Goal: Information Seeking & Learning: Find contact information

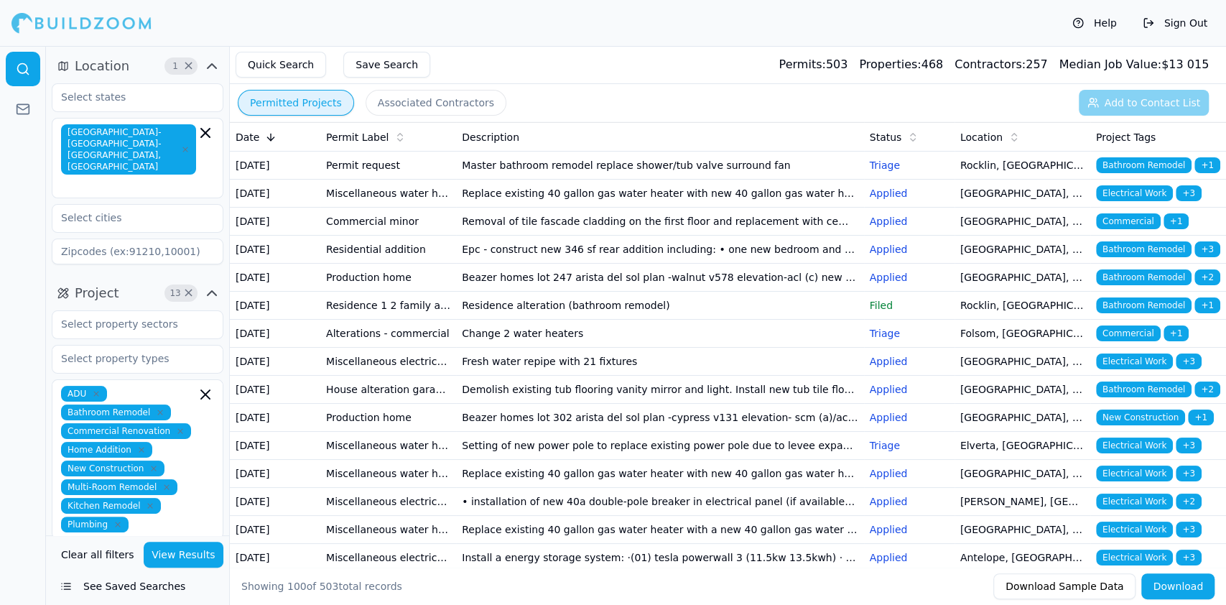
click at [265, 135] on icon at bounding box center [270, 136] width 11 height 11
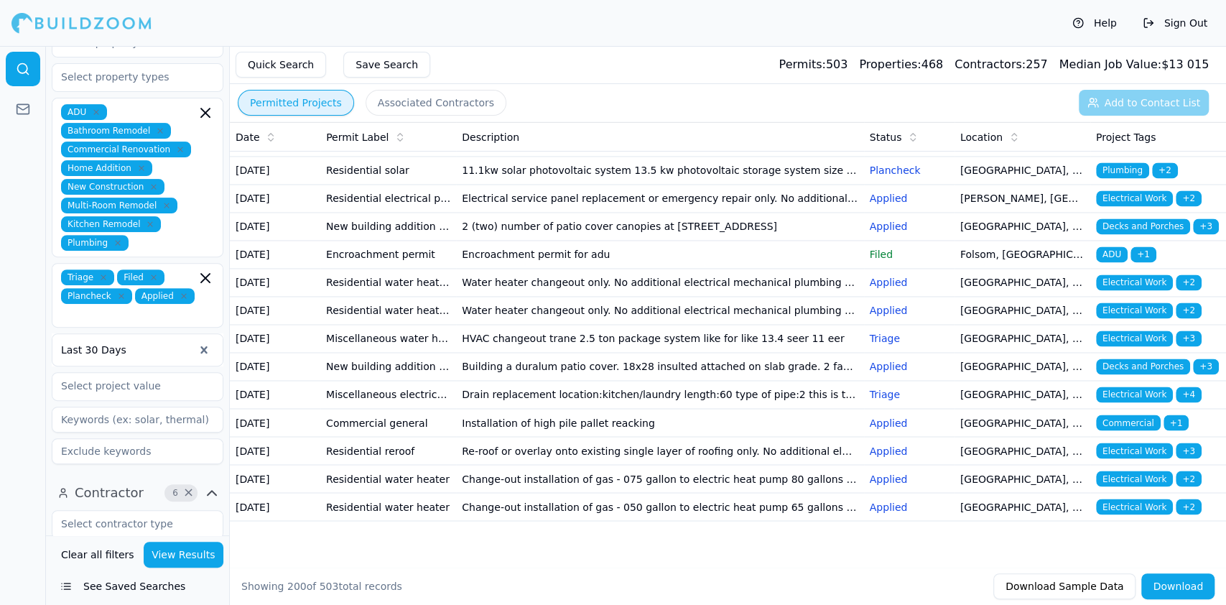
scroll to position [287, 0]
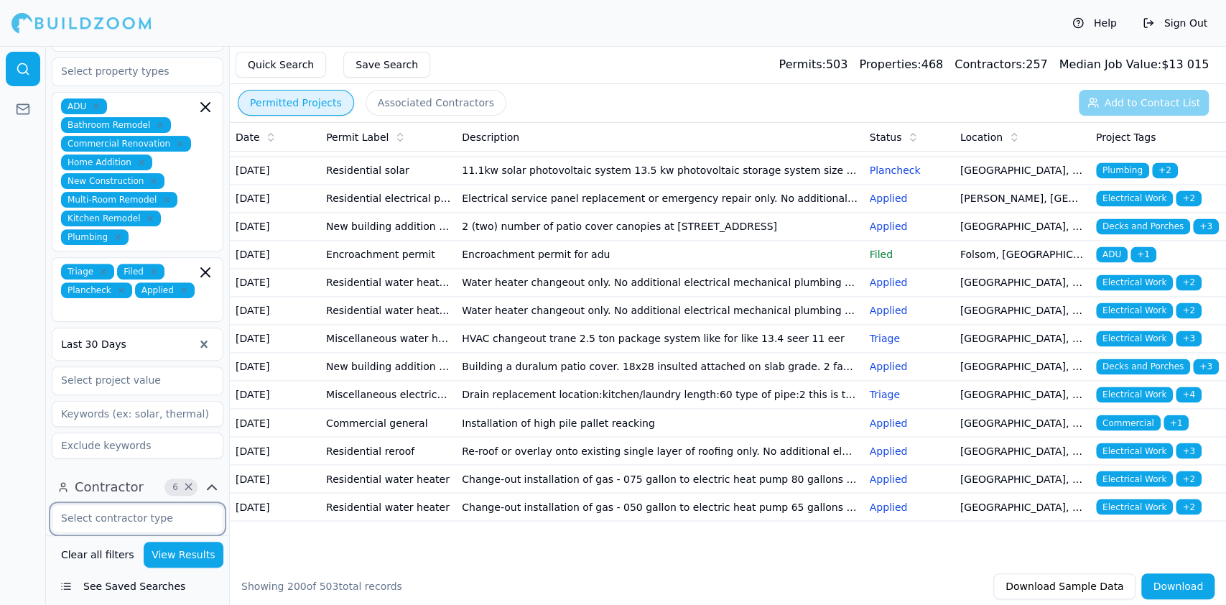
click at [155, 505] on input "text" at bounding box center [128, 518] width 152 height 26
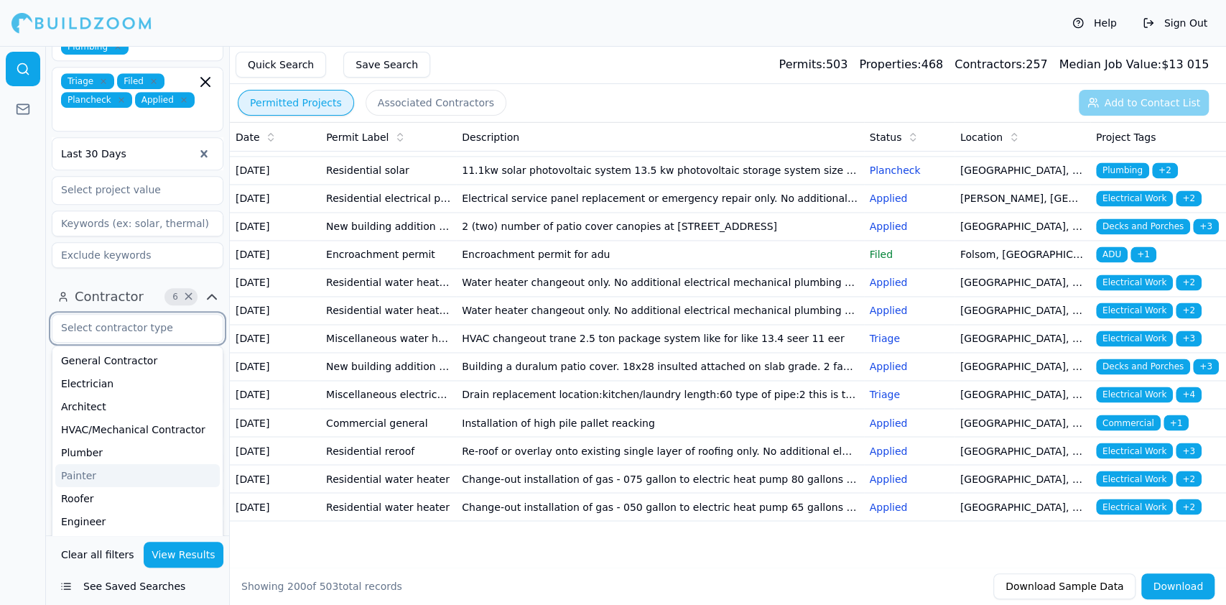
scroll to position [478, 0]
click at [138, 348] on div "General Contractor" at bounding box center [137, 359] width 165 height 23
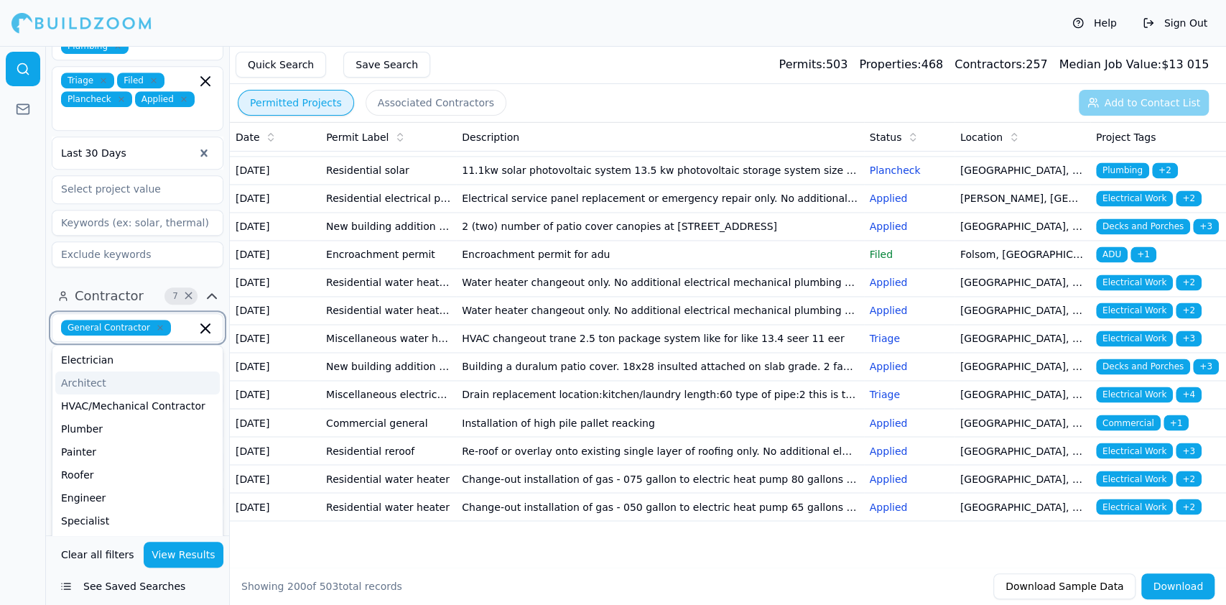
click at [93, 371] on div "Architect" at bounding box center [137, 382] width 165 height 23
click at [124, 390] on div "HVAC/Mechanical Contractor" at bounding box center [137, 401] width 165 height 23
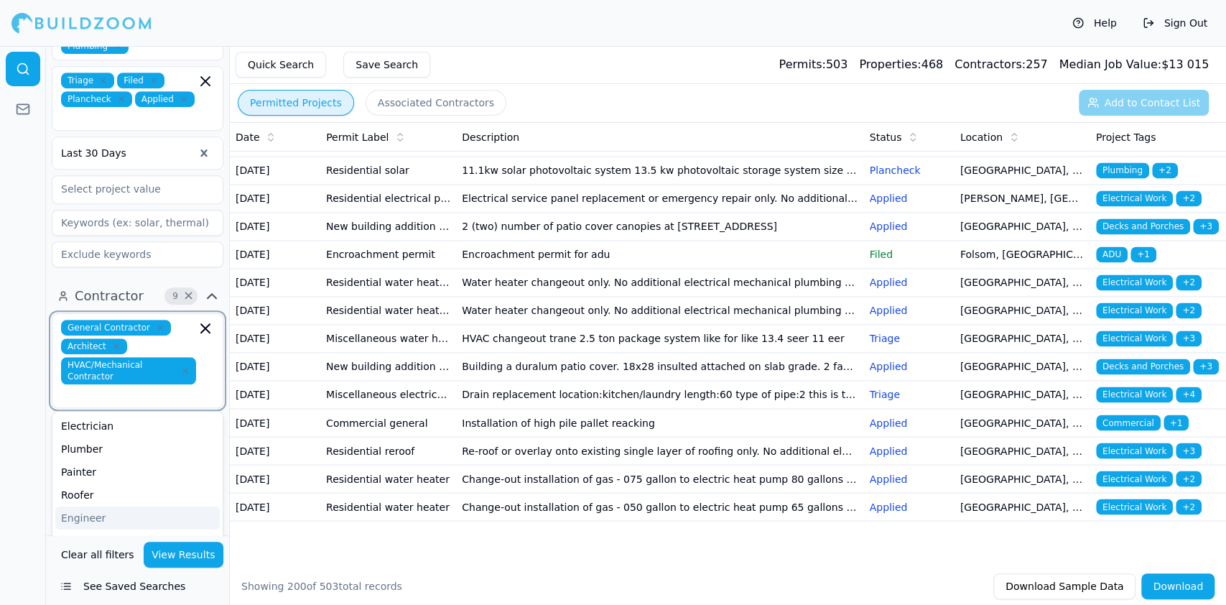
click at [94, 506] on div "Engineer" at bounding box center [137, 517] width 165 height 23
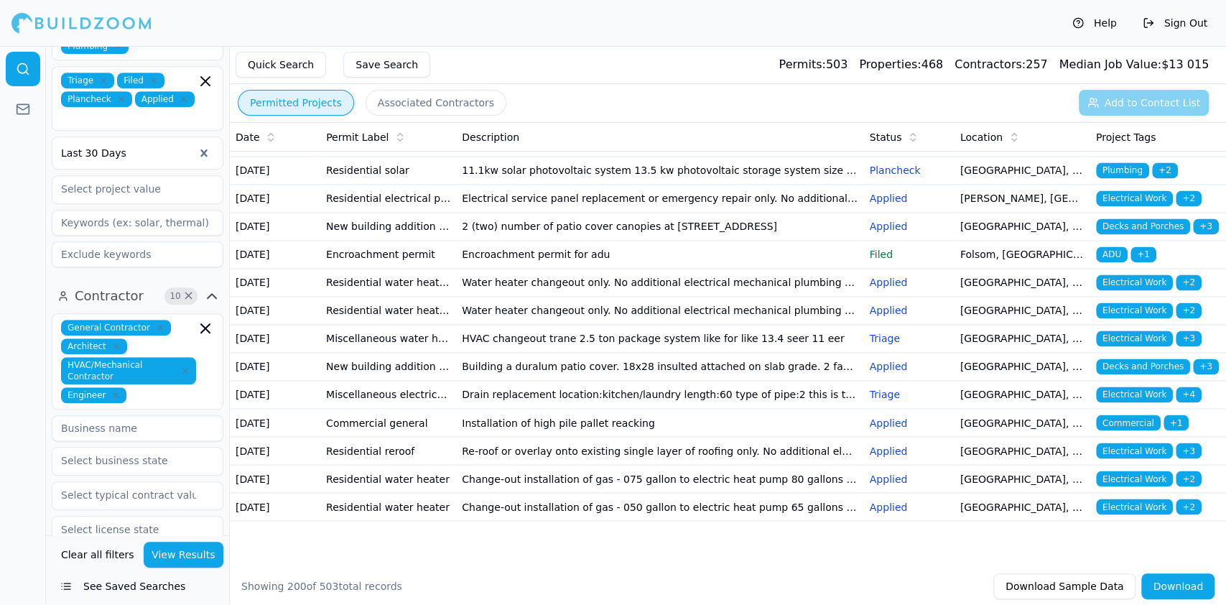
click at [180, 549] on button "View Results" at bounding box center [184, 555] width 80 height 26
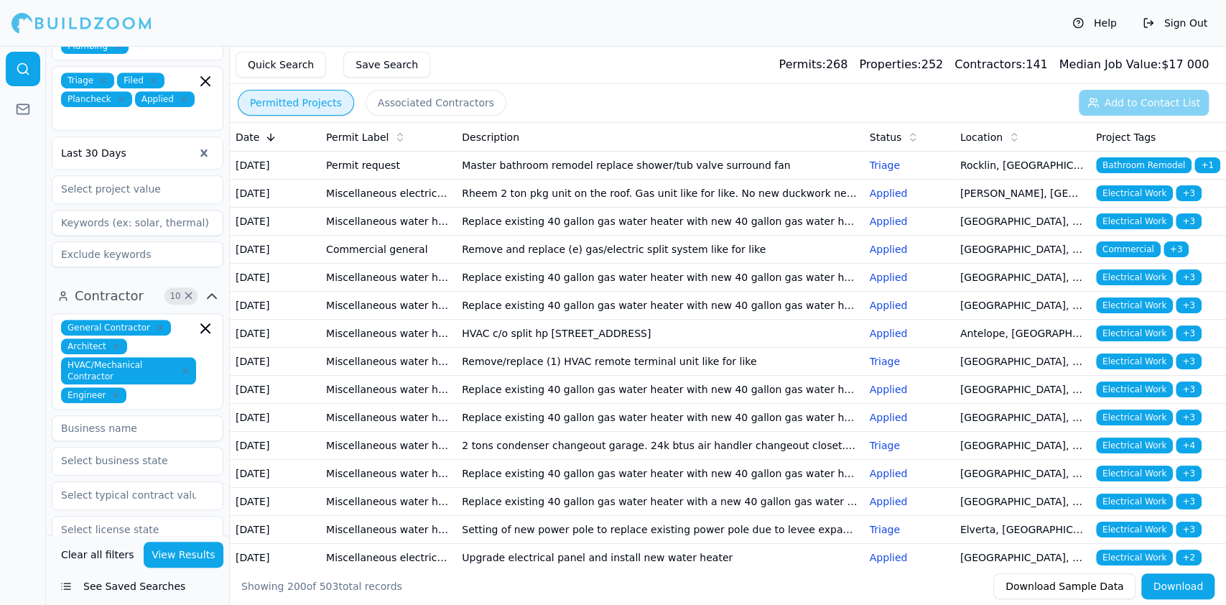
click at [152, 415] on input at bounding box center [138, 428] width 172 height 26
click at [8, 419] on div at bounding box center [23, 325] width 46 height 559
click at [136, 448] on input "text" at bounding box center [128, 461] width 152 height 26
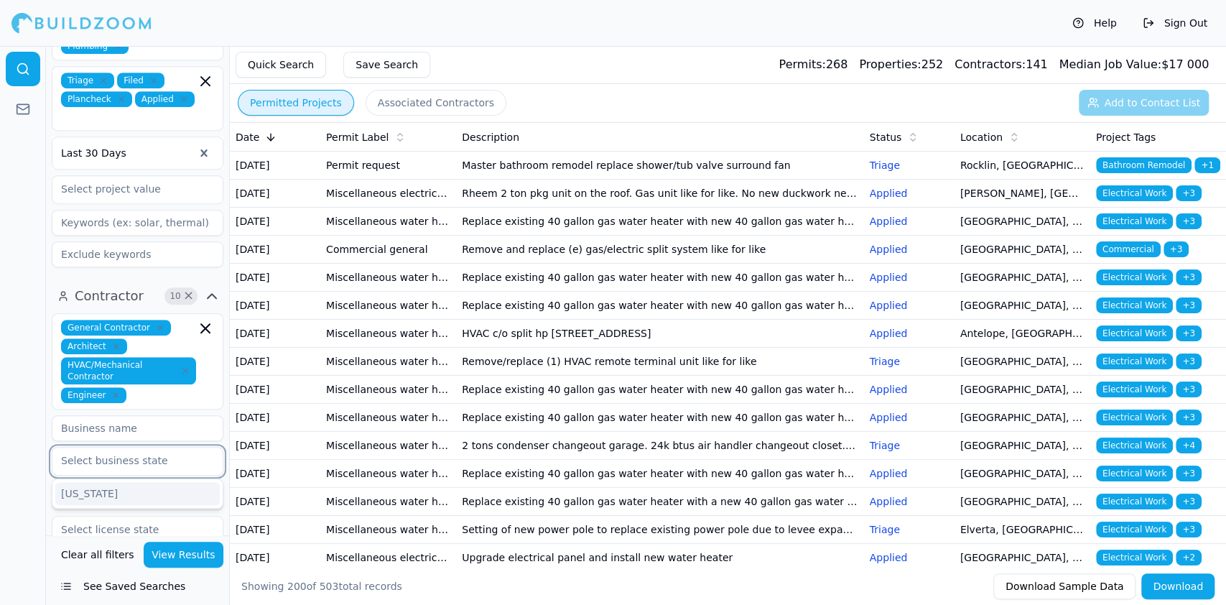
click at [77, 482] on div "[US_STATE]" at bounding box center [137, 493] width 165 height 23
click at [148, 447] on div "[US_STATE]" at bounding box center [138, 461] width 172 height 29
click at [148, 453] on input "text" at bounding box center [169, 461] width 53 height 16
click at [103, 482] on input "text" at bounding box center [128, 495] width 152 height 26
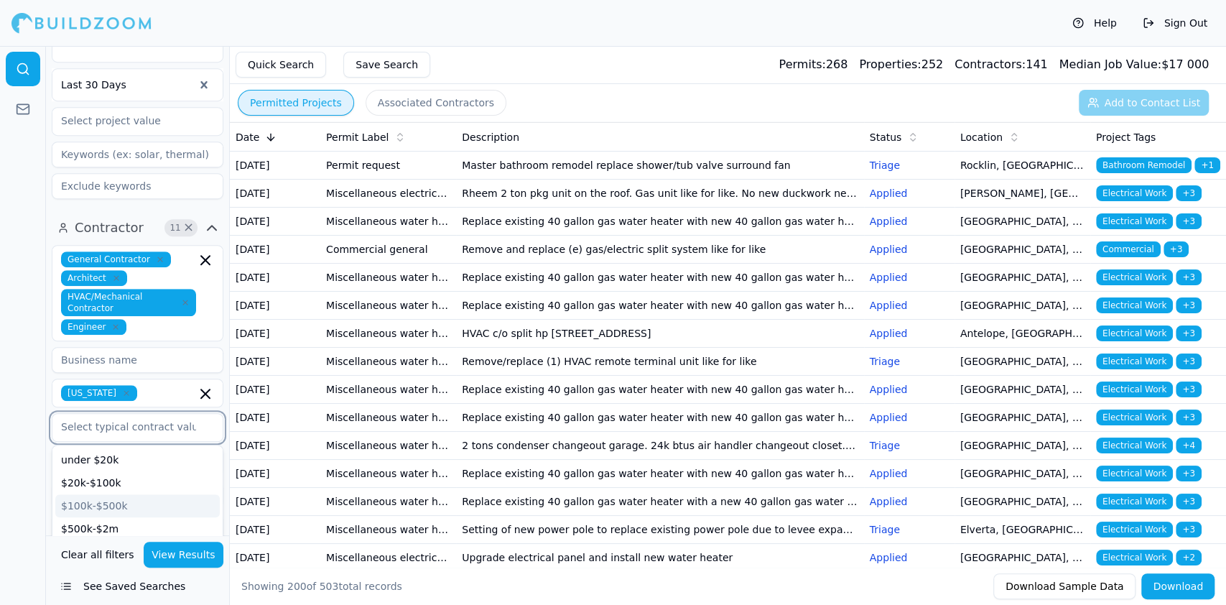
scroll to position [575, 0]
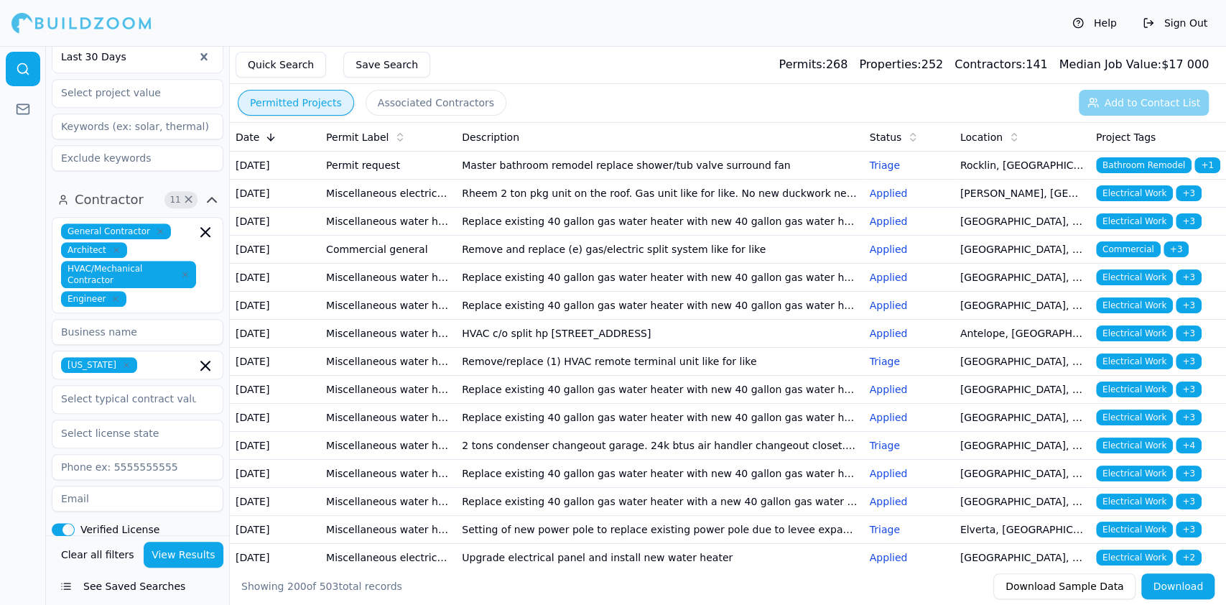
click at [9, 333] on div at bounding box center [23, 325] width 46 height 559
click at [122, 361] on icon "button" at bounding box center [126, 365] width 9 height 9
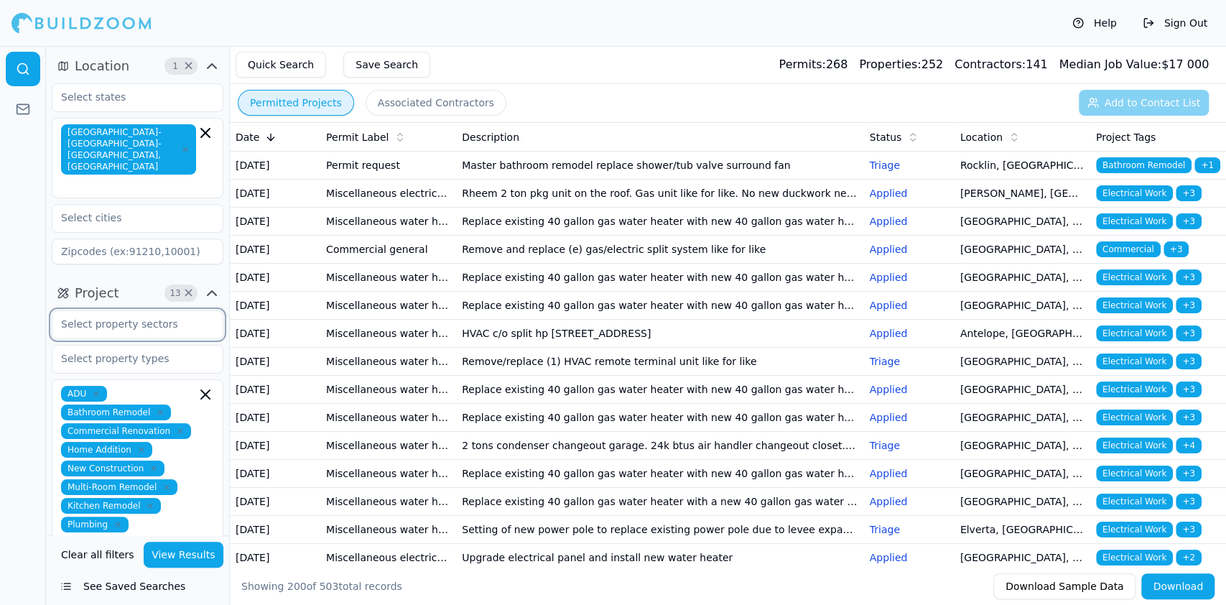
click at [135, 311] on input "text" at bounding box center [128, 324] width 152 height 26
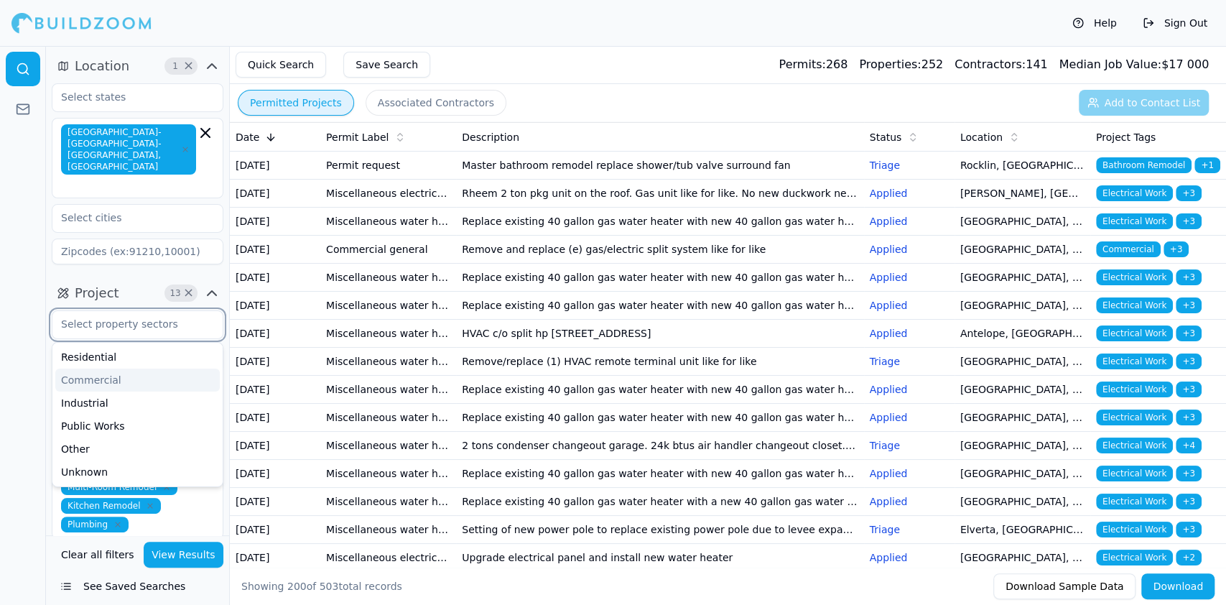
click at [108, 369] on div "Commercial" at bounding box center [137, 380] width 165 height 23
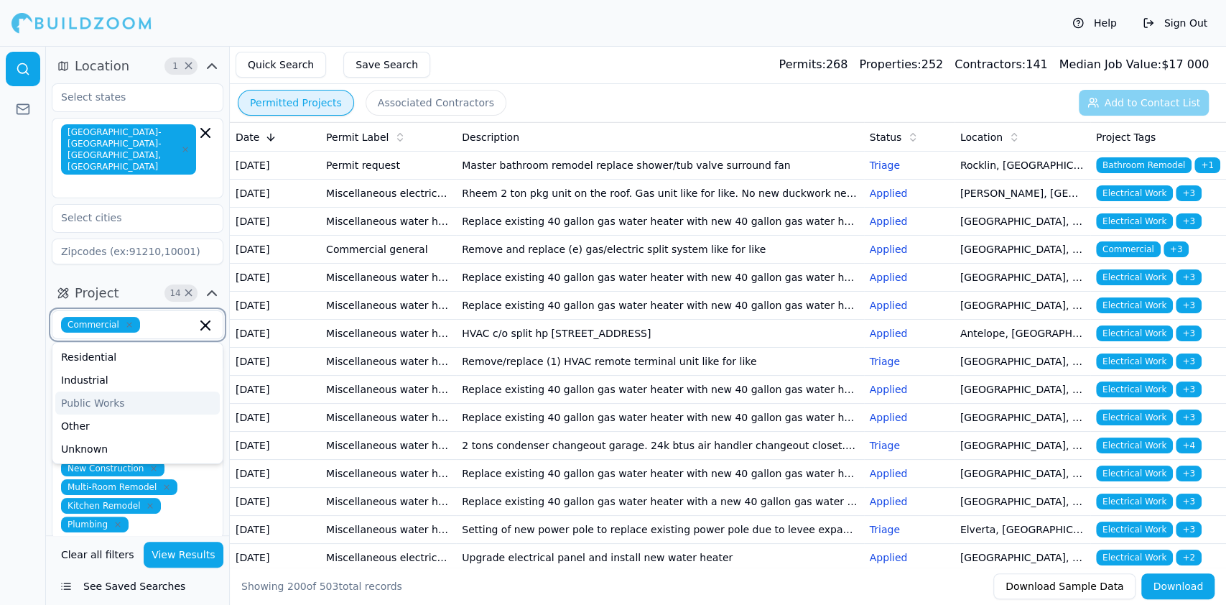
click at [96, 392] on div "Public Works" at bounding box center [137, 403] width 165 height 23
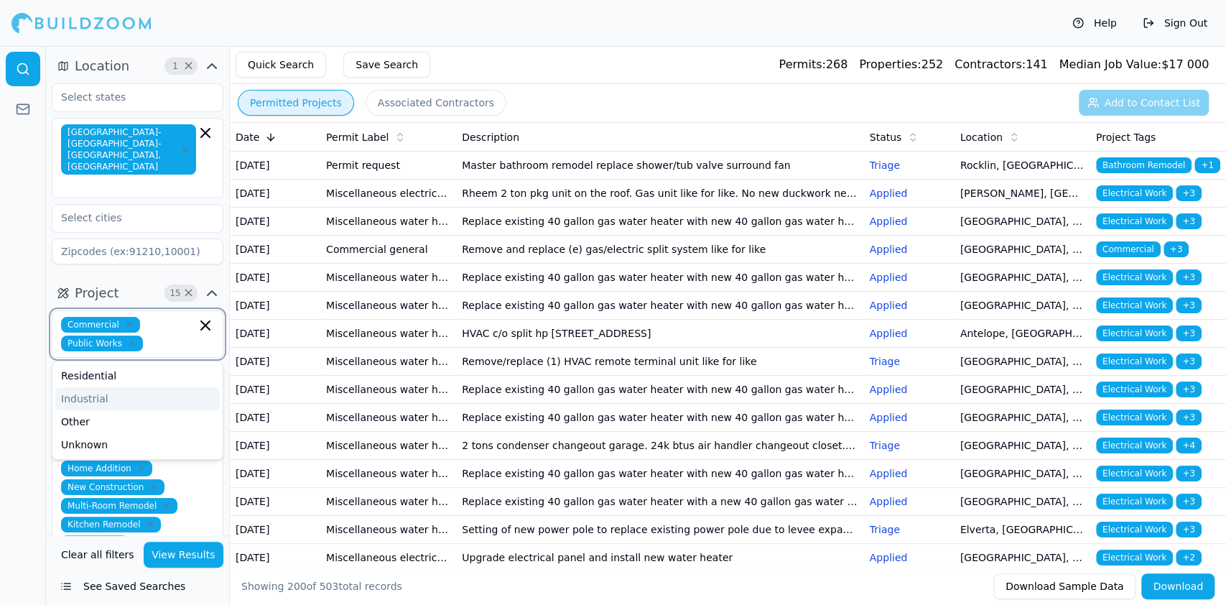
click at [95, 387] on div "Industrial" at bounding box center [137, 398] width 165 height 23
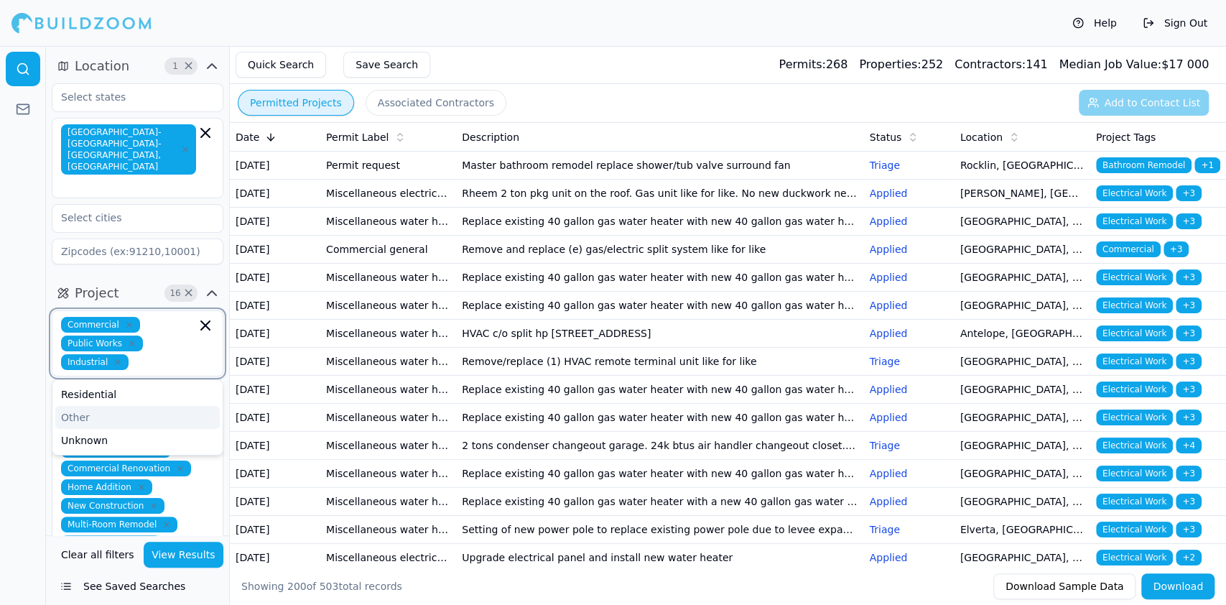
click at [83, 406] on div "Other" at bounding box center [137, 417] width 165 height 23
click at [92, 406] on div "Unknown" at bounding box center [137, 417] width 165 height 23
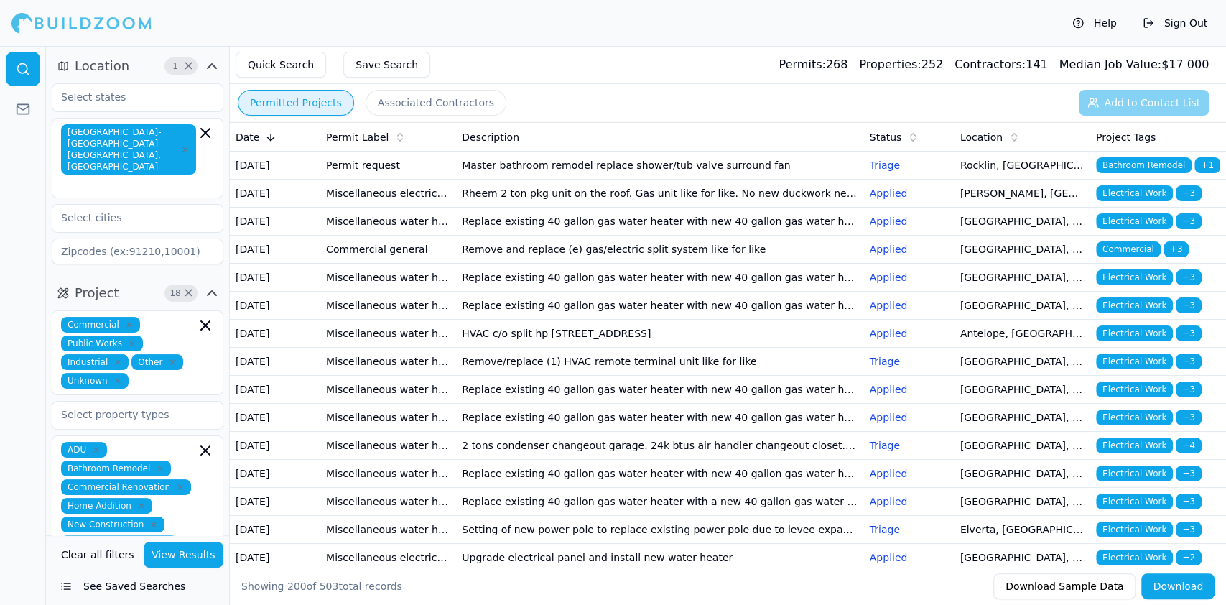
click at [184, 548] on button "View Results" at bounding box center [184, 555] width 80 height 26
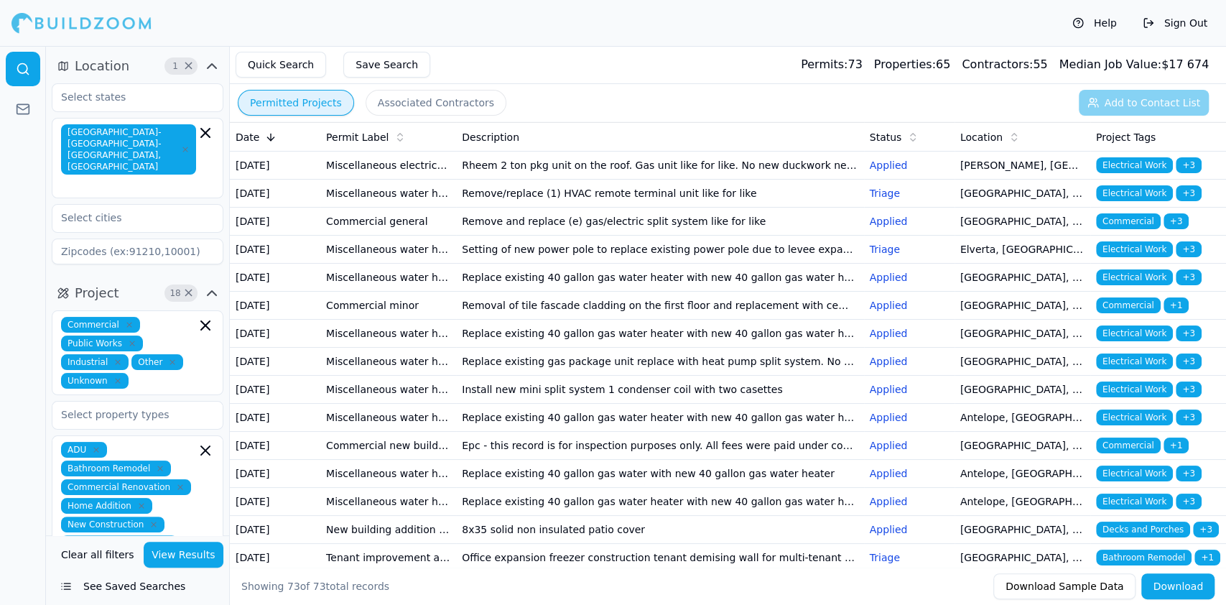
click at [540, 175] on td "Rheem 2 ton pkg unit on the roof. Gas unit like for like. No new duckwork needed" at bounding box center [659, 166] width 407 height 28
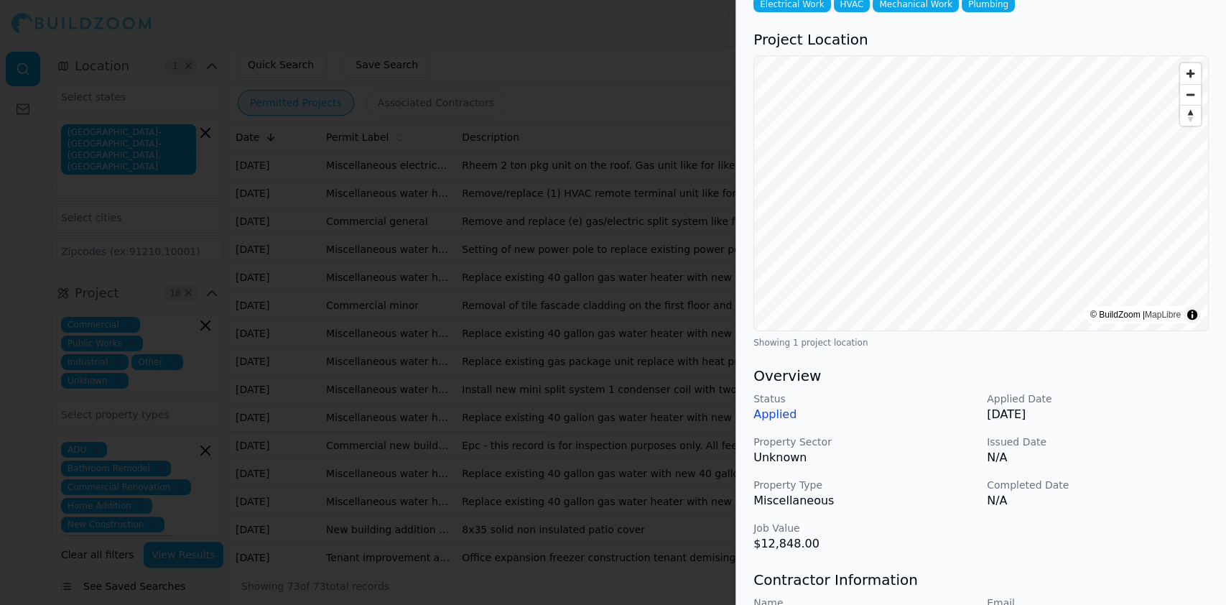
scroll to position [287, 0]
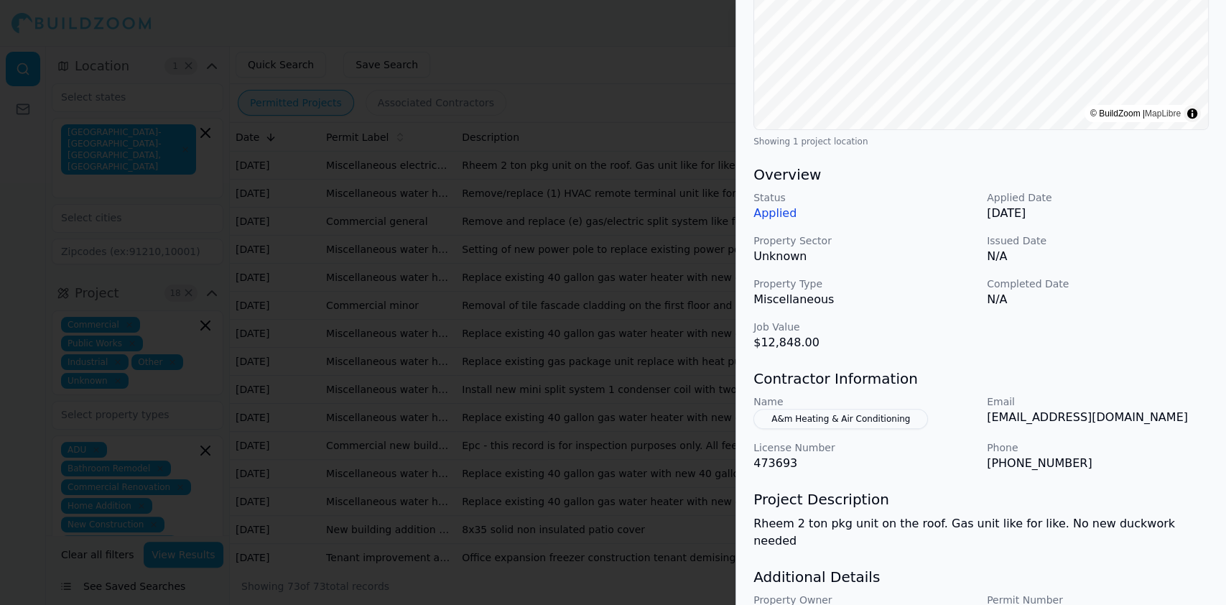
click at [451, 236] on div at bounding box center [613, 302] width 1226 height 605
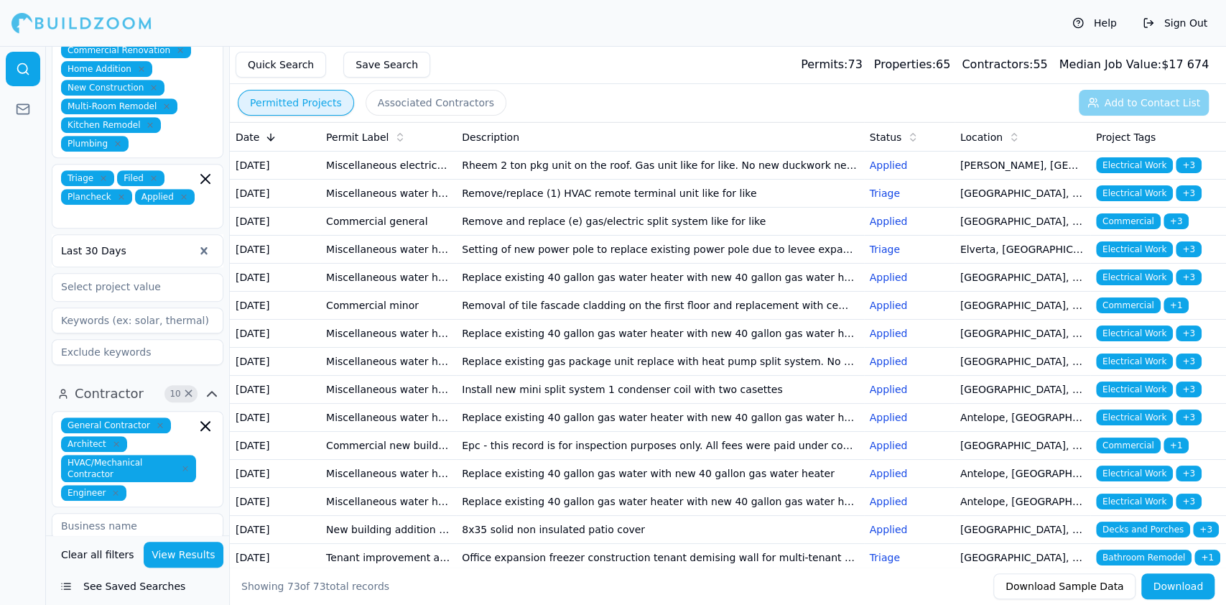
scroll to position [478, 0]
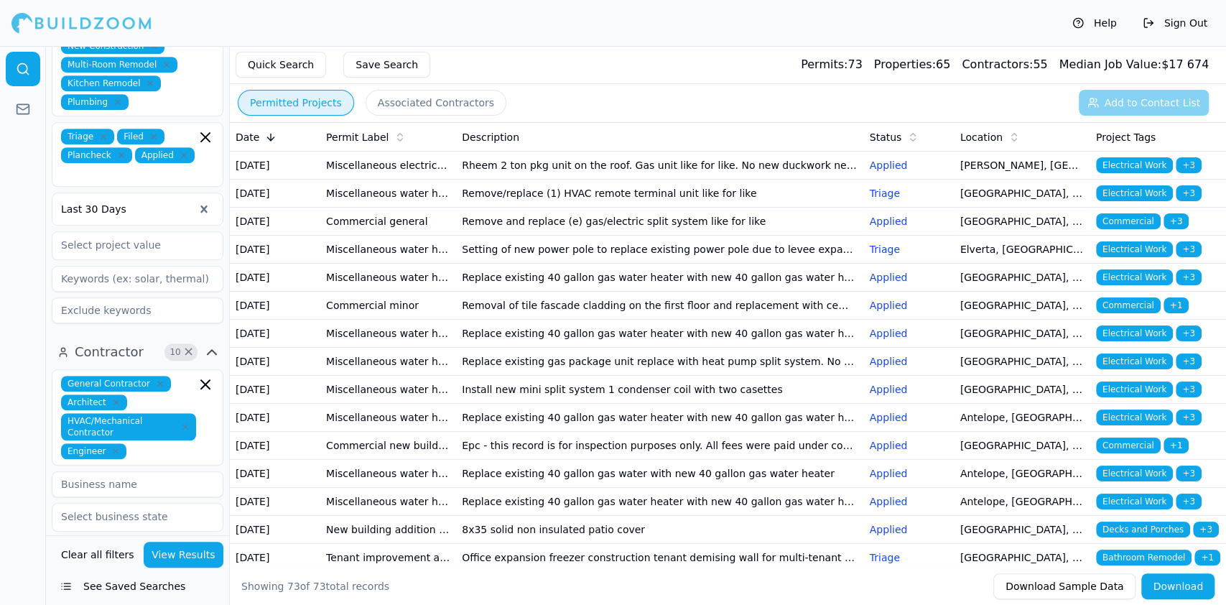
click at [185, 425] on icon "button" at bounding box center [185, 427] width 4 height 4
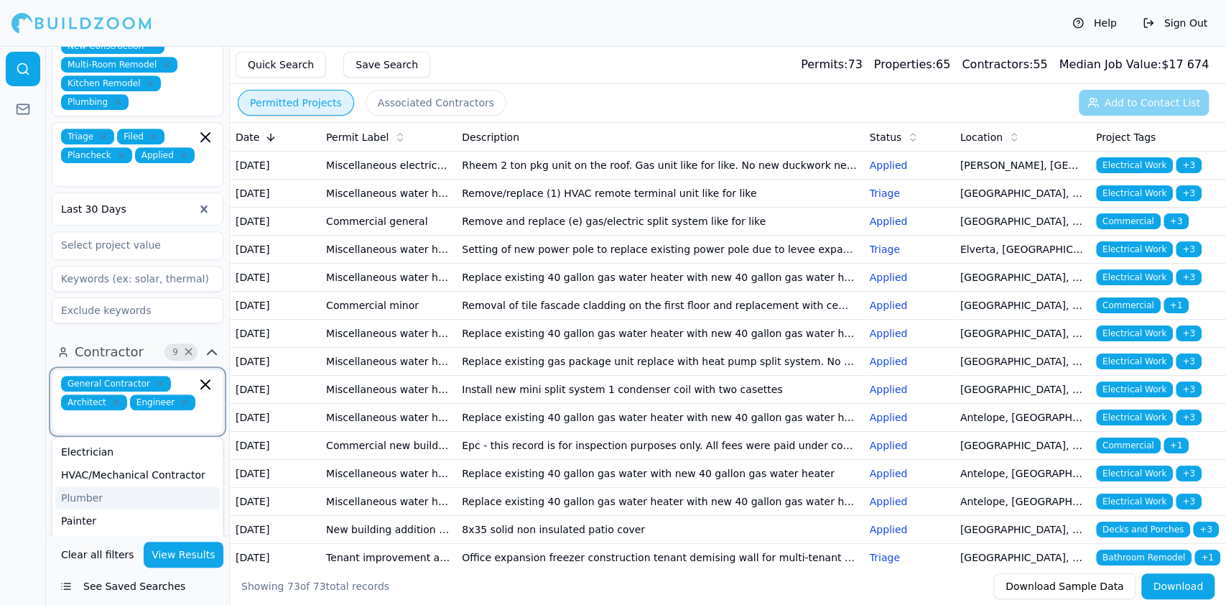
click at [142, 486] on div "Plumber" at bounding box center [137, 497] width 165 height 23
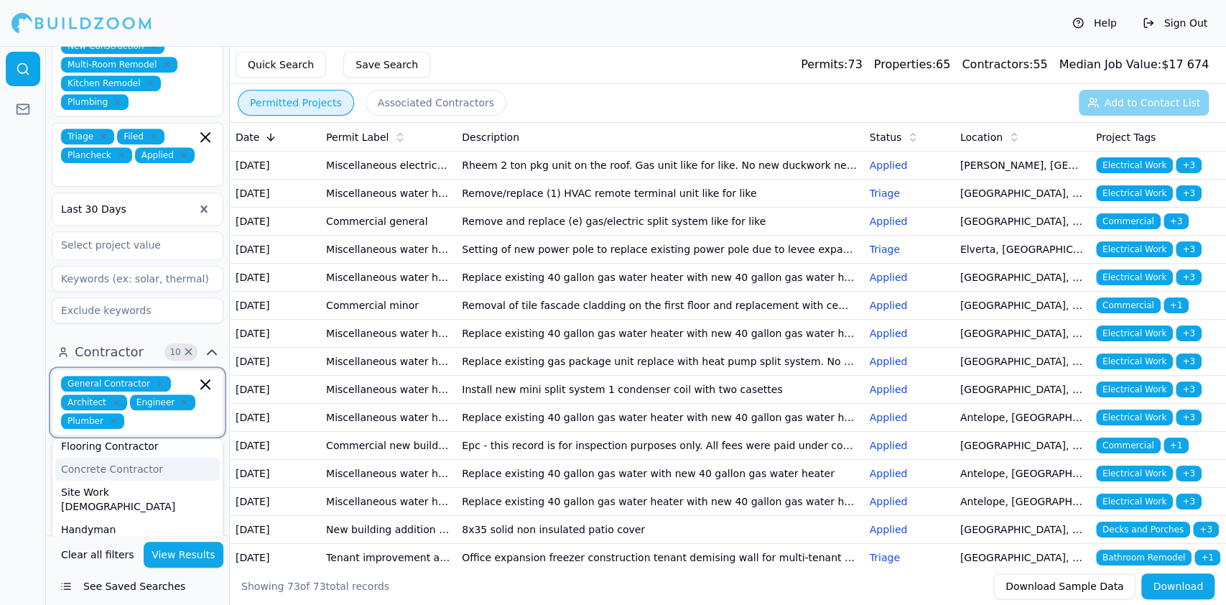
scroll to position [96, 0]
click at [140, 484] on div "Home Builder" at bounding box center [137, 495] width 165 height 23
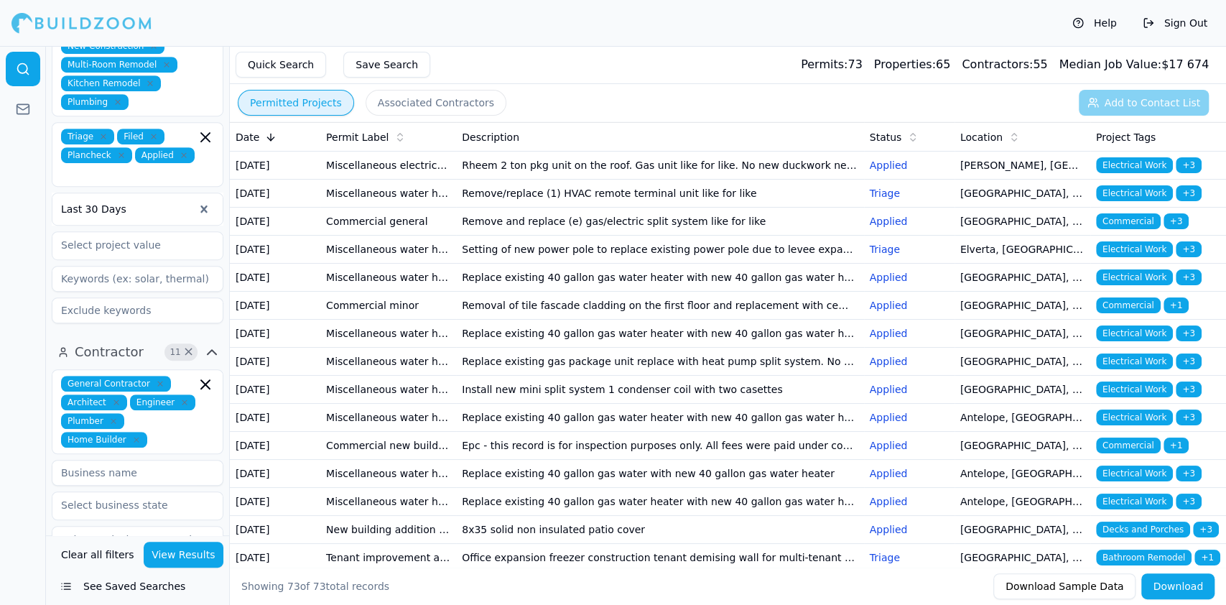
click at [187, 555] on button "View Results" at bounding box center [184, 555] width 80 height 26
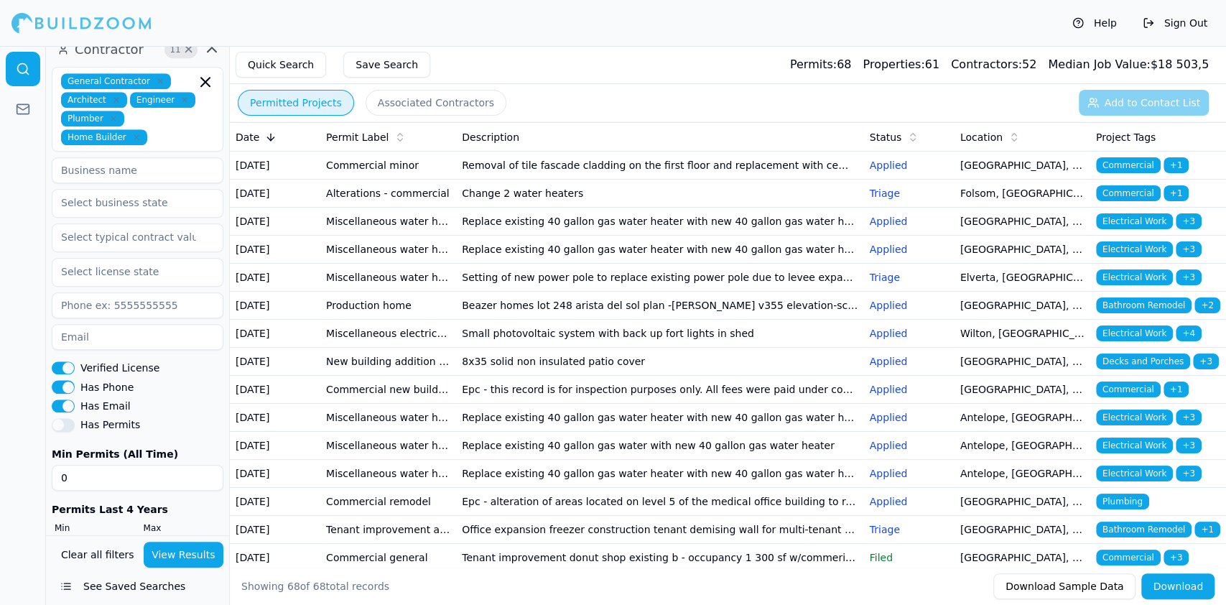
scroll to position [0, 0]
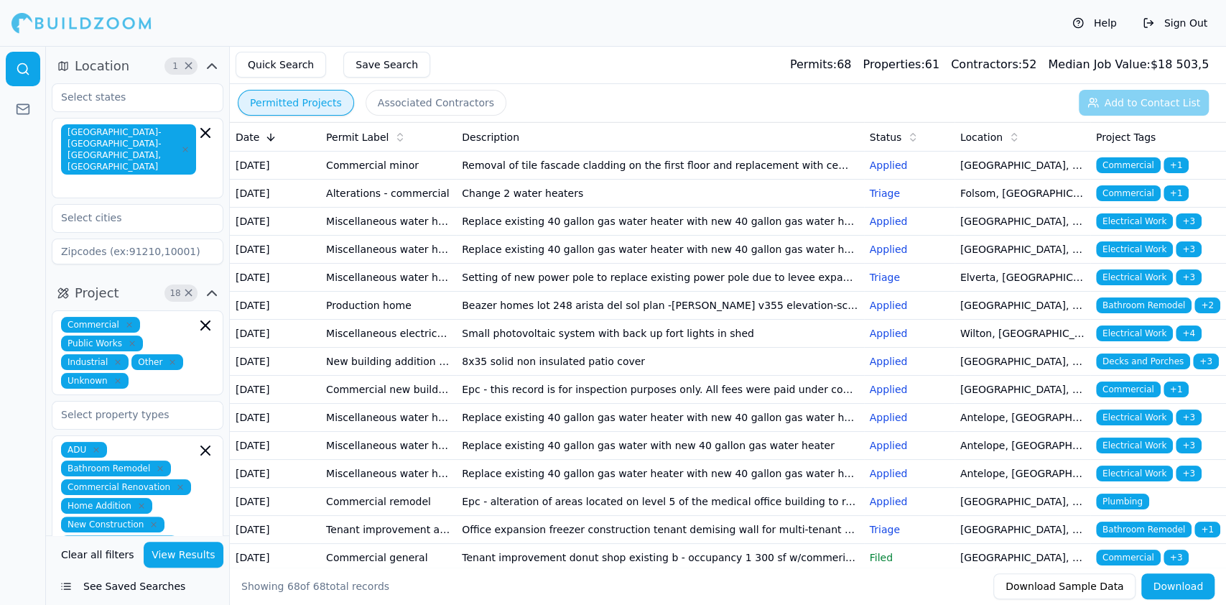
click at [568, 175] on td "Removal of tile fascade cladding on the first floor and replacement with cement…" at bounding box center [659, 166] width 407 height 28
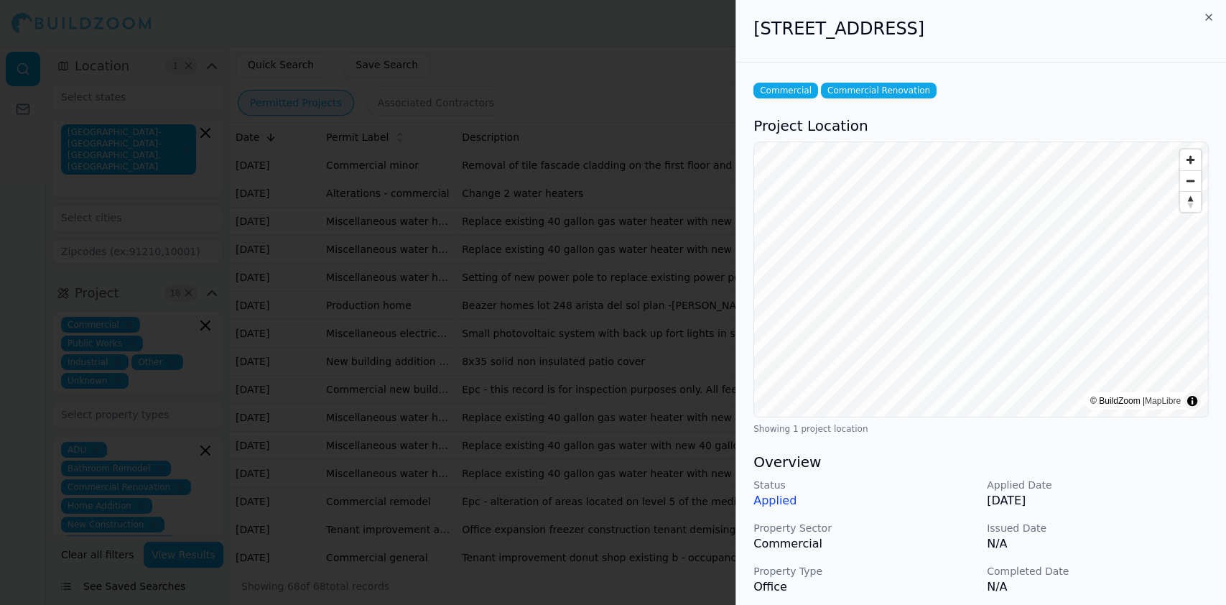
scroll to position [367, 0]
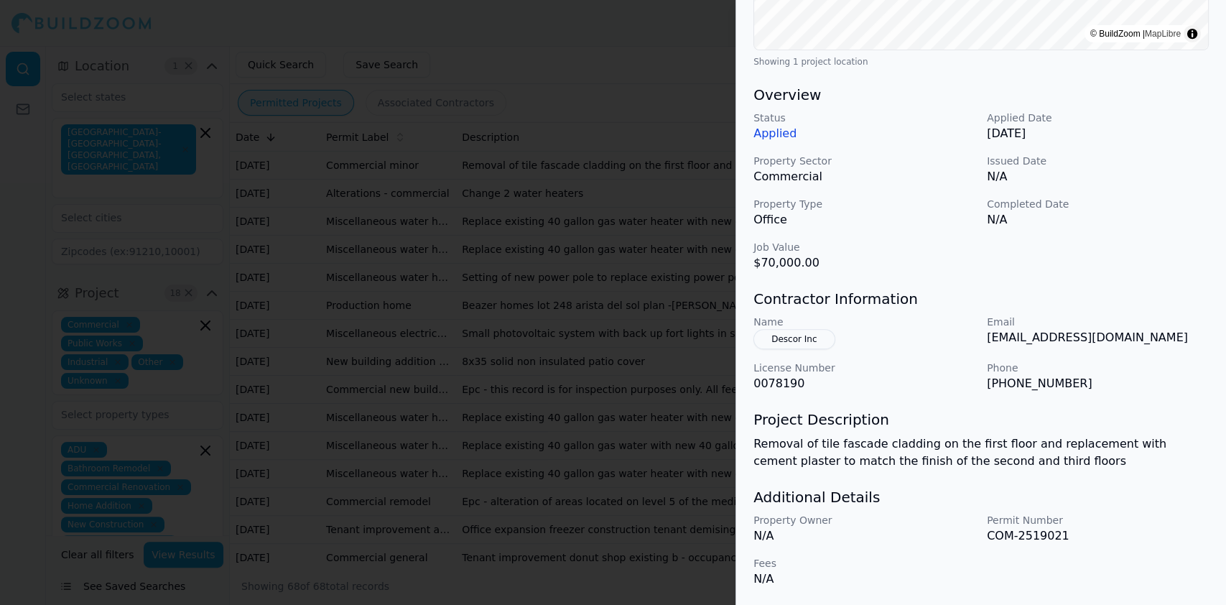
click at [891, 445] on p "Removal of tile fascade cladding on the first floor and replacement with cement…" at bounding box center [981, 452] width 455 height 34
click at [785, 341] on button "Descor Inc" at bounding box center [794, 339] width 81 height 20
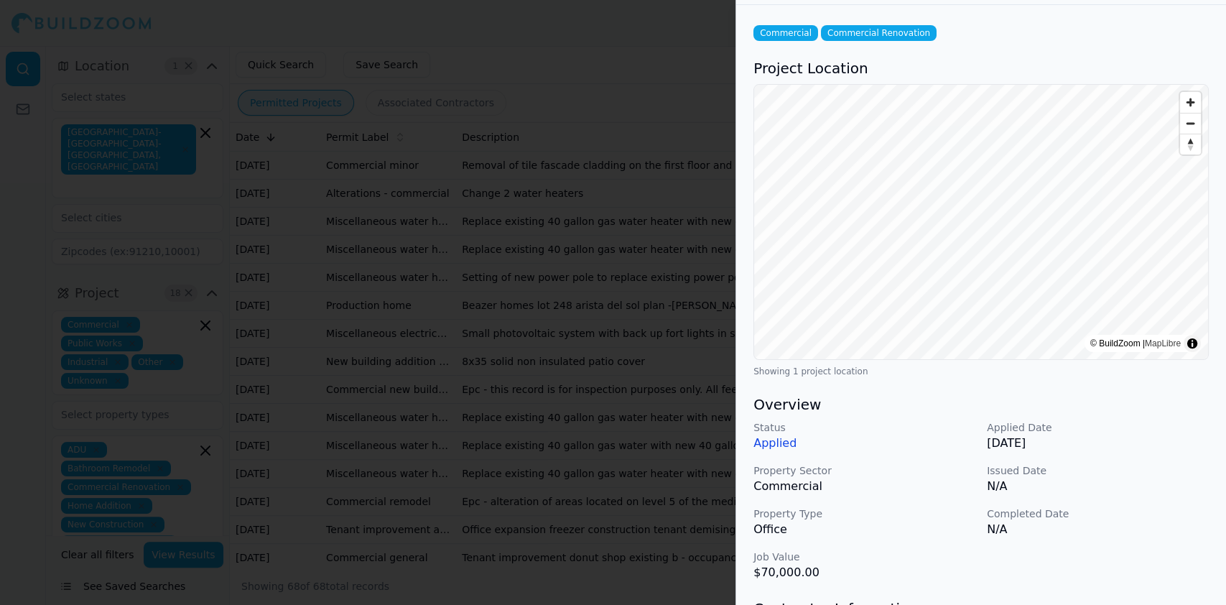
scroll to position [0, 0]
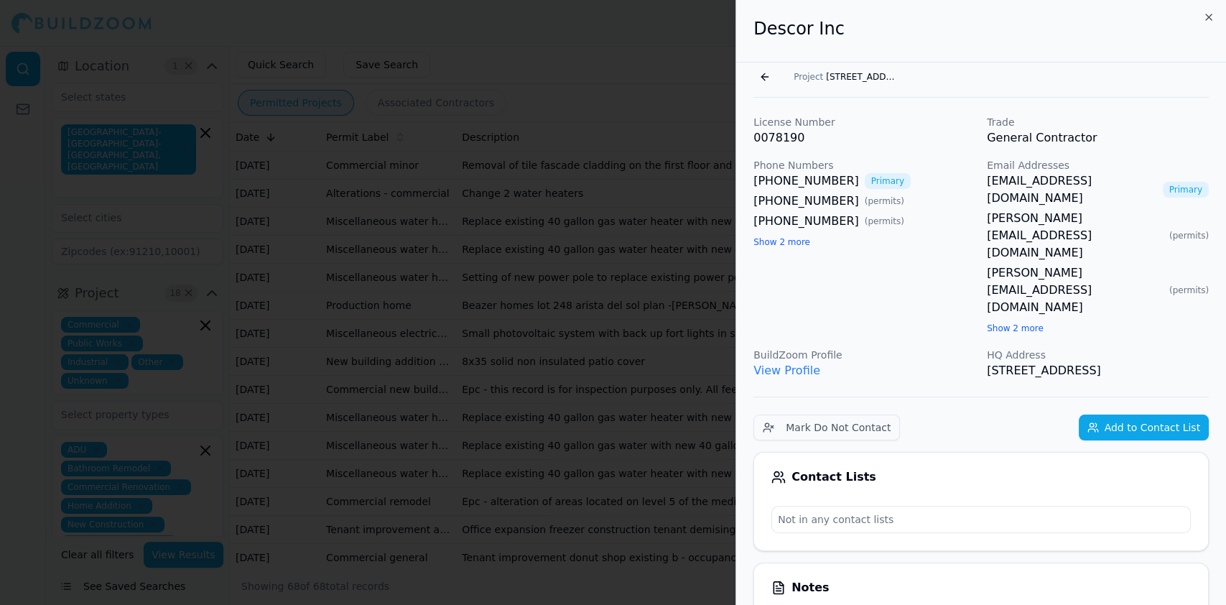
click at [784, 363] on link "View Profile" at bounding box center [787, 370] width 67 height 14
drag, startPoint x: 768, startPoint y: 74, endPoint x: 759, endPoint y: 74, distance: 9.3
click at [761, 74] on button "Go back" at bounding box center [765, 76] width 23 height 23
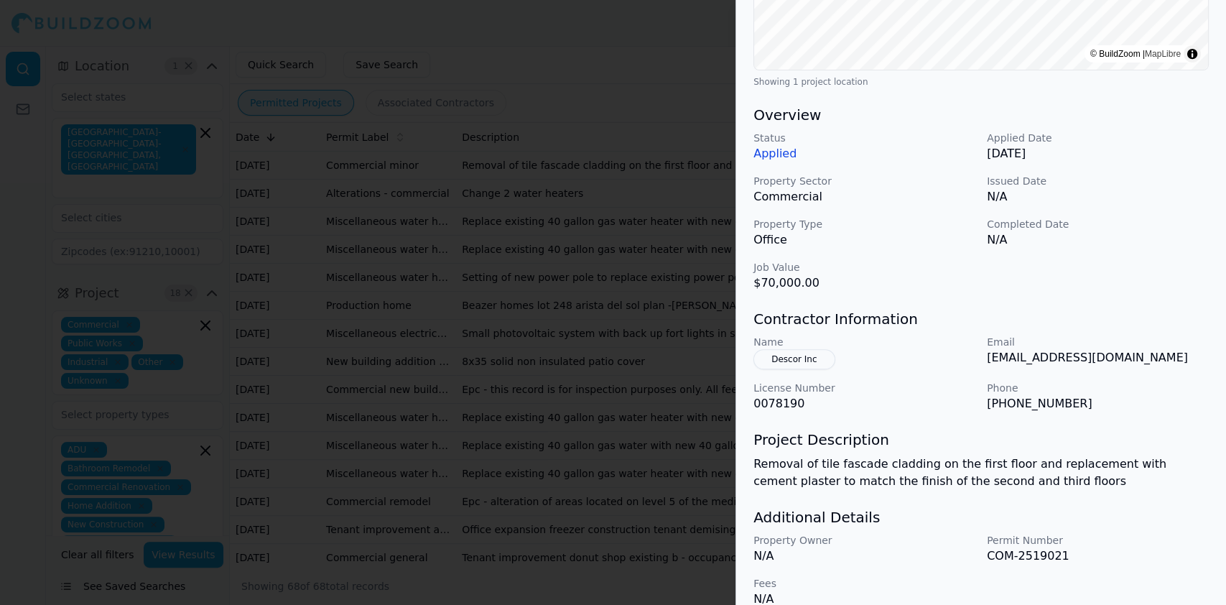
scroll to position [367, 0]
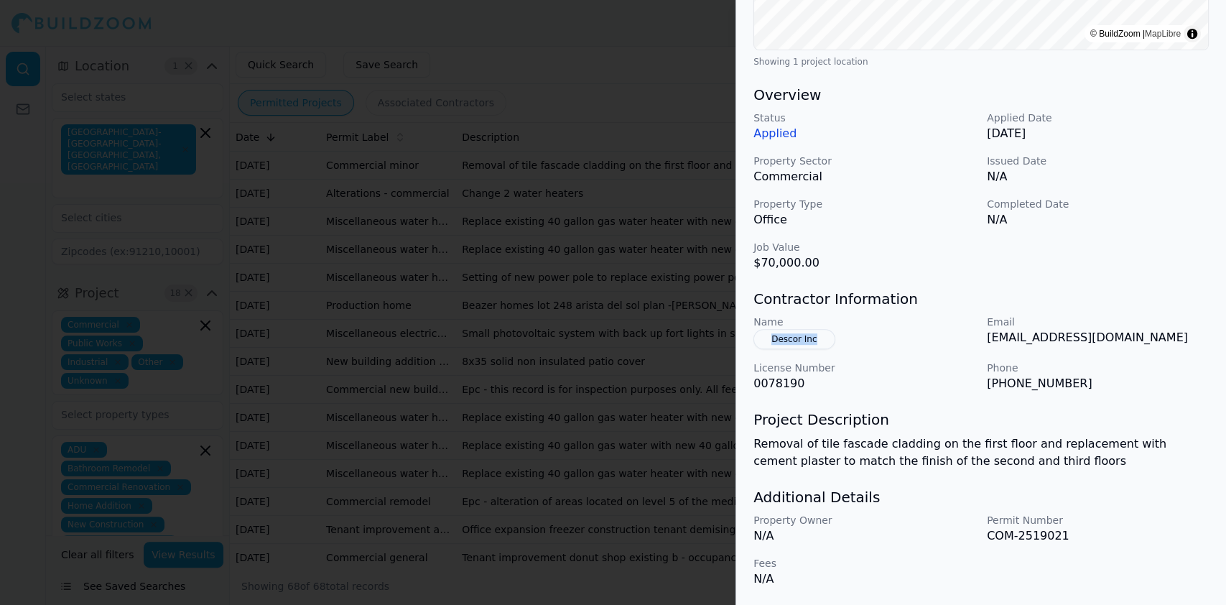
drag, startPoint x: 835, startPoint y: 347, endPoint x: 769, endPoint y: 342, distance: 66.3
click at [769, 342] on div "Name Descor Inc" at bounding box center [865, 332] width 222 height 34
copy button "Descor Inc"
drag, startPoint x: 985, startPoint y: 381, endPoint x: 1075, endPoint y: 390, distance: 90.9
click at [1075, 390] on div "Name Descor Inc Email [EMAIL_ADDRESS][DOMAIN_NAME] License Number 0078190 Phone…" at bounding box center [981, 354] width 455 height 78
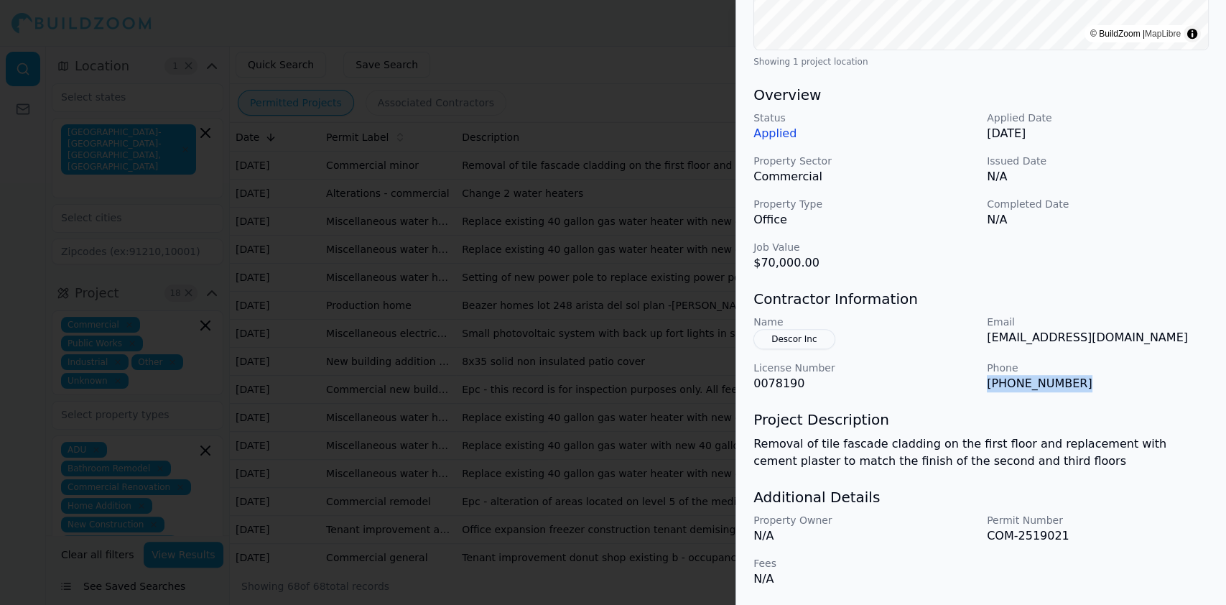
copy p "[PHONE_NUMBER]"
drag, startPoint x: 979, startPoint y: 342, endPoint x: 1075, endPoint y: 341, distance: 96.3
click at [1075, 341] on div "Name Descor Inc Email [EMAIL_ADDRESS][DOMAIN_NAME] License Number 0078190 Phone…" at bounding box center [981, 354] width 455 height 78
click at [1159, 356] on div "Name Descor Inc Email [EMAIL_ADDRESS][DOMAIN_NAME] License Number 0078190 Phone…" at bounding box center [981, 354] width 455 height 78
drag, startPoint x: 1118, startPoint y: 331, endPoint x: 986, endPoint y: 346, distance: 133.0
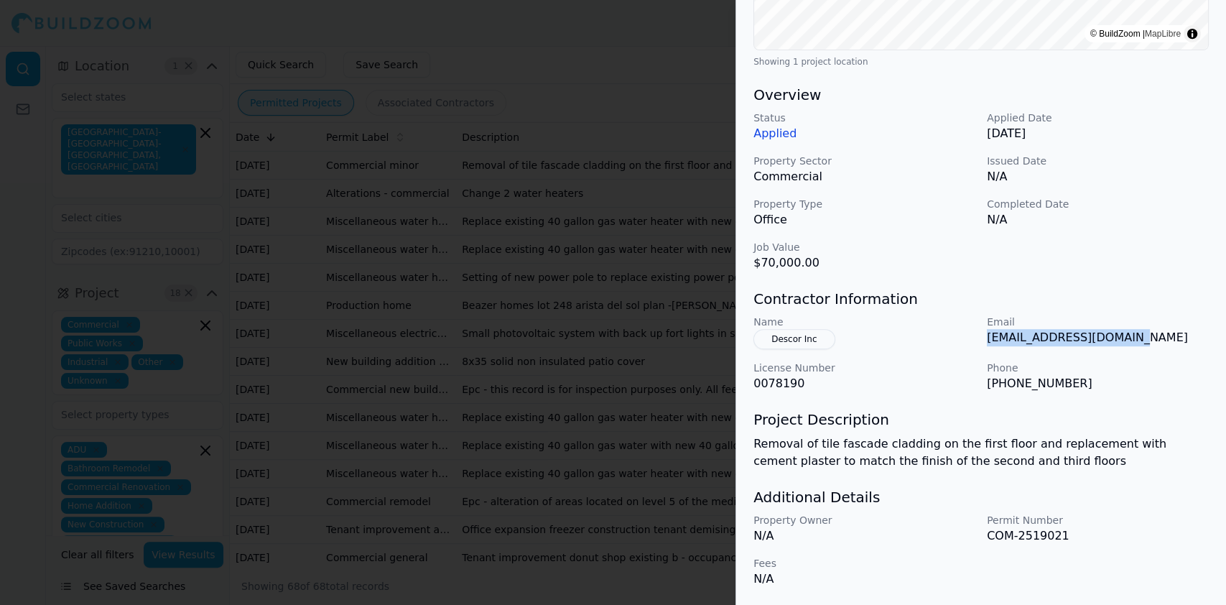
click at [986, 346] on div "Name Descor Inc Email [EMAIL_ADDRESS][DOMAIN_NAME] License Number 0078190 Phone…" at bounding box center [981, 354] width 455 height 78
copy p "[EMAIL_ADDRESS][DOMAIN_NAME]"
drag, startPoint x: 828, startPoint y: 337, endPoint x: 764, endPoint y: 345, distance: 63.7
click at [764, 345] on div "Name Descor Inc" at bounding box center [865, 332] width 222 height 34
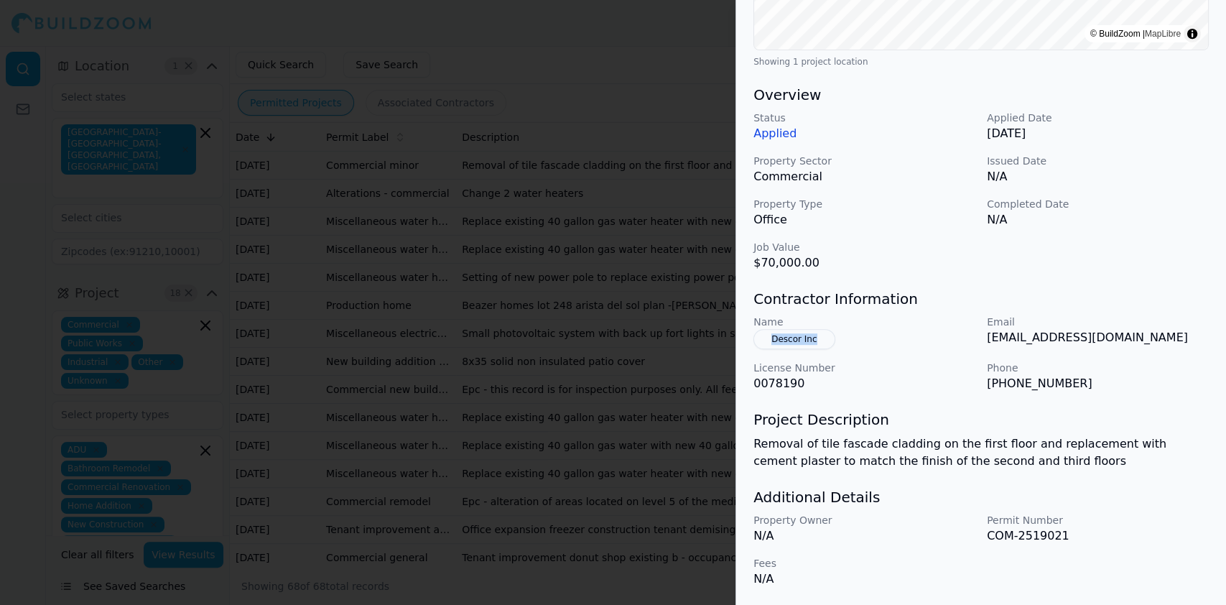
copy button "Descor Inc"
drag, startPoint x: 1115, startPoint y: 337, endPoint x: 984, endPoint y: 342, distance: 130.8
click at [984, 342] on div "Name Descor Inc Email [EMAIL_ADDRESS][DOMAIN_NAME] License Number 0078190 Phone…" at bounding box center [981, 354] width 455 height 78
copy p "[EMAIL_ADDRESS][DOMAIN_NAME]"
drag, startPoint x: 985, startPoint y: 384, endPoint x: 1062, endPoint y: 382, distance: 77.6
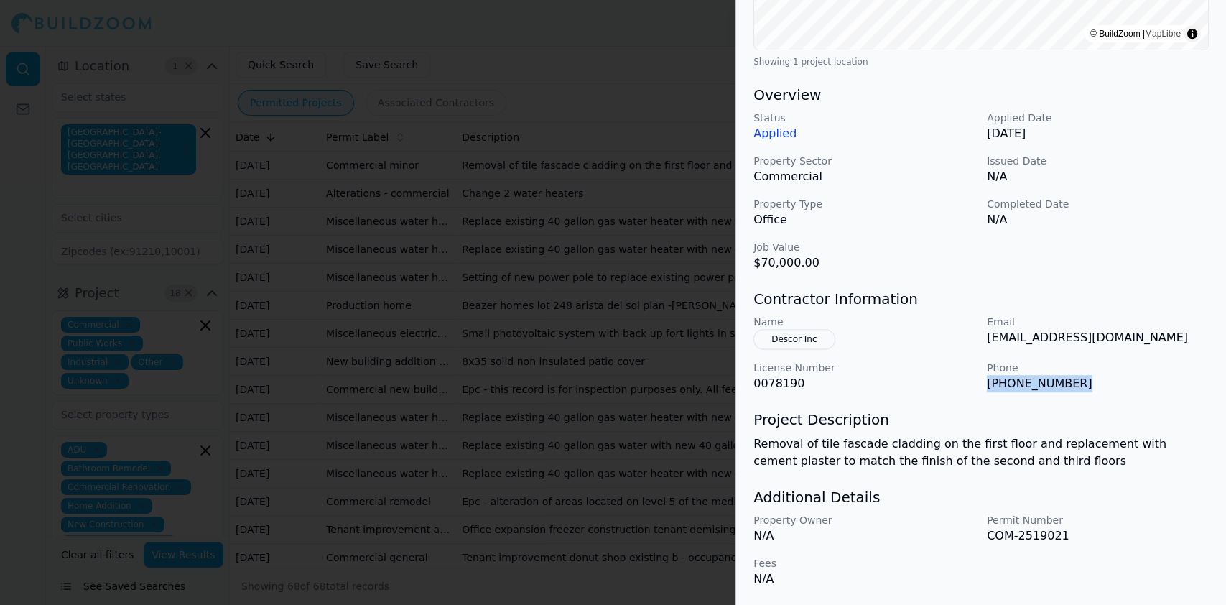
click at [1062, 382] on div "Name Descor Inc Email [EMAIL_ADDRESS][DOMAIN_NAME] License Number 0078190 Phone…" at bounding box center [981, 354] width 455 height 78
copy p "[PHONE_NUMBER]"
click at [369, 164] on div at bounding box center [613, 302] width 1226 height 605
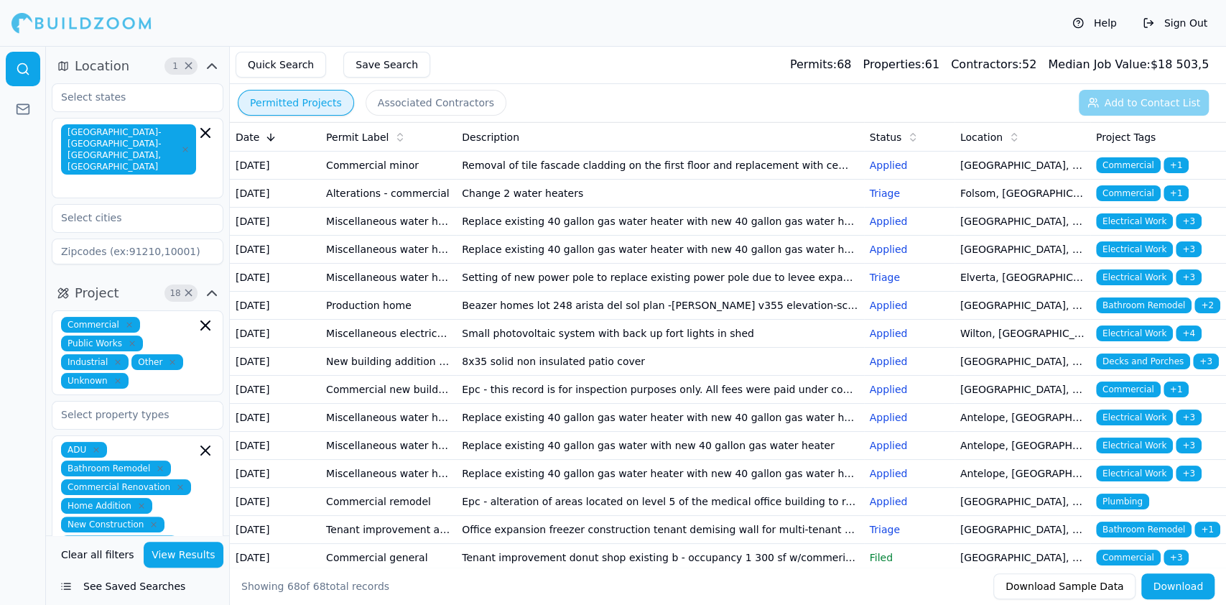
click at [344, 172] on td "Commercial minor" at bounding box center [388, 166] width 136 height 28
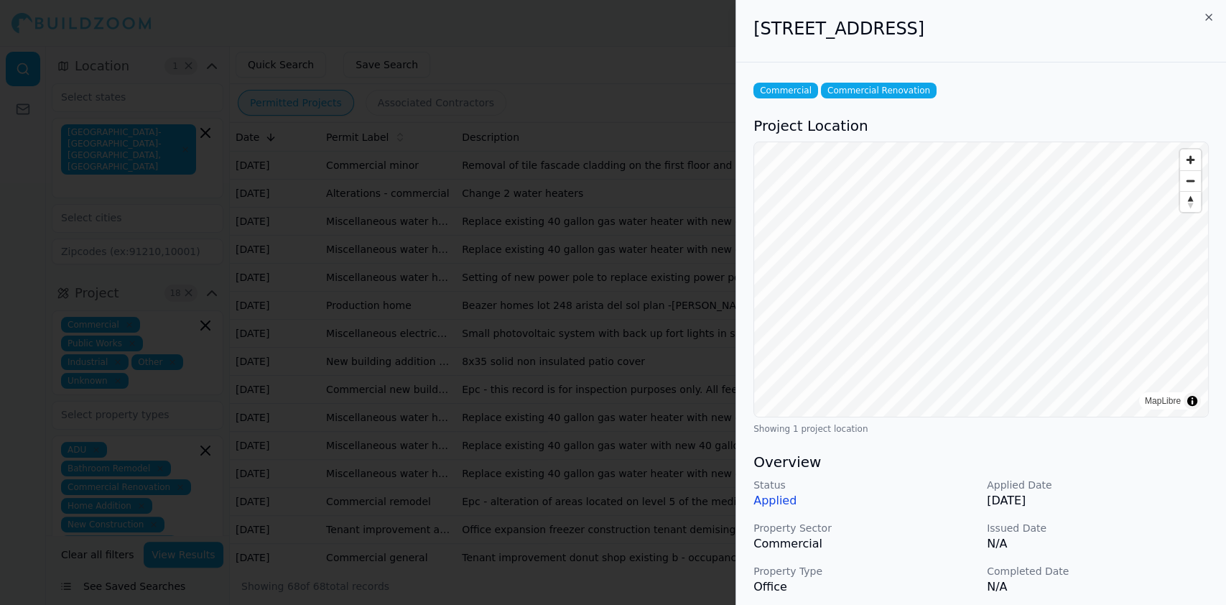
scroll to position [287, 0]
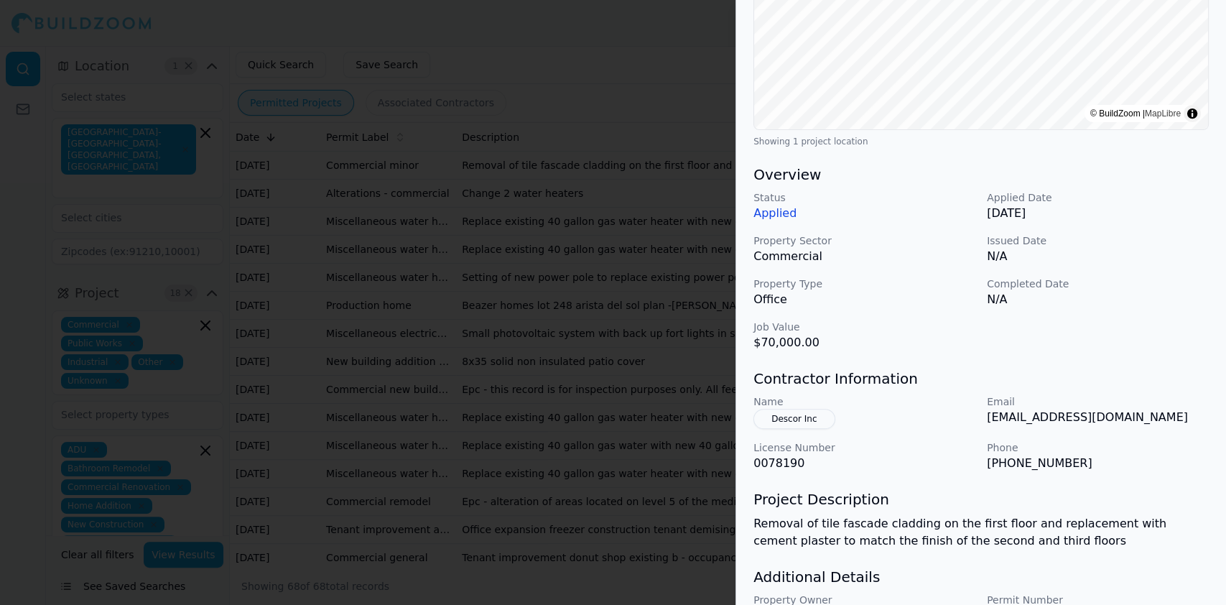
click at [333, 173] on div at bounding box center [613, 302] width 1226 height 605
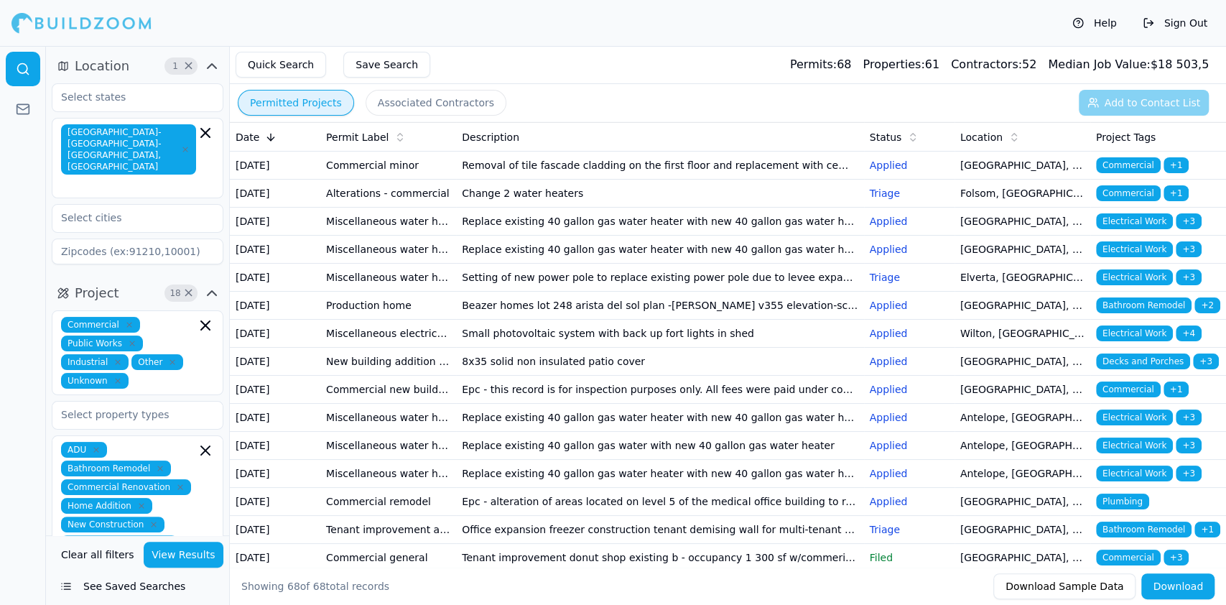
click at [348, 208] on td "Alterations - commercial" at bounding box center [388, 194] width 136 height 28
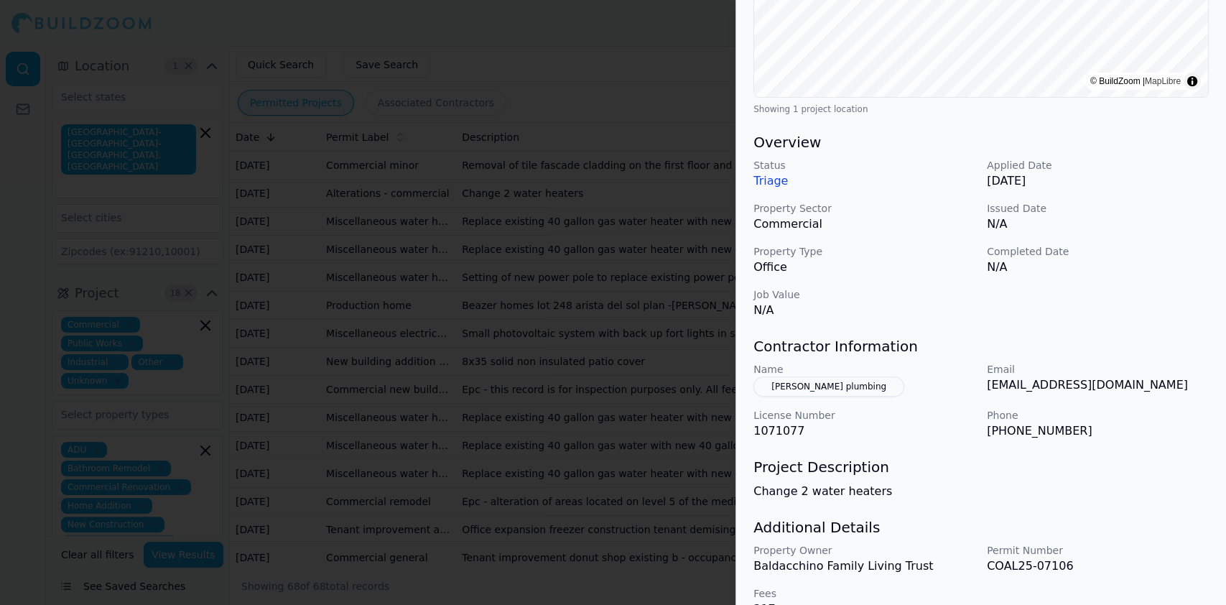
scroll to position [350, 0]
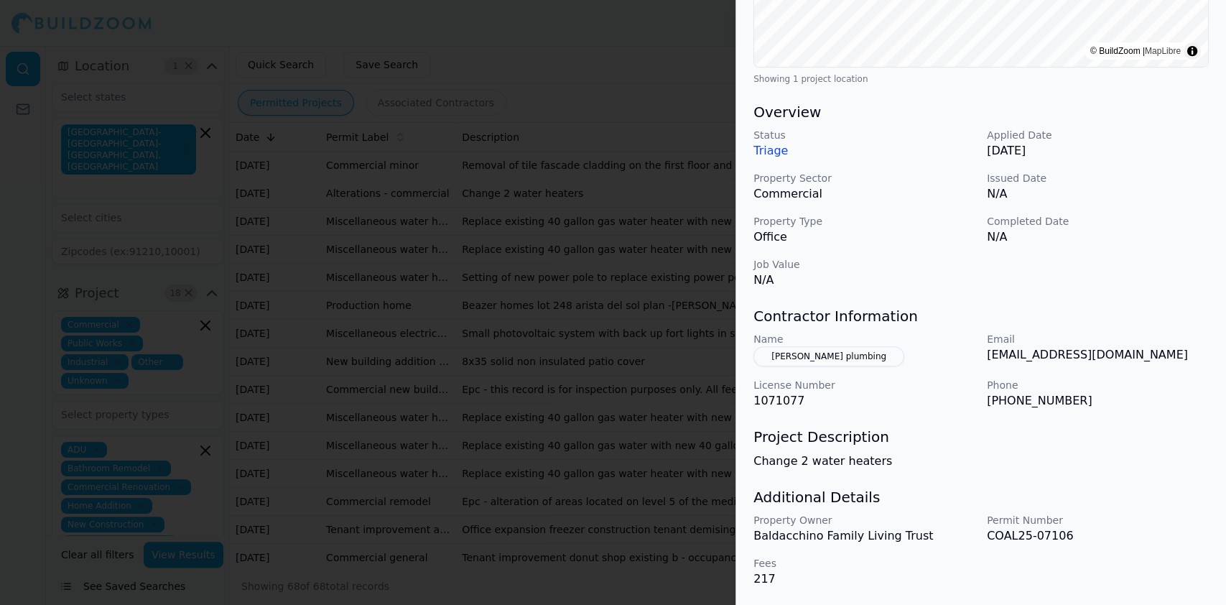
click at [369, 214] on div at bounding box center [613, 302] width 1226 height 605
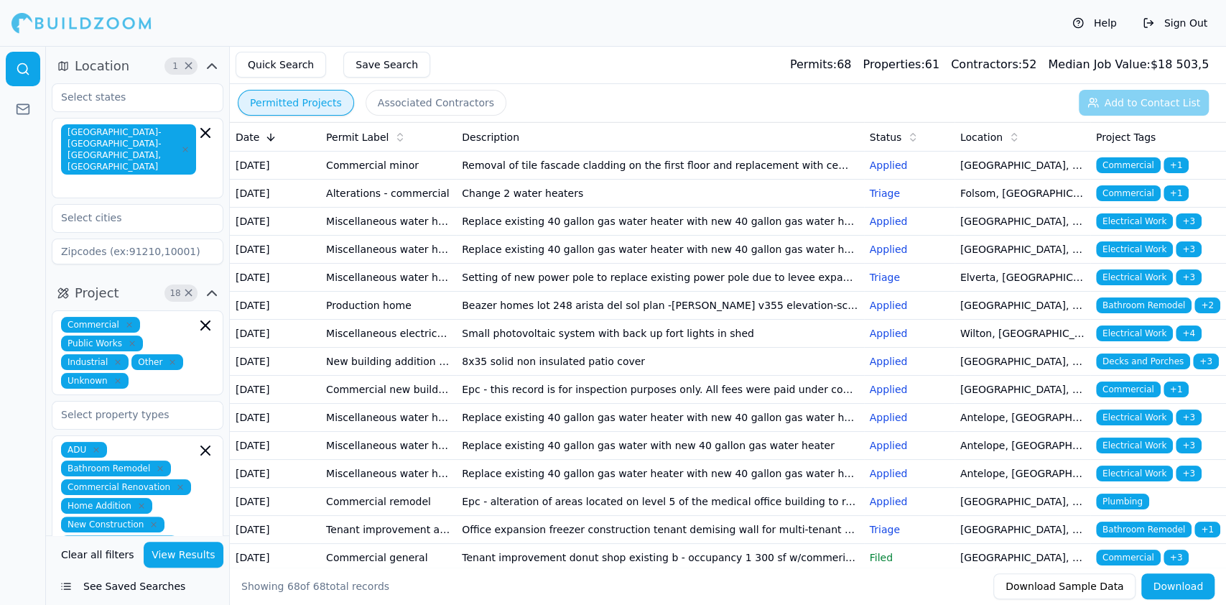
click at [361, 236] on td "Miscellaneous water heater electrical plumbing HVAC mechanical solar/pv" at bounding box center [388, 222] width 136 height 28
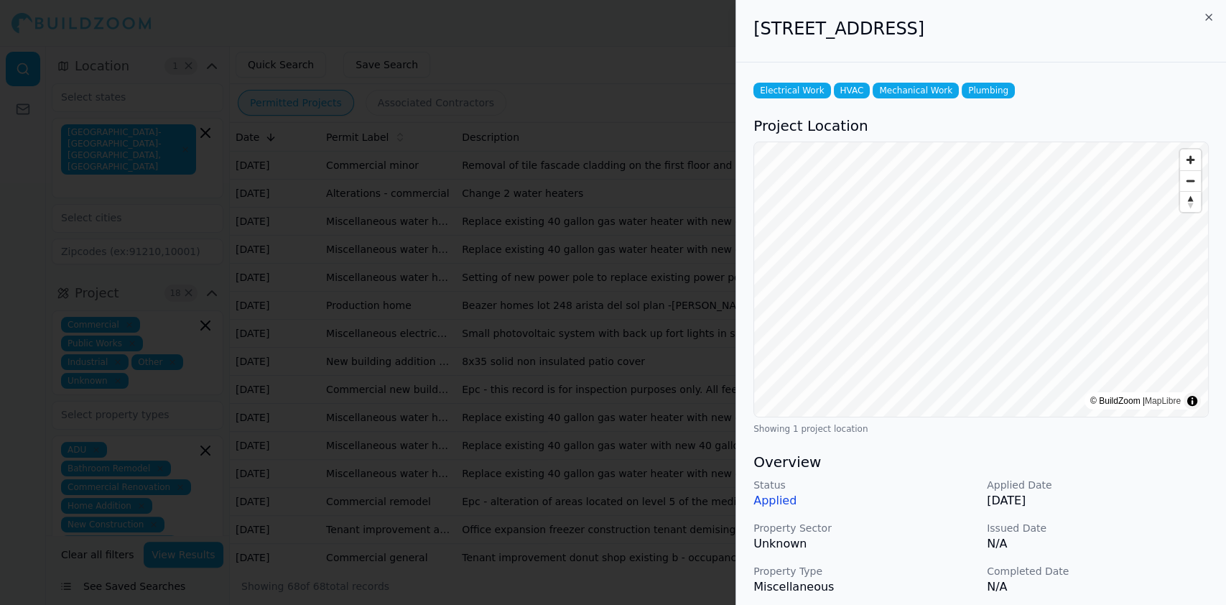
scroll to position [191, 0]
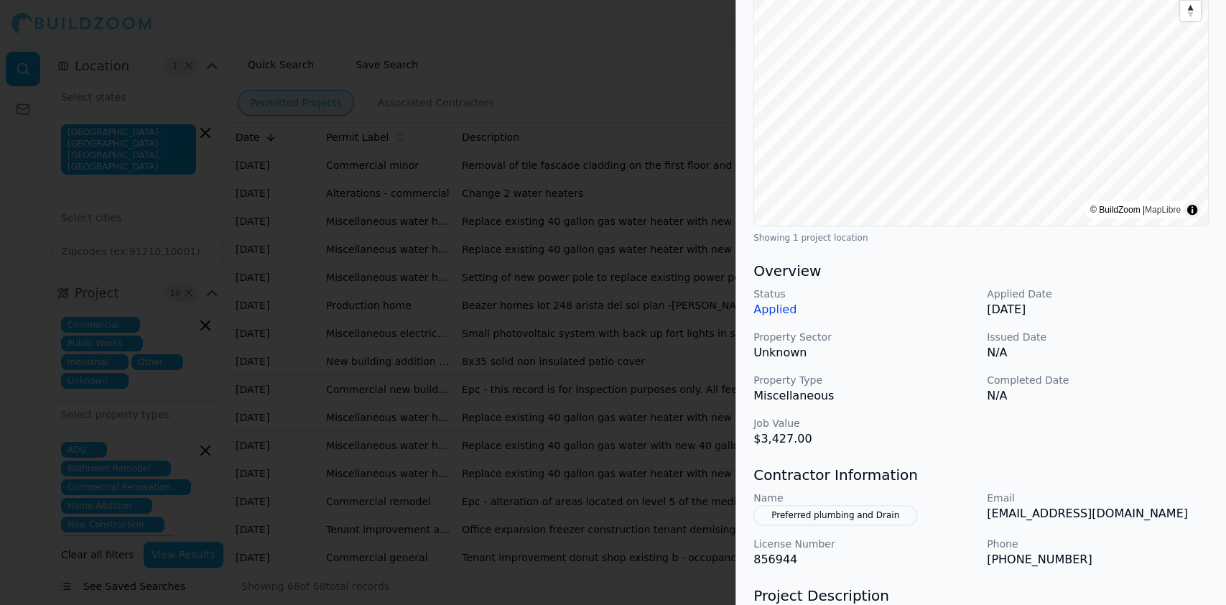
click at [293, 174] on div at bounding box center [613, 302] width 1226 height 605
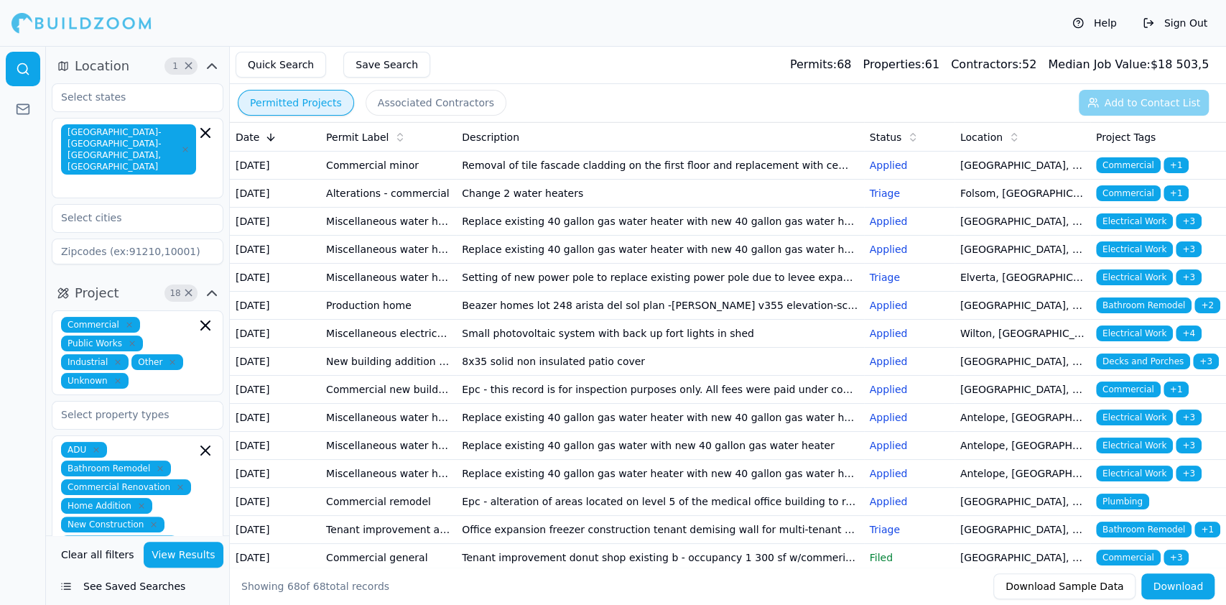
click at [343, 177] on td "Commercial minor" at bounding box center [388, 166] width 136 height 28
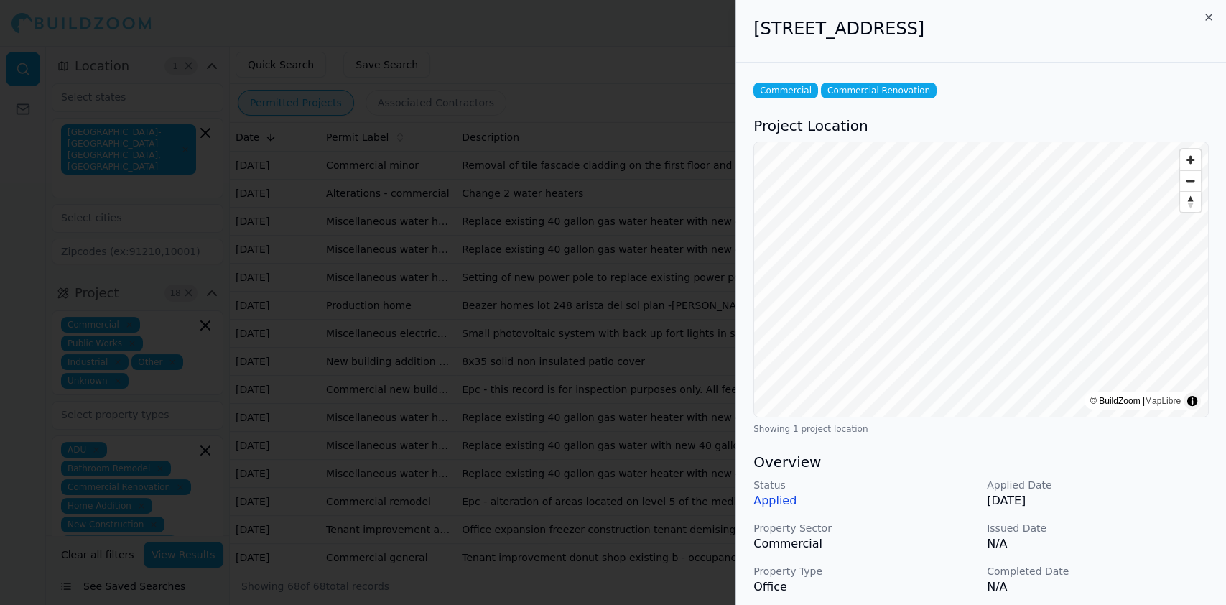
click at [365, 224] on div at bounding box center [613, 302] width 1226 height 605
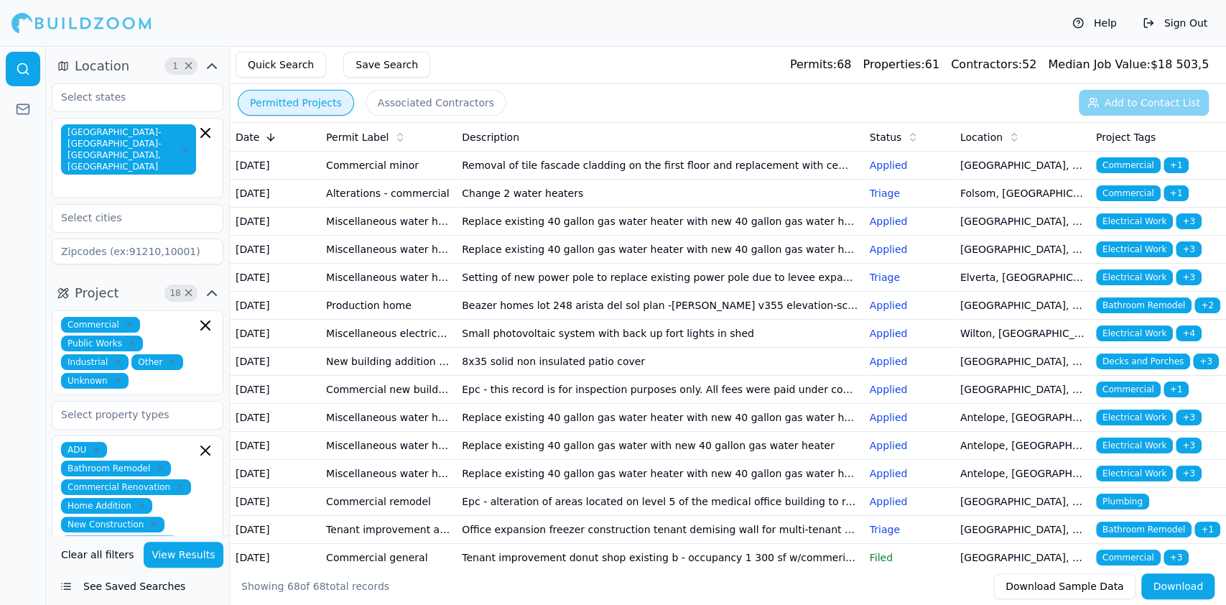
click at [365, 208] on td "Alterations - commercial" at bounding box center [388, 194] width 136 height 28
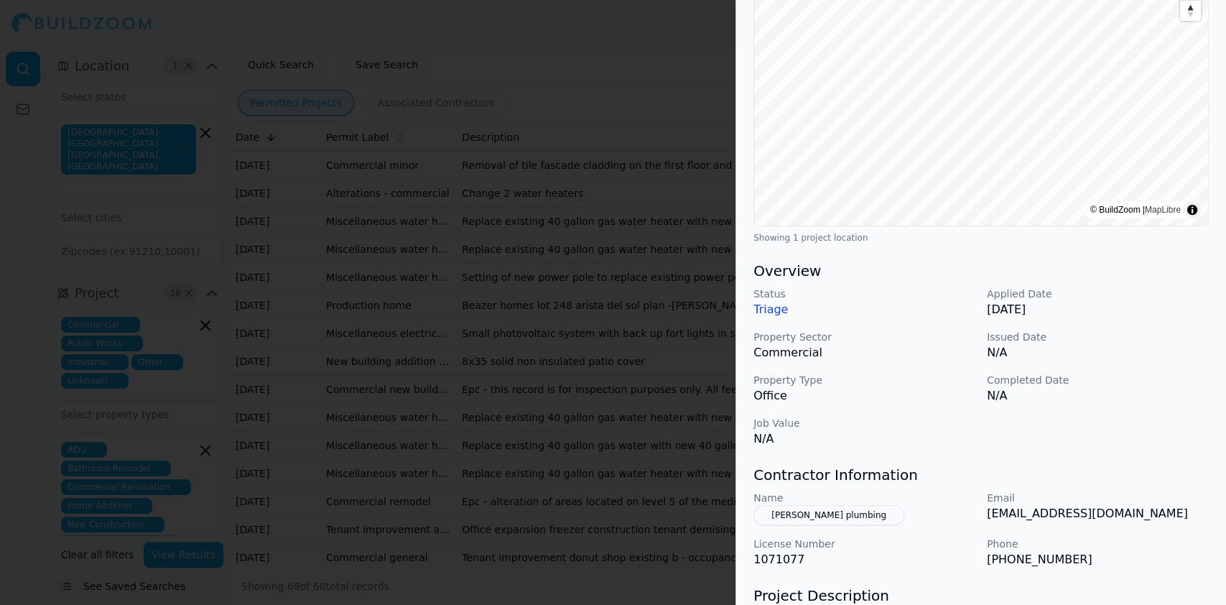
click at [366, 216] on div at bounding box center [613, 302] width 1226 height 605
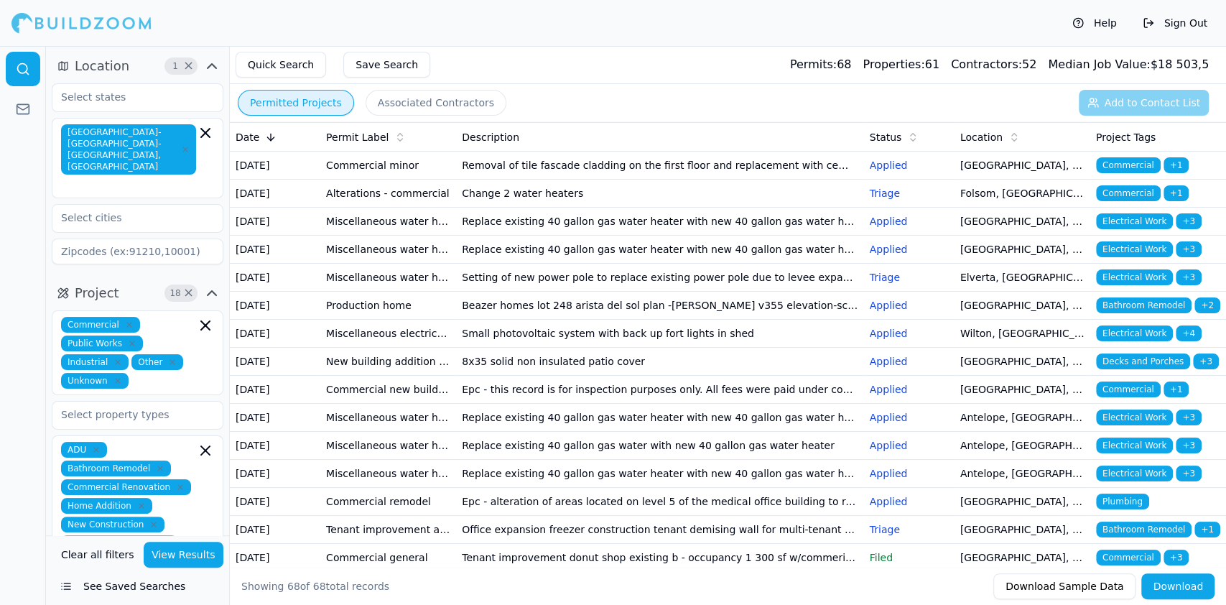
click at [362, 236] on td "Miscellaneous water heater electrical plumbing HVAC mechanical solar/pv" at bounding box center [388, 222] width 136 height 28
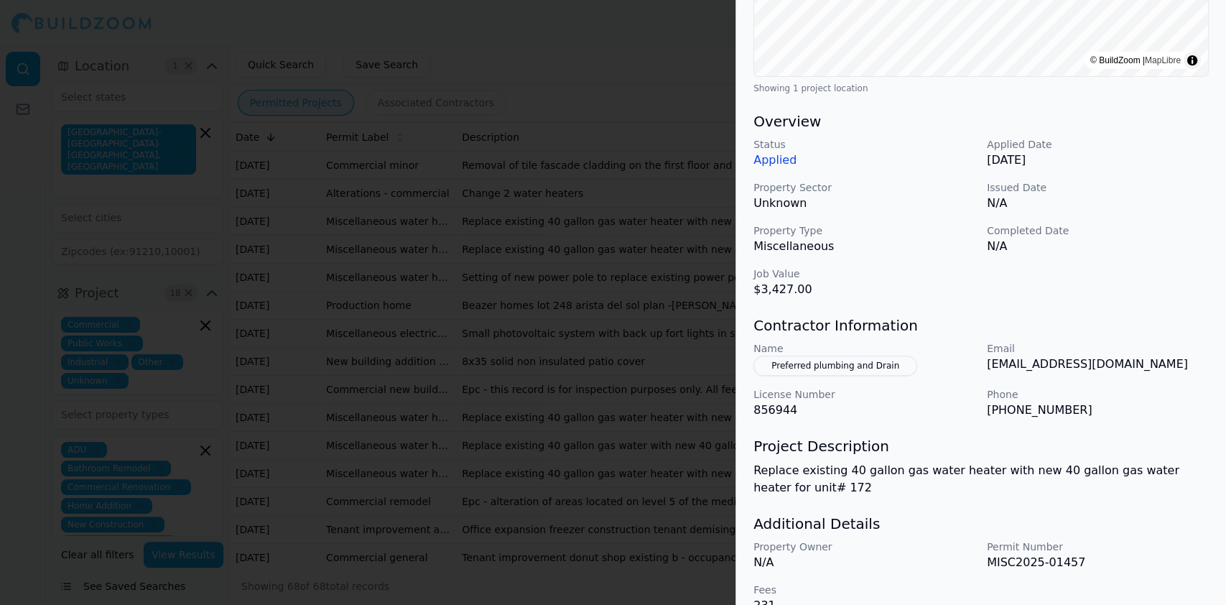
scroll to position [367, 0]
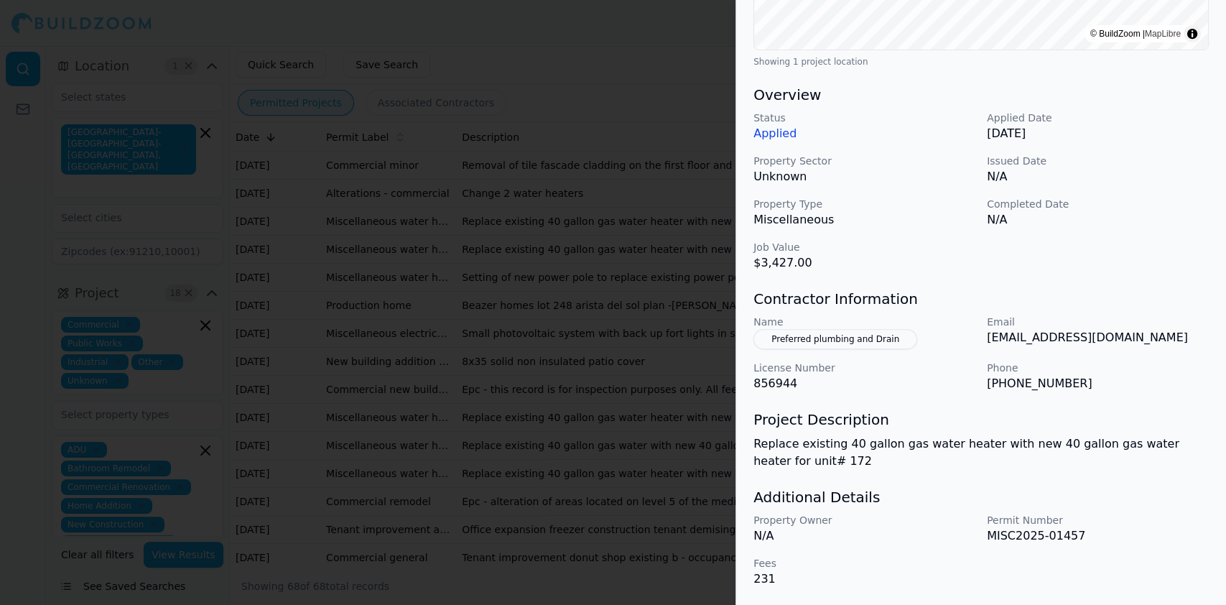
click at [354, 218] on div at bounding box center [613, 302] width 1226 height 605
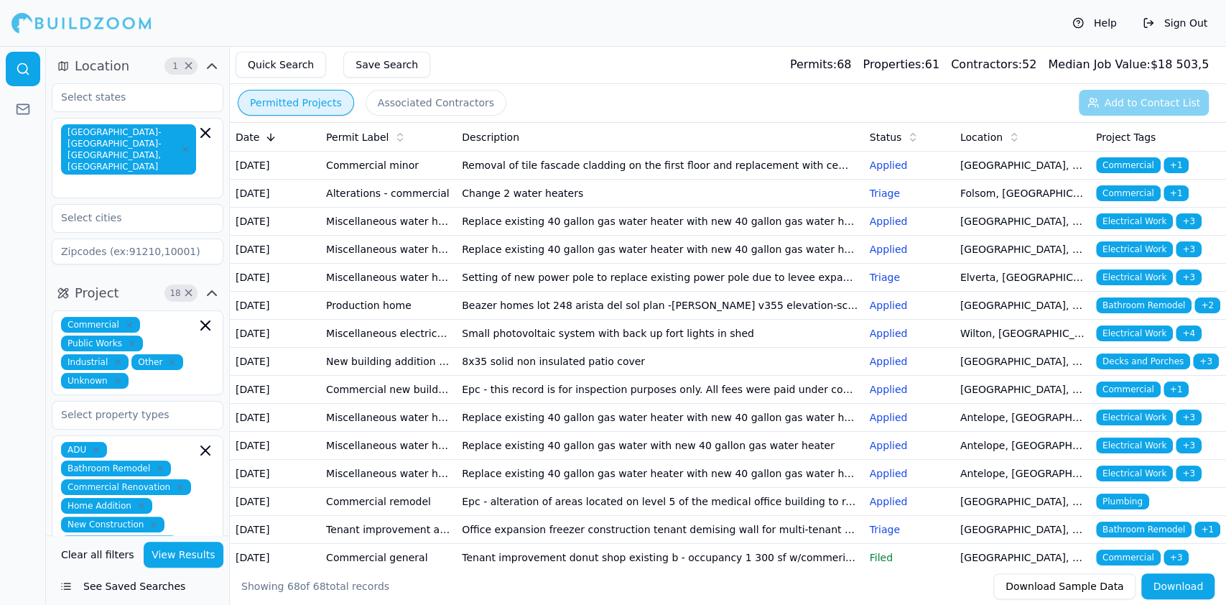
click at [332, 264] on td "Miscellaneous water heater electrical plumbing HVAC mechanical solar/pv" at bounding box center [388, 250] width 136 height 28
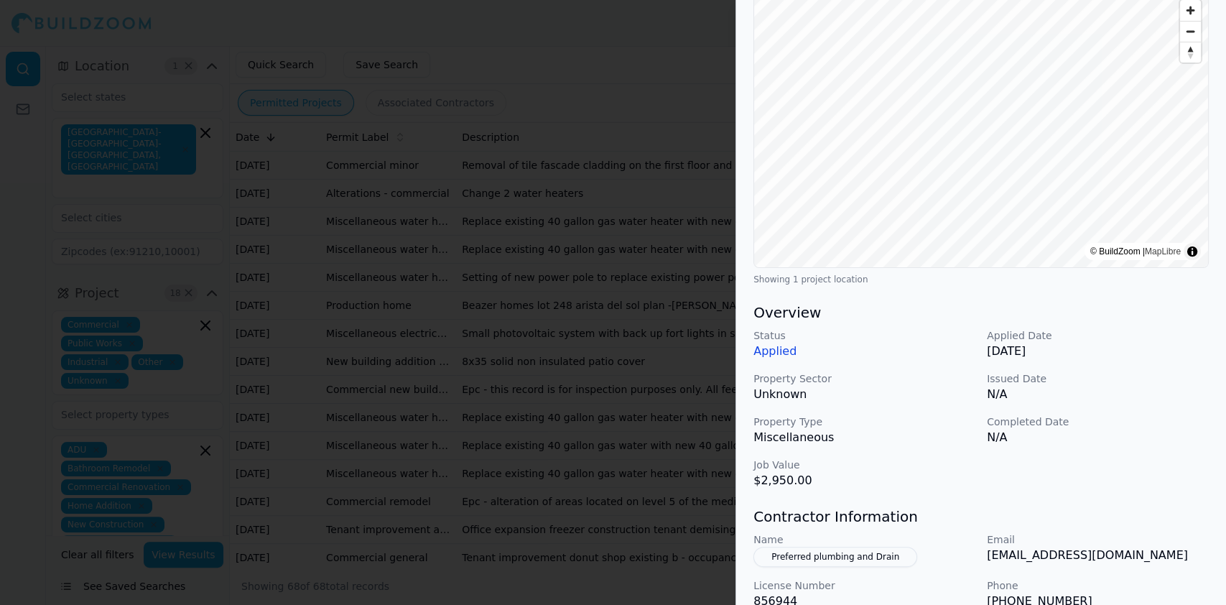
scroll to position [350, 0]
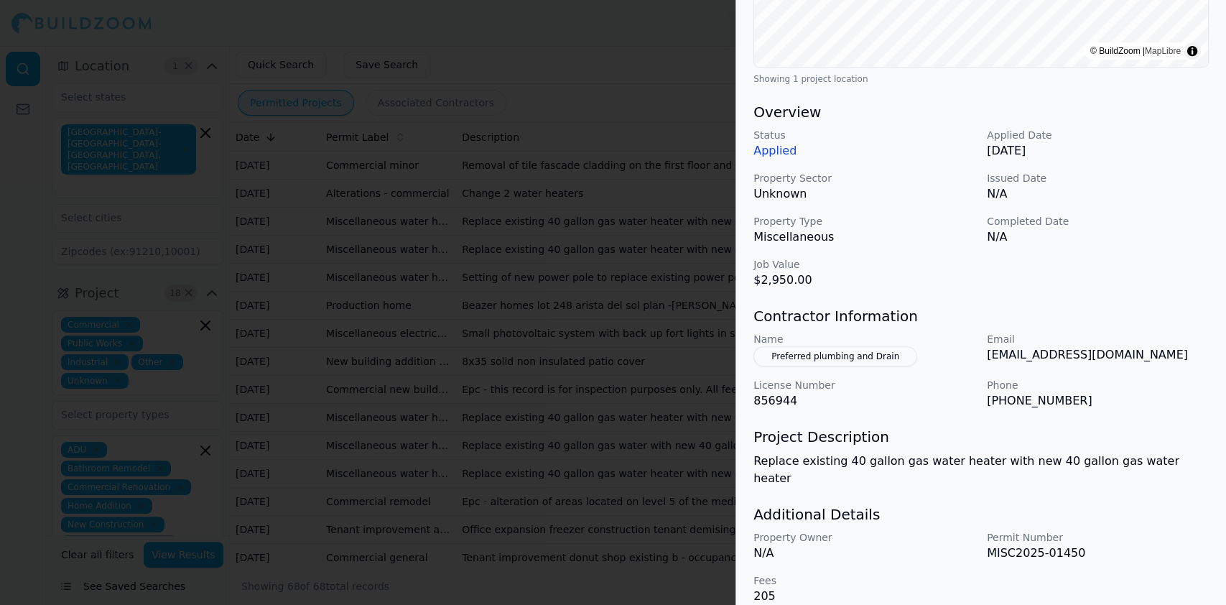
click at [384, 272] on div at bounding box center [613, 302] width 1226 height 605
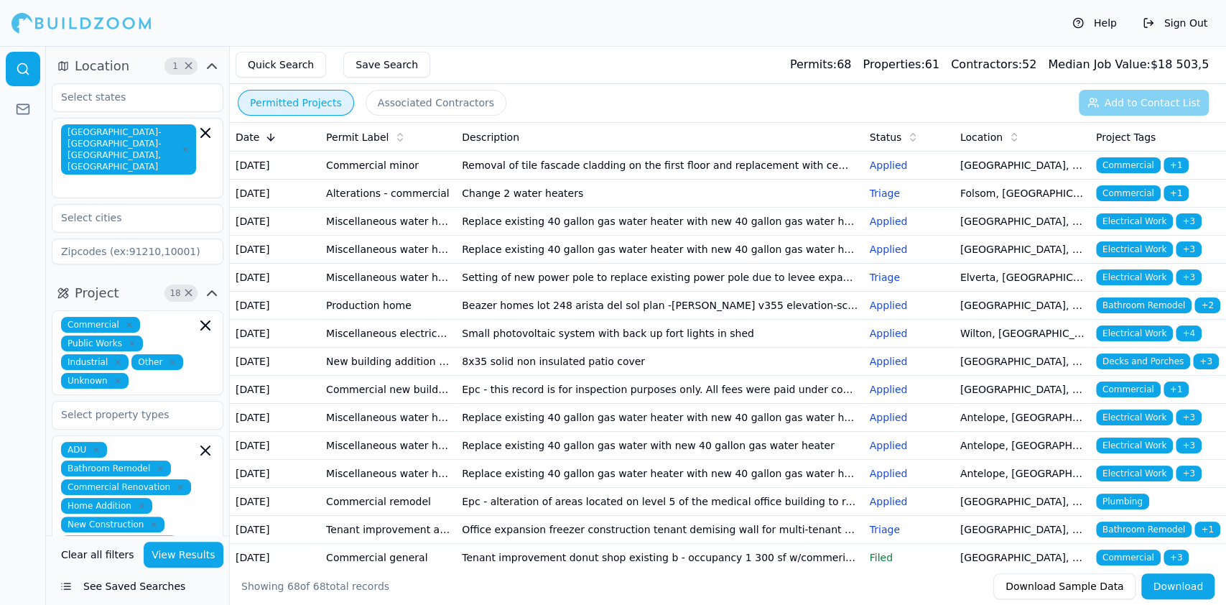
click at [370, 292] on td "Miscellaneous water heater electrical plumbing HVAC mechanical solar/pv" at bounding box center [388, 278] width 136 height 28
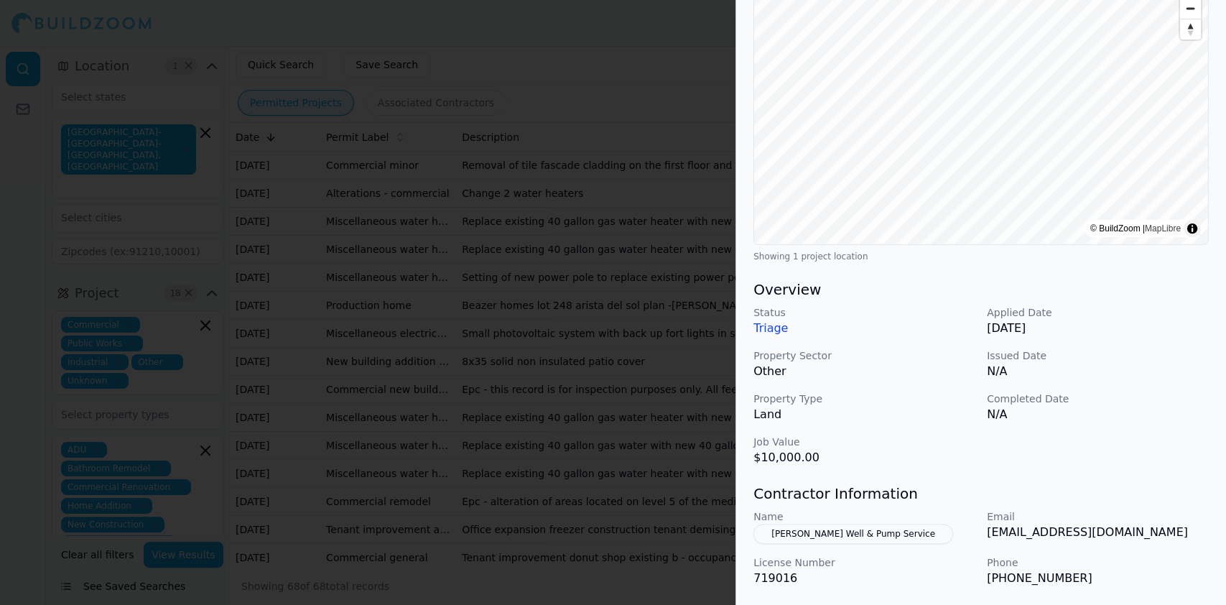
scroll to position [383, 0]
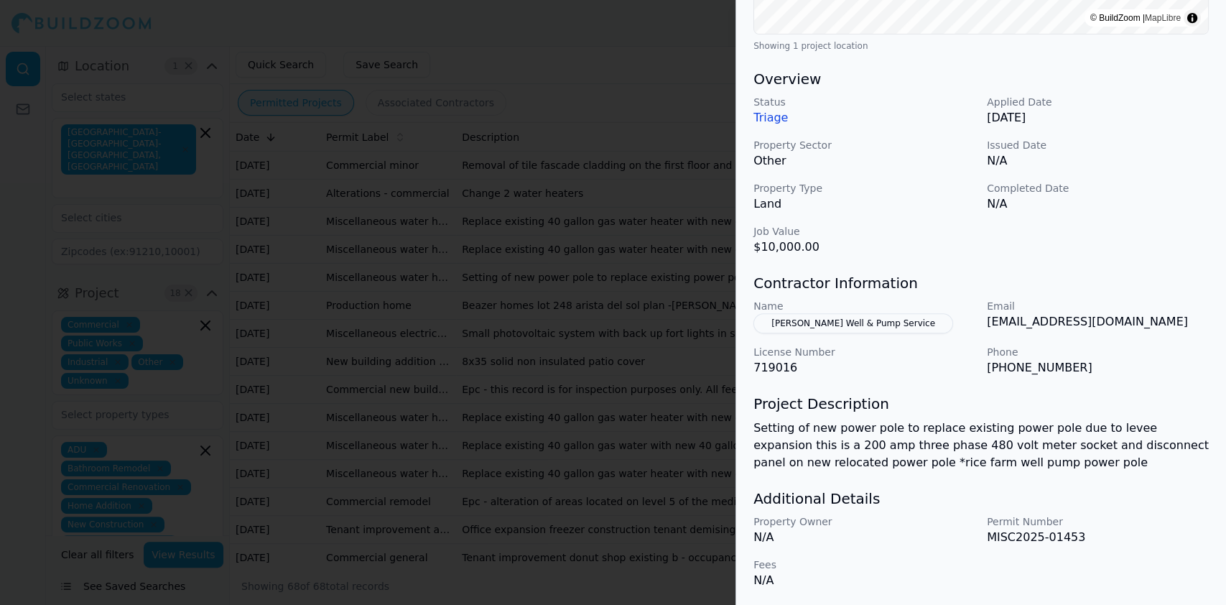
click at [552, 365] on div at bounding box center [613, 302] width 1226 height 605
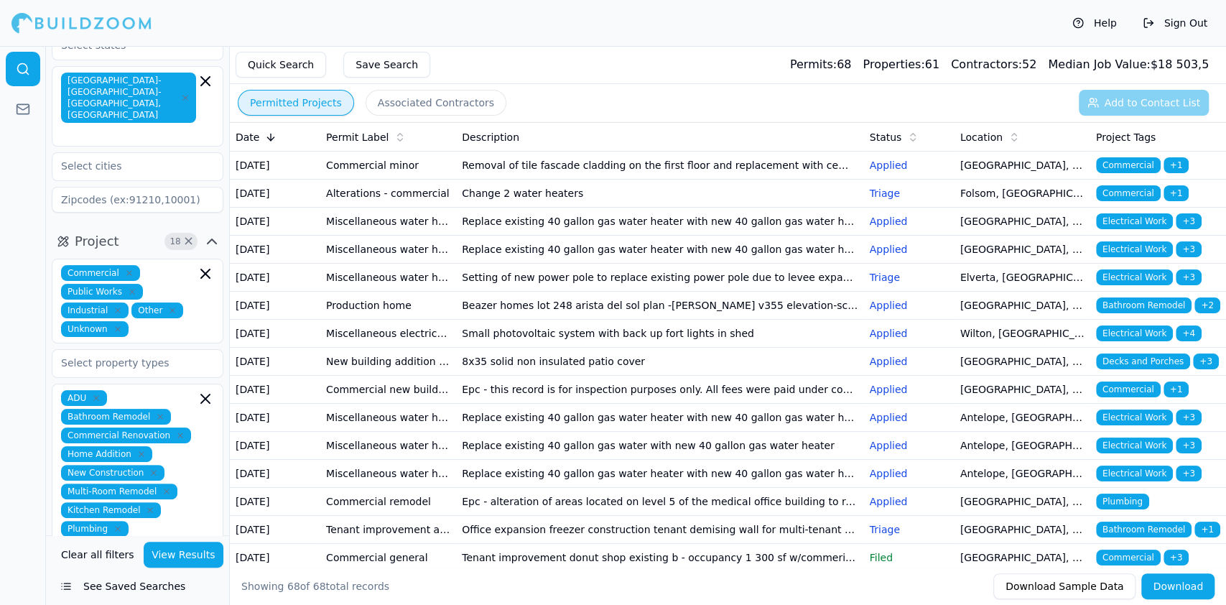
scroll to position [96, 0]
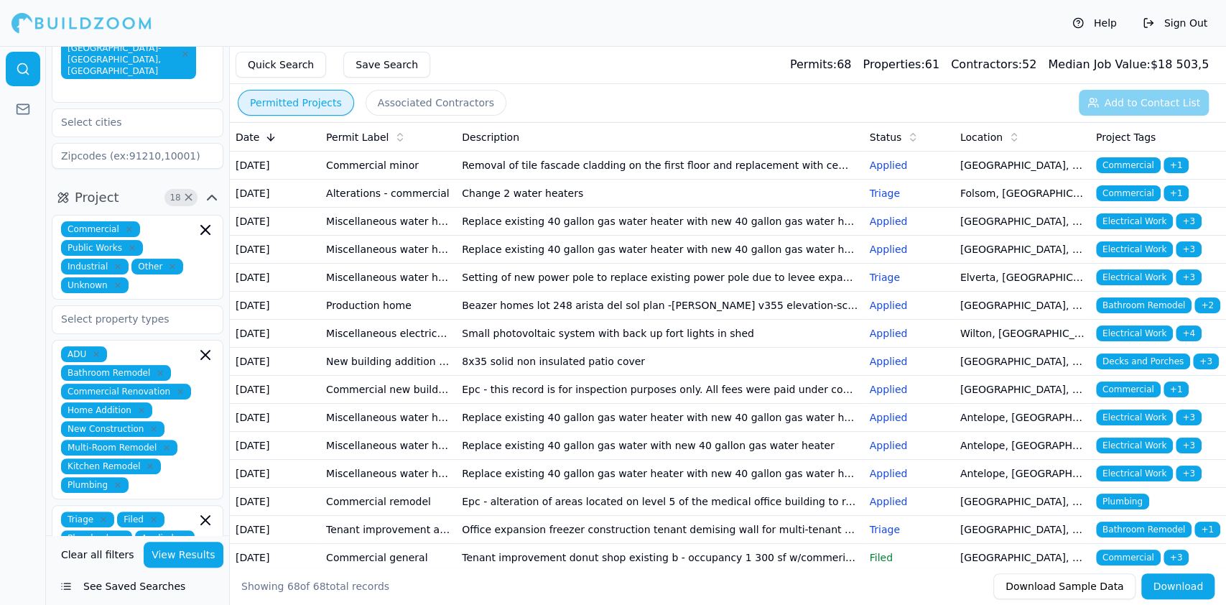
drag, startPoint x: 114, startPoint y: 460, endPoint x: 333, endPoint y: 369, distance: 237.3
click at [314, 378] on div "Location 1 × [GEOGRAPHIC_DATA]-[GEOGRAPHIC_DATA]-[GEOGRAPHIC_DATA], [GEOGRAPHIC…" at bounding box center [636, 348] width 1180 height 605
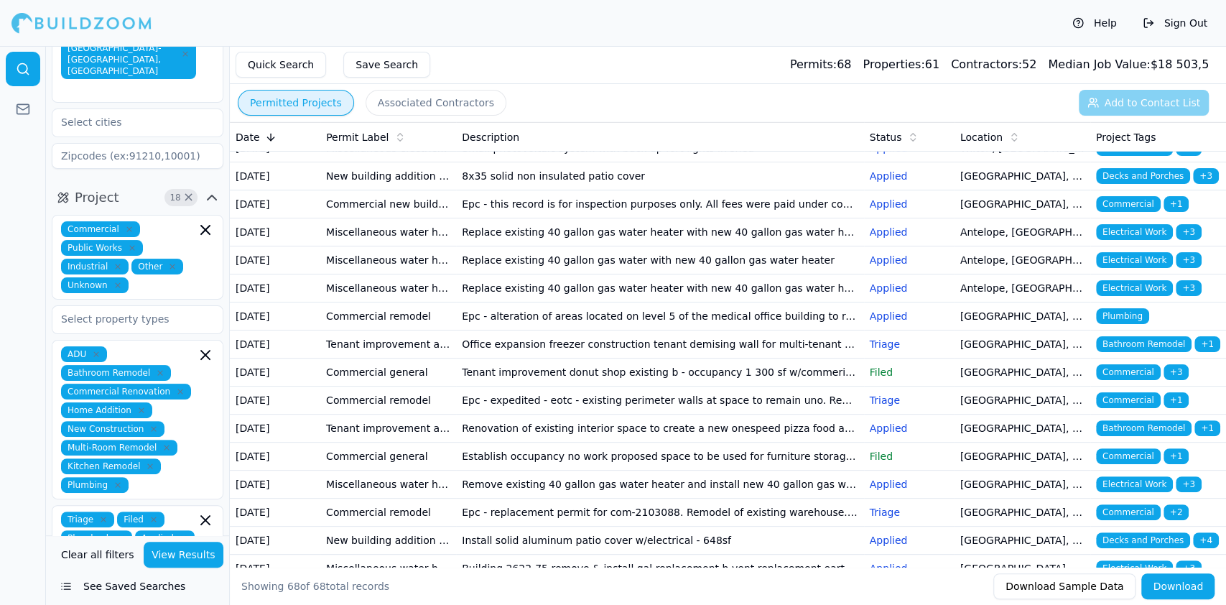
scroll to position [191, 0]
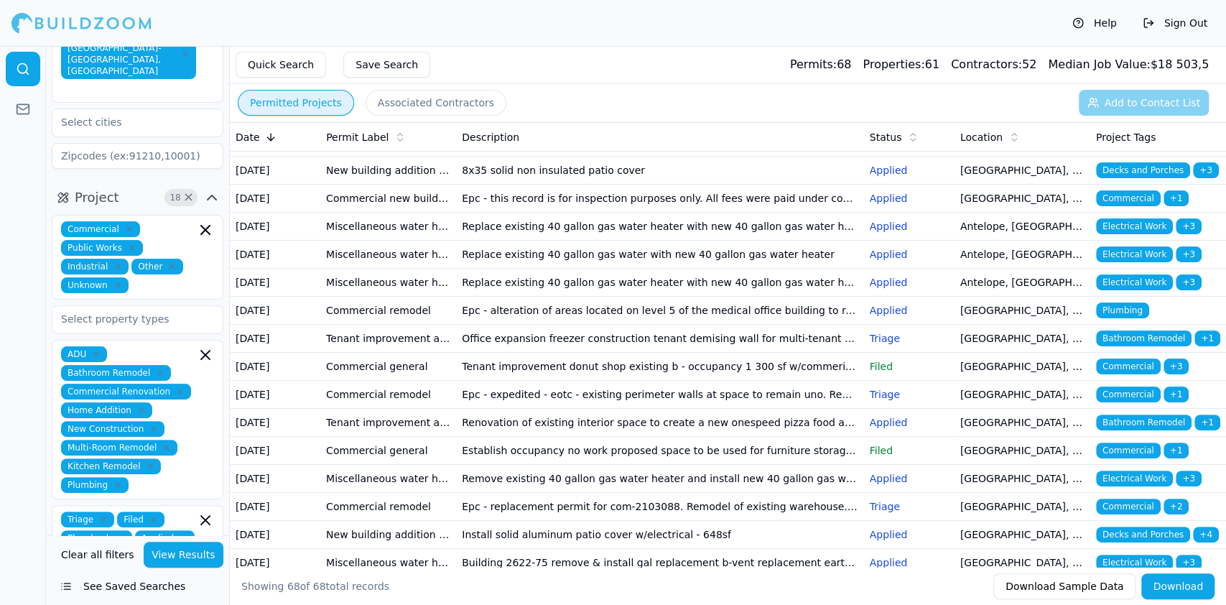
click at [385, 129] on td "Production home" at bounding box center [388, 115] width 136 height 28
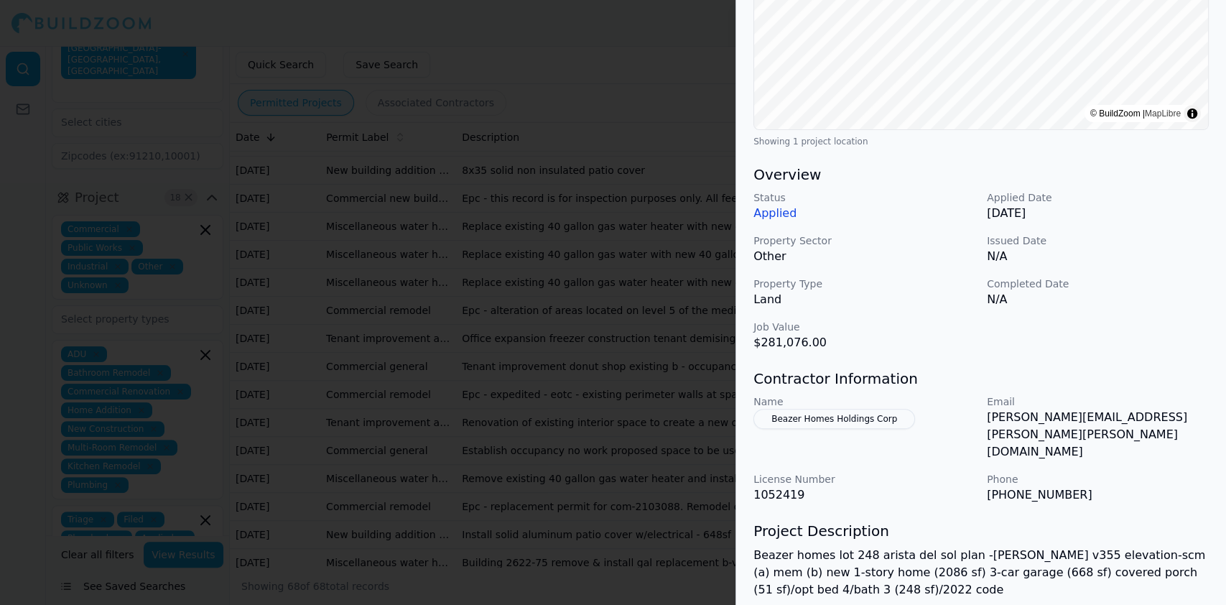
scroll to position [384, 0]
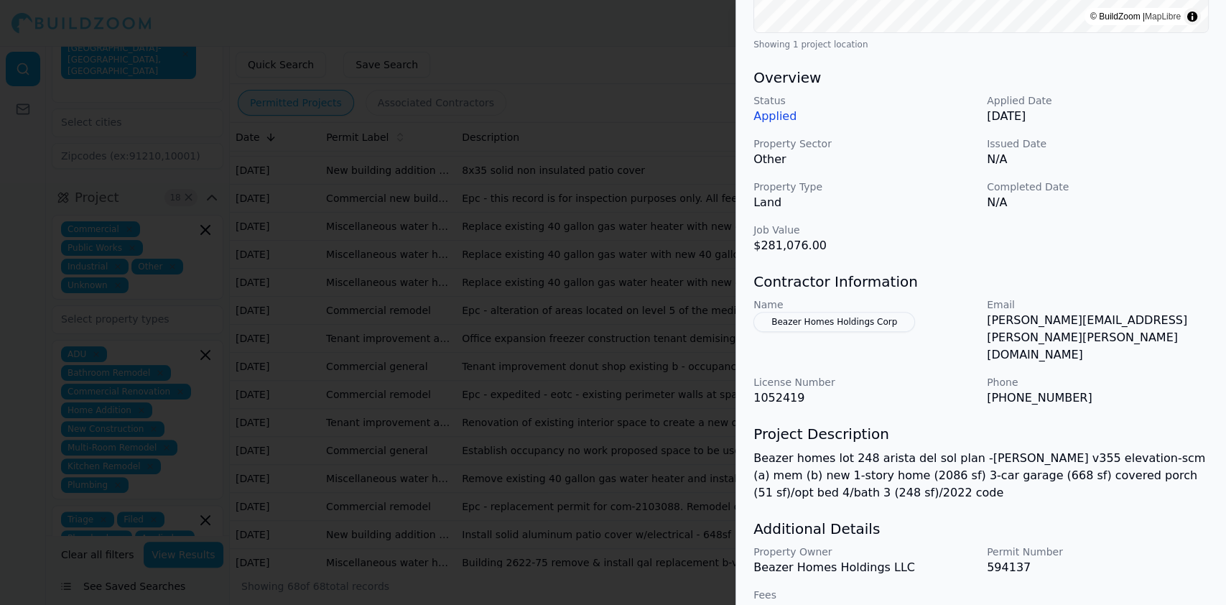
click at [1107, 261] on div "Bathroom Remodel New Construction Residential Project Location © BuildZoom | Ma…" at bounding box center [981, 157] width 490 height 958
click at [894, 210] on div "Status Applied Applied Date [DATE] Property Sector Other Issued Date N/A Proper…" at bounding box center [981, 173] width 455 height 161
drag, startPoint x: 914, startPoint y: 325, endPoint x: 767, endPoint y: 320, distance: 146.6
click at [767, 320] on div "Name Beazer Homes Holdings Corp" at bounding box center [865, 330] width 222 height 66
copy button "Beazer Homes Holdings Corp"
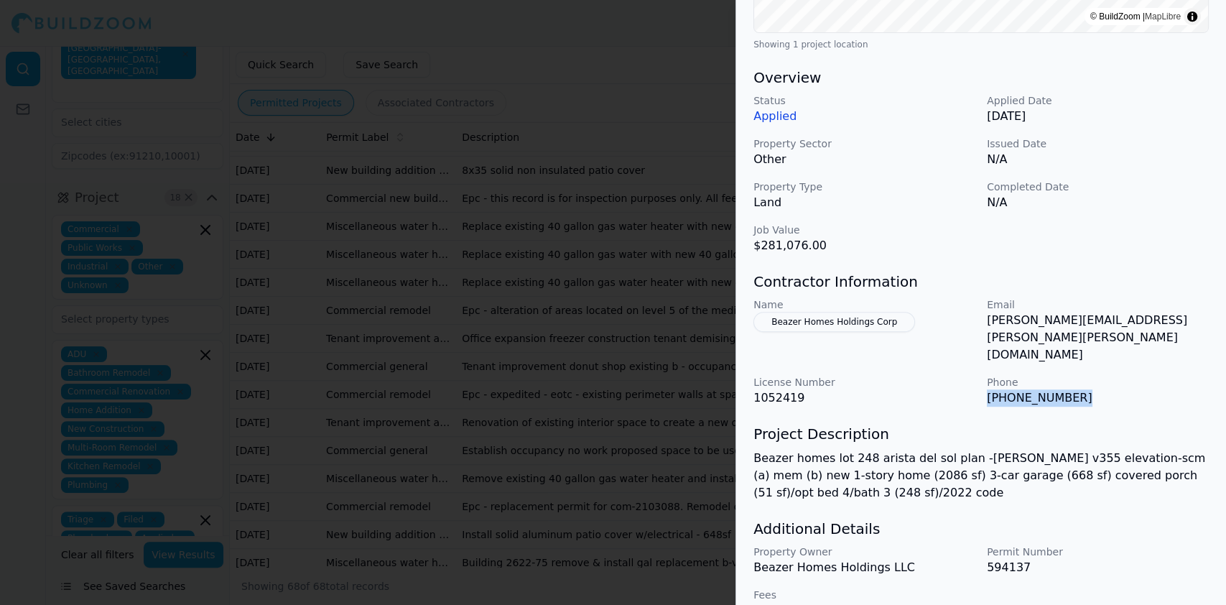
drag, startPoint x: 988, startPoint y: 371, endPoint x: 1086, endPoint y: 370, distance: 98.4
click at [1086, 389] on p "[PHONE_NUMBER]" at bounding box center [1098, 397] width 222 height 17
copy p "[PHONE_NUMBER]"
drag, startPoint x: 986, startPoint y: 320, endPoint x: 1141, endPoint y: 316, distance: 154.5
click at [1141, 316] on p "[PERSON_NAME][EMAIL_ADDRESS][PERSON_NAME][PERSON_NAME][DOMAIN_NAME]" at bounding box center [1098, 338] width 222 height 52
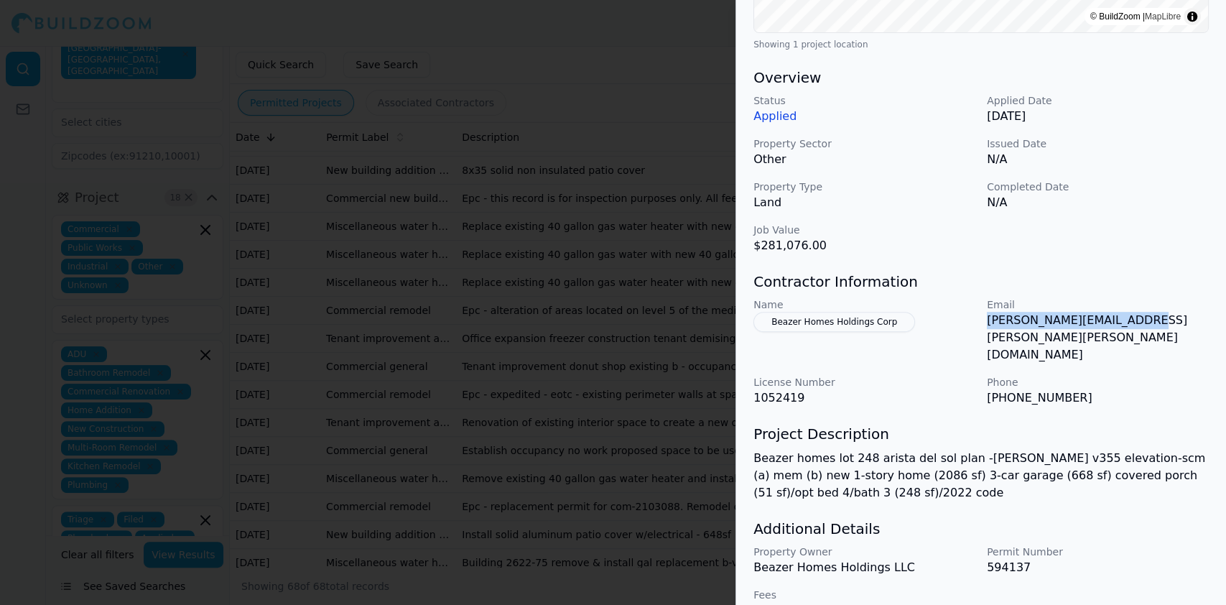
copy p "[PERSON_NAME][EMAIL_ADDRESS][PERSON_NAME][PERSON_NAME][DOMAIN_NAME]"
drag, startPoint x: 987, startPoint y: 367, endPoint x: 1063, endPoint y: 356, distance: 76.9
click at [1064, 389] on p "[PHONE_NUMBER]" at bounding box center [1098, 397] width 222 height 17
click at [826, 321] on button "Beazer Homes Holdings Corp" at bounding box center [835, 322] width 162 height 20
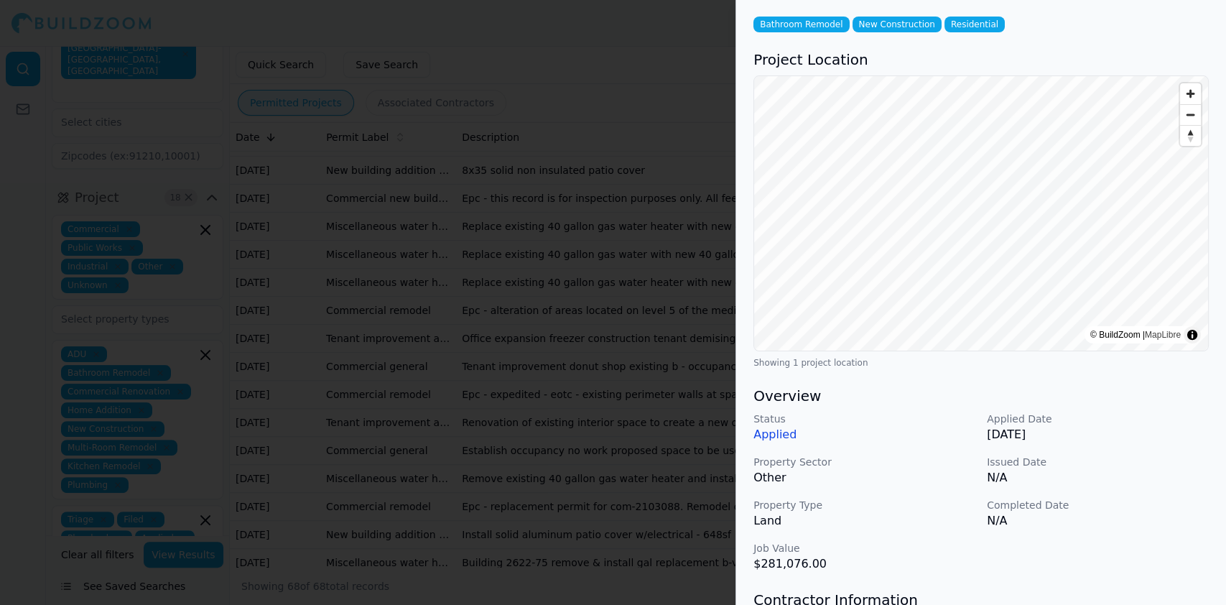
scroll to position [0, 0]
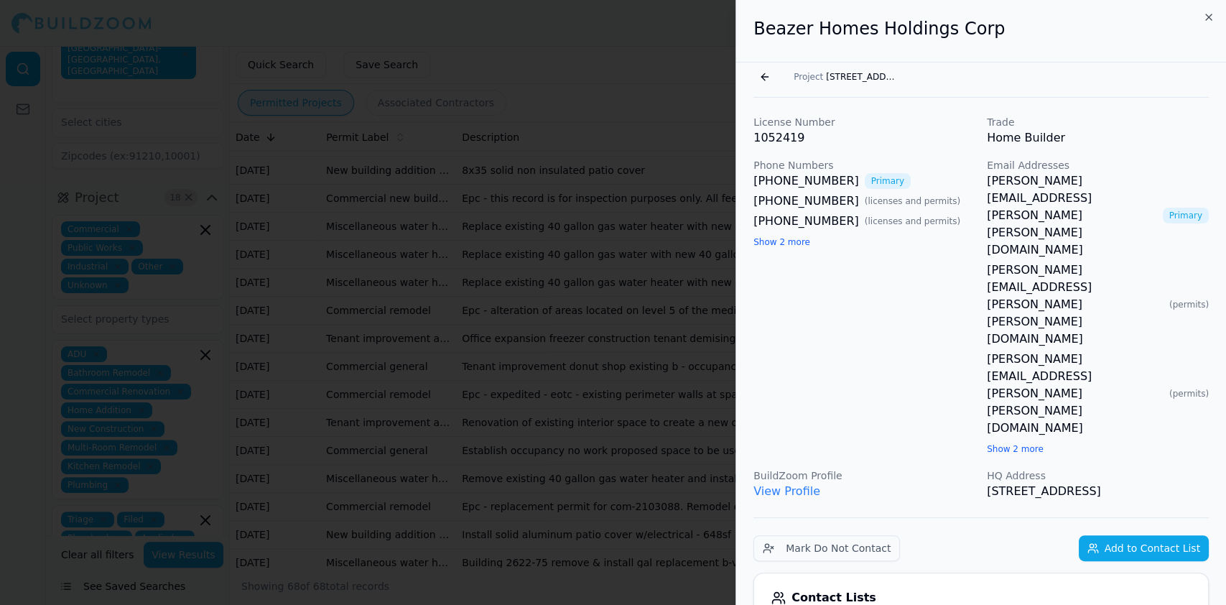
click at [793, 484] on link "View Profile" at bounding box center [787, 491] width 67 height 14
click at [386, 330] on div at bounding box center [613, 302] width 1226 height 605
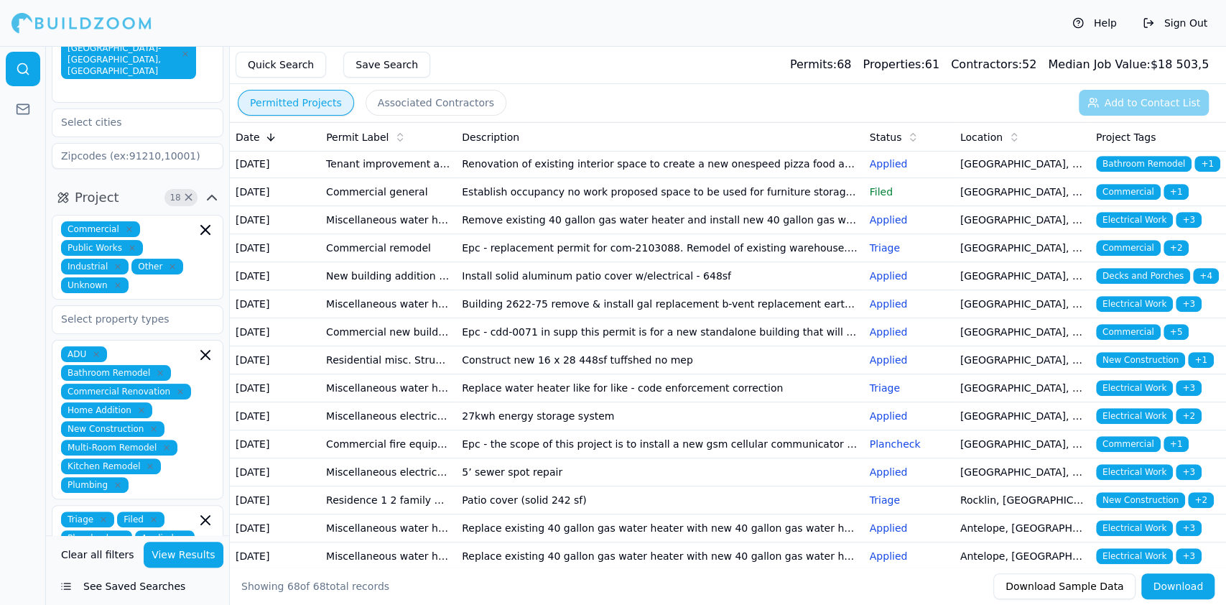
scroll to position [478, 0]
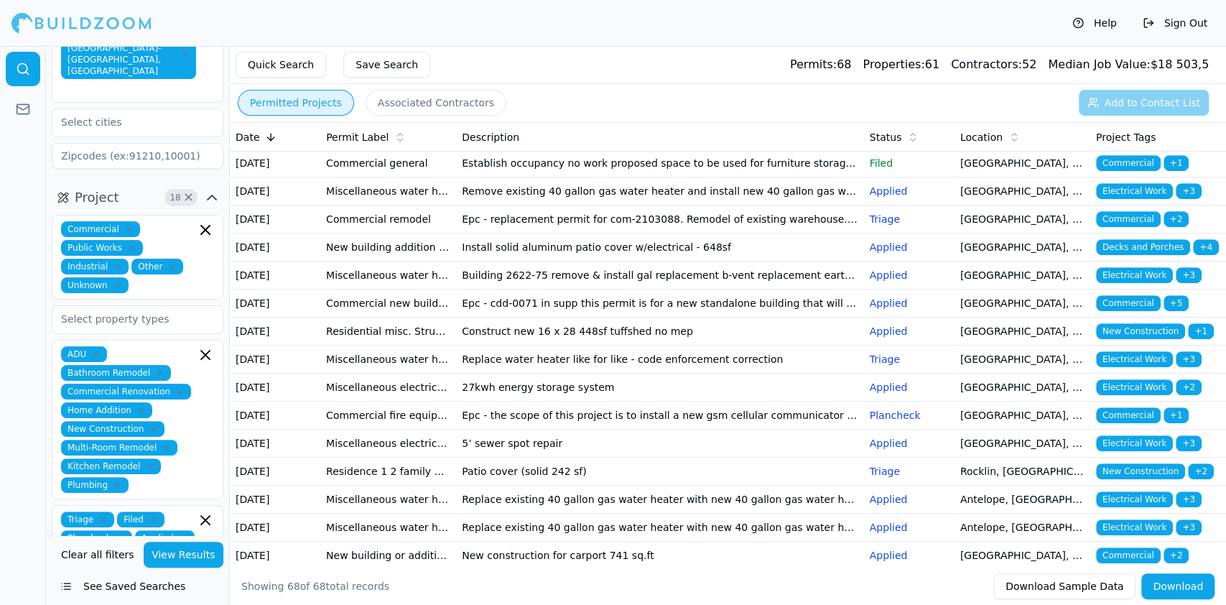
click at [366, 37] on td "Commercial remodel" at bounding box center [388, 23] width 136 height 28
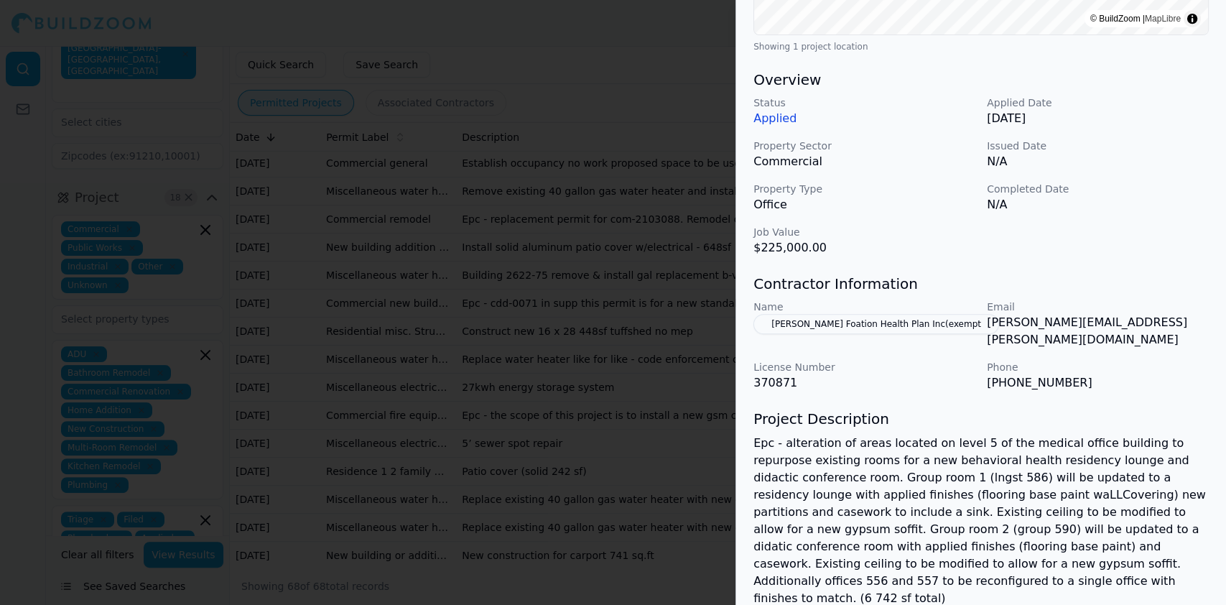
scroll to position [383, 0]
click at [804, 322] on button "[PERSON_NAME] Foation Health Plan Inc(exempt" at bounding box center [877, 323] width 246 height 20
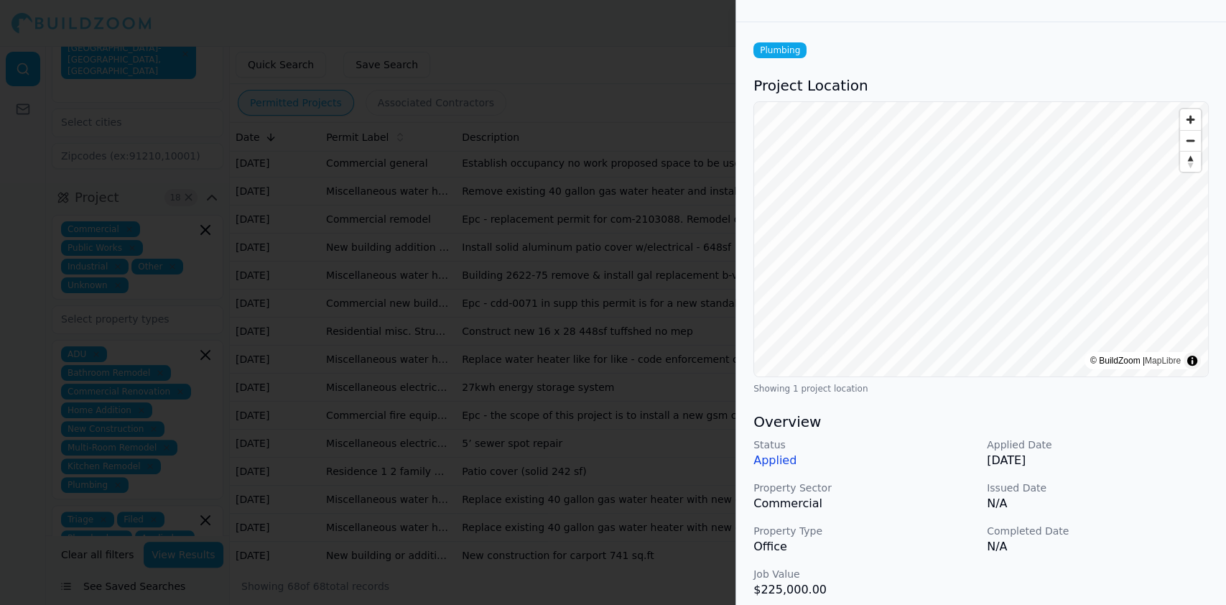
scroll to position [0, 0]
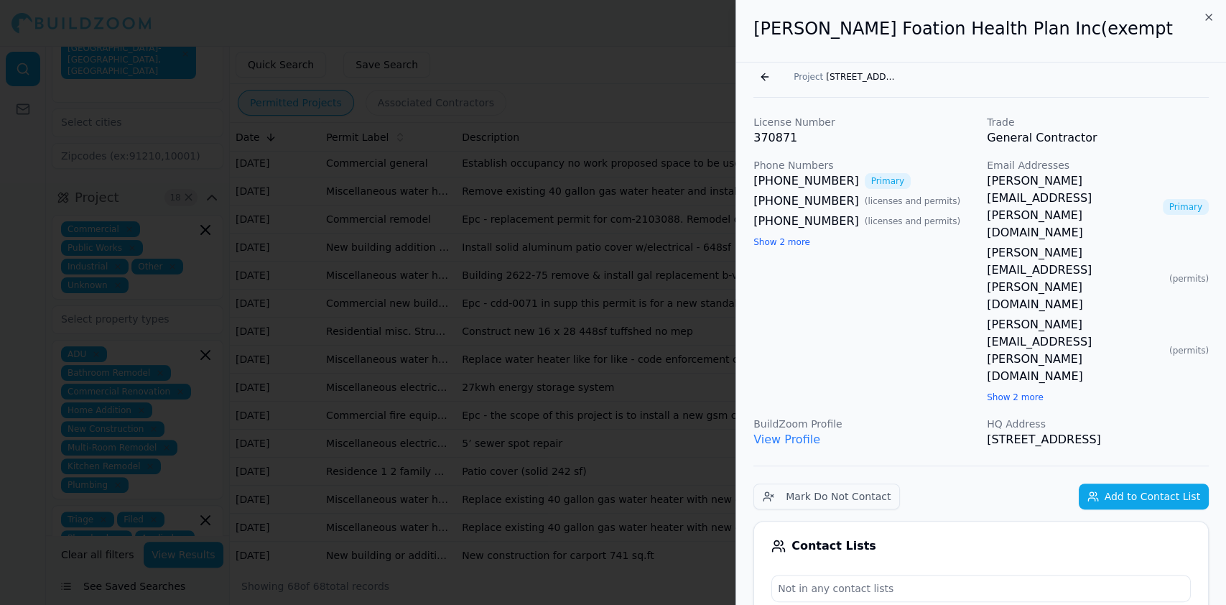
click at [784, 432] on link "View Profile" at bounding box center [787, 439] width 67 height 14
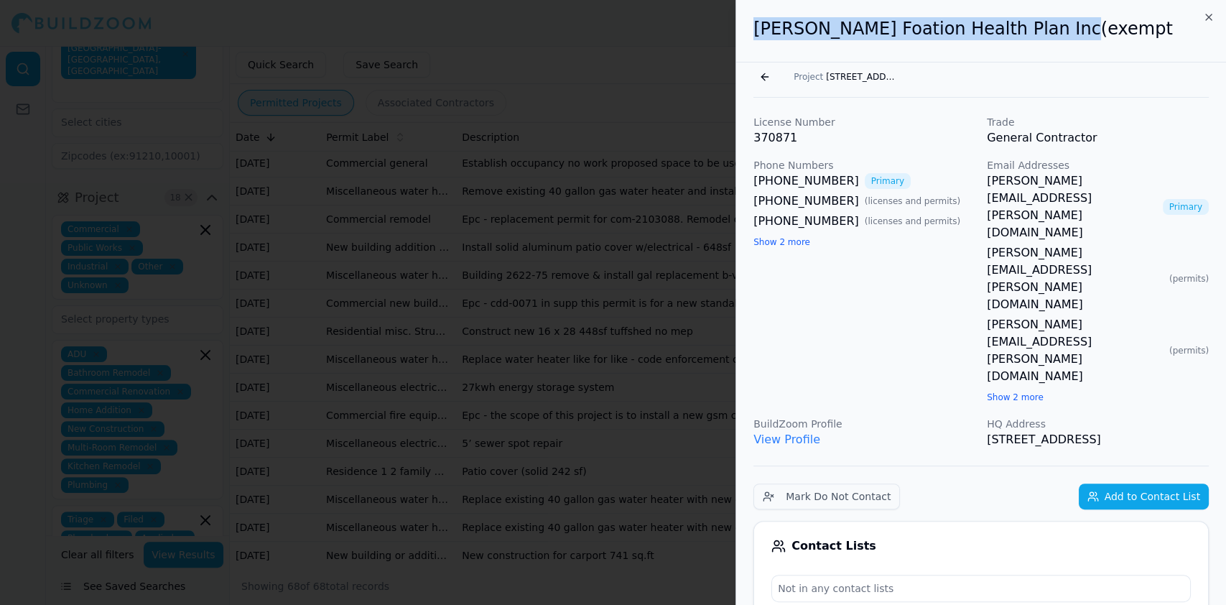
drag, startPoint x: 751, startPoint y: 37, endPoint x: 1070, endPoint y: 33, distance: 319.7
click at [1070, 33] on div "[PERSON_NAME] Foation Health Plan Inc(exempt" at bounding box center [981, 31] width 490 height 62
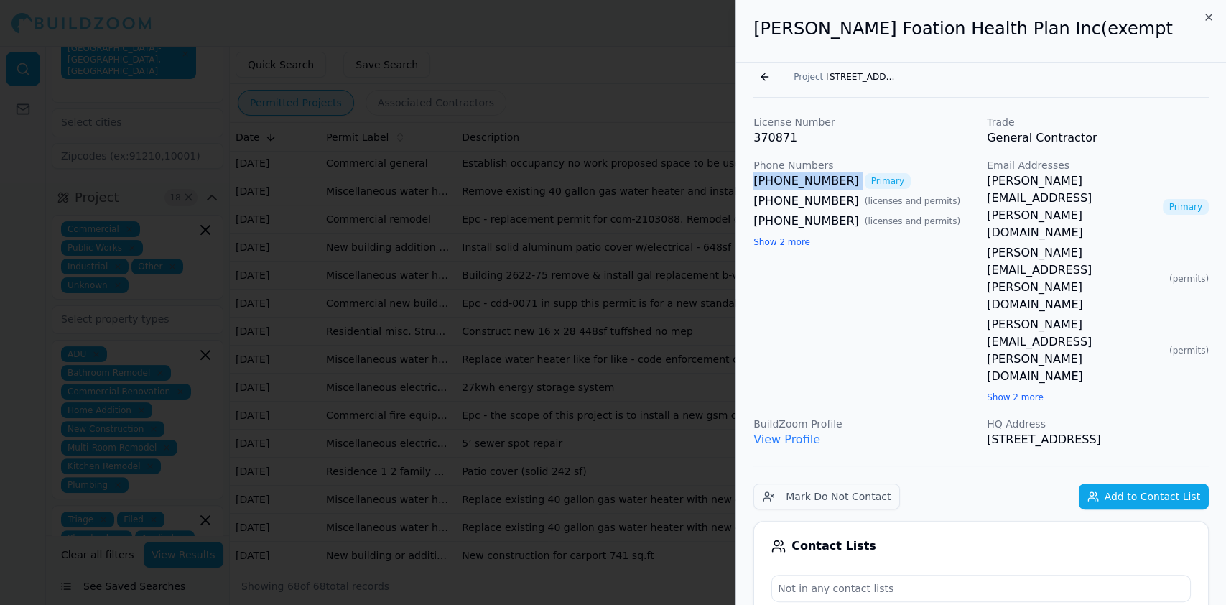
drag, startPoint x: 746, startPoint y: 181, endPoint x: 834, endPoint y: 182, distance: 88.4
click at [758, 72] on button "Go back" at bounding box center [765, 76] width 23 height 23
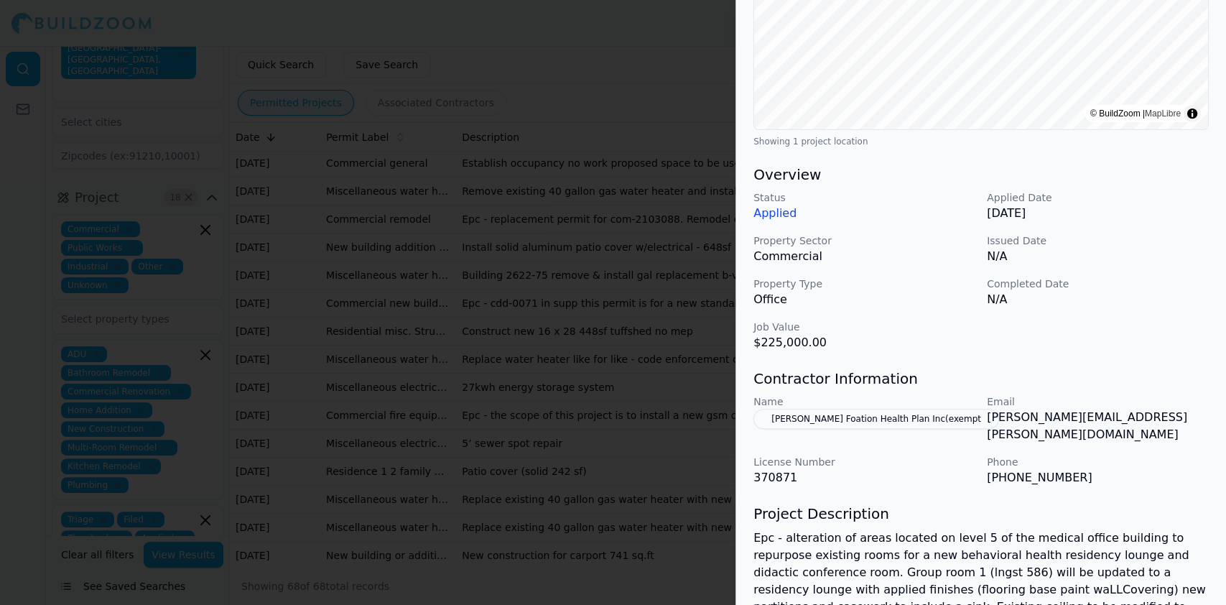
scroll to position [478, 0]
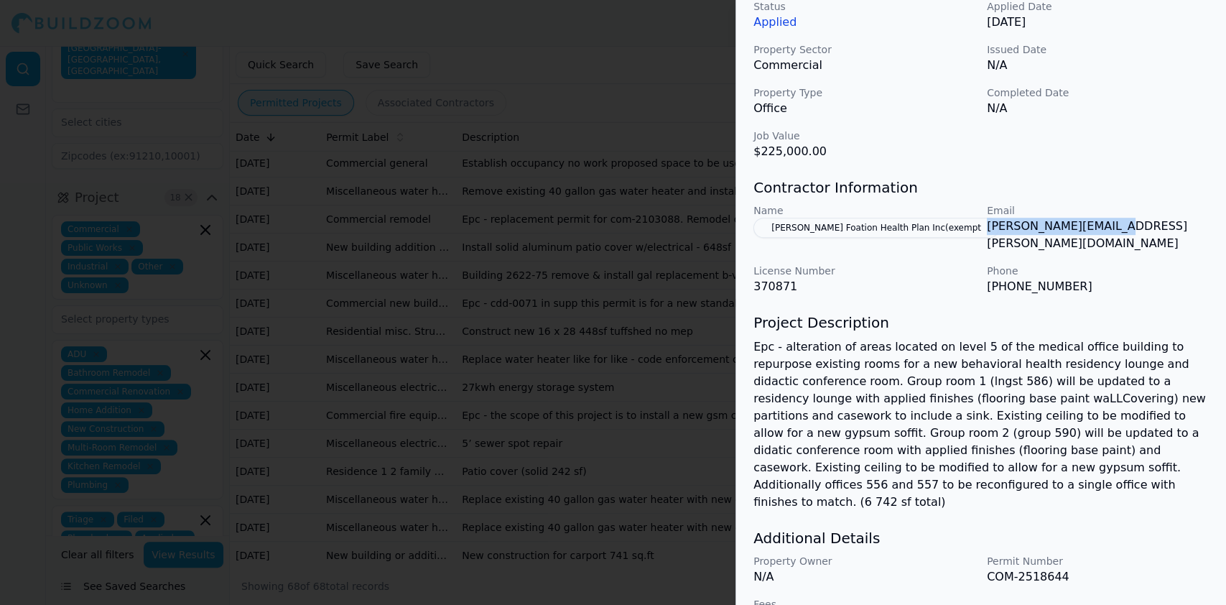
drag, startPoint x: 988, startPoint y: 223, endPoint x: 1108, endPoint y: 225, distance: 119.3
click at [1108, 225] on p "[PERSON_NAME][EMAIL_ADDRESS][PERSON_NAME][DOMAIN_NAME]" at bounding box center [1098, 235] width 222 height 34
click at [379, 306] on div at bounding box center [613, 302] width 1226 height 605
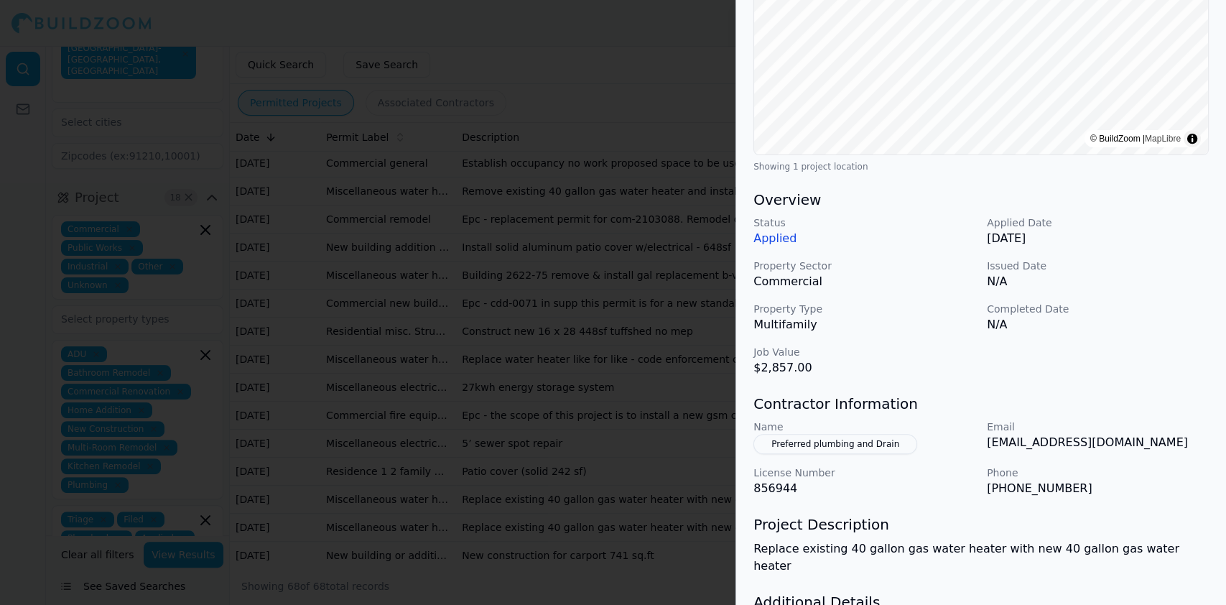
scroll to position [287, 0]
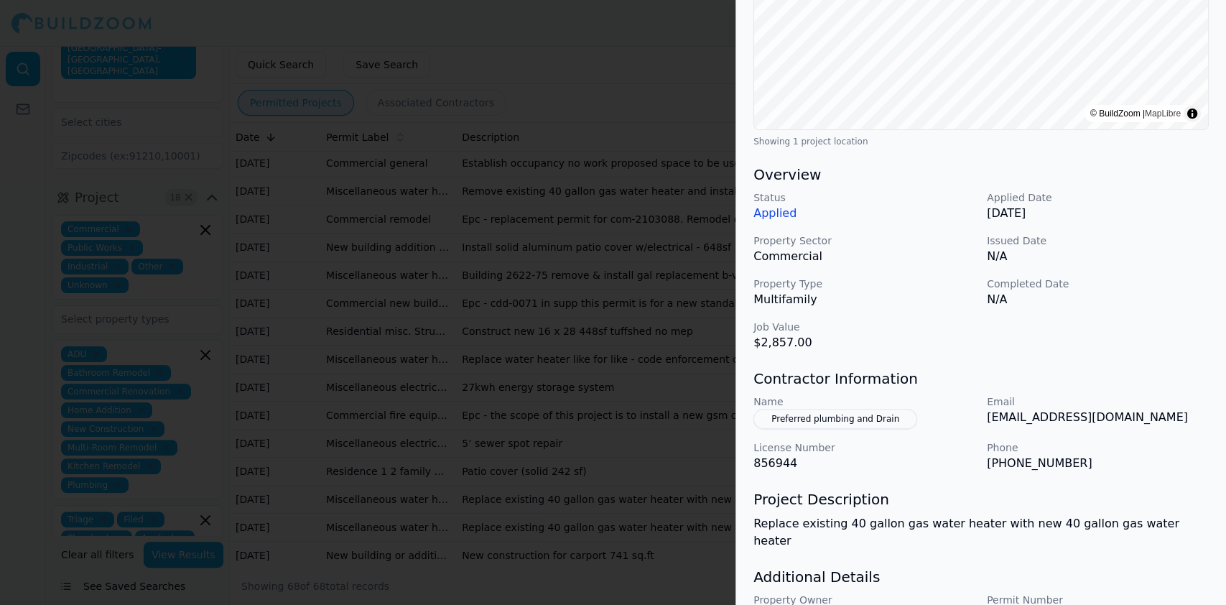
click at [445, 181] on div at bounding box center [613, 302] width 1226 height 605
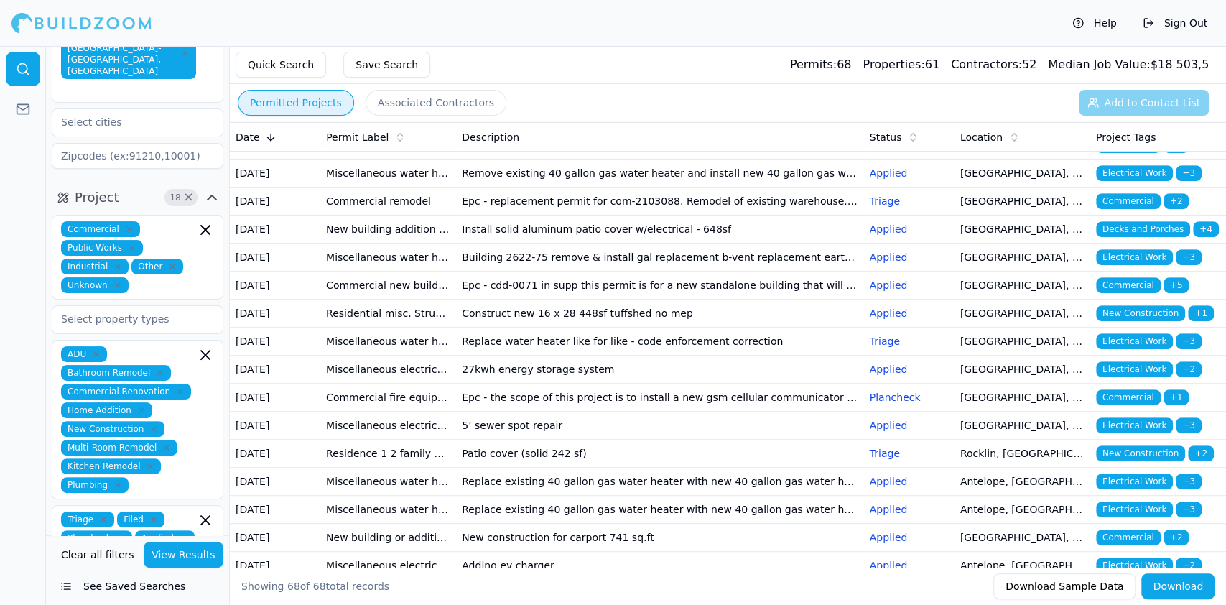
scroll to position [478, 0]
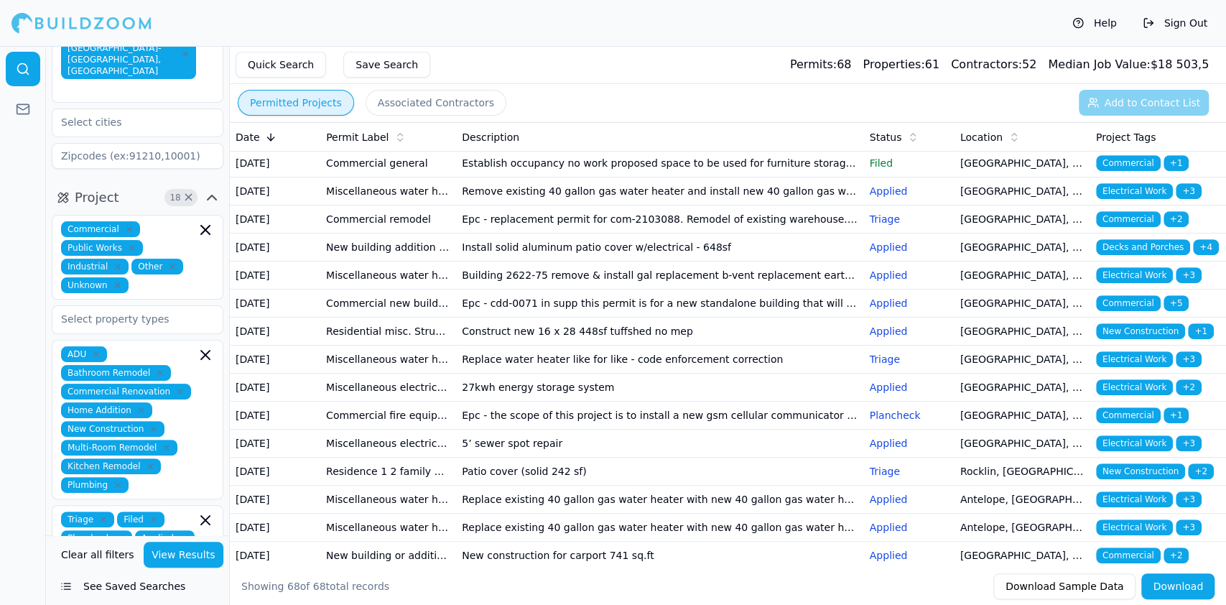
click at [413, 37] on td "Commercial remodel" at bounding box center [388, 23] width 136 height 28
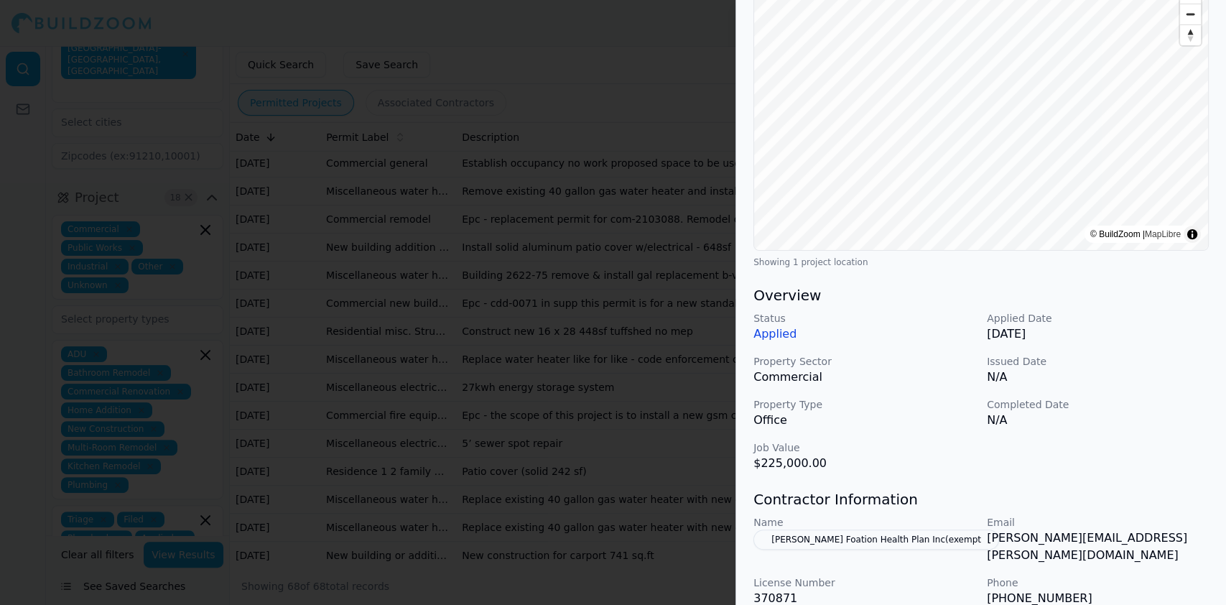
scroll to position [287, 0]
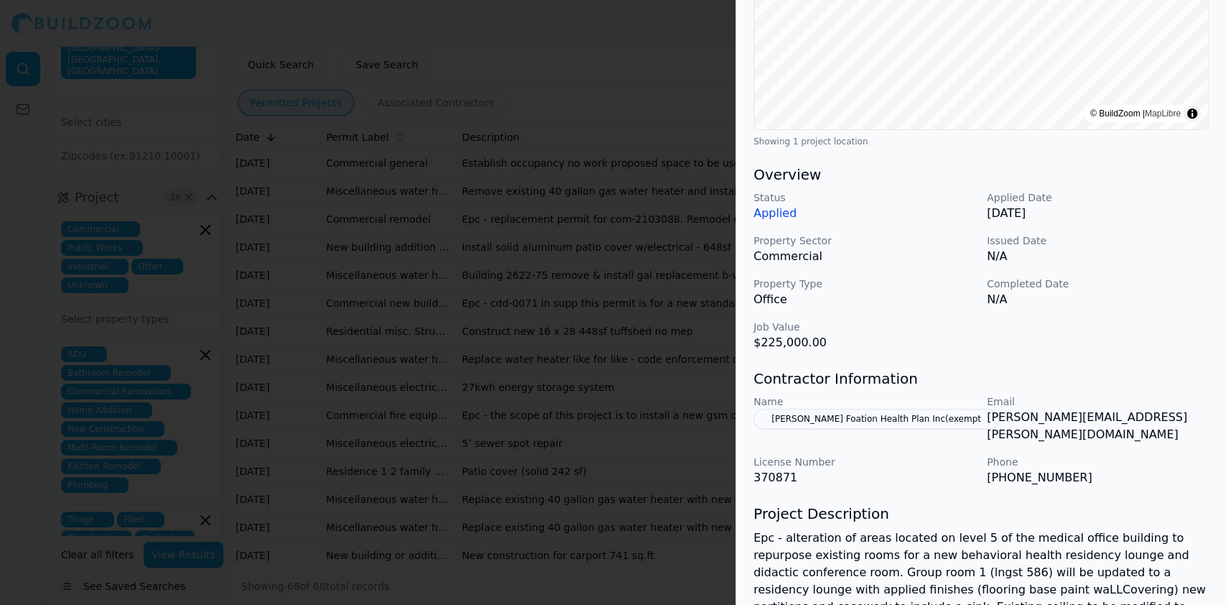
click at [431, 207] on div at bounding box center [613, 302] width 1226 height 605
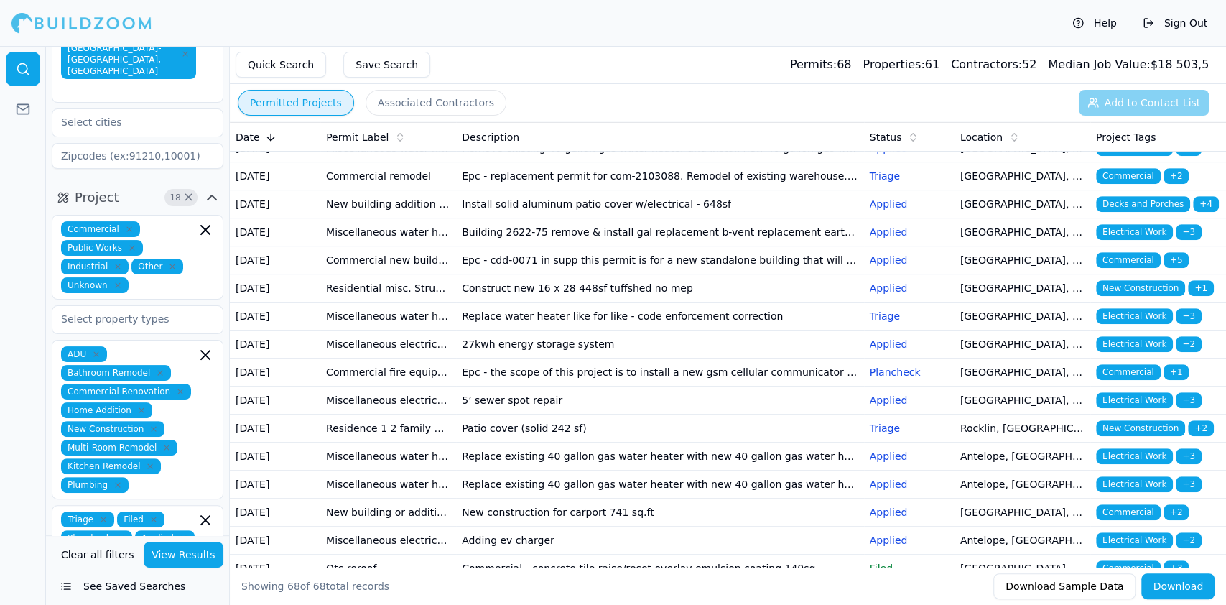
scroll to position [478, 0]
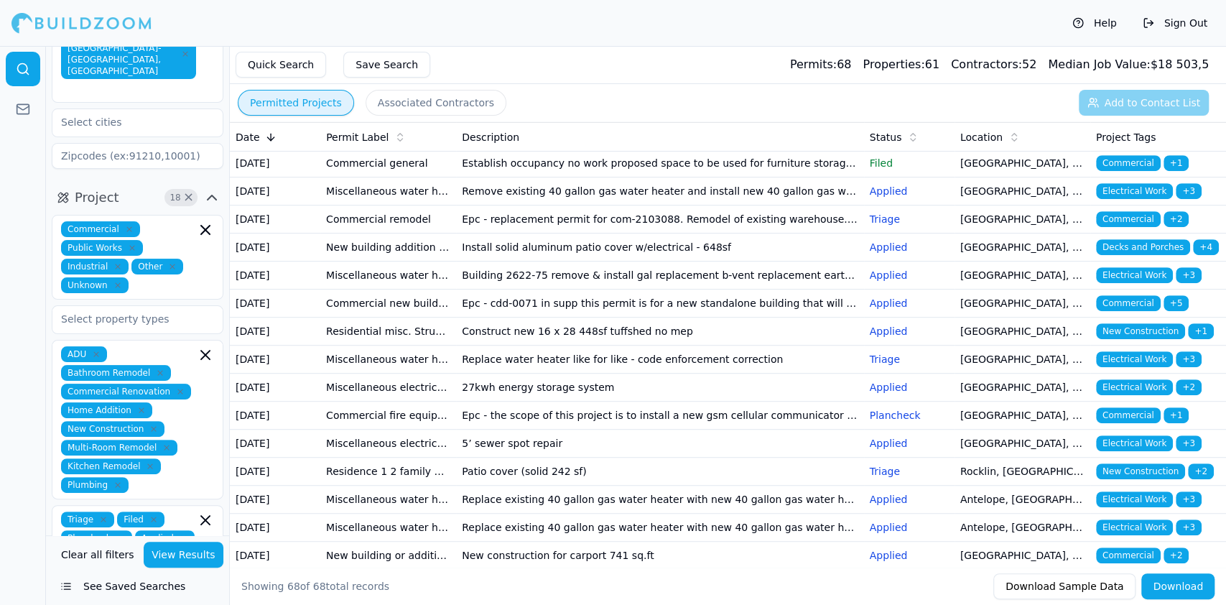
click at [383, 65] on td "Tenant improvement alteration apartment/condo kitchen-bath remodel" at bounding box center [388, 51] width 136 height 28
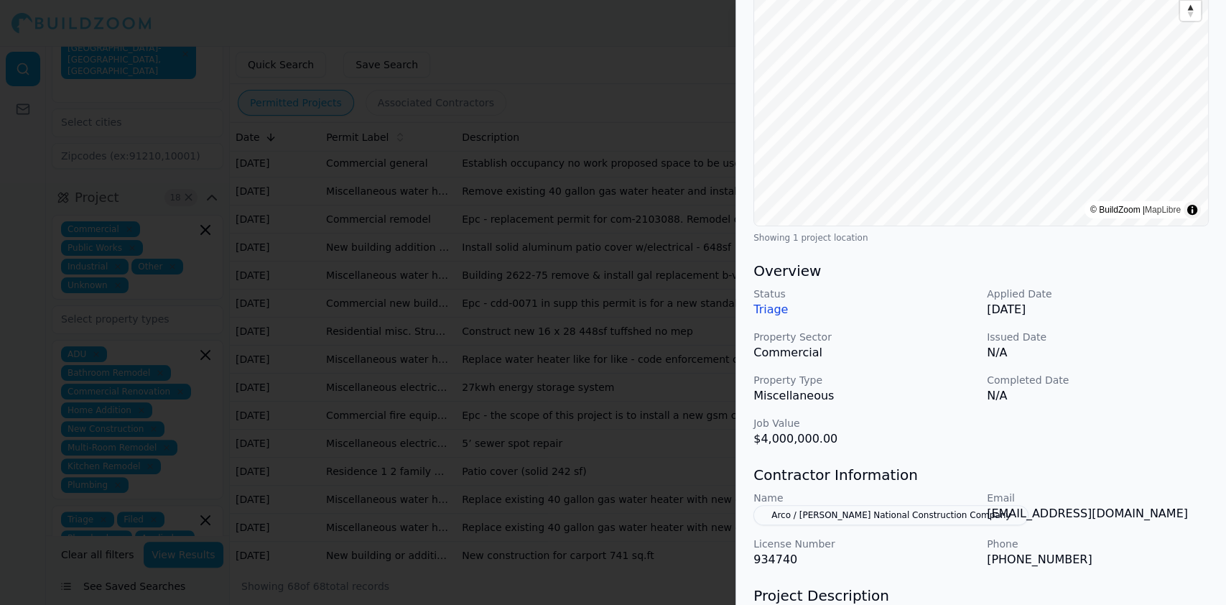
scroll to position [287, 0]
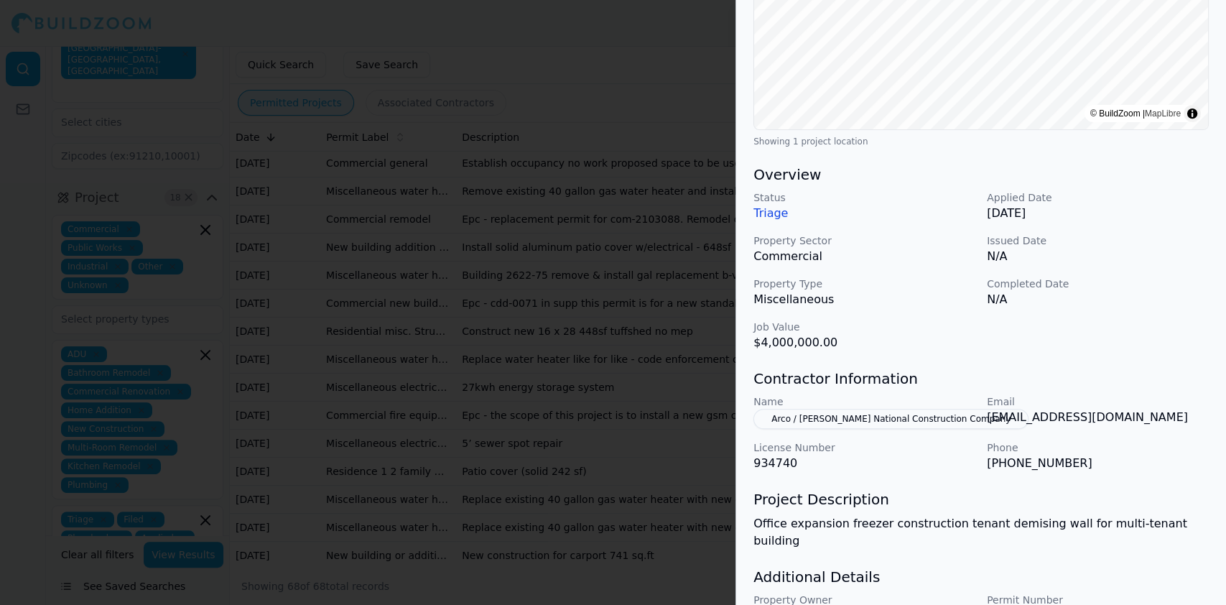
click at [798, 461] on p "934740" at bounding box center [865, 463] width 222 height 17
drag, startPoint x: 754, startPoint y: 420, endPoint x: 936, endPoint y: 415, distance: 182.5
click at [856, 419] on button "Arco / [PERSON_NAME] National Construction Company" at bounding box center [891, 419] width 275 height 20
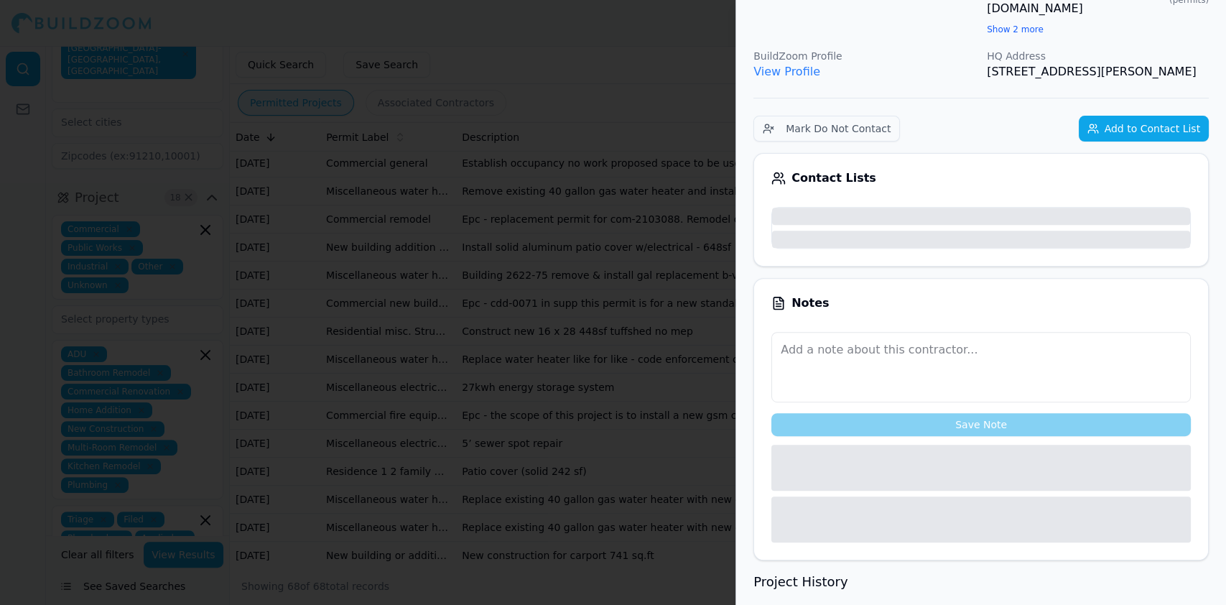
scroll to position [322, 0]
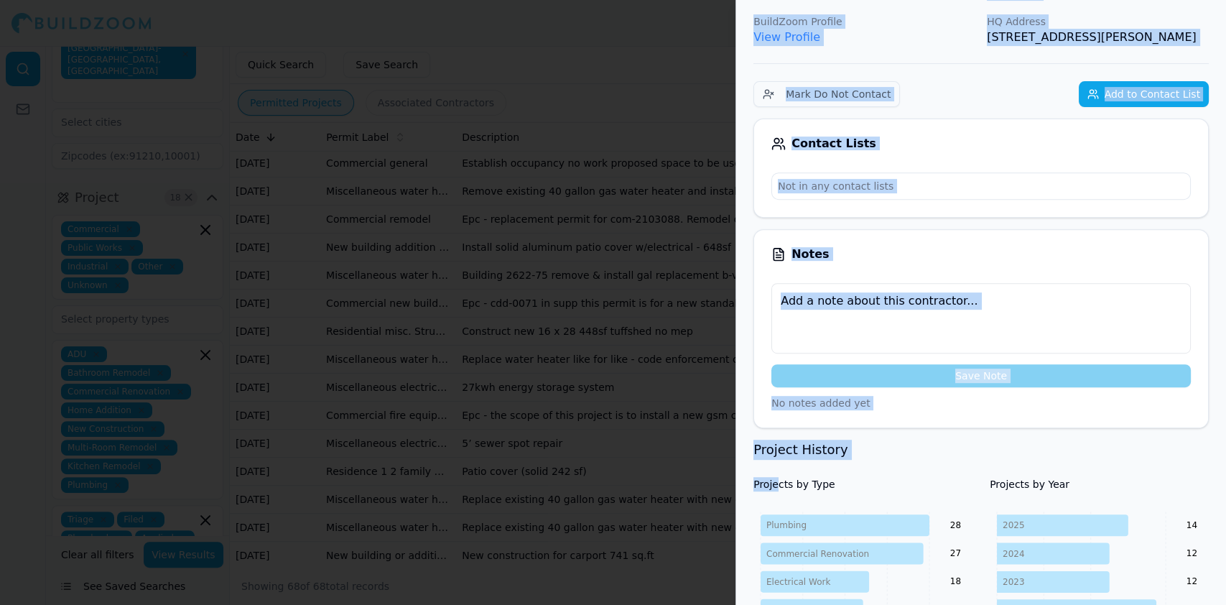
drag, startPoint x: 978, startPoint y: 420, endPoint x: 787, endPoint y: 402, distance: 191.9
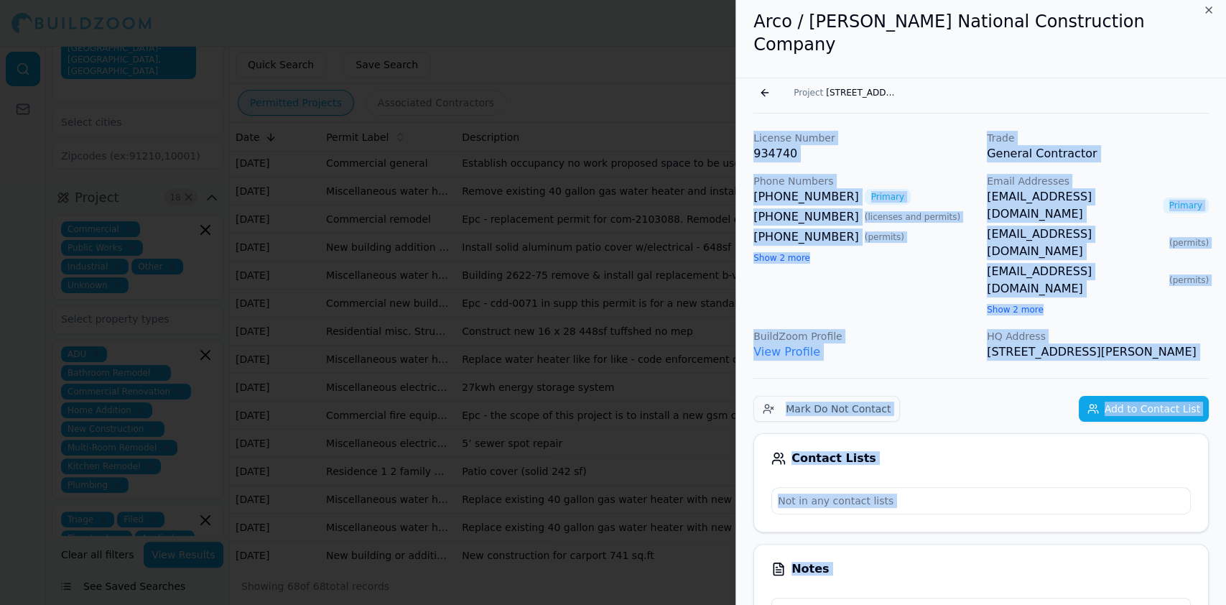
scroll to position [0, 0]
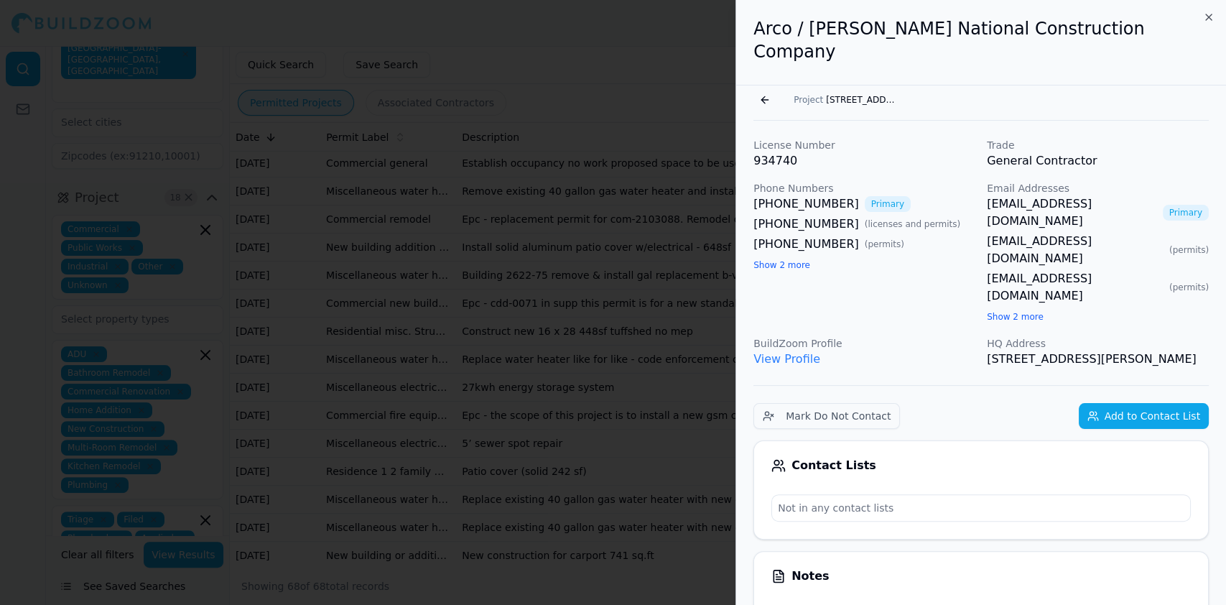
click at [902, 34] on h2 "Arco / [PERSON_NAME] National Construction Company" at bounding box center [981, 40] width 455 height 46
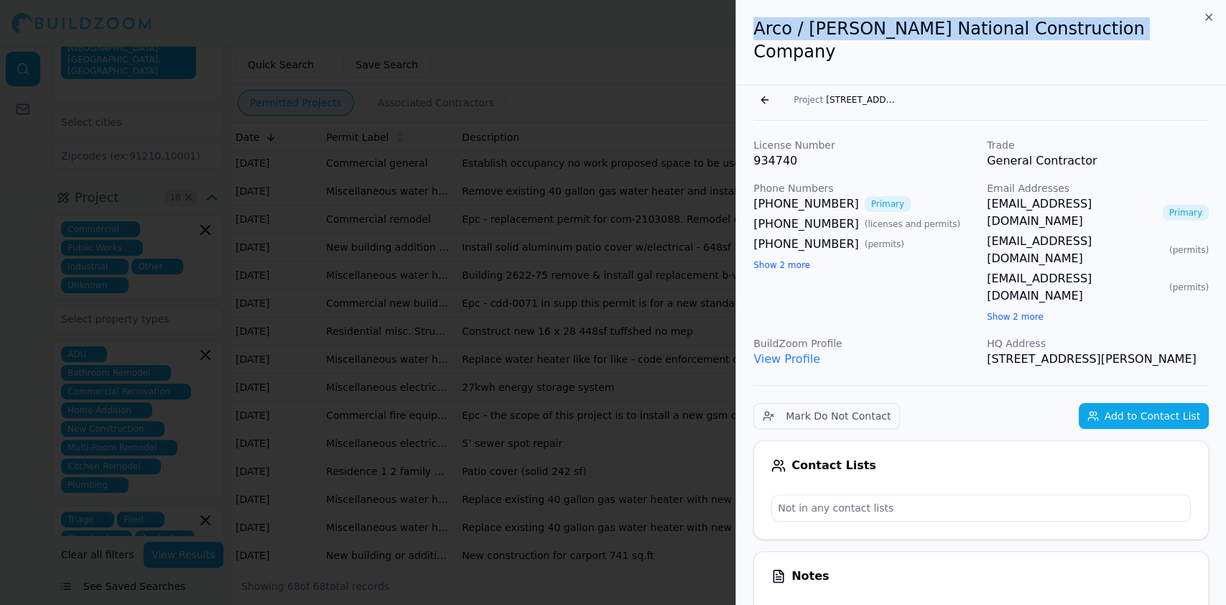
drag, startPoint x: 1135, startPoint y: 34, endPoint x: 708, endPoint y: 19, distance: 427.0
click at [708, 46] on body "Help Sign Out Location 1 × [GEOGRAPHIC_DATA]-[GEOGRAPHIC_DATA]-[GEOGRAPHIC_DATA…" at bounding box center [613, 325] width 1226 height 559
click at [759, 88] on button "Go back" at bounding box center [765, 99] width 23 height 23
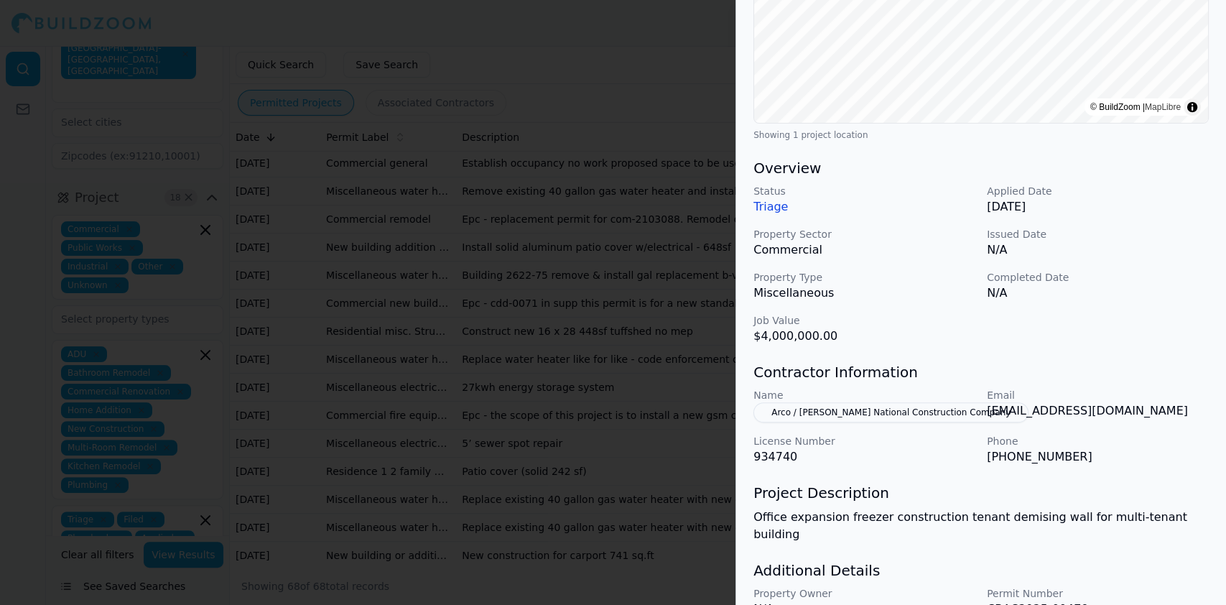
scroll to position [350, 0]
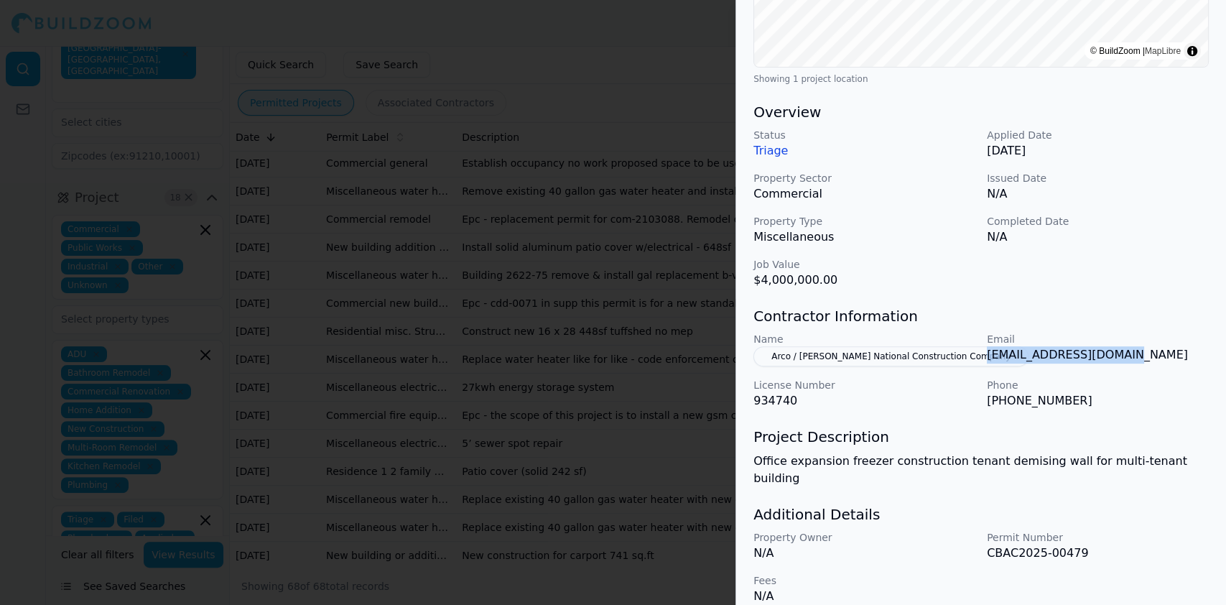
drag, startPoint x: 985, startPoint y: 356, endPoint x: 1139, endPoint y: 354, distance: 154.5
click at [1139, 354] on div "Name Arco / [PERSON_NAME] National Construction Company Email [EMAIL_ADDRESS][D…" at bounding box center [981, 371] width 455 height 78
drag, startPoint x: 988, startPoint y: 404, endPoint x: 1085, endPoint y: 402, distance: 97.7
click at [1083, 402] on p "[PHONE_NUMBER]" at bounding box center [1098, 400] width 222 height 17
click at [450, 322] on div at bounding box center [613, 302] width 1226 height 605
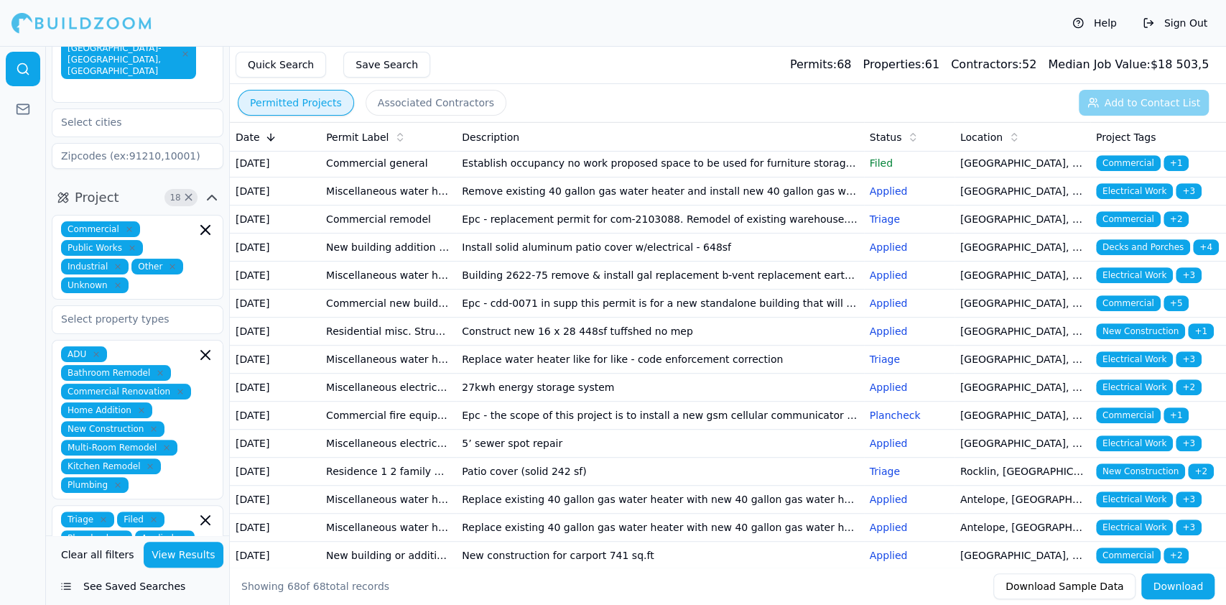
click at [396, 65] on td "Tenant improvement alteration apartment/condo kitchen-bath remodel" at bounding box center [388, 51] width 136 height 28
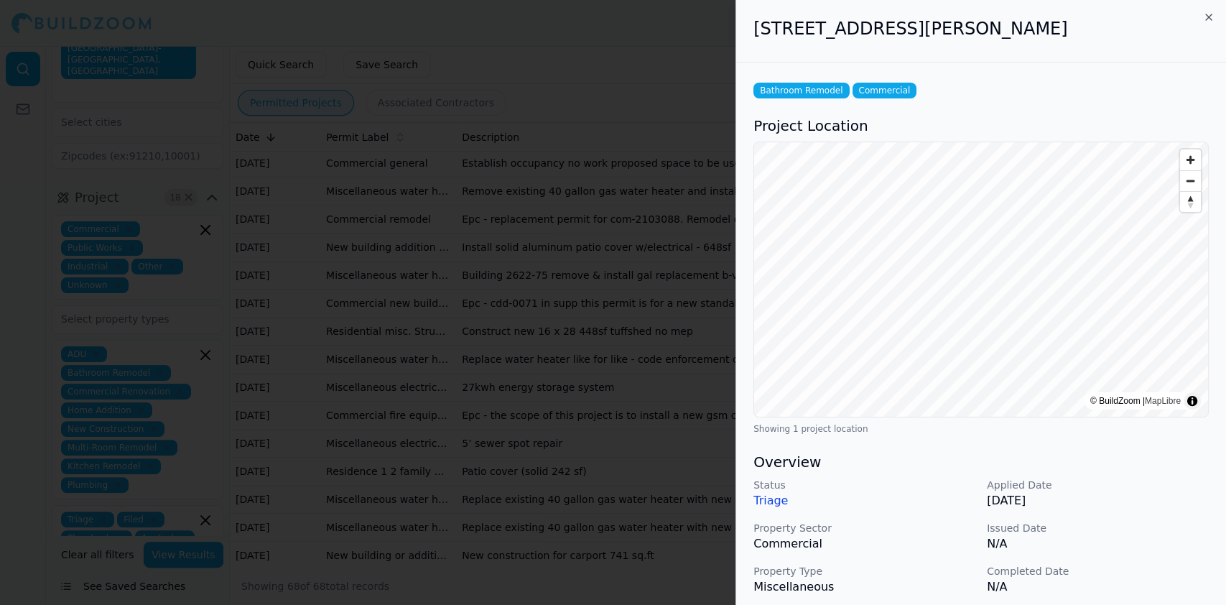
scroll to position [287, 0]
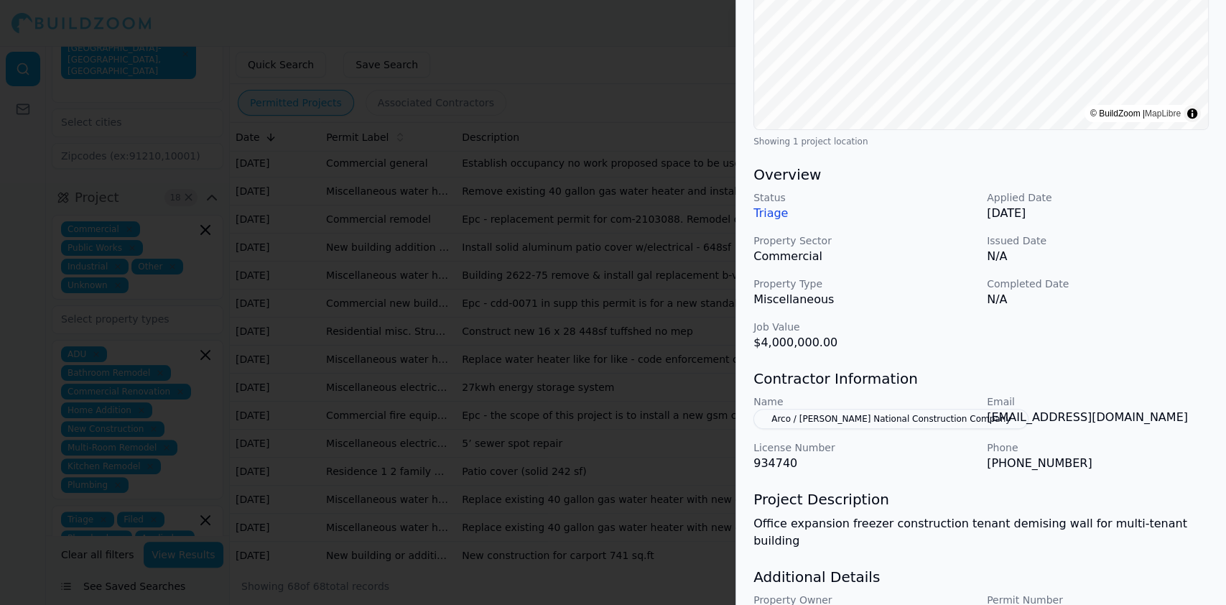
click at [365, 146] on div at bounding box center [613, 302] width 1226 height 605
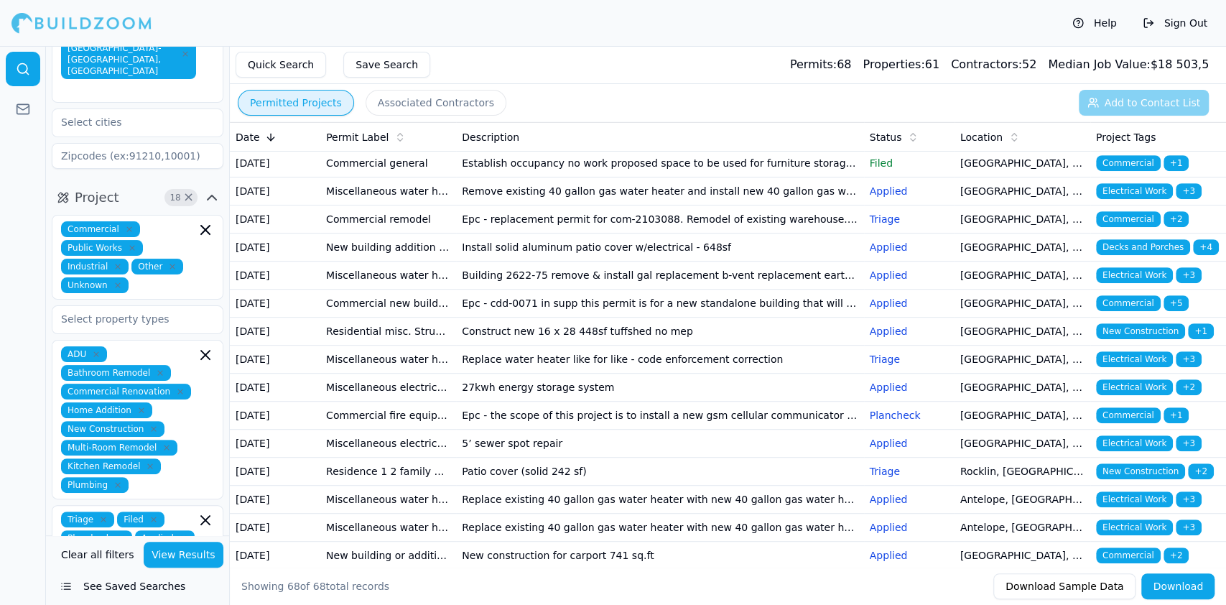
scroll to position [575, 0]
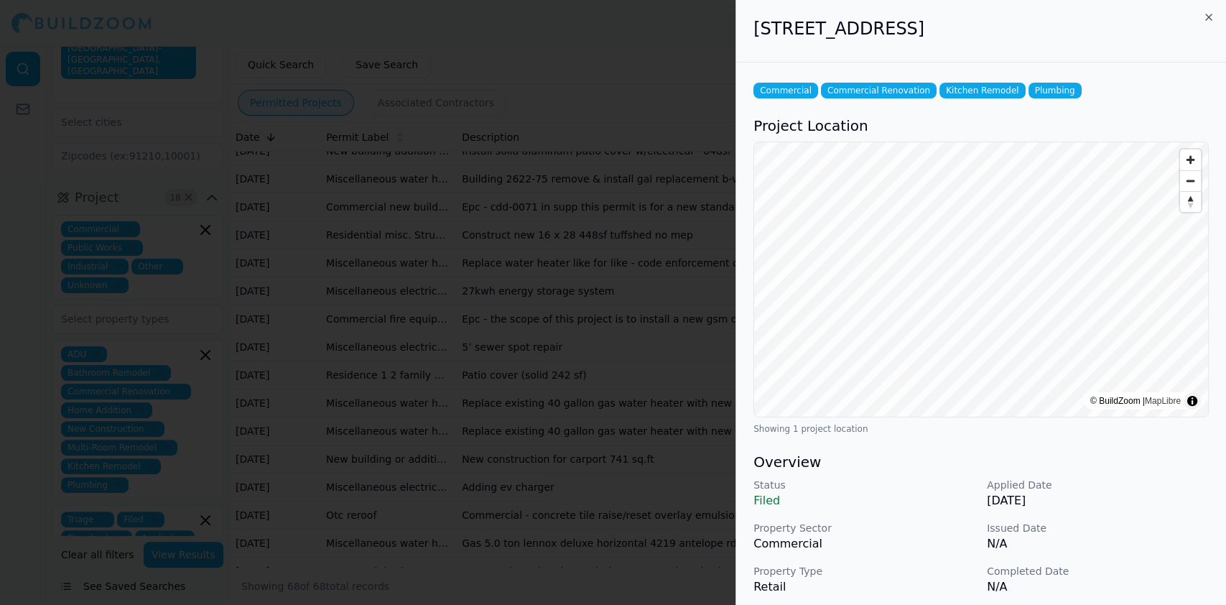
scroll to position [287, 0]
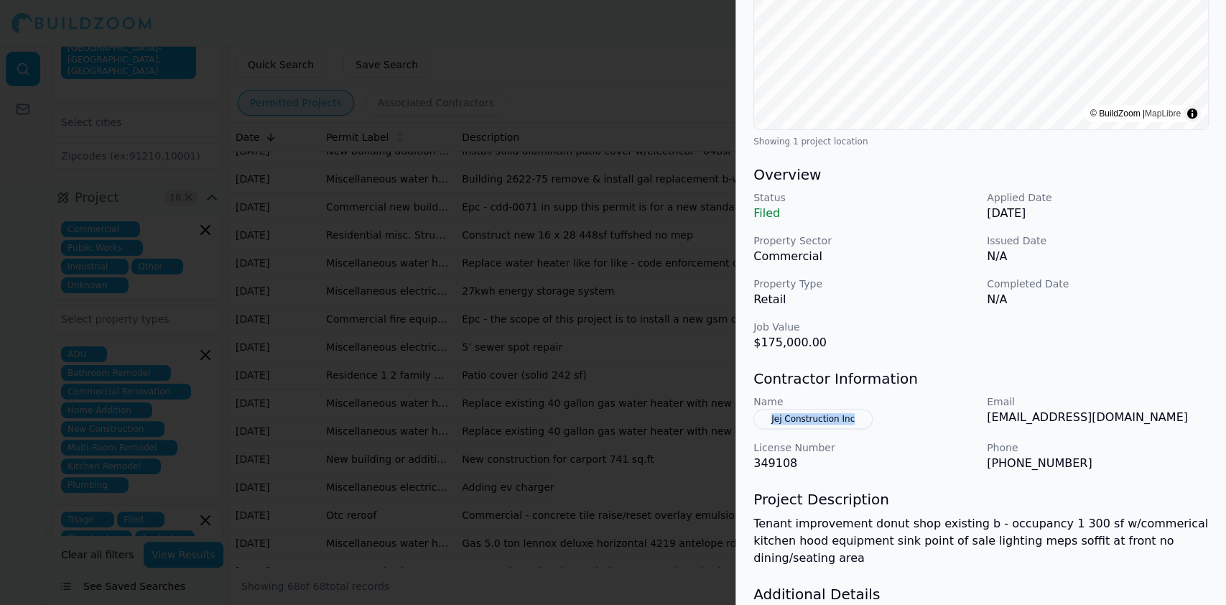
drag, startPoint x: 876, startPoint y: 420, endPoint x: 760, endPoint y: 412, distance: 116.6
click at [760, 412] on div "Name Jej Construction Inc" at bounding box center [865, 411] width 222 height 34
drag, startPoint x: 1057, startPoint y: 462, endPoint x: 1024, endPoint y: 462, distance: 33.0
click at [1024, 462] on p "[PHONE_NUMBER]" at bounding box center [1098, 463] width 222 height 17
drag, startPoint x: 986, startPoint y: 464, endPoint x: 1075, endPoint y: 467, distance: 89.1
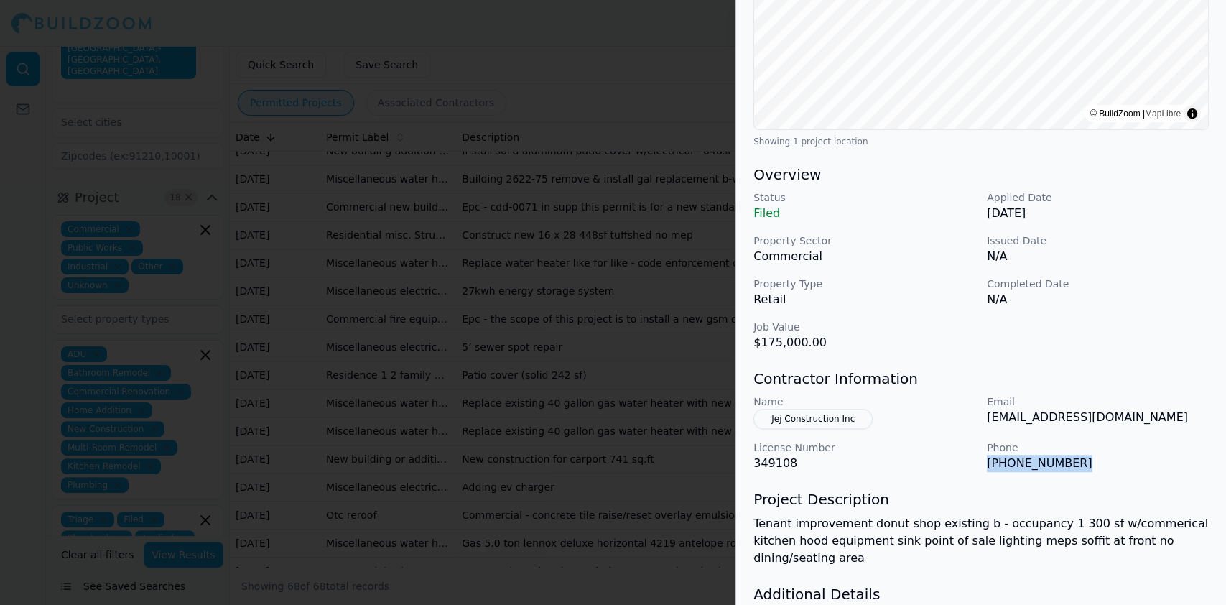
click at [1075, 467] on div "Name Jej Construction Inc Email [EMAIL_ADDRESS][DOMAIN_NAME] License Number 349…" at bounding box center [981, 433] width 455 height 78
drag, startPoint x: 987, startPoint y: 420, endPoint x: 1129, endPoint y: 417, distance: 141.5
click at [1129, 417] on p "[EMAIL_ADDRESS][DOMAIN_NAME]" at bounding box center [1098, 417] width 222 height 17
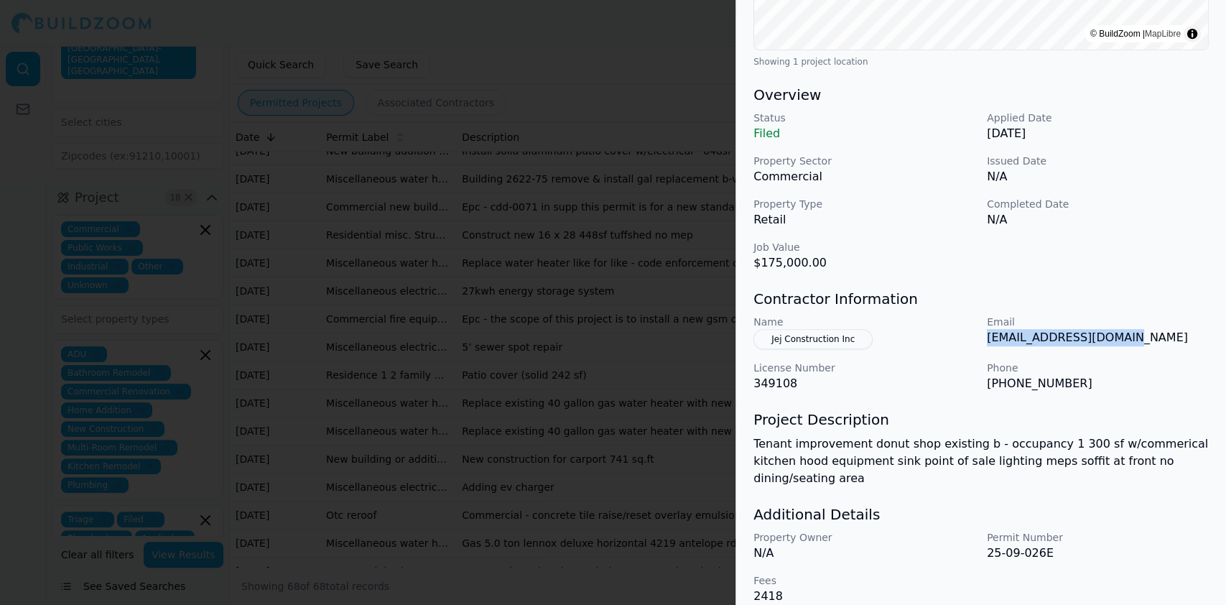
click at [813, 339] on button "Jej Construction Inc" at bounding box center [813, 339] width 119 height 20
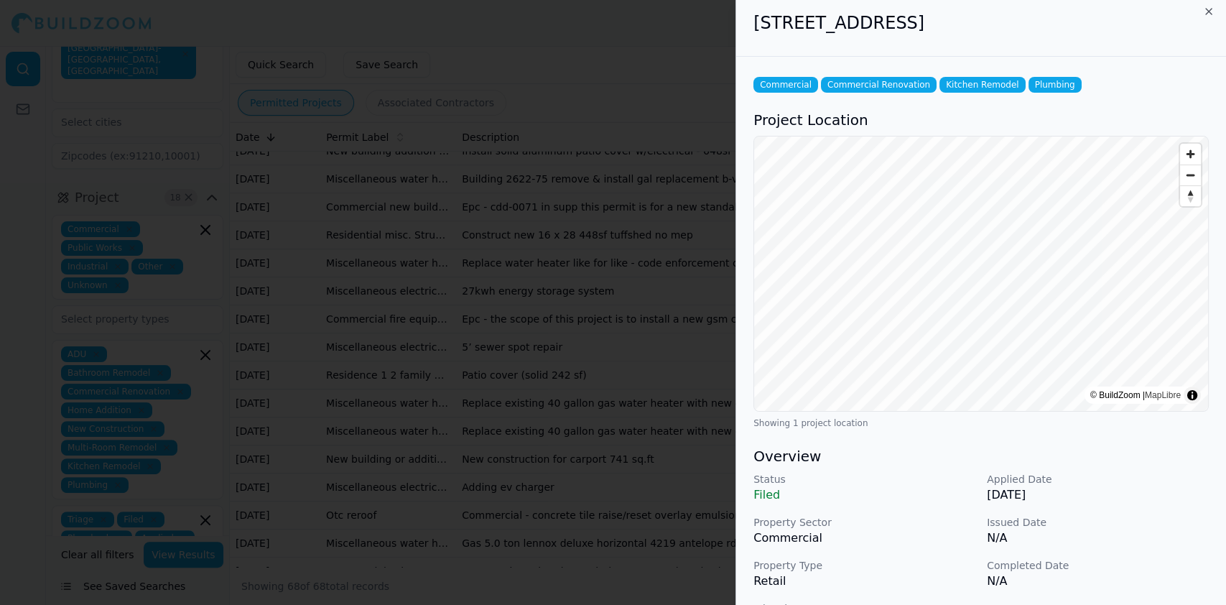
scroll to position [0, 0]
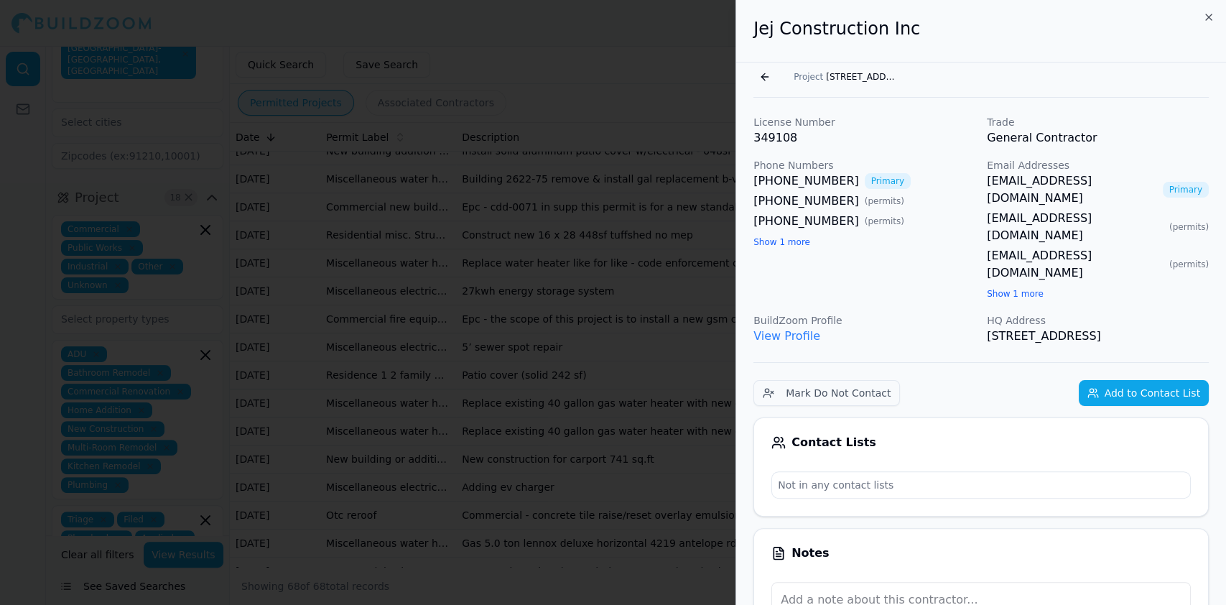
click at [826, 77] on span "[STREET_ADDRESS]" at bounding box center [862, 76] width 72 height 11
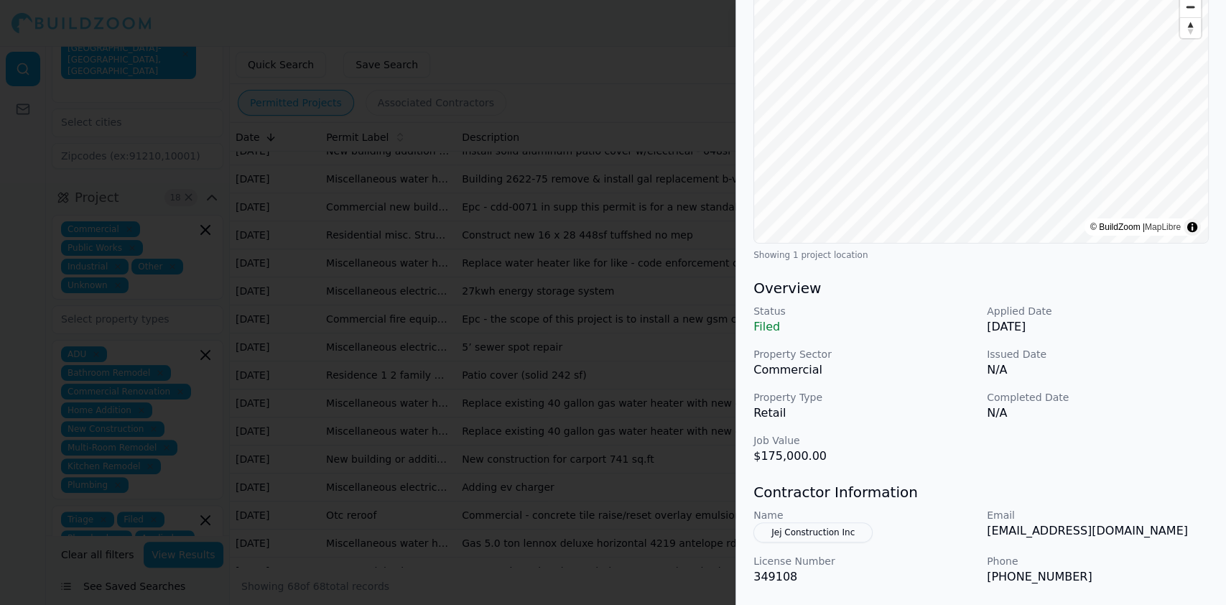
scroll to position [287, 0]
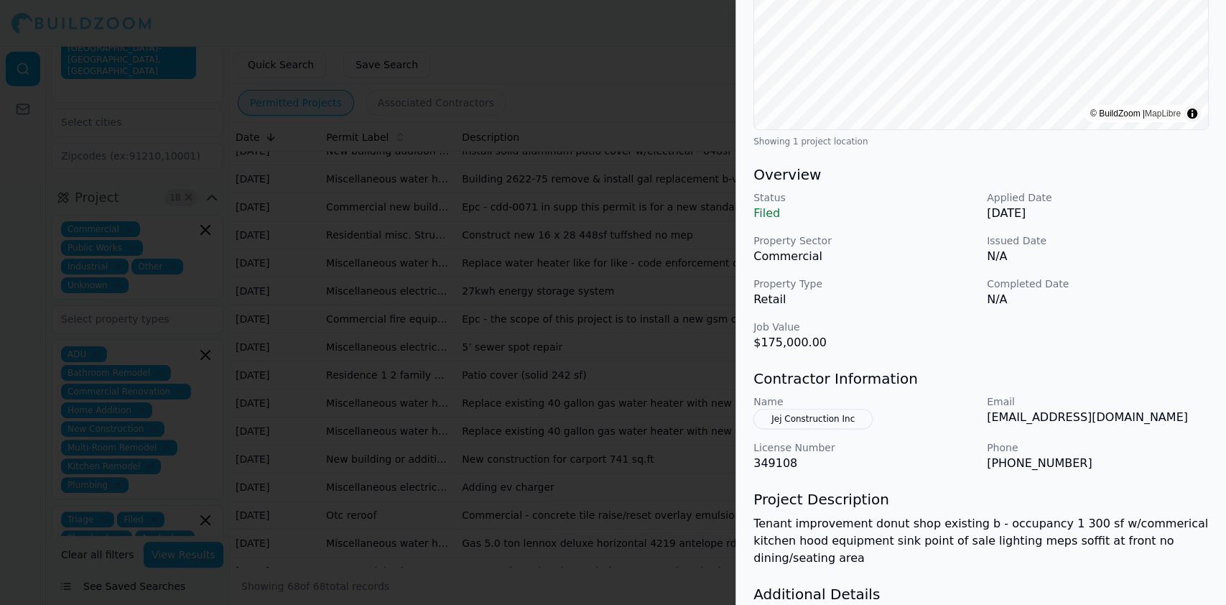
click at [807, 420] on button "Jej Construction Inc" at bounding box center [813, 419] width 119 height 20
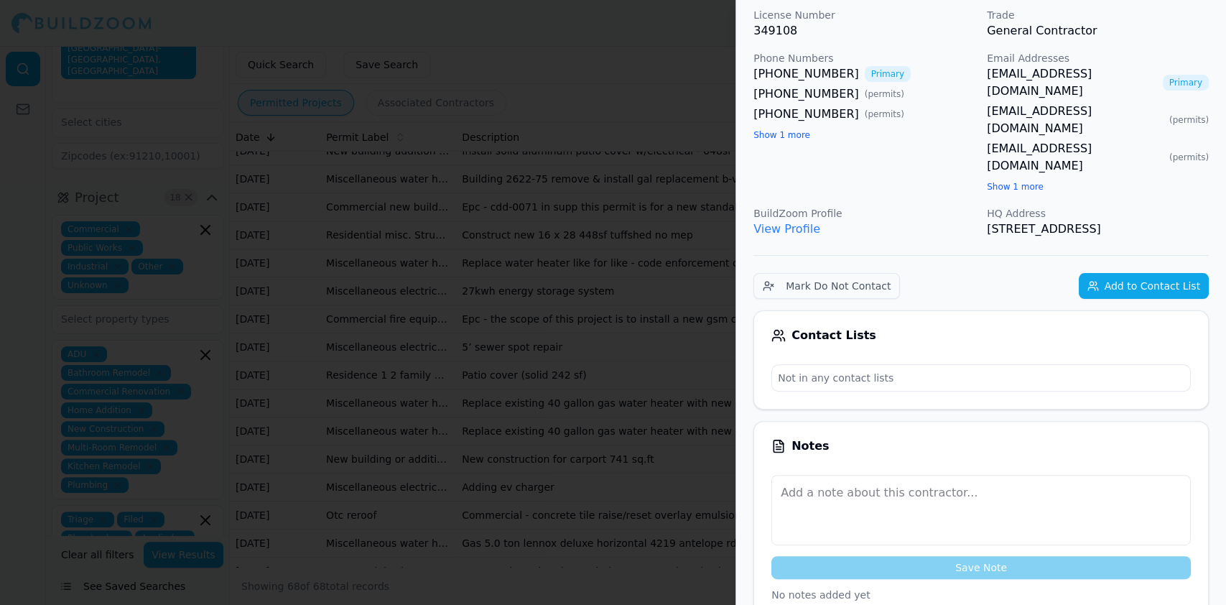
scroll to position [0, 0]
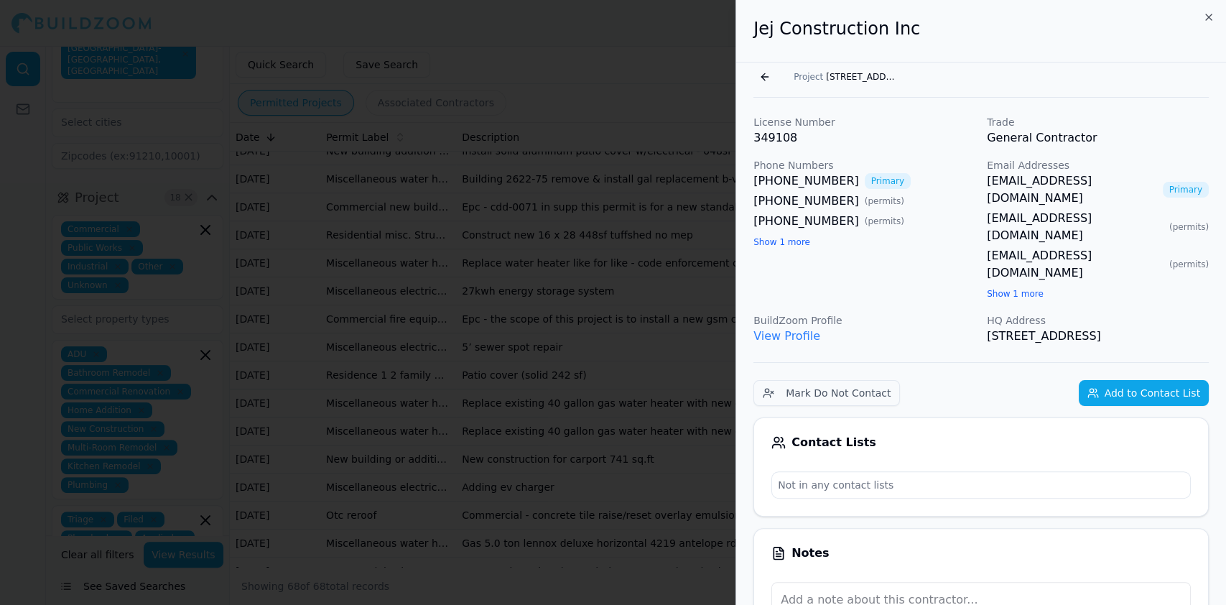
click at [782, 329] on link "View Profile" at bounding box center [787, 336] width 67 height 14
click at [797, 72] on span "Project" at bounding box center [808, 76] width 29 height 11
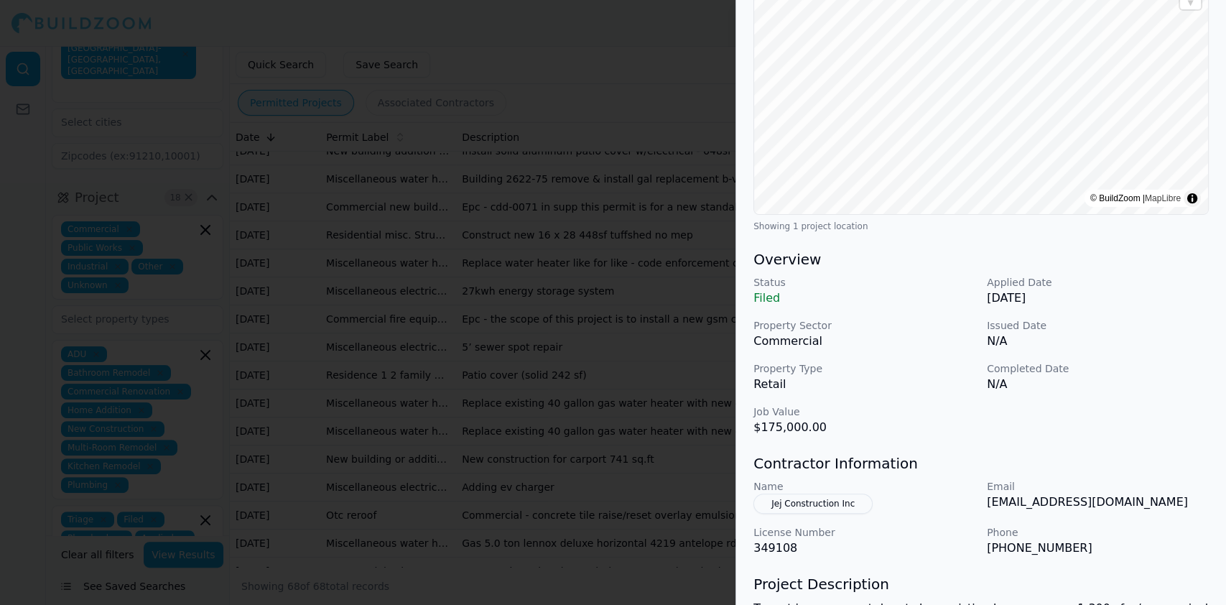
scroll to position [367, 0]
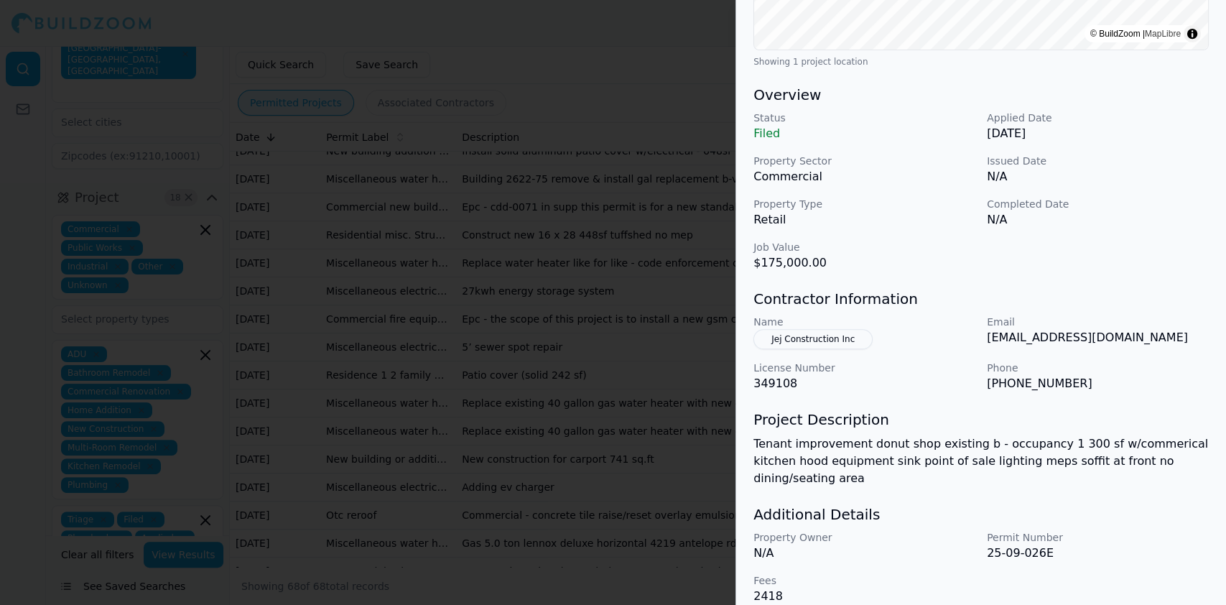
click at [349, 290] on div at bounding box center [613, 302] width 1226 height 605
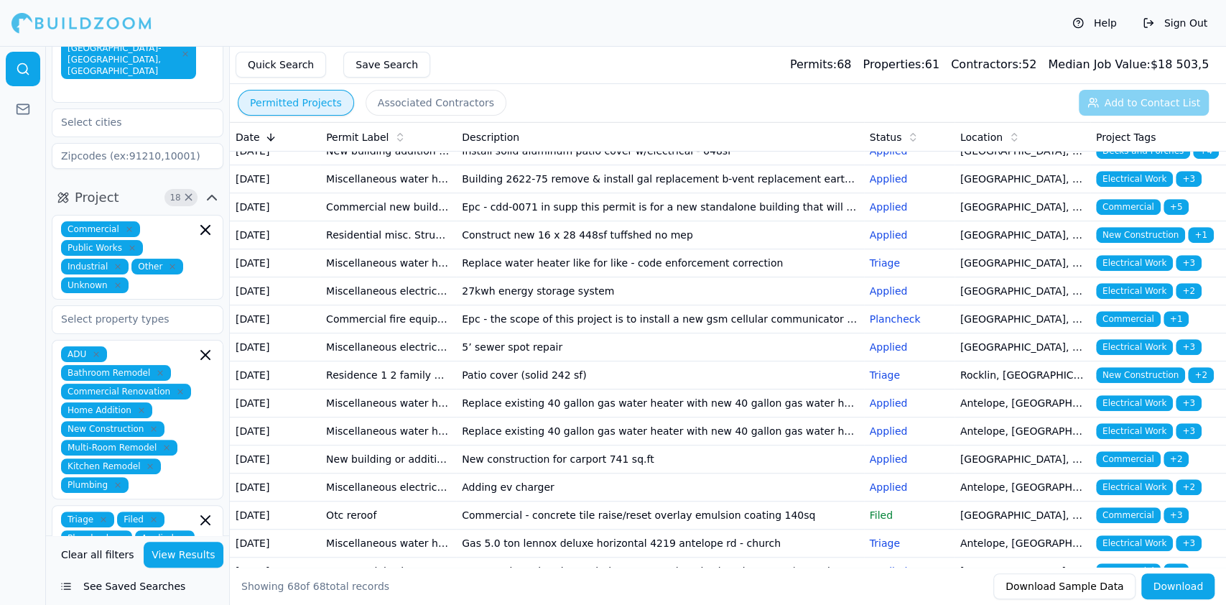
click at [348, 53] on td "Tenant improvement alteration apartment/condo kitchen-bath remodel" at bounding box center [388, 39] width 136 height 28
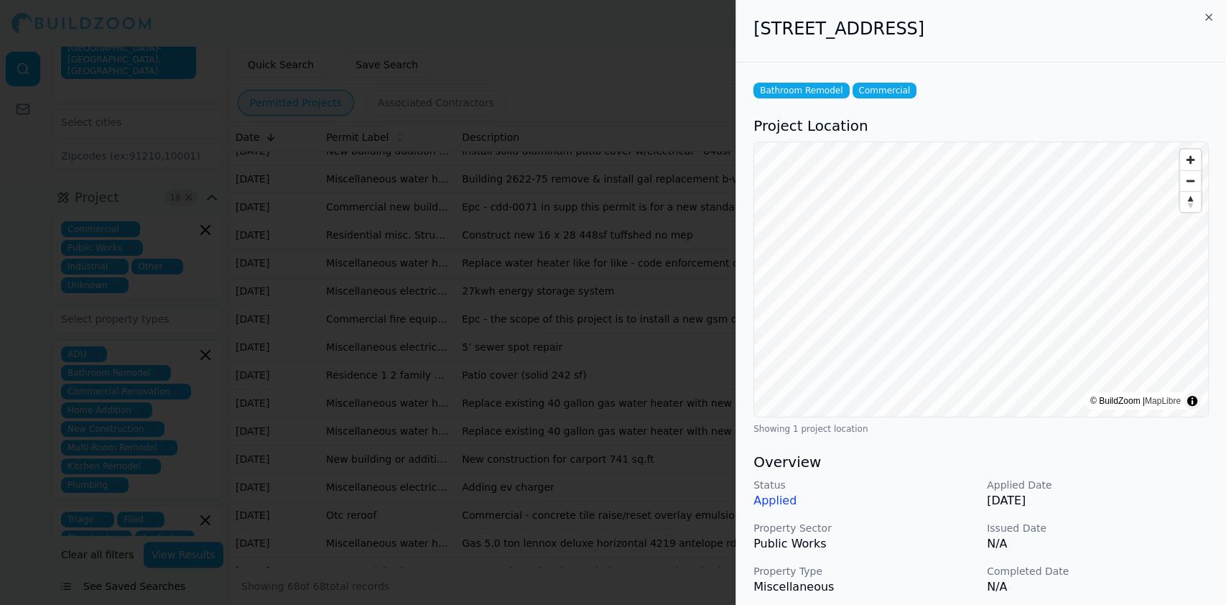
scroll to position [287, 0]
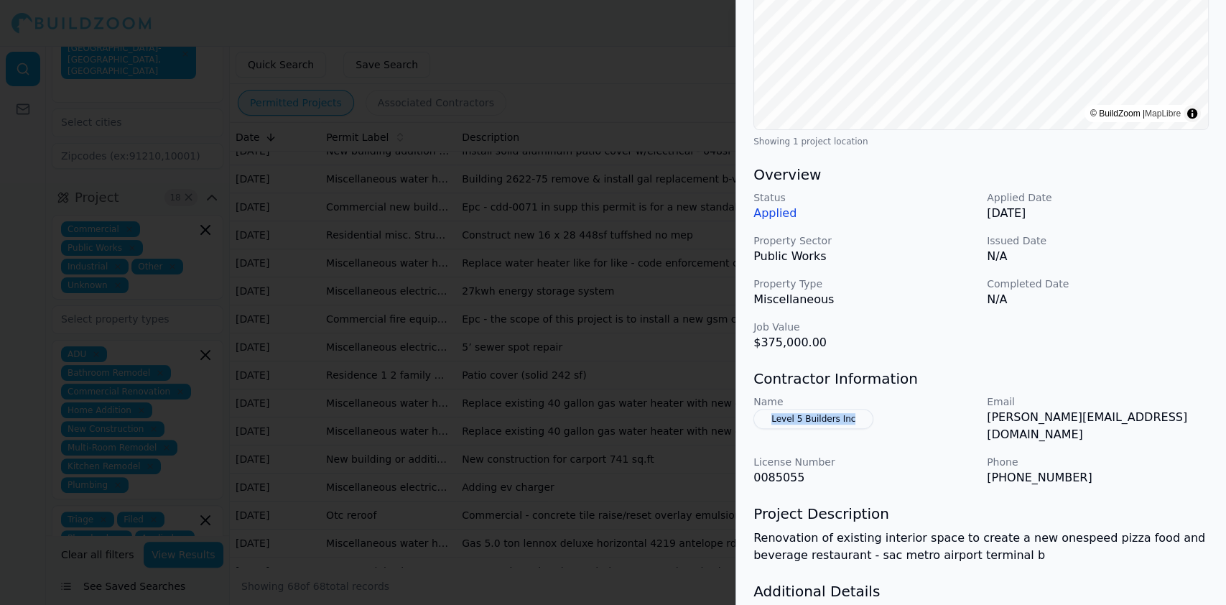
drag, startPoint x: 868, startPoint y: 429, endPoint x: 759, endPoint y: 414, distance: 110.1
click at [759, 415] on div "Name Level 5 Builders Inc Email [PERSON_NAME][EMAIL_ADDRESS][DOMAIN_NAME] Licen…" at bounding box center [981, 440] width 455 height 92
drag, startPoint x: 987, startPoint y: 416, endPoint x: 1138, endPoint y: 428, distance: 151.3
click at [1138, 428] on div "Name Level 5 Builders Inc Email [PERSON_NAME][EMAIL_ADDRESS][DOMAIN_NAME] Licen…" at bounding box center [981, 440] width 455 height 92
drag, startPoint x: 1069, startPoint y: 465, endPoint x: 988, endPoint y: 470, distance: 81.3
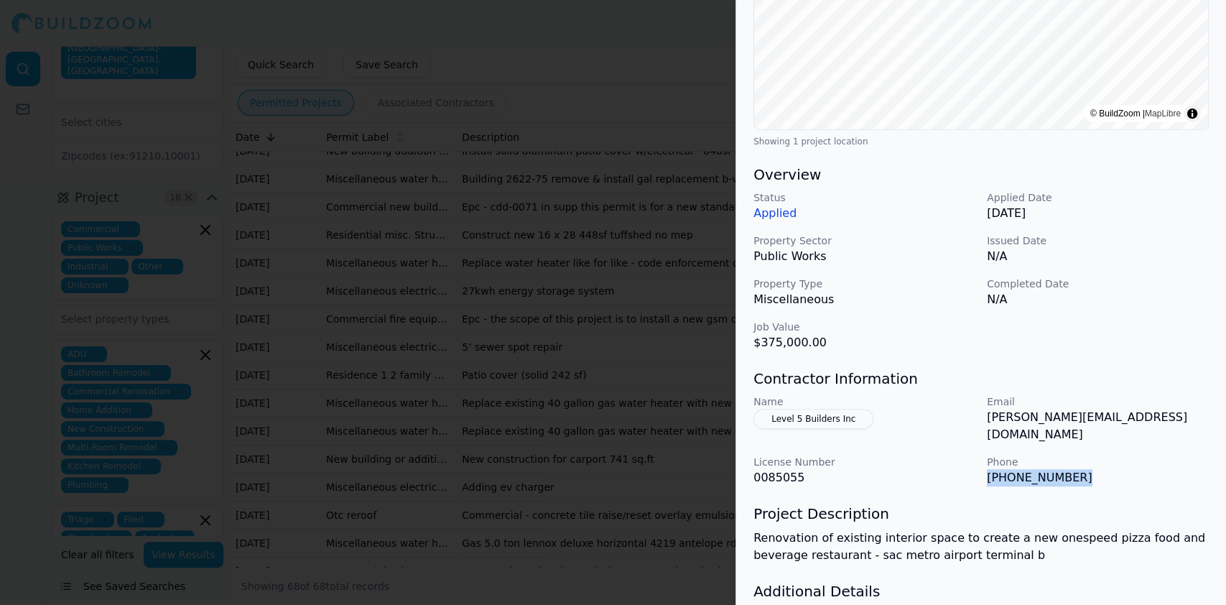
click at [988, 470] on p "[PHONE_NUMBER]" at bounding box center [1098, 477] width 222 height 17
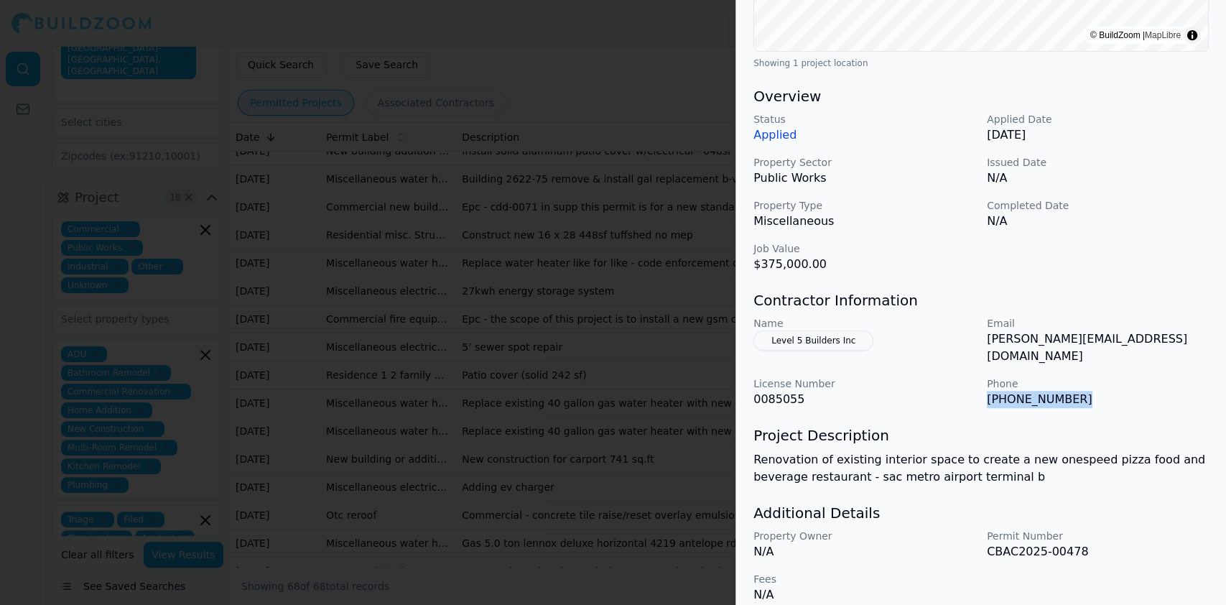
scroll to position [367, 0]
click at [820, 338] on button "Level 5 Builders Inc" at bounding box center [814, 339] width 120 height 20
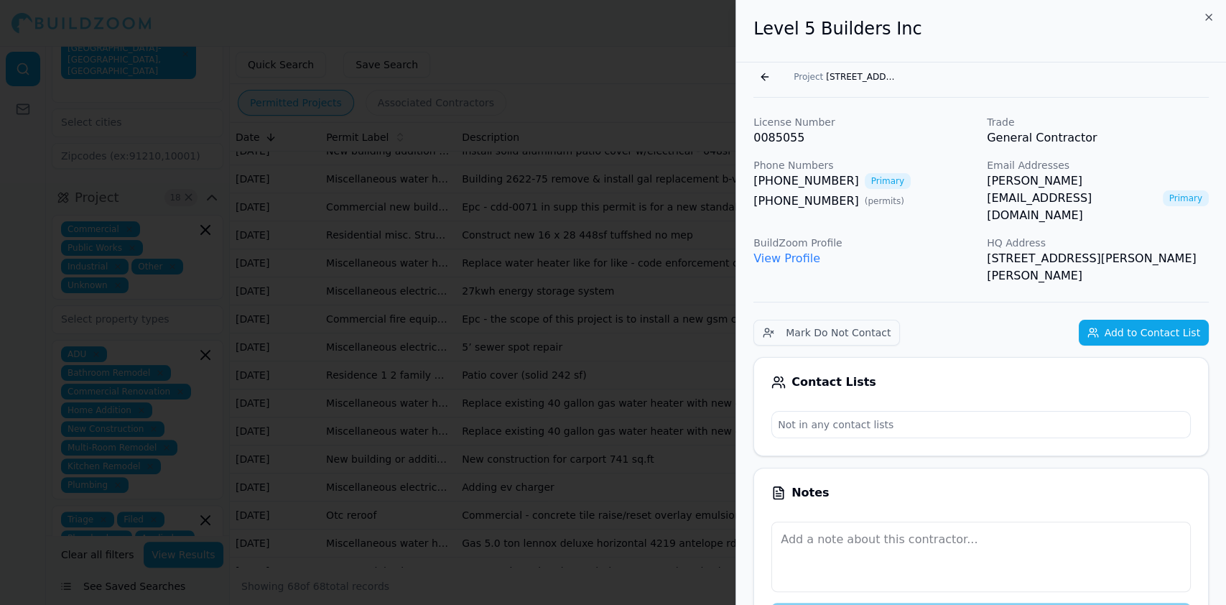
click at [791, 251] on link "View Profile" at bounding box center [787, 258] width 67 height 14
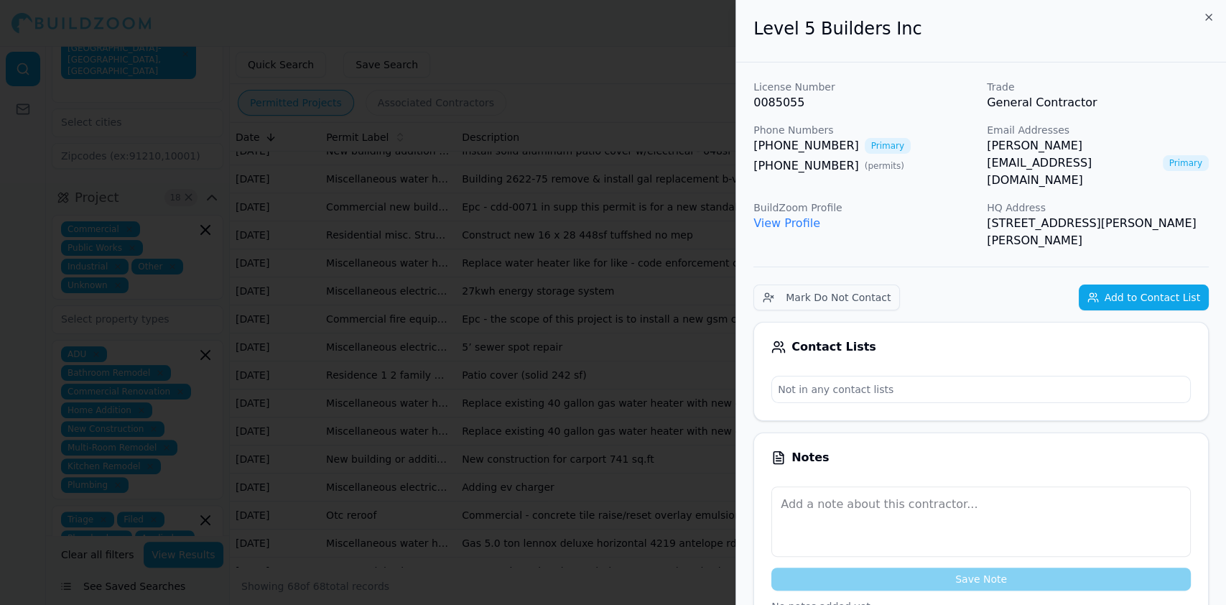
click at [369, 268] on div at bounding box center [613, 302] width 1226 height 605
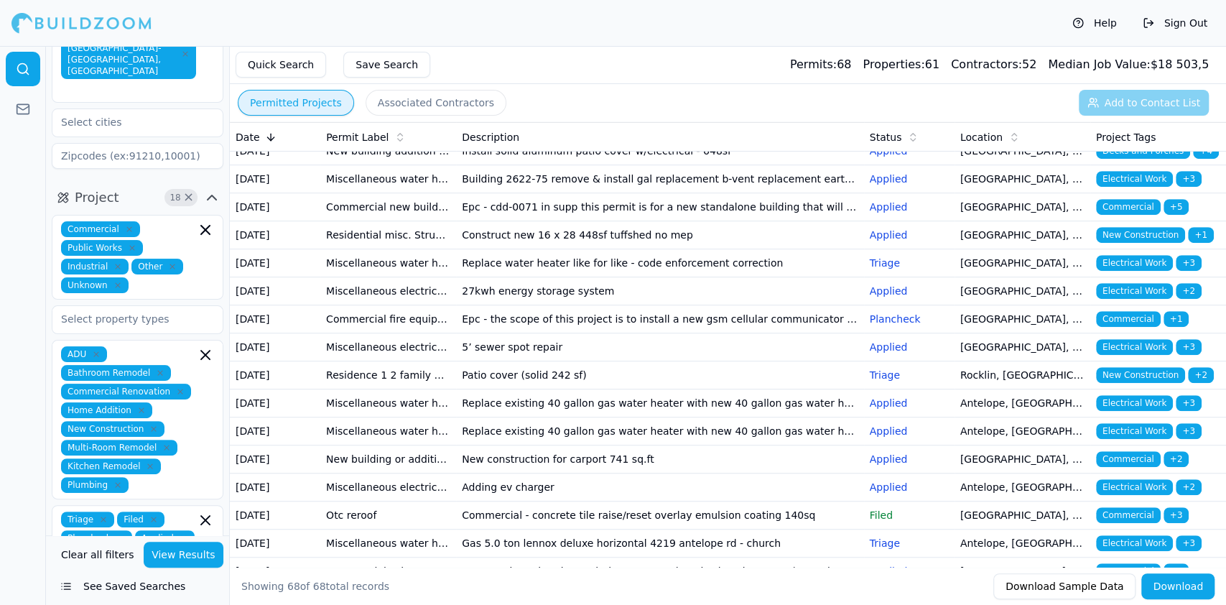
click at [358, 53] on td "Tenant improvement alteration apartment/condo kitchen-bath remodel" at bounding box center [388, 39] width 136 height 28
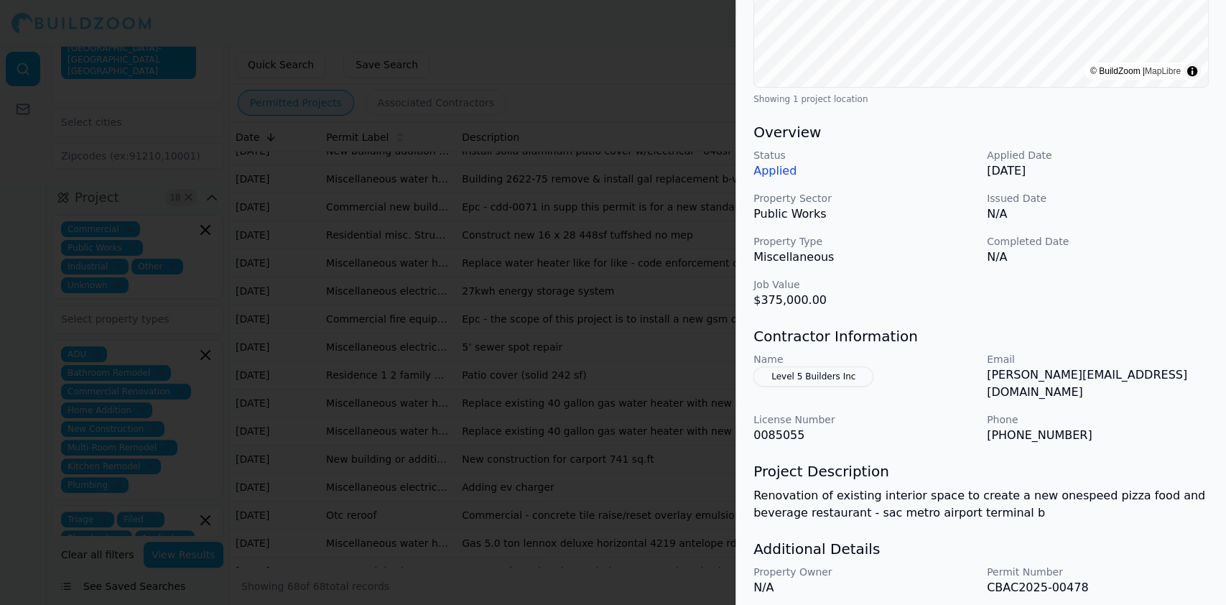
scroll to position [367, 0]
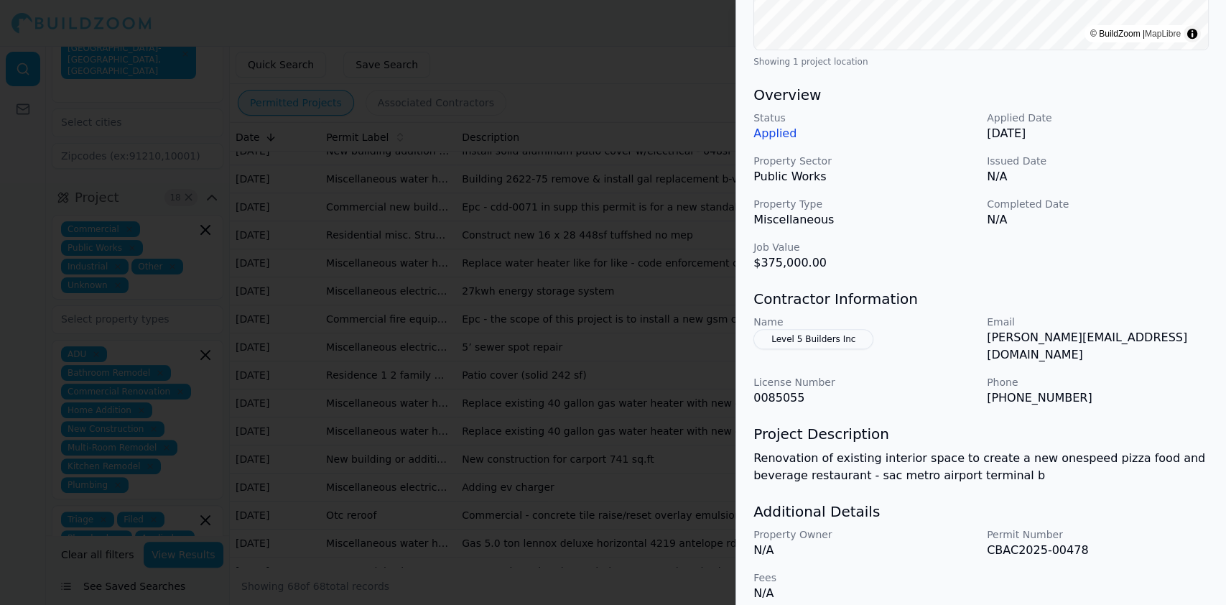
click at [440, 279] on div at bounding box center [613, 302] width 1226 height 605
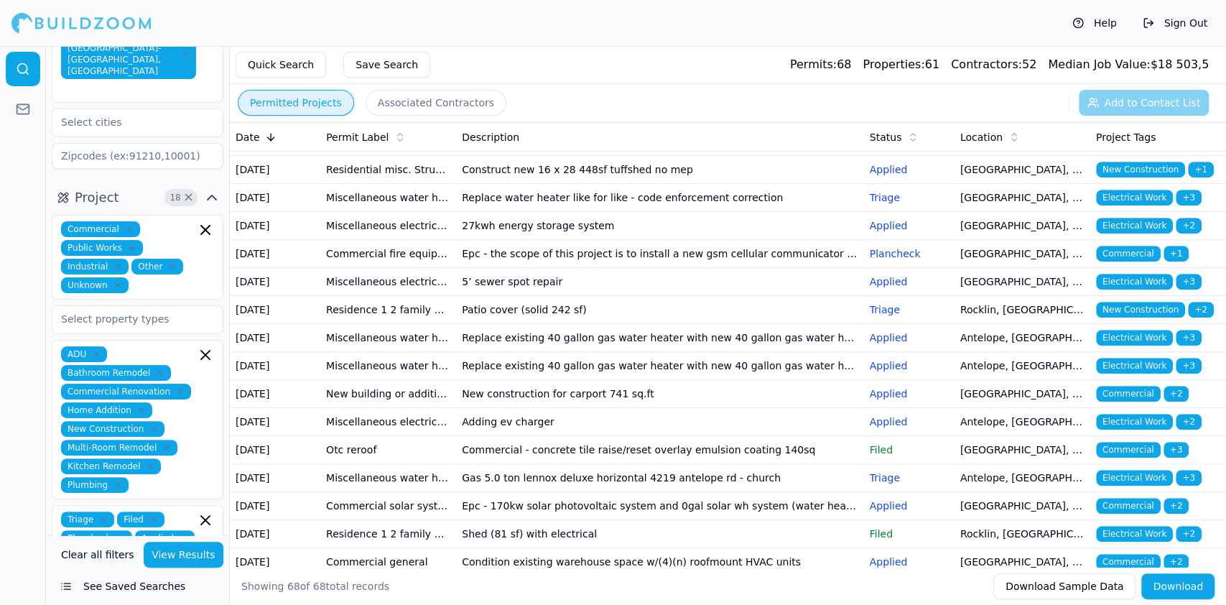
scroll to position [670, 0]
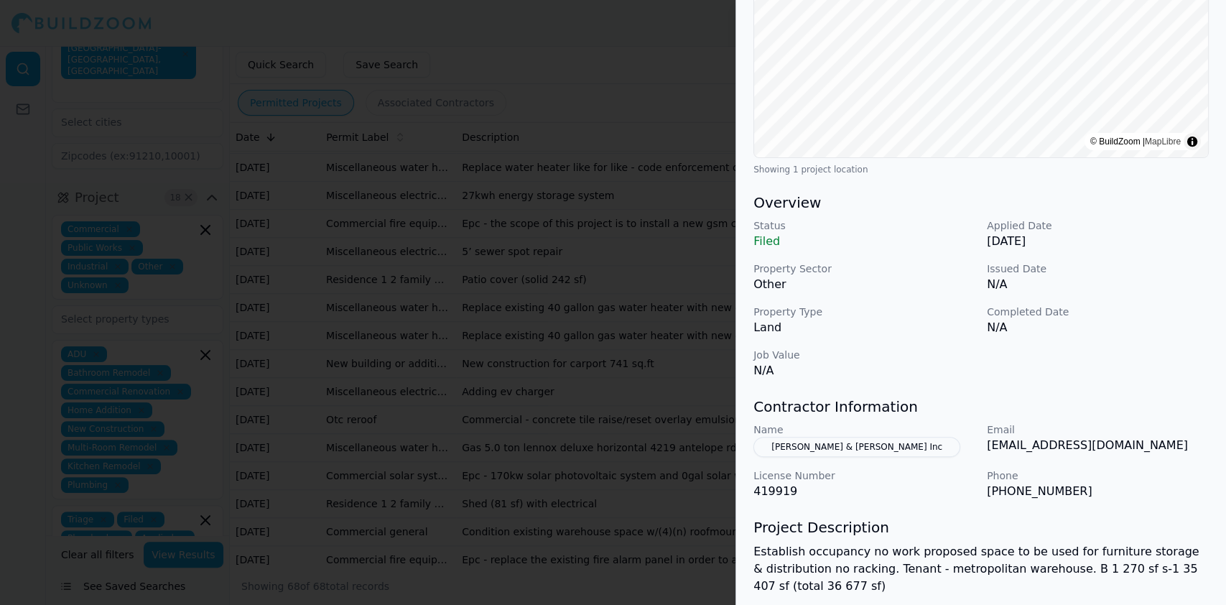
scroll to position [384, 0]
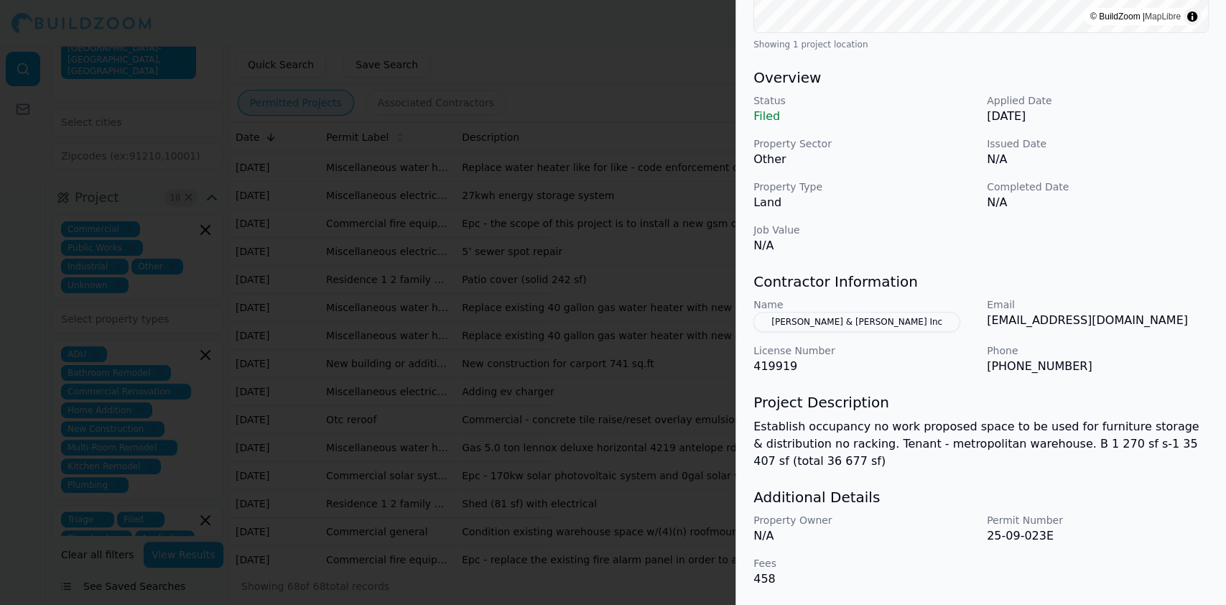
click at [789, 320] on button "[PERSON_NAME] & [PERSON_NAME] Inc" at bounding box center [857, 322] width 207 height 20
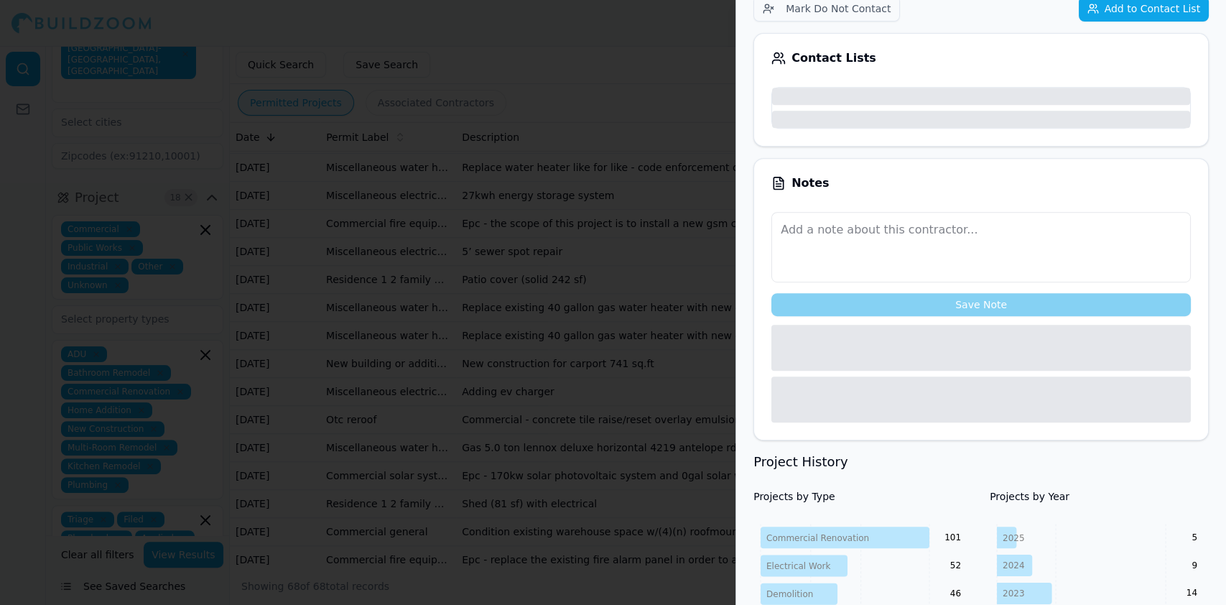
scroll to position [132, 0]
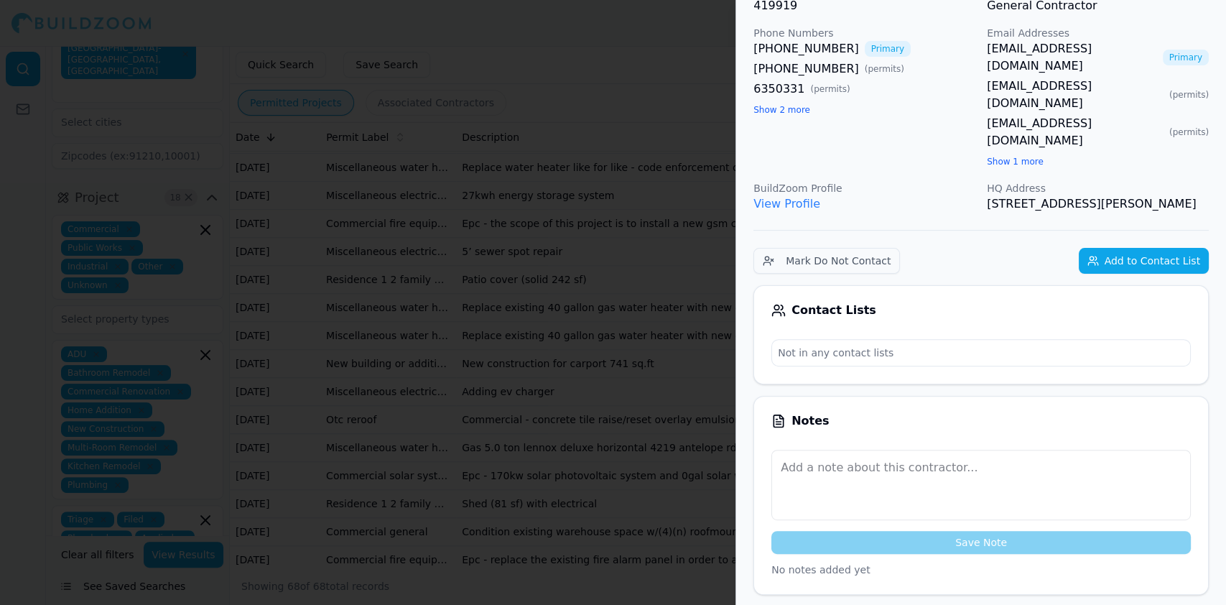
click at [773, 181] on div "BuildZoom Profile View Profile" at bounding box center [865, 197] width 222 height 32
click at [771, 197] on link "View Profile" at bounding box center [787, 204] width 67 height 14
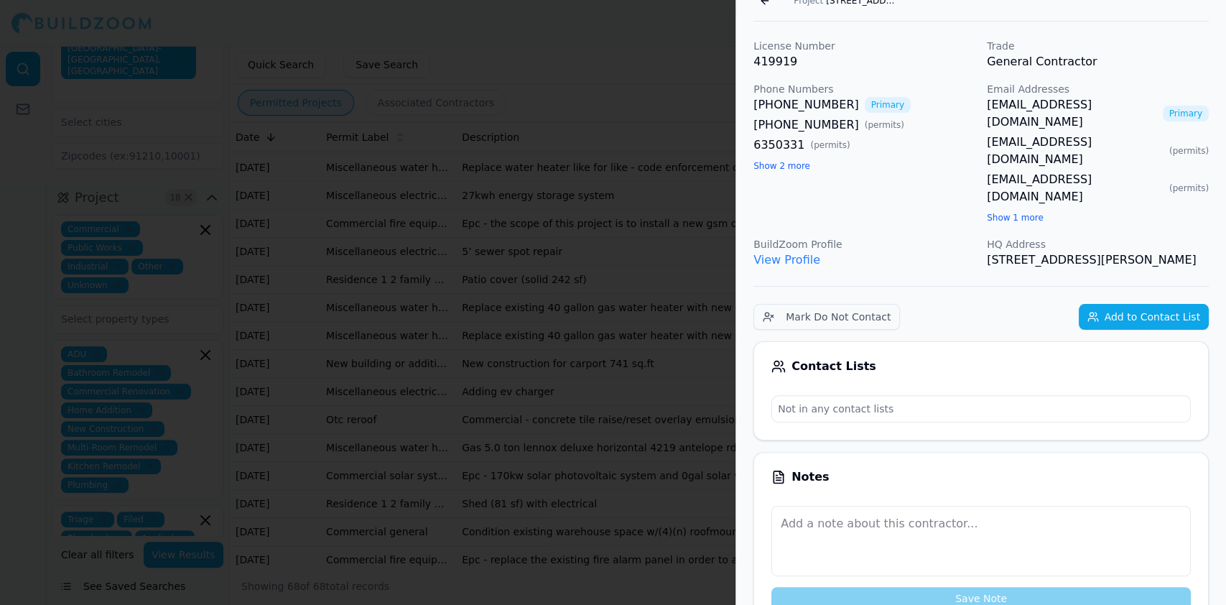
scroll to position [0, 0]
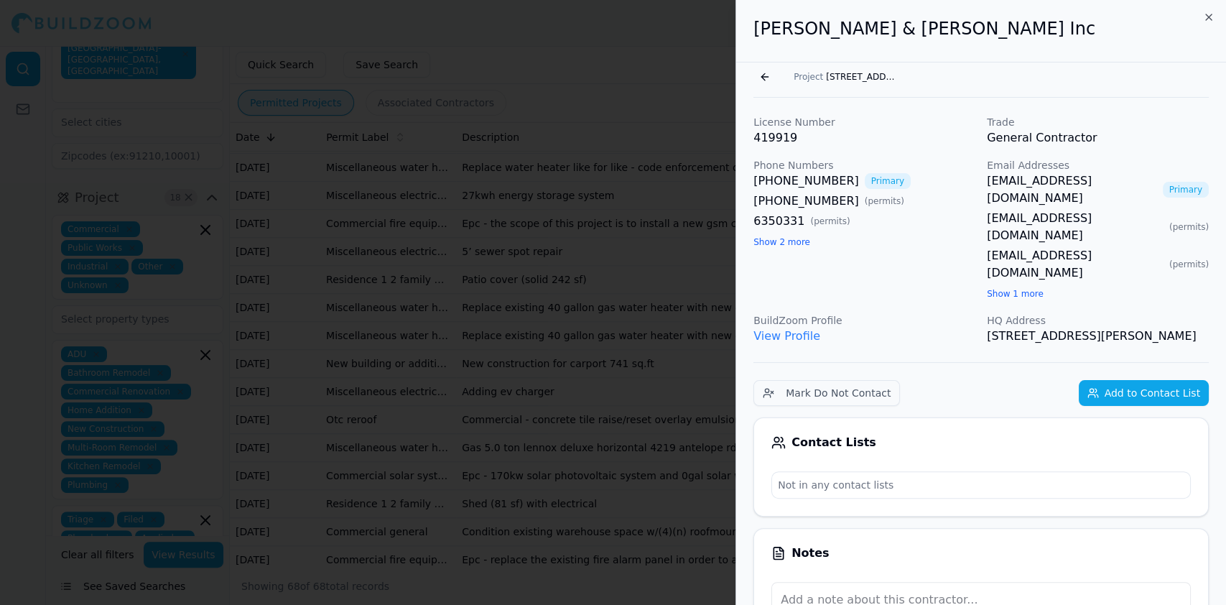
click at [764, 72] on button "Go back" at bounding box center [765, 76] width 23 height 23
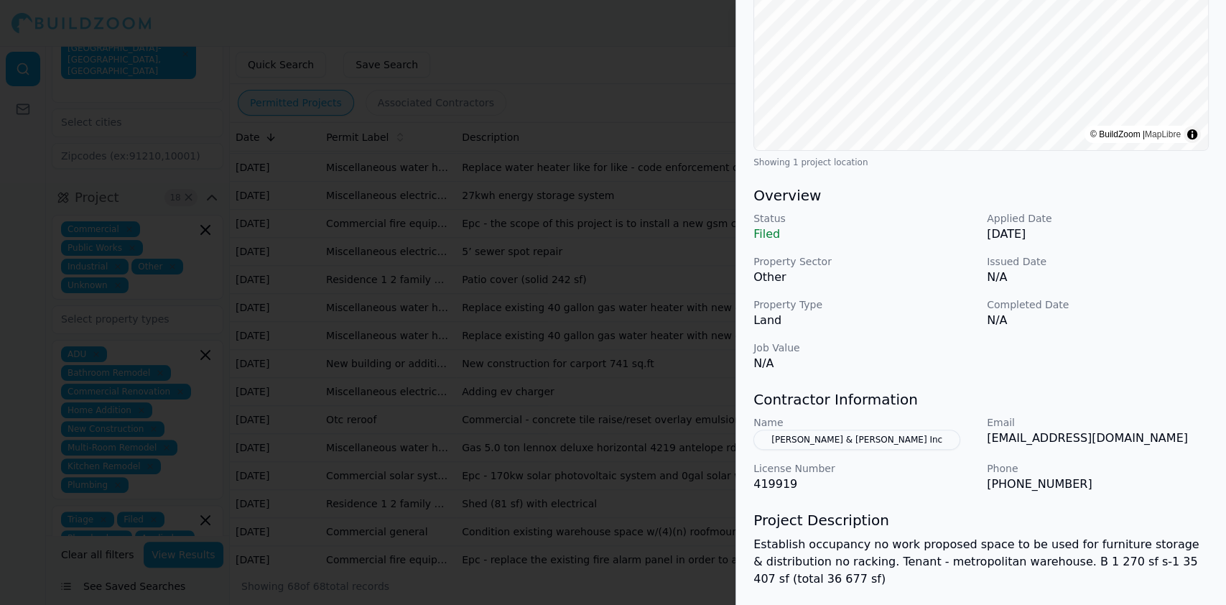
scroll to position [384, 0]
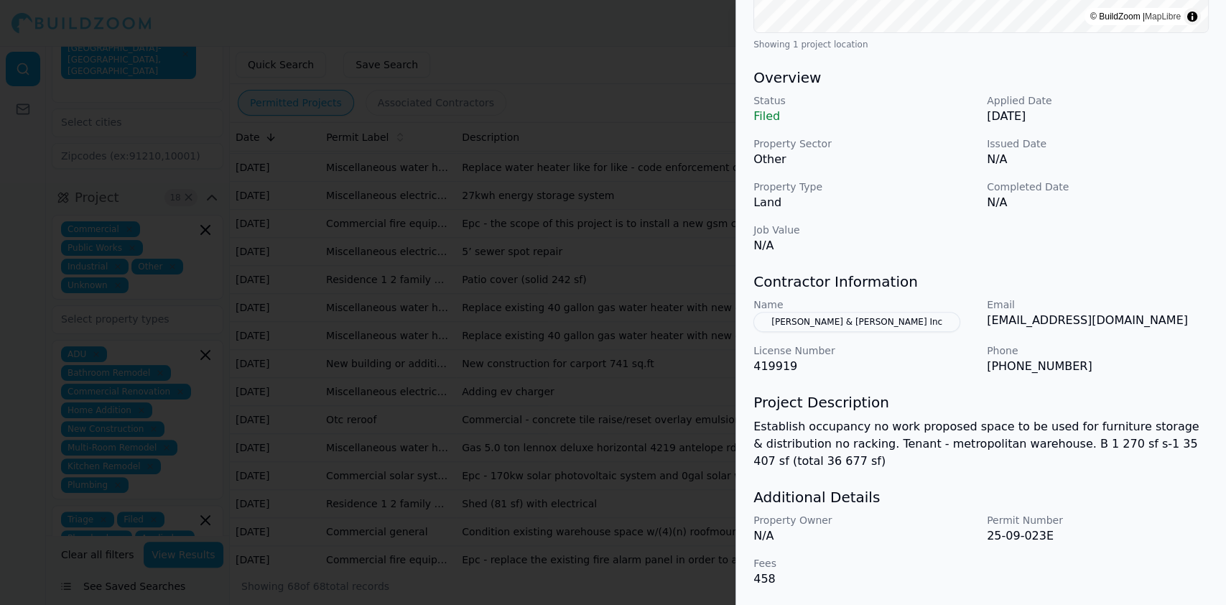
drag, startPoint x: 856, startPoint y: 319, endPoint x: 825, endPoint y: 320, distance: 30.9
click at [825, 320] on button "[PERSON_NAME] & [PERSON_NAME] Inc" at bounding box center [857, 322] width 207 height 20
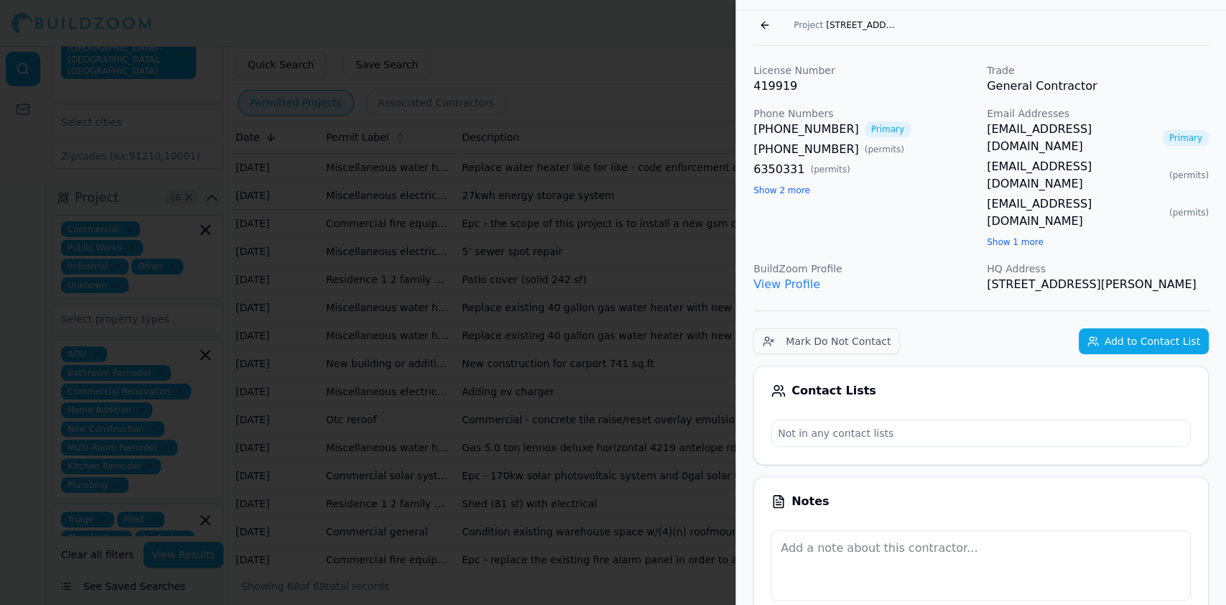
scroll to position [0, 0]
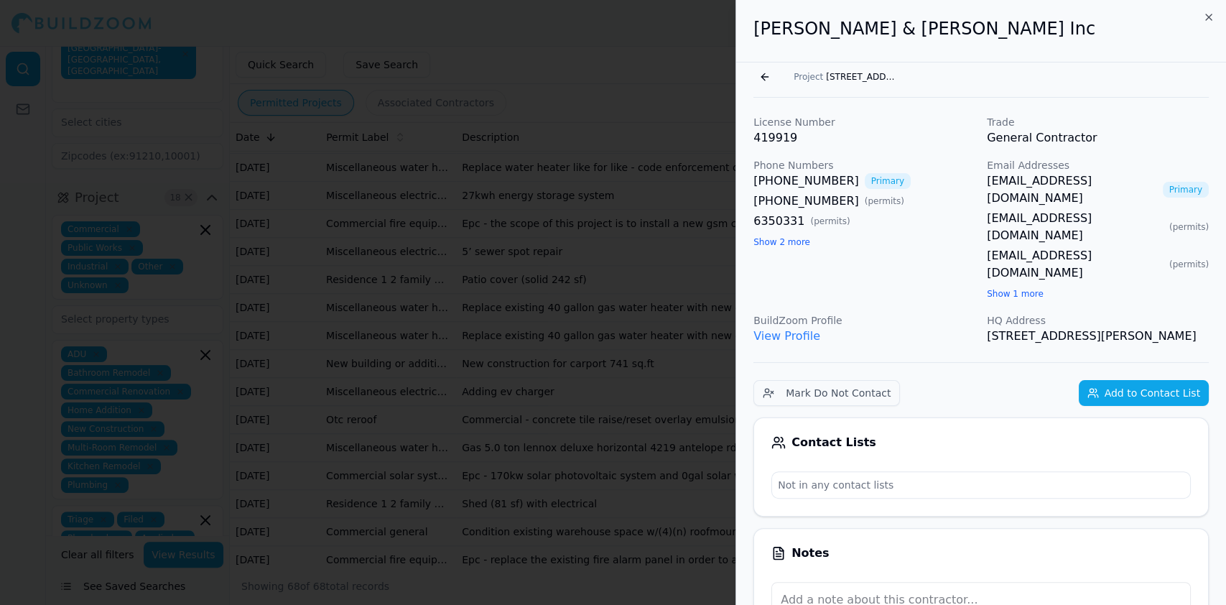
click at [766, 78] on button "Go back" at bounding box center [765, 76] width 23 height 23
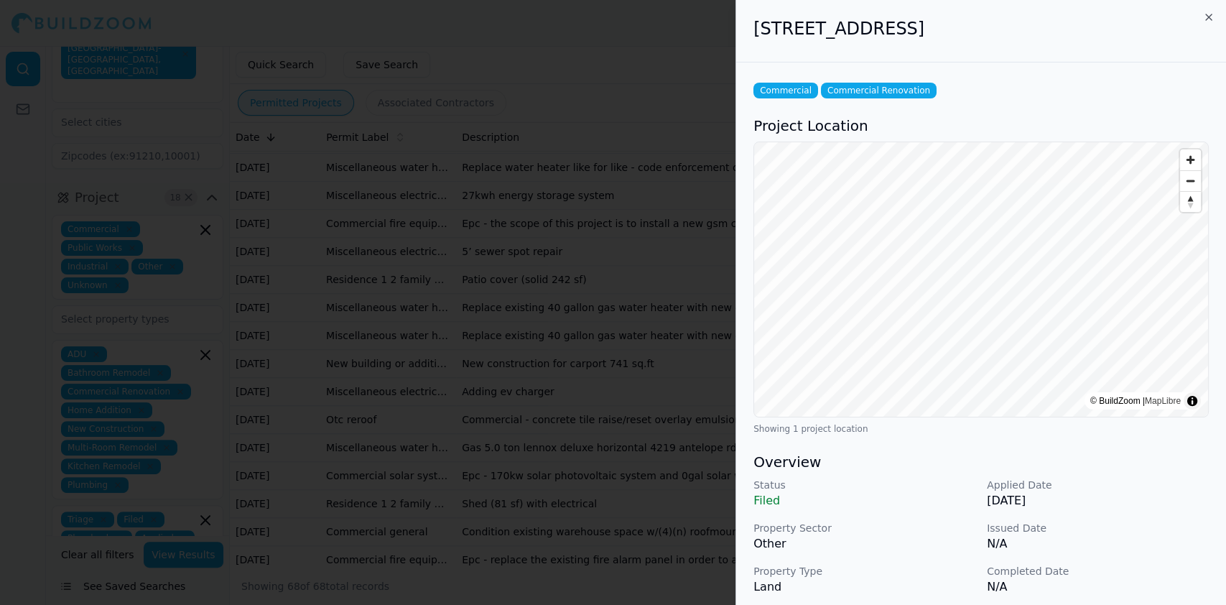
scroll to position [287, 0]
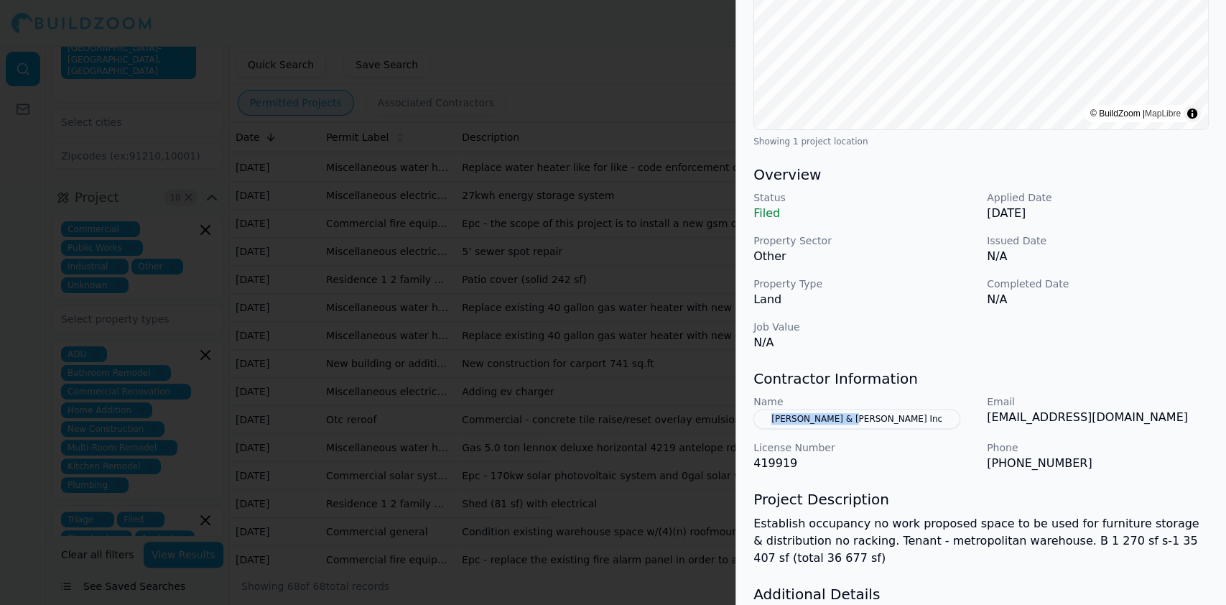
drag, startPoint x: 870, startPoint y: 420, endPoint x: 766, endPoint y: 412, distance: 103.7
click at [766, 412] on div "Name [PERSON_NAME] & [PERSON_NAME] Inc" at bounding box center [865, 411] width 222 height 34
drag, startPoint x: 1068, startPoint y: 463, endPoint x: 986, endPoint y: 468, distance: 82.1
click at [987, 468] on p "[PHONE_NUMBER]" at bounding box center [1098, 463] width 222 height 17
drag, startPoint x: 1138, startPoint y: 415, endPoint x: 988, endPoint y: 424, distance: 150.4
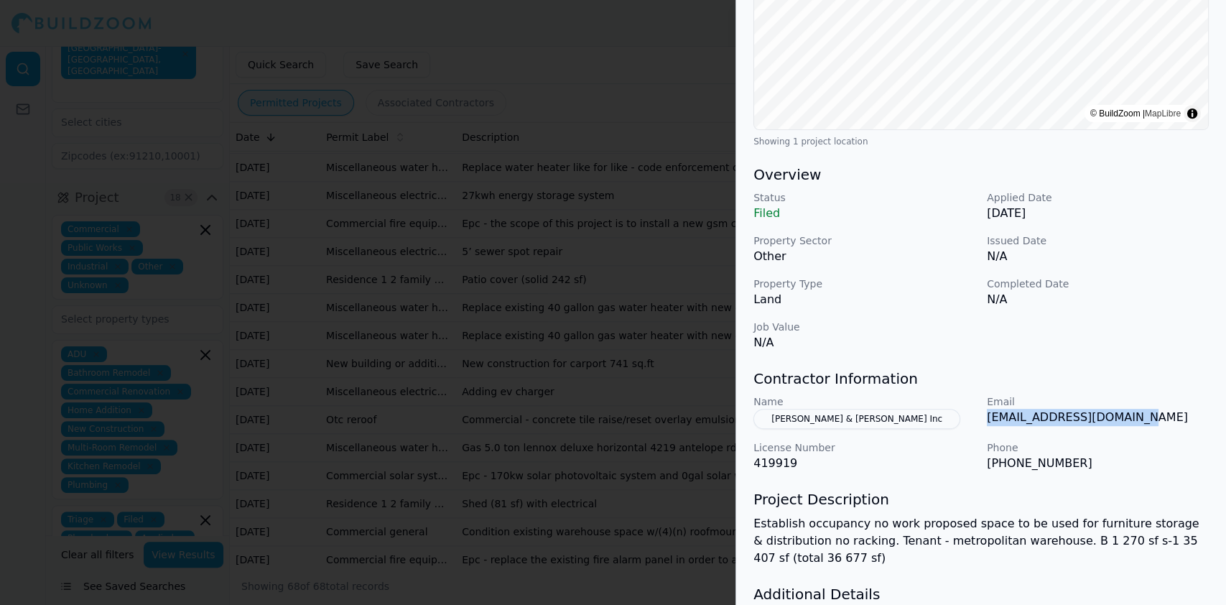
click at [988, 424] on p "[EMAIL_ADDRESS][DOMAIN_NAME]" at bounding box center [1098, 417] width 222 height 17
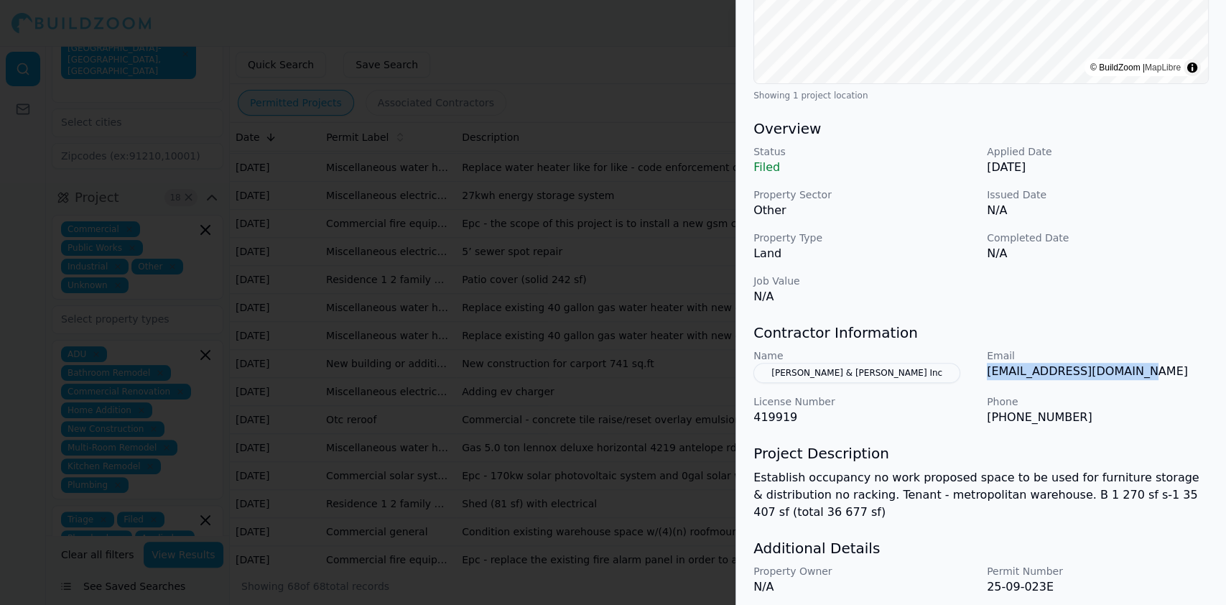
scroll to position [384, 0]
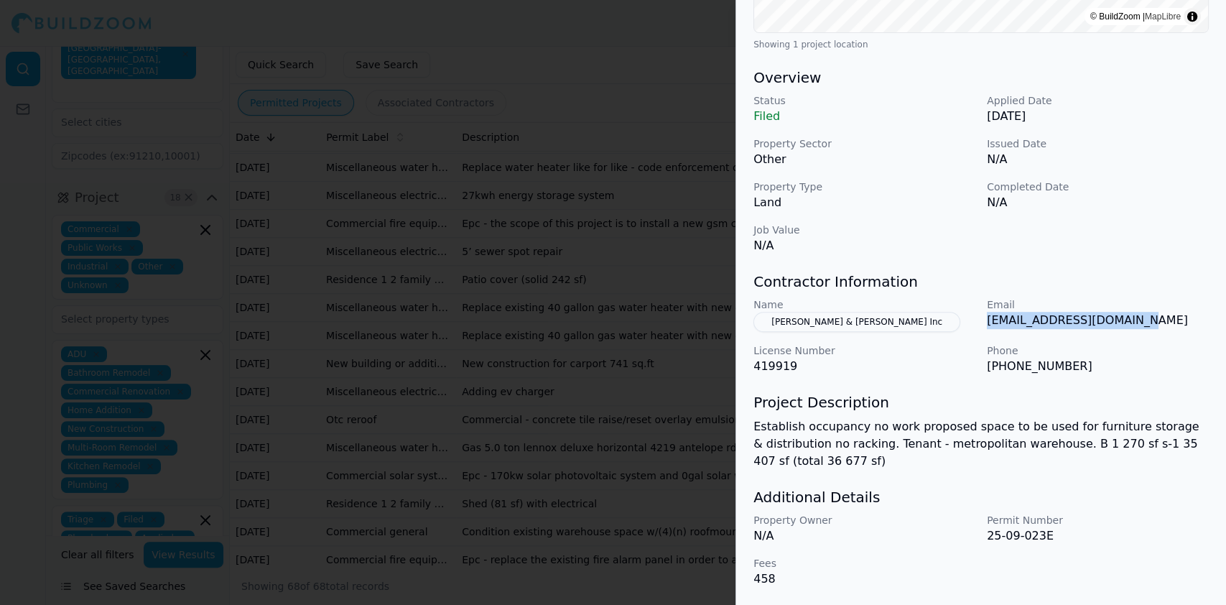
click at [828, 323] on button "[PERSON_NAME] & [PERSON_NAME] Inc" at bounding box center [857, 322] width 207 height 20
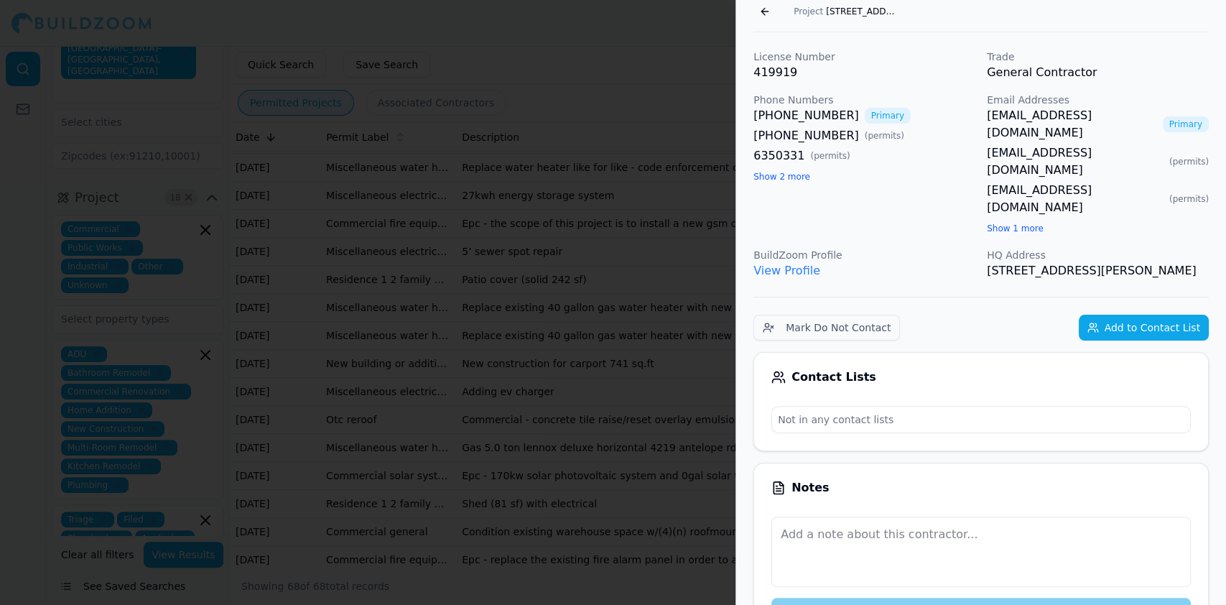
scroll to position [0, 0]
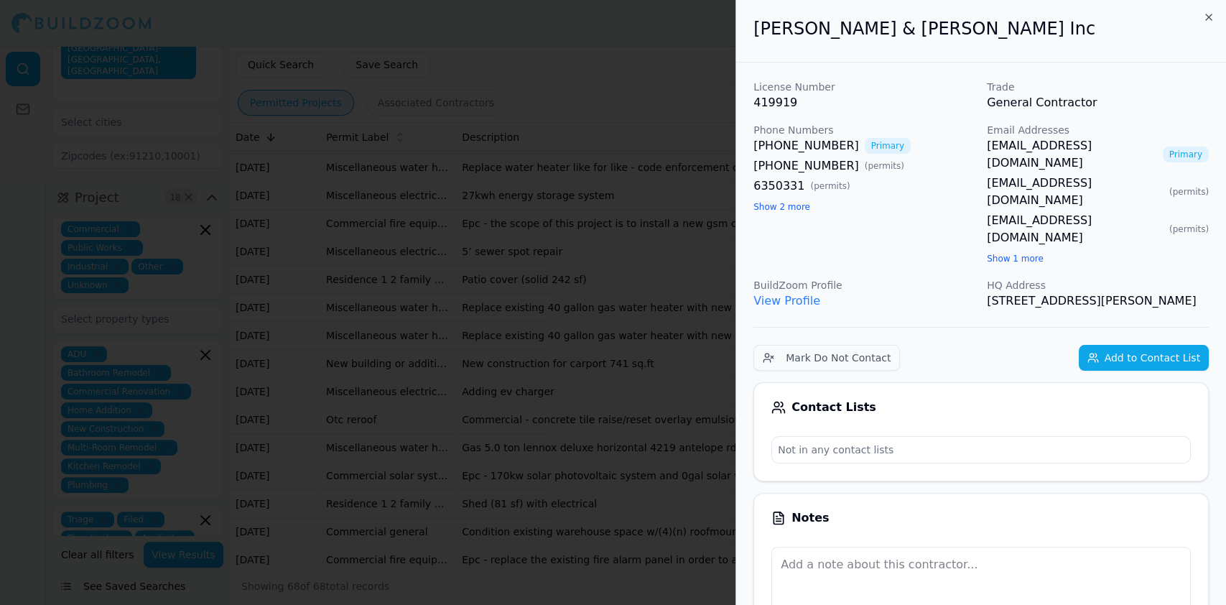
click at [322, 182] on div at bounding box center [613, 302] width 1226 height 605
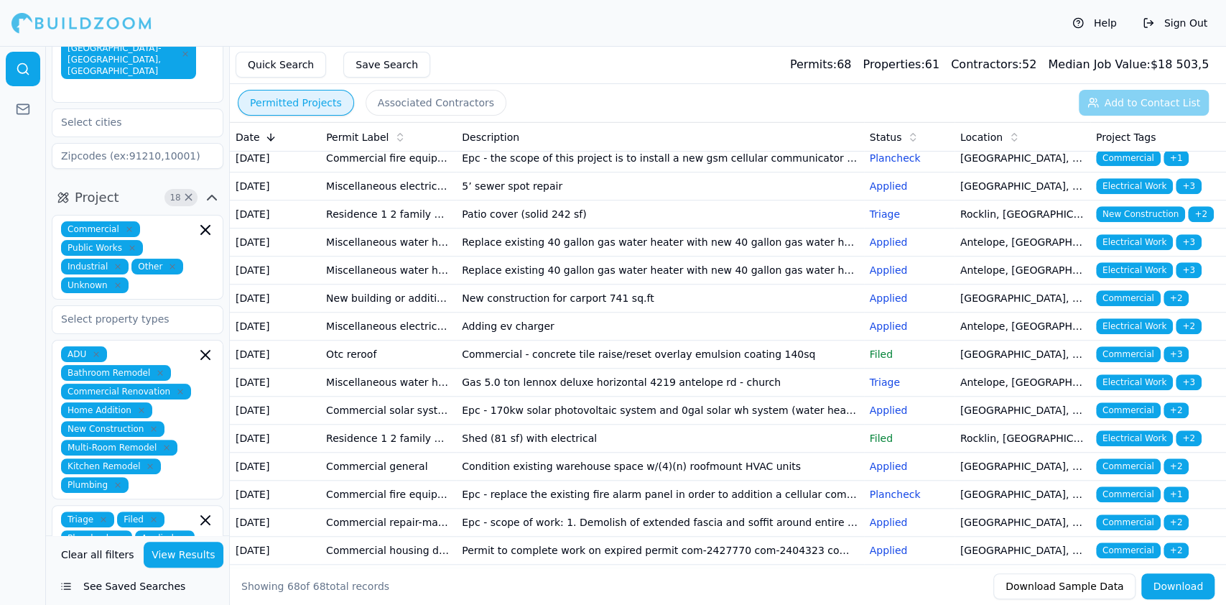
scroll to position [766, 0]
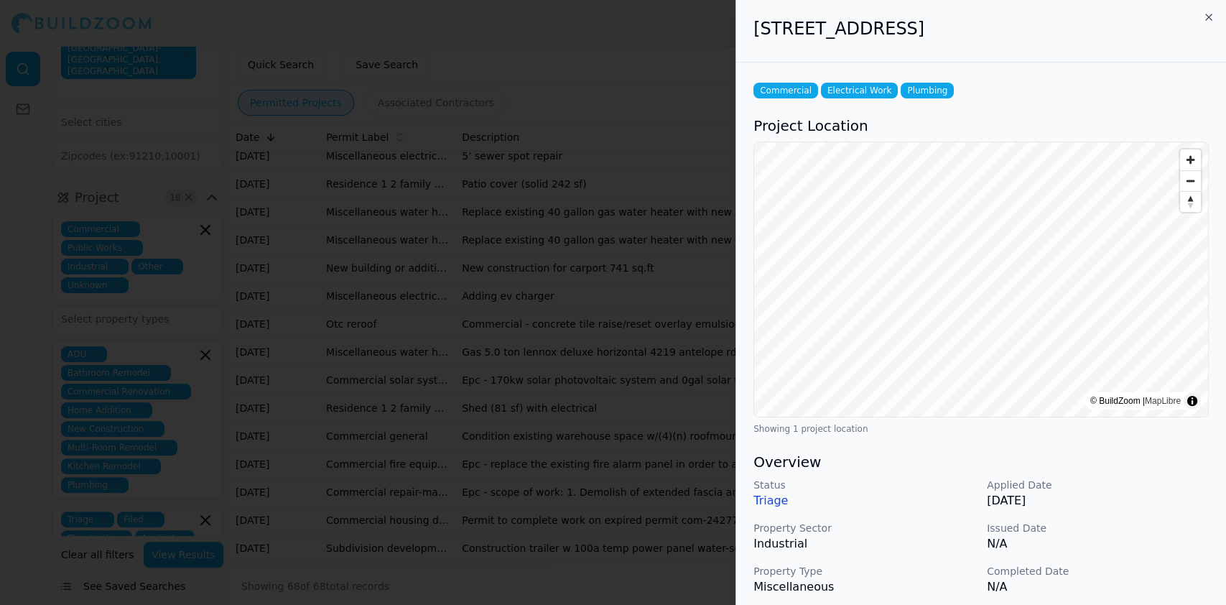
scroll to position [383, 0]
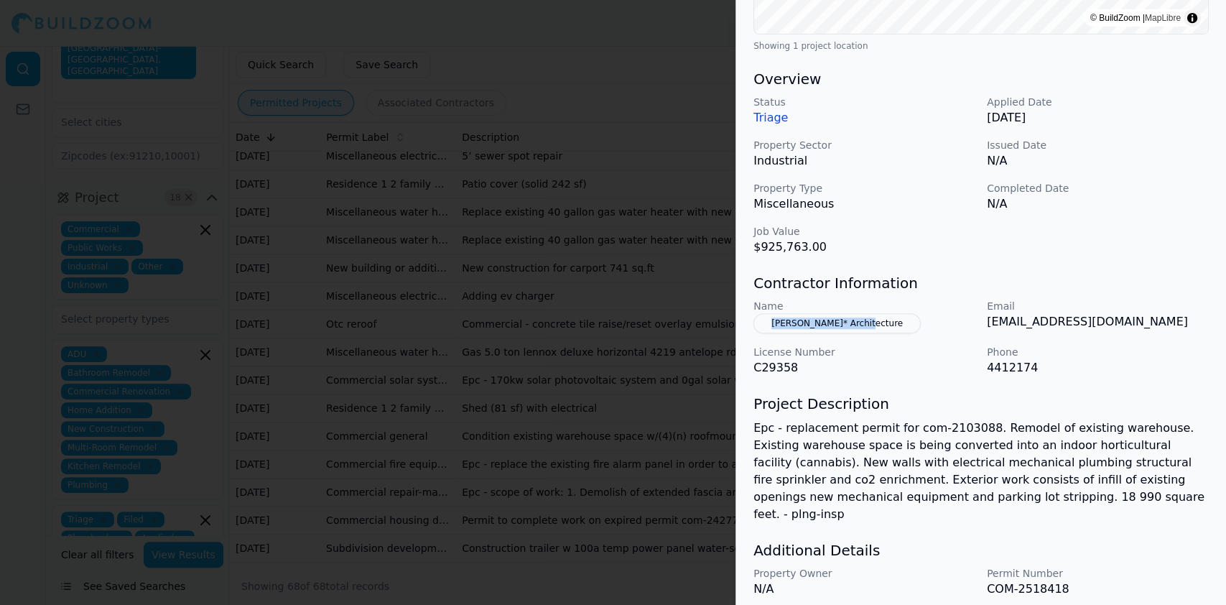
drag, startPoint x: 888, startPoint y: 325, endPoint x: 764, endPoint y: 319, distance: 123.7
click at [764, 319] on div "Name [PERSON_NAME]* Architecture" at bounding box center [865, 316] width 222 height 34
drag, startPoint x: 1139, startPoint y: 318, endPoint x: 983, endPoint y: 330, distance: 156.4
click at [983, 330] on div "Name [PERSON_NAME]* Architecture Email [EMAIL_ADDRESS][DOMAIN_NAME] License Num…" at bounding box center [981, 338] width 455 height 78
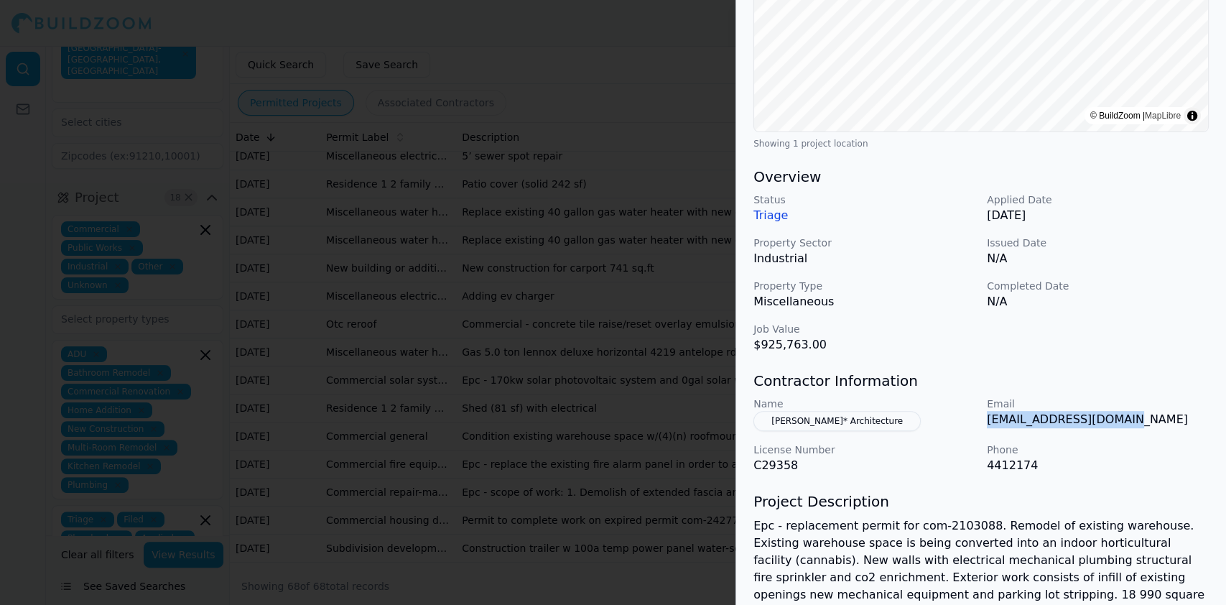
scroll to position [419, 0]
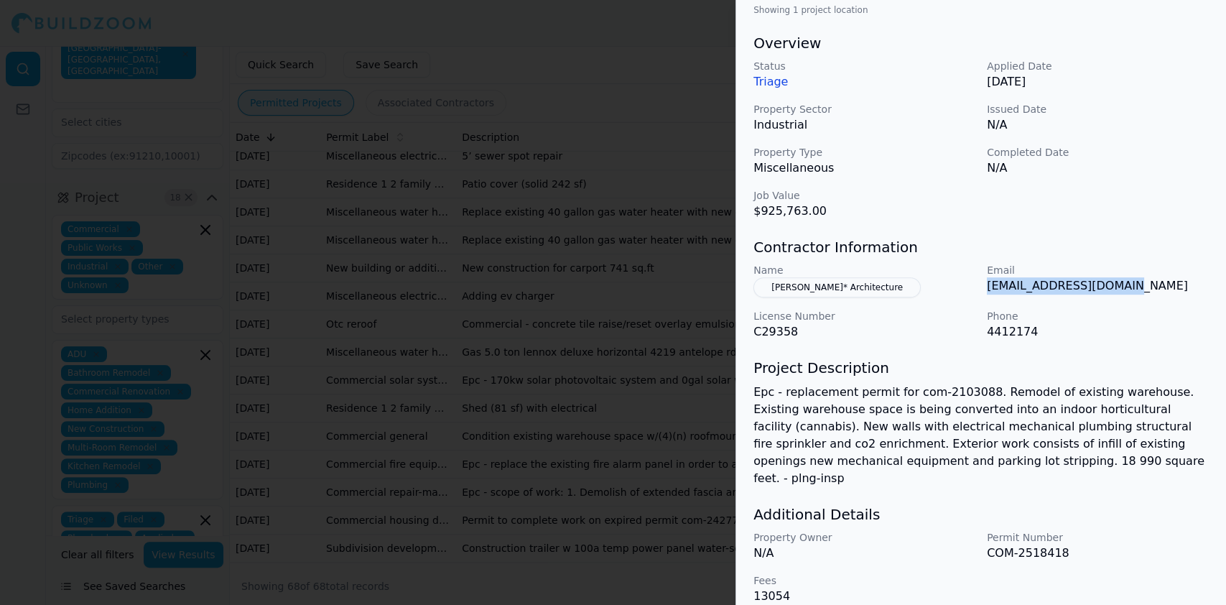
click at [810, 287] on button "[PERSON_NAME]* Architecture" at bounding box center [837, 287] width 167 height 20
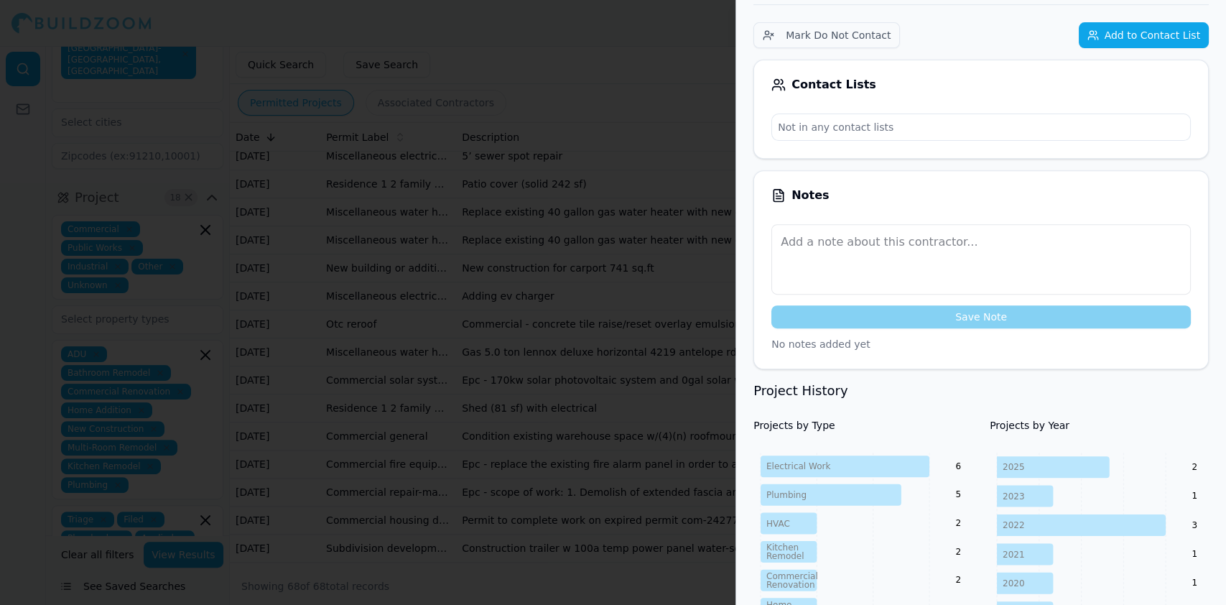
scroll to position [167, 0]
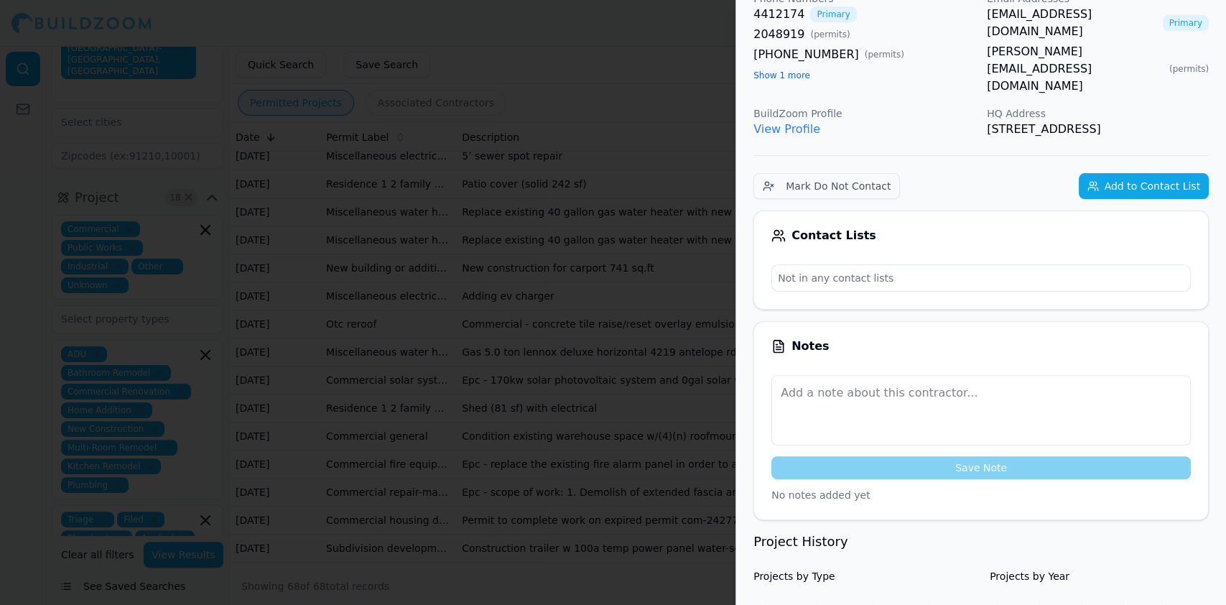
click at [798, 122] on link "View Profile" at bounding box center [787, 129] width 67 height 14
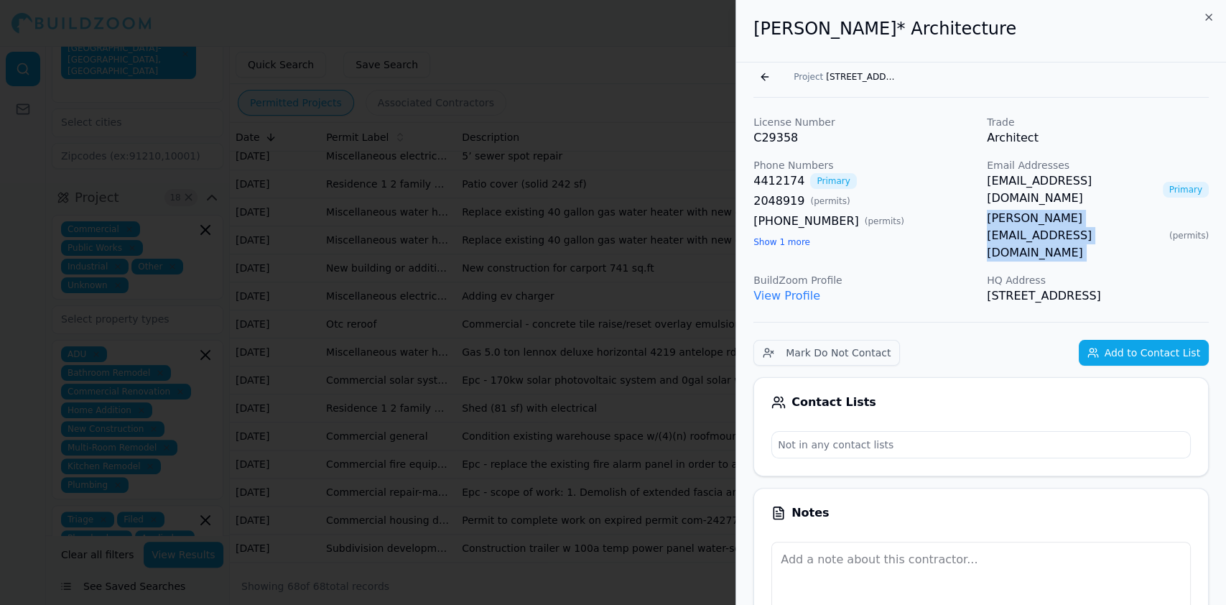
drag, startPoint x: 982, startPoint y: 204, endPoint x: 1120, endPoint y: 200, distance: 138.0
click at [1121, 200] on div "License Number C29358 Trade Architect Phone Numbers 4412174 Primary 2048919 ( p…" at bounding box center [981, 210] width 455 height 190
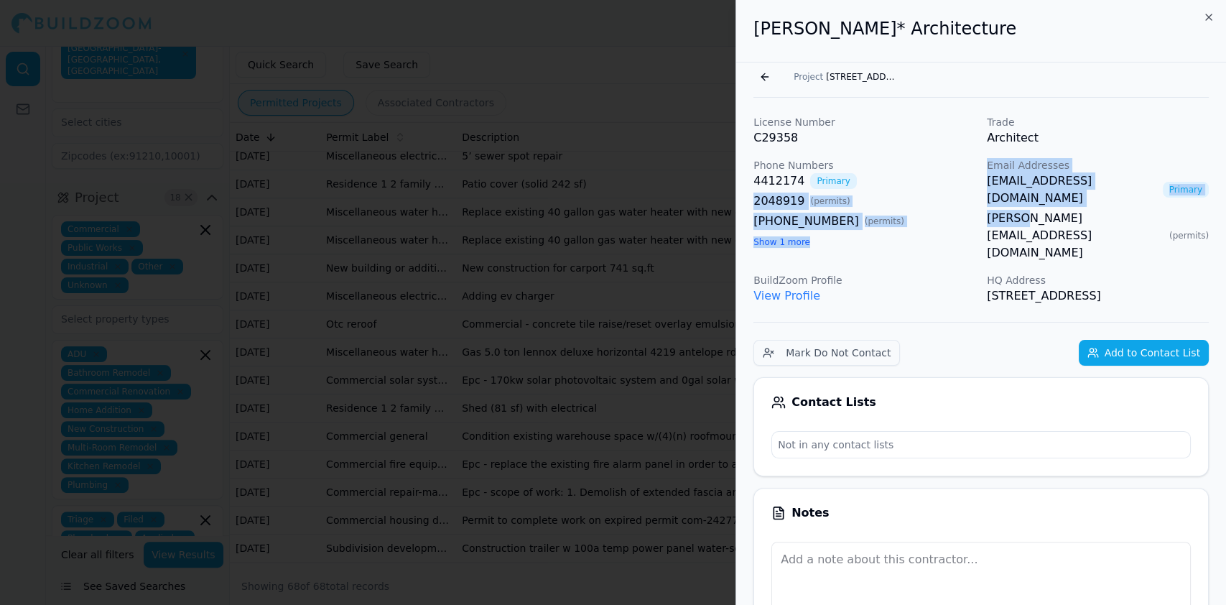
drag, startPoint x: 977, startPoint y: 181, endPoint x: 996, endPoint y: 204, distance: 30.1
click at [1019, 190] on div "License Number C29358 Trade Architect Phone Numbers 4412174 Primary 2048919 ( p…" at bounding box center [981, 210] width 455 height 190
click at [976, 210] on div "License Number C29358 Trade Architect Phone Numbers 4412174 Primary 2048919 ( p…" at bounding box center [981, 210] width 455 height 190
click at [965, 249] on div "4412174 Primary 2048919 ( permits ) [PHONE_NUMBER] ( permits ) Show 1 more" at bounding box center [865, 211] width 222 height 78
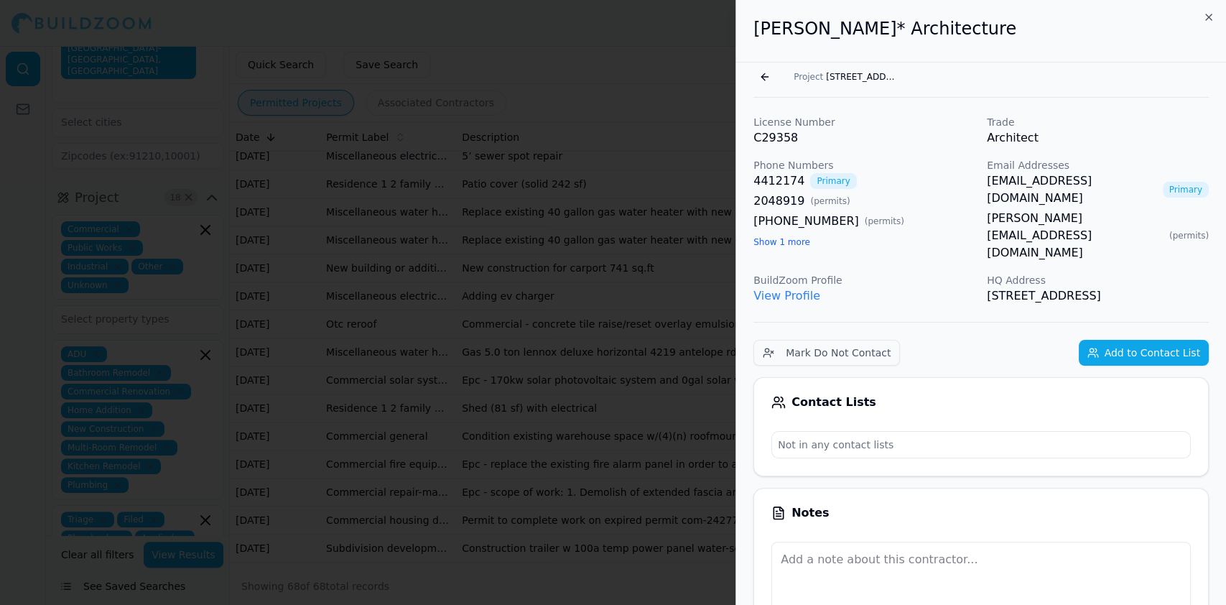
drag, startPoint x: 954, startPoint y: 265, endPoint x: 951, endPoint y: 257, distance: 8.4
click at [954, 273] on p "BuildZoom Profile" at bounding box center [865, 280] width 222 height 14
drag, startPoint x: 983, startPoint y: 180, endPoint x: 1116, endPoint y: 182, distance: 132.9
click at [1126, 181] on div "License Number C29358 Trade Architect Phone Numbers 4412174 Primary 2048919 ( p…" at bounding box center [981, 210] width 455 height 190
click at [764, 78] on button "Go back" at bounding box center [765, 76] width 23 height 23
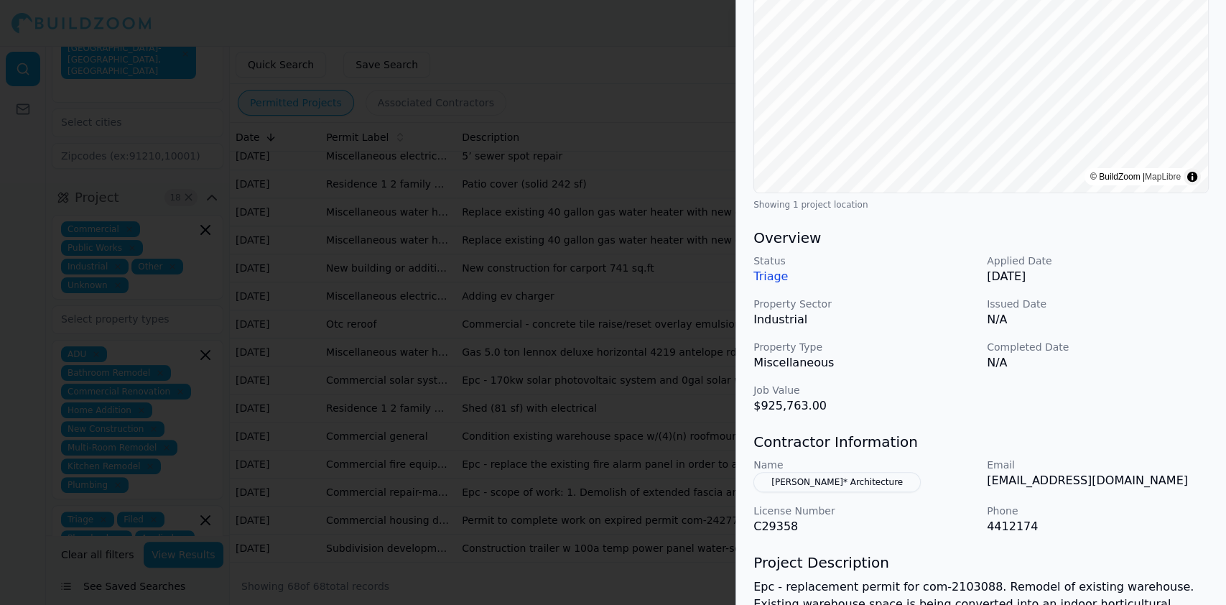
scroll to position [383, 0]
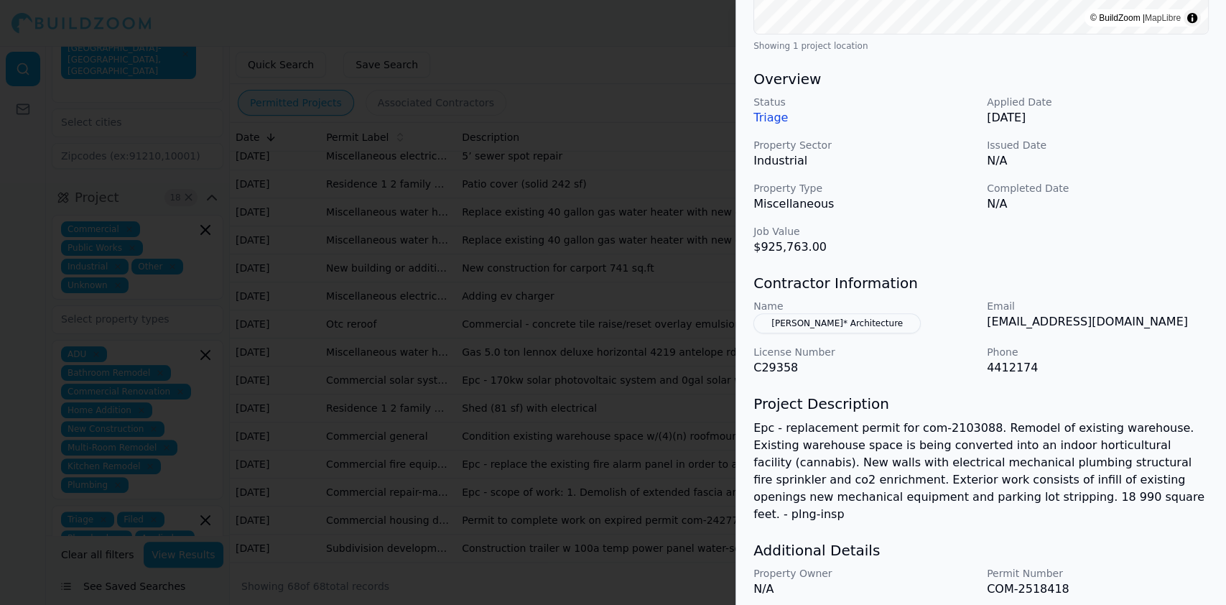
click at [874, 471] on p "Epc - replacement permit for com-2103088. Remodel of existing warehouse. Existi…" at bounding box center [981, 471] width 455 height 103
click at [461, 315] on div at bounding box center [613, 302] width 1226 height 605
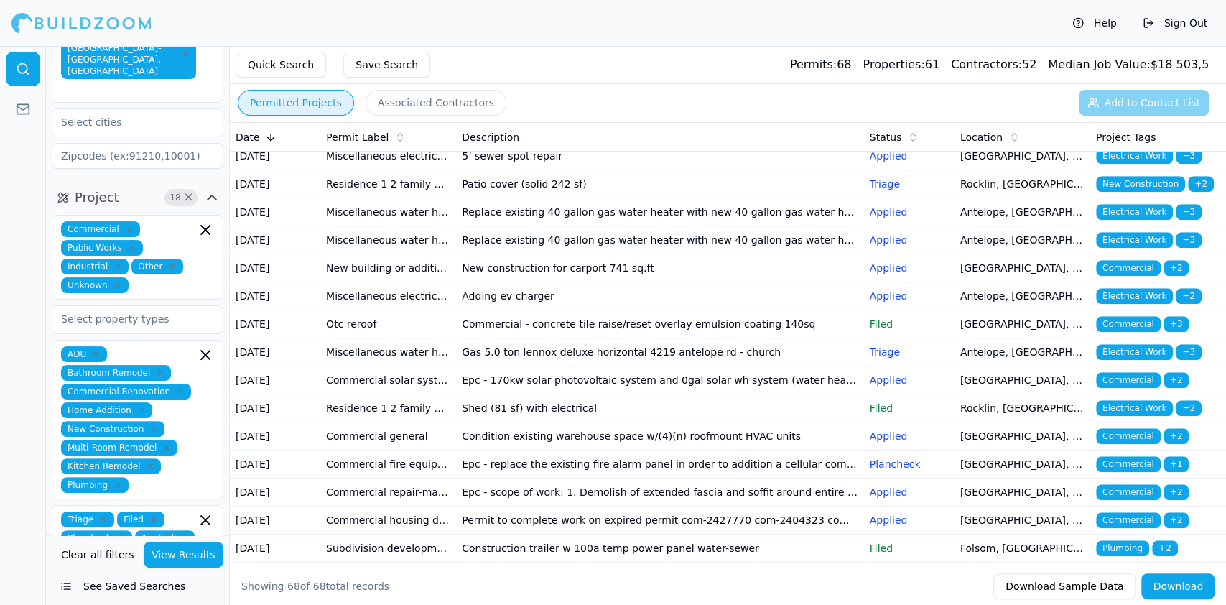
scroll to position [862, 0]
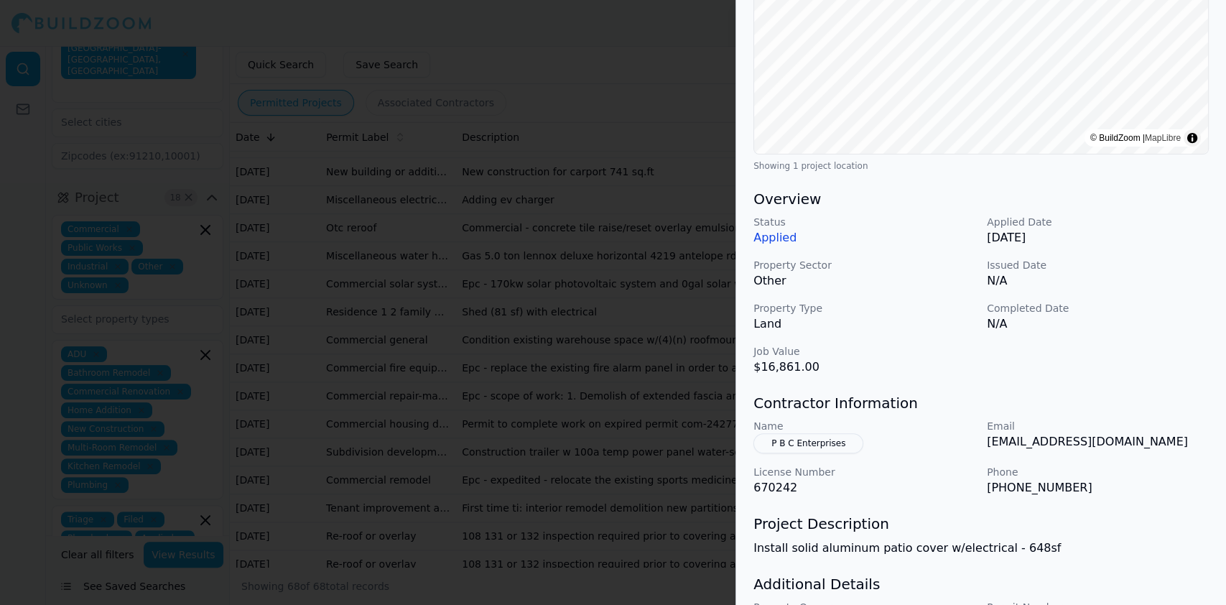
scroll to position [287, 0]
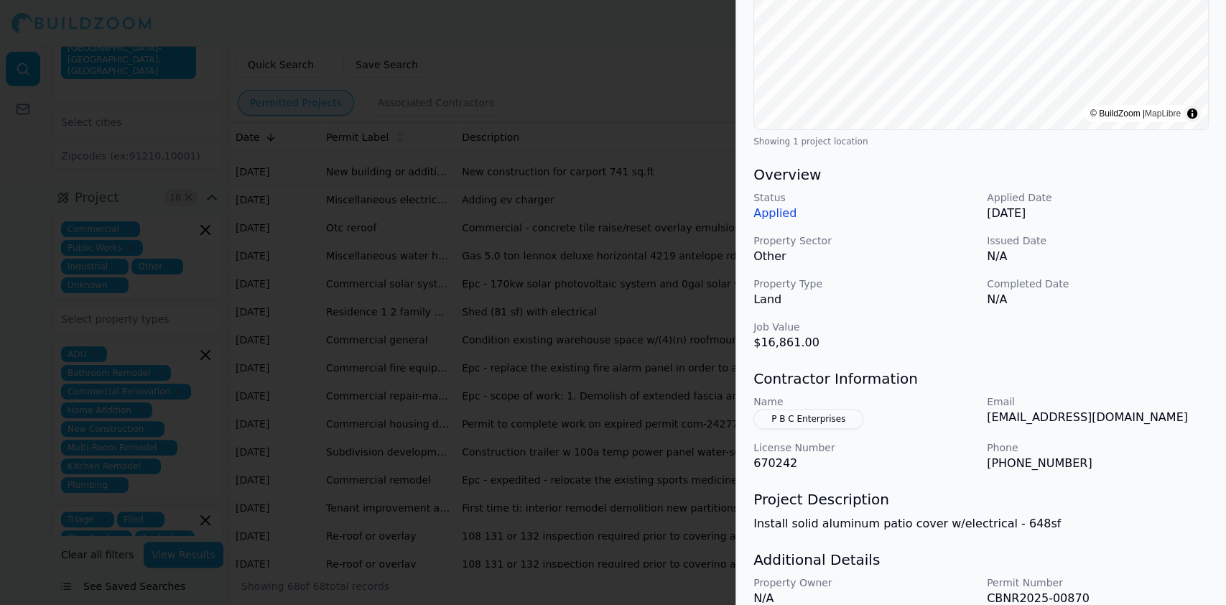
click at [828, 417] on button "P B C Enterprises" at bounding box center [809, 419] width 110 height 20
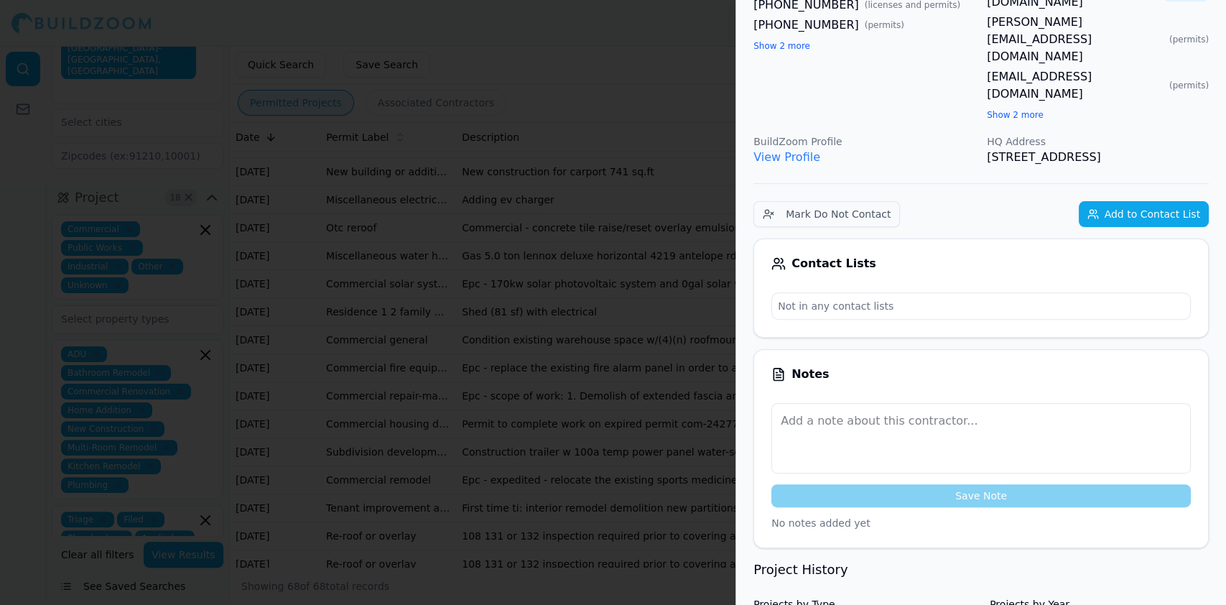
scroll to position [34, 0]
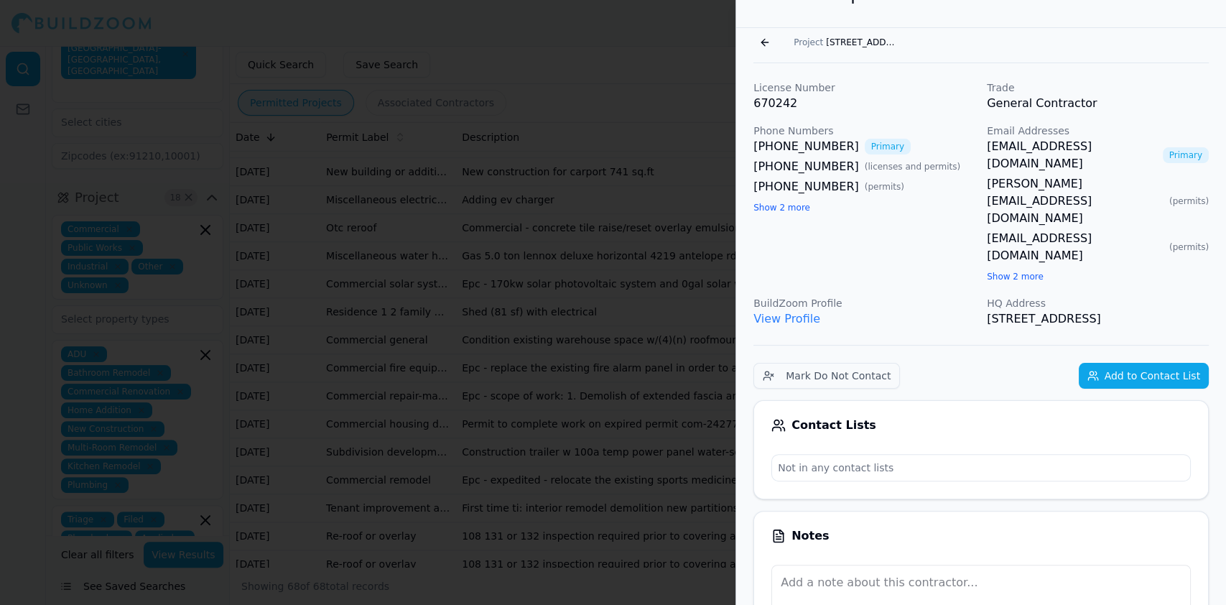
click at [776, 312] on link "View Profile" at bounding box center [787, 319] width 67 height 14
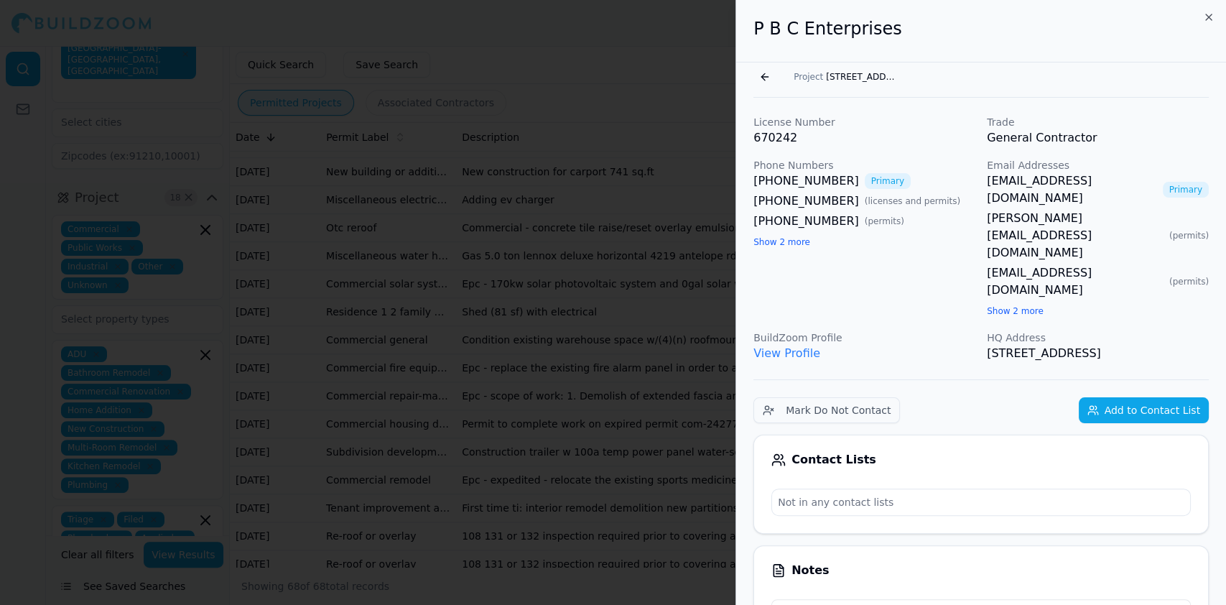
click at [761, 76] on button "Go back" at bounding box center [765, 76] width 23 height 23
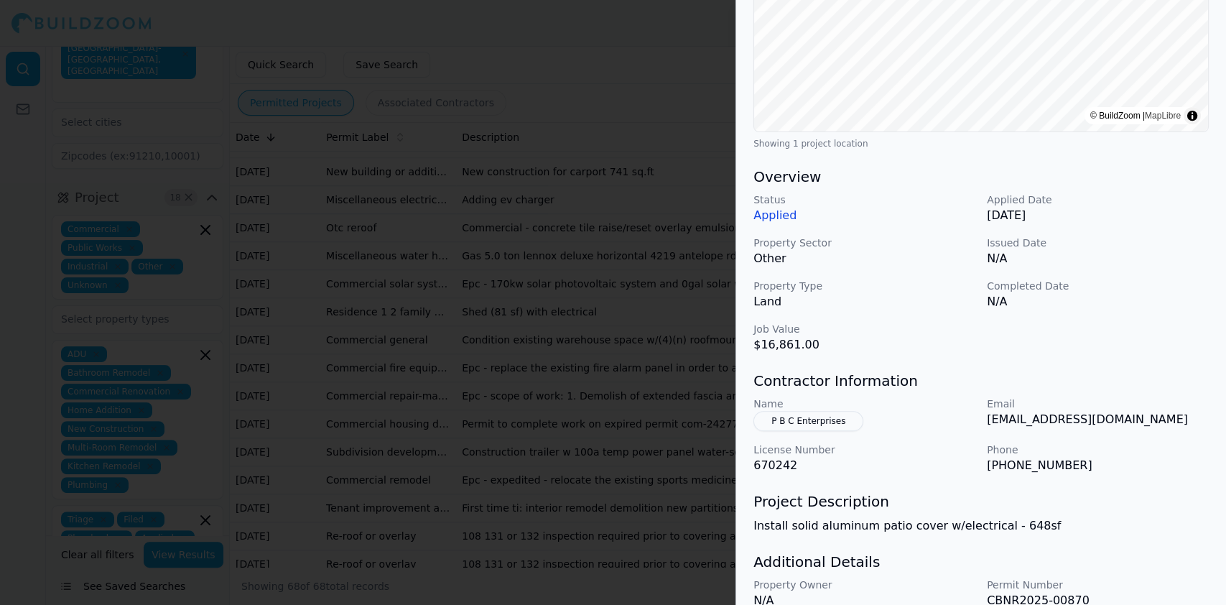
scroll to position [287, 0]
drag, startPoint x: 862, startPoint y: 412, endPoint x: 764, endPoint y: 417, distance: 97.9
click at [764, 417] on div "Name P B C Enterprises" at bounding box center [865, 411] width 222 height 34
drag, startPoint x: 1080, startPoint y: 465, endPoint x: 942, endPoint y: 469, distance: 138.0
click at [981, 466] on div "Name P B C Enterprises Email [EMAIL_ADDRESS][DOMAIN_NAME] License Number 670242…" at bounding box center [981, 433] width 455 height 78
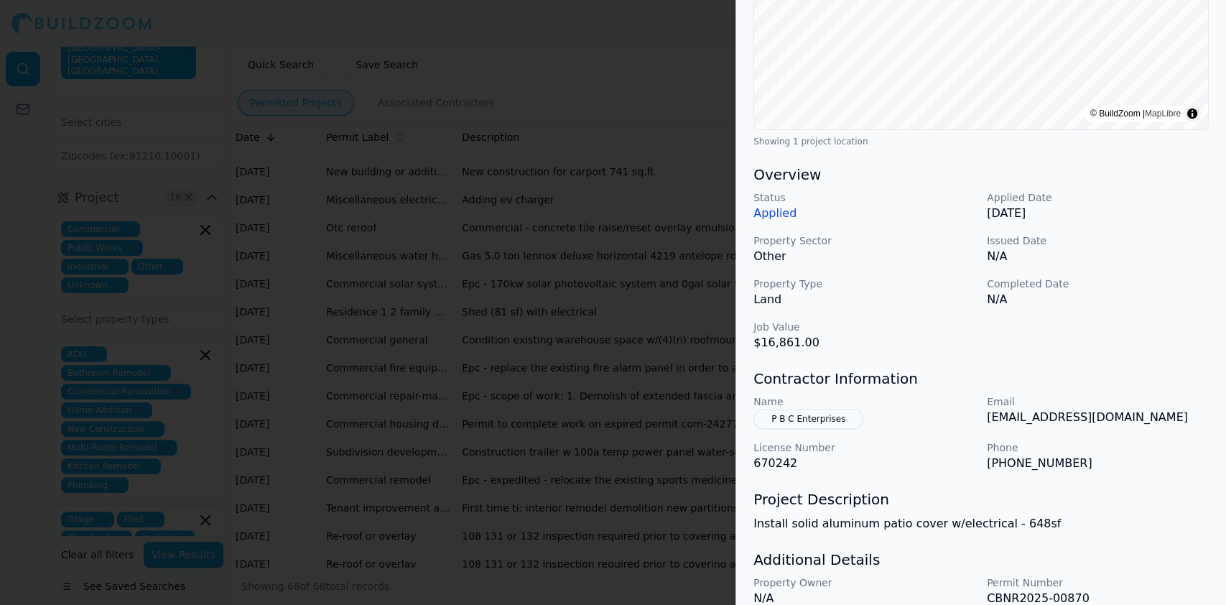
click at [947, 479] on div "Decks and Porches Electrical Work Garage Construction Home Addition Patios Proj…" at bounding box center [981, 221] width 490 height 892
drag, startPoint x: 979, startPoint y: 473, endPoint x: 1033, endPoint y: 468, distance: 54.2
click at [1033, 468] on div "Decks and Porches Electrical Work Garage Construction Home Addition Patios Proj…" at bounding box center [981, 221] width 490 height 892
click at [1034, 466] on p "[PHONE_NUMBER]" at bounding box center [1098, 463] width 222 height 17
click at [1006, 460] on p "[PHONE_NUMBER]" at bounding box center [1098, 463] width 222 height 17
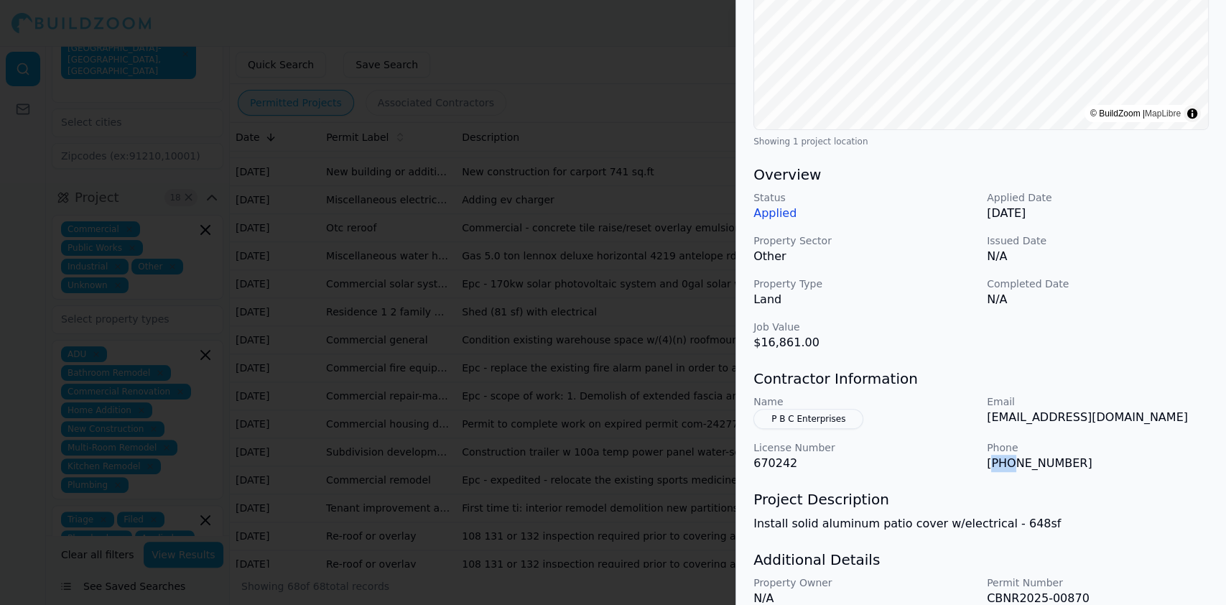
click at [1006, 460] on p "[PHONE_NUMBER]" at bounding box center [1098, 463] width 222 height 17
click at [1016, 459] on p "[PHONE_NUMBER]" at bounding box center [1098, 463] width 222 height 17
drag, startPoint x: 1081, startPoint y: 461, endPoint x: 986, endPoint y: 468, distance: 95.1
click at [987, 468] on p "[PHONE_NUMBER]" at bounding box center [1098, 463] width 222 height 17
click at [984, 420] on div "Name P B C Enterprises Email [EMAIL_ADDRESS][DOMAIN_NAME] License Number 670242…" at bounding box center [981, 433] width 455 height 78
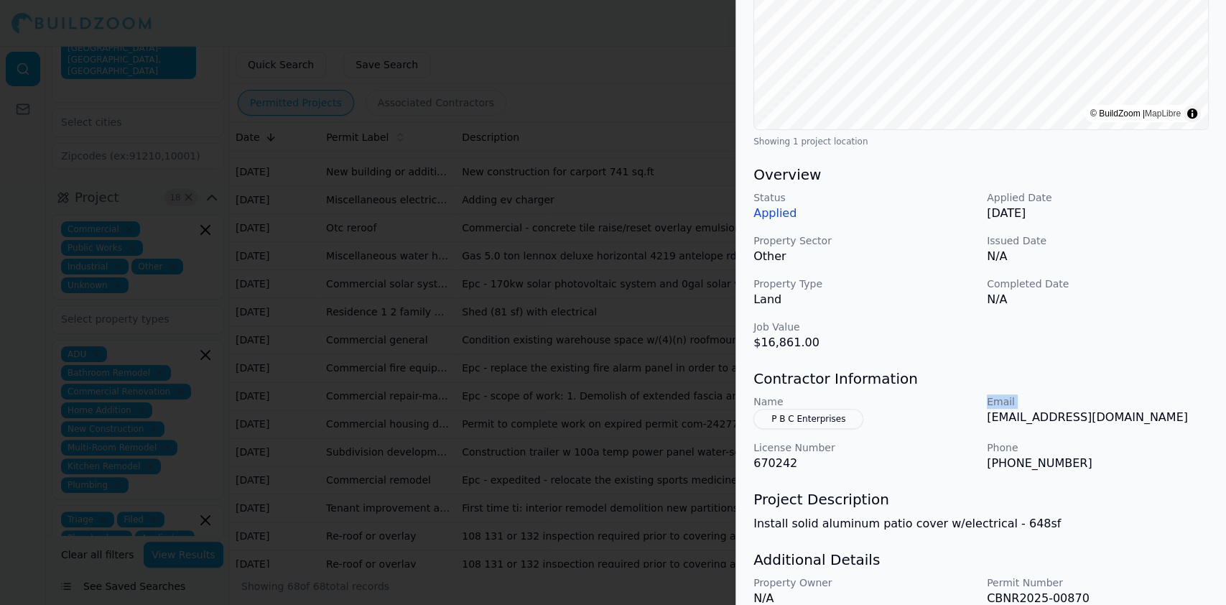
click at [987, 414] on p "[EMAIL_ADDRESS][DOMAIN_NAME]" at bounding box center [1098, 417] width 222 height 17
drag, startPoint x: 980, startPoint y: 422, endPoint x: 1020, endPoint y: 425, distance: 40.3
click at [1020, 425] on div "Name P B C Enterprises Email [EMAIL_ADDRESS][DOMAIN_NAME] License Number 670242…" at bounding box center [981, 433] width 455 height 78
drag, startPoint x: 1154, startPoint y: 420, endPoint x: 985, endPoint y: 425, distance: 168.9
click at [985, 425] on div "Name P B C Enterprises Email [EMAIL_ADDRESS][DOMAIN_NAME] License Number 670242…" at bounding box center [981, 433] width 455 height 78
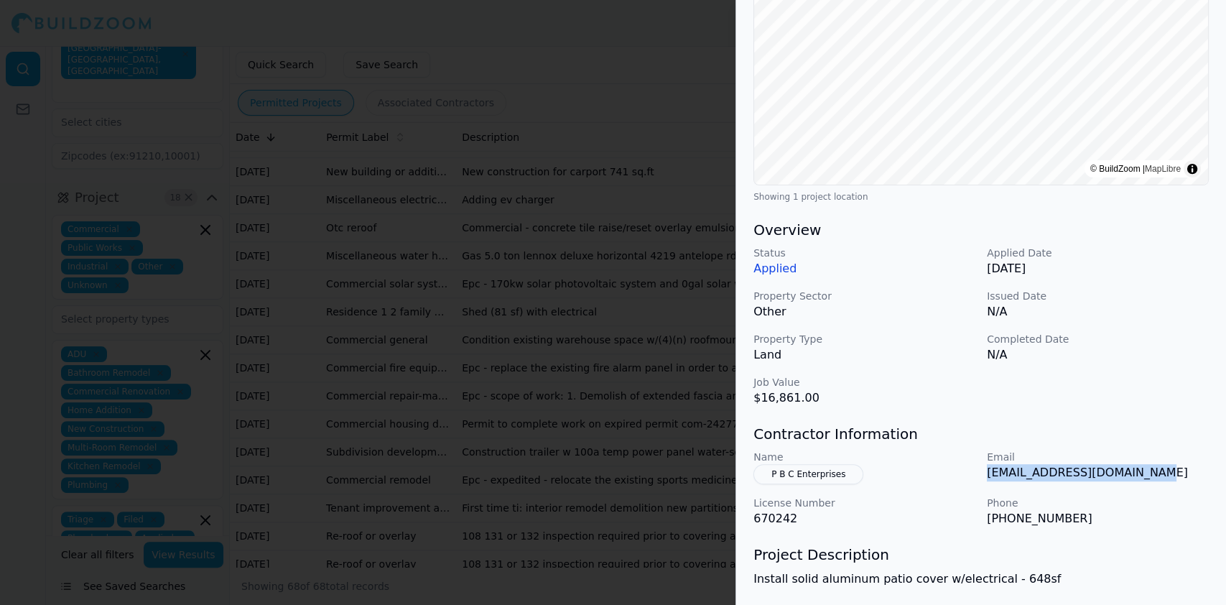
scroll to position [350, 0]
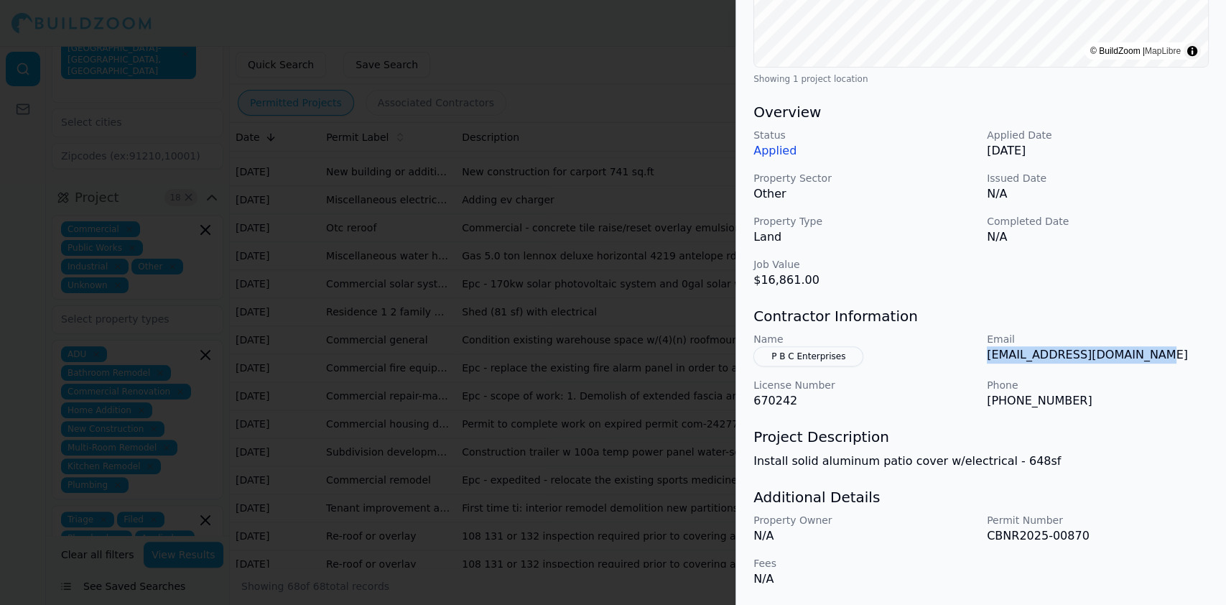
click at [810, 352] on button "P B C Enterprises" at bounding box center [809, 356] width 110 height 20
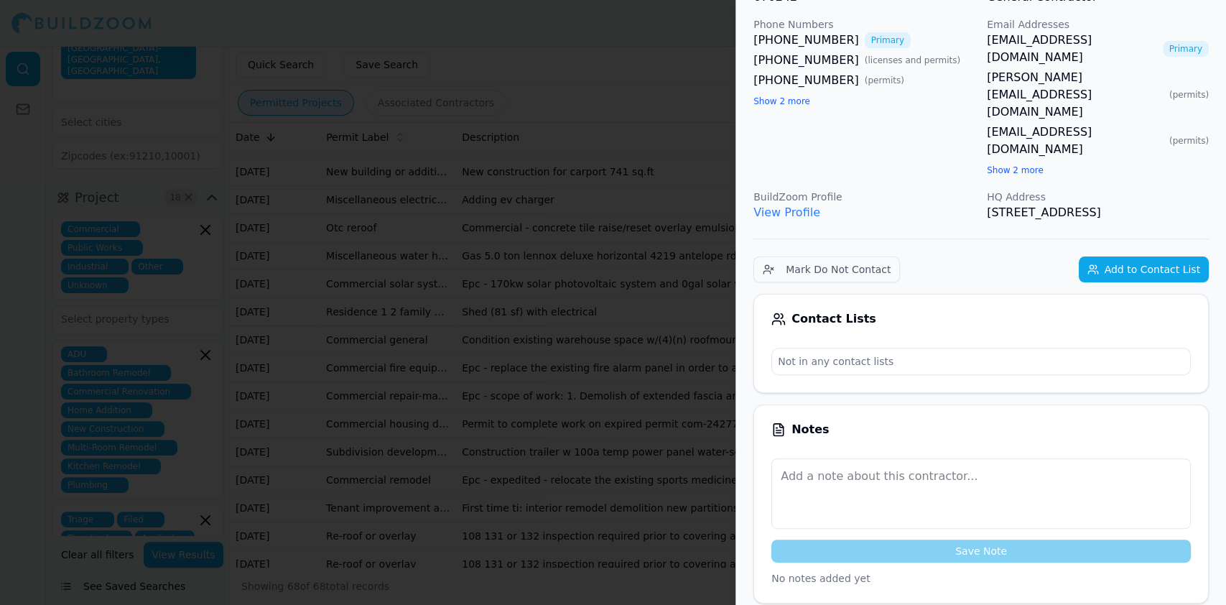
scroll to position [0, 0]
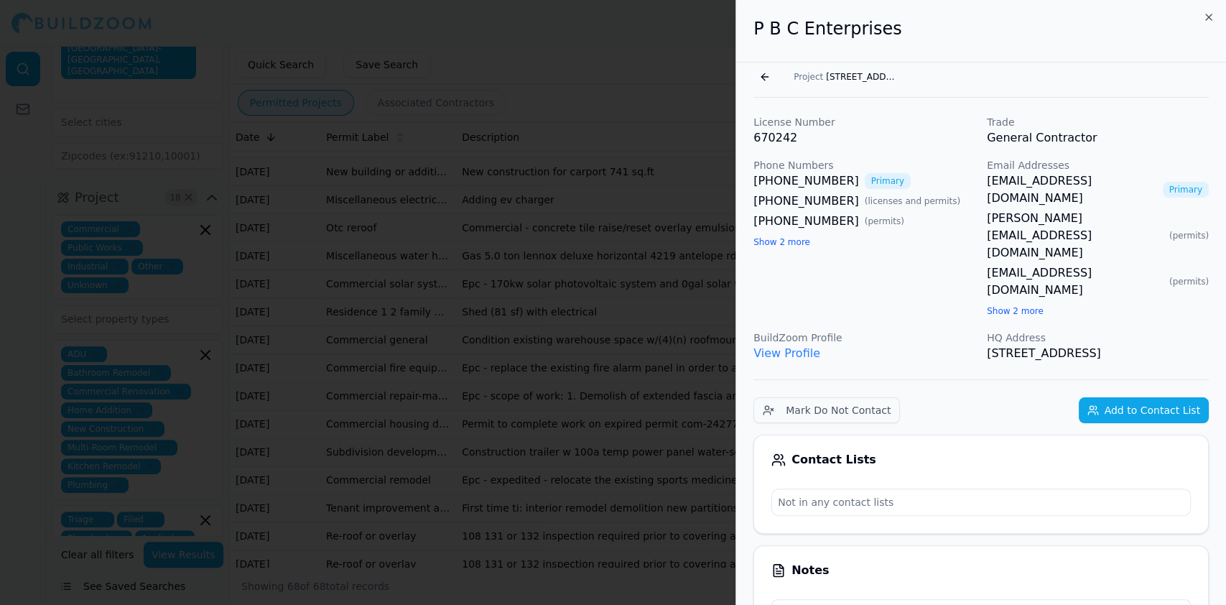
click at [799, 244] on button "Show 2 more" at bounding box center [782, 241] width 57 height 11
click at [758, 83] on button "Go back" at bounding box center [765, 76] width 23 height 23
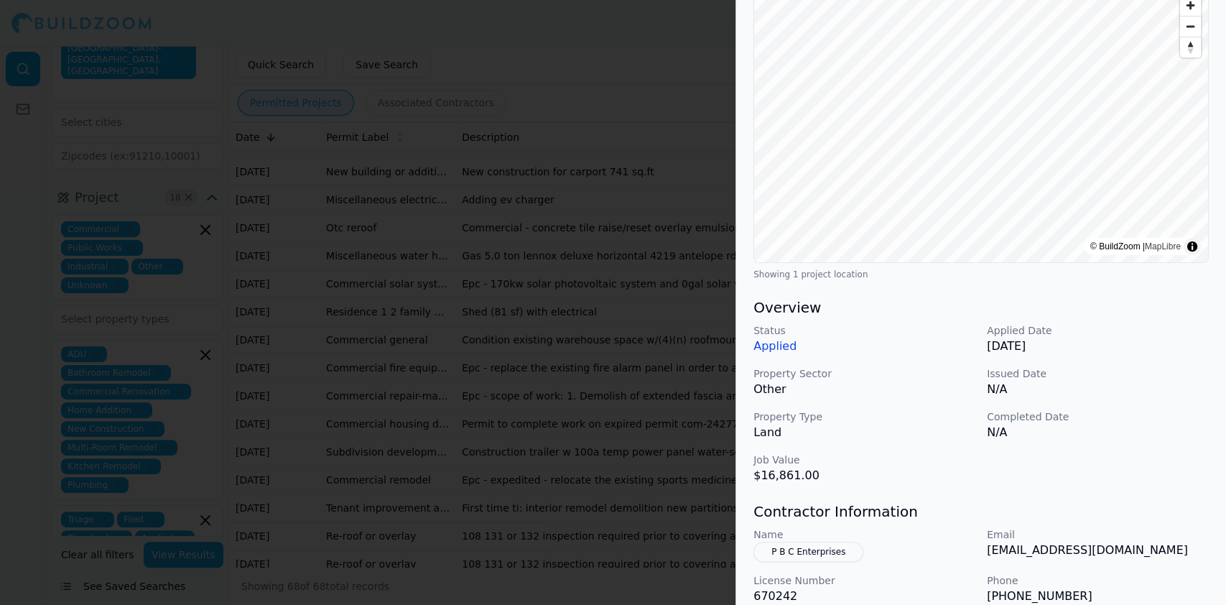
scroll to position [350, 0]
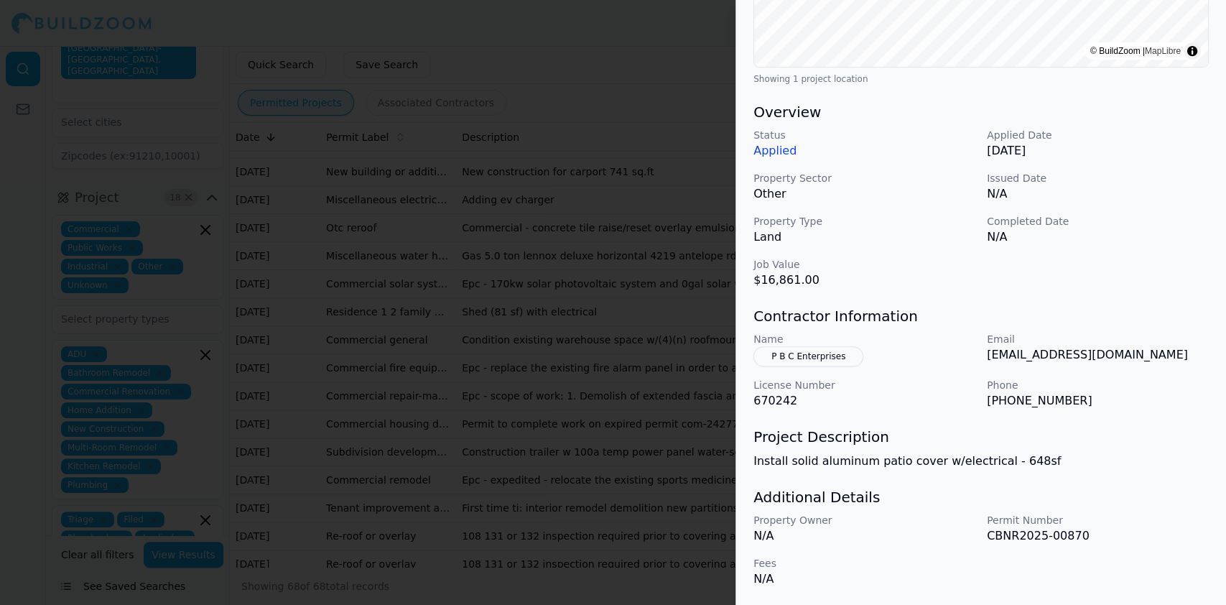
click at [311, 294] on div at bounding box center [613, 302] width 1226 height 605
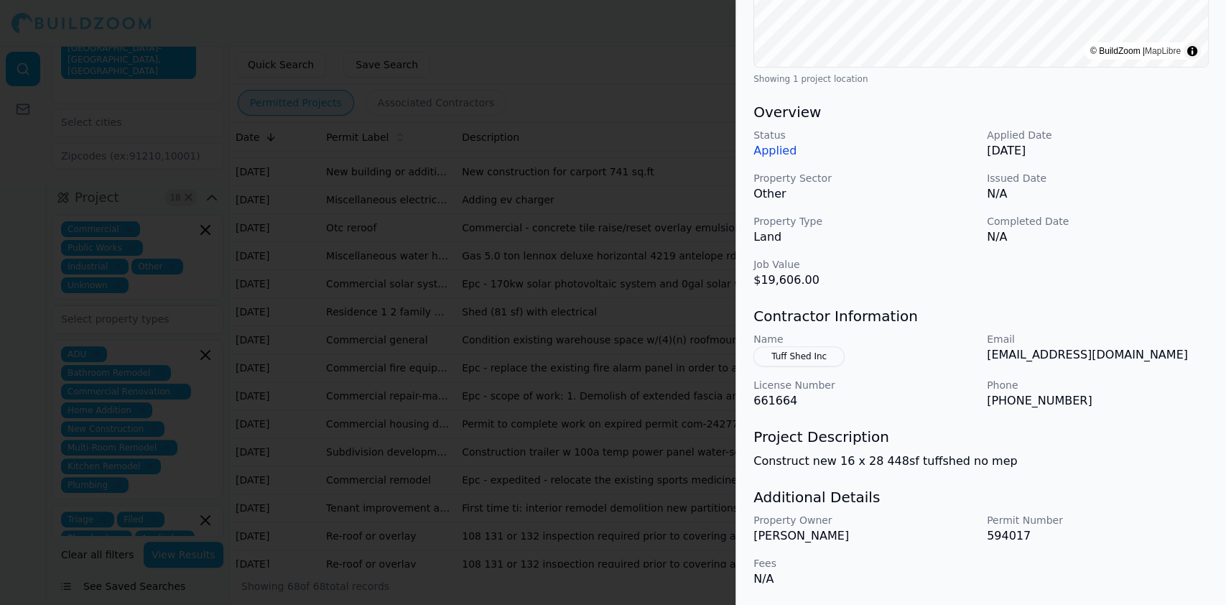
click at [804, 356] on button "Tuff Shed Inc" at bounding box center [799, 356] width 91 height 20
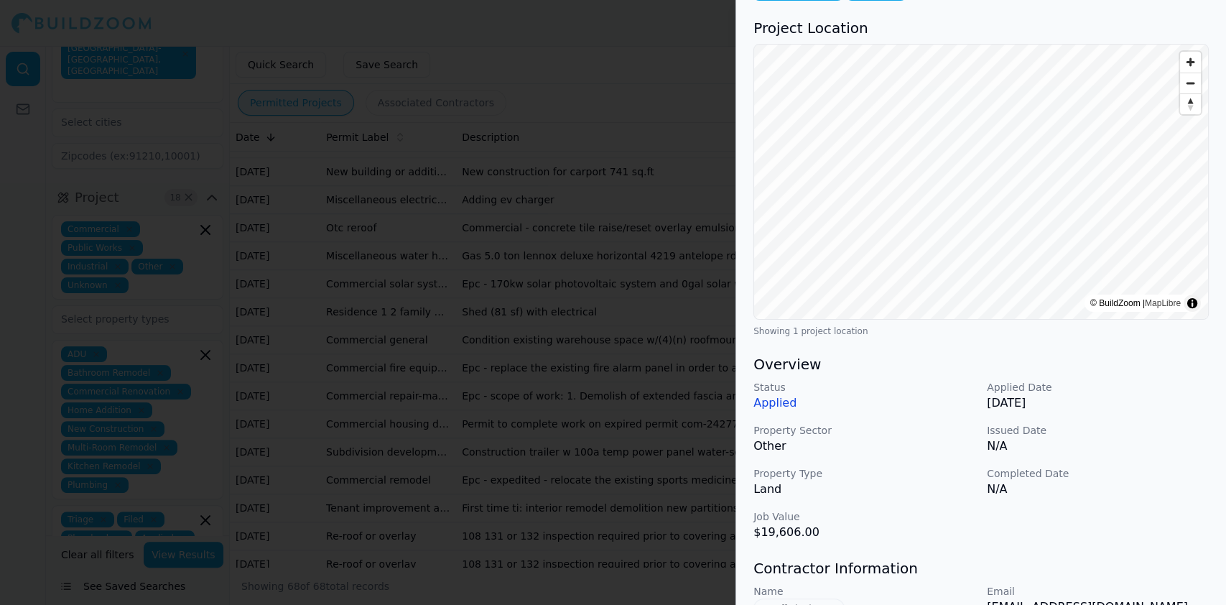
scroll to position [0, 0]
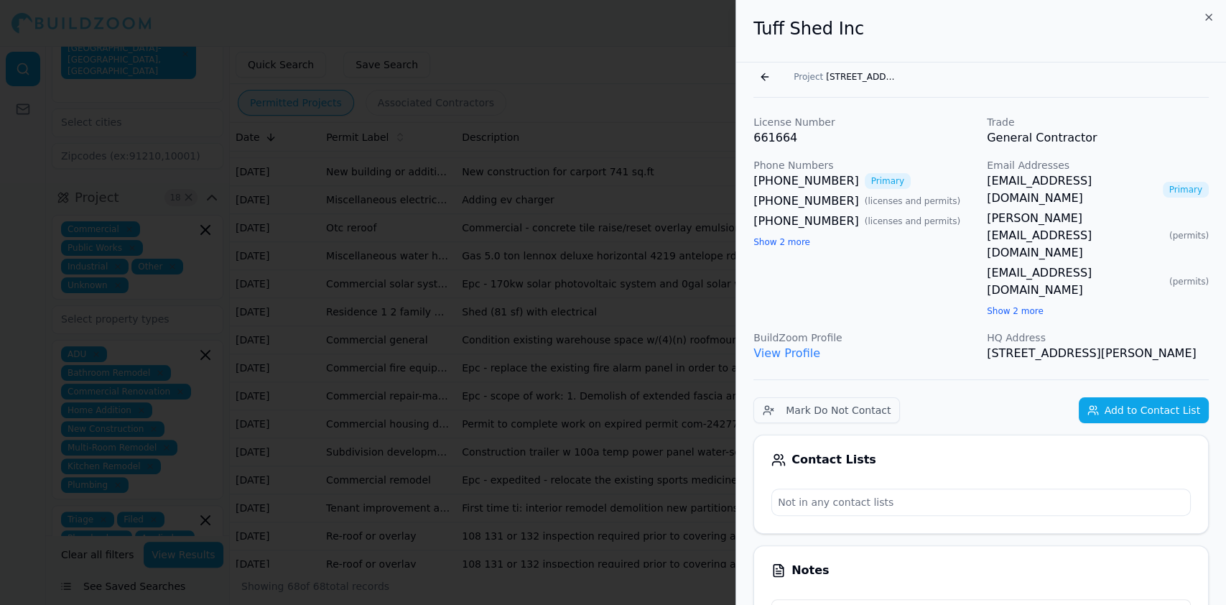
click at [772, 346] on link "View Profile" at bounding box center [787, 353] width 67 height 14
click at [769, 78] on button "Go back" at bounding box center [765, 76] width 23 height 23
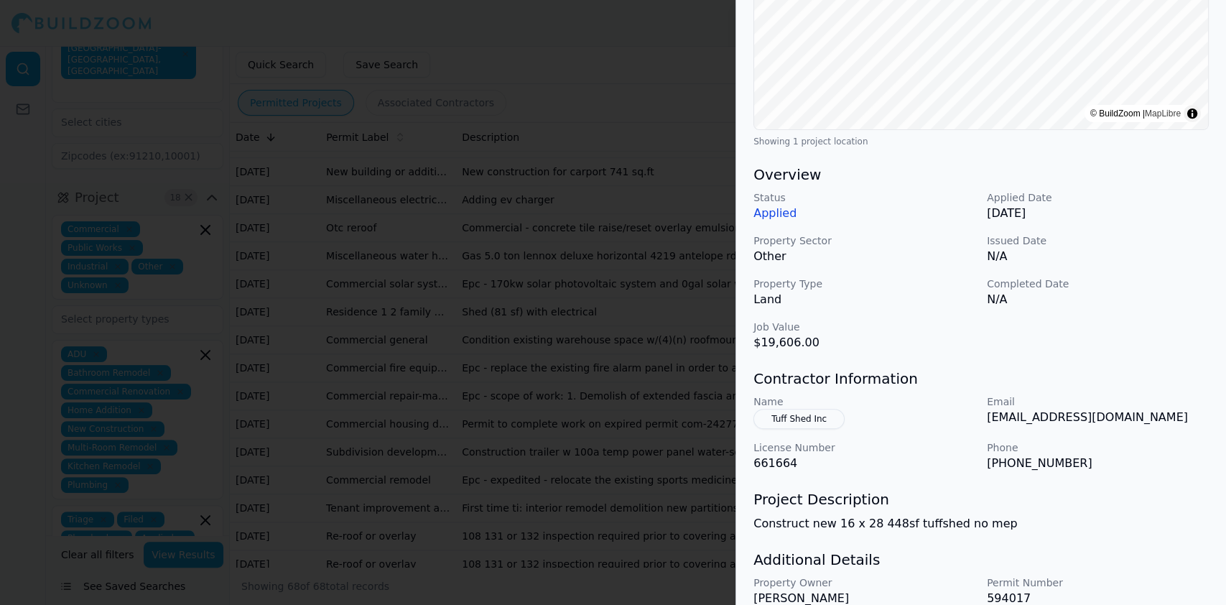
scroll to position [350, 0]
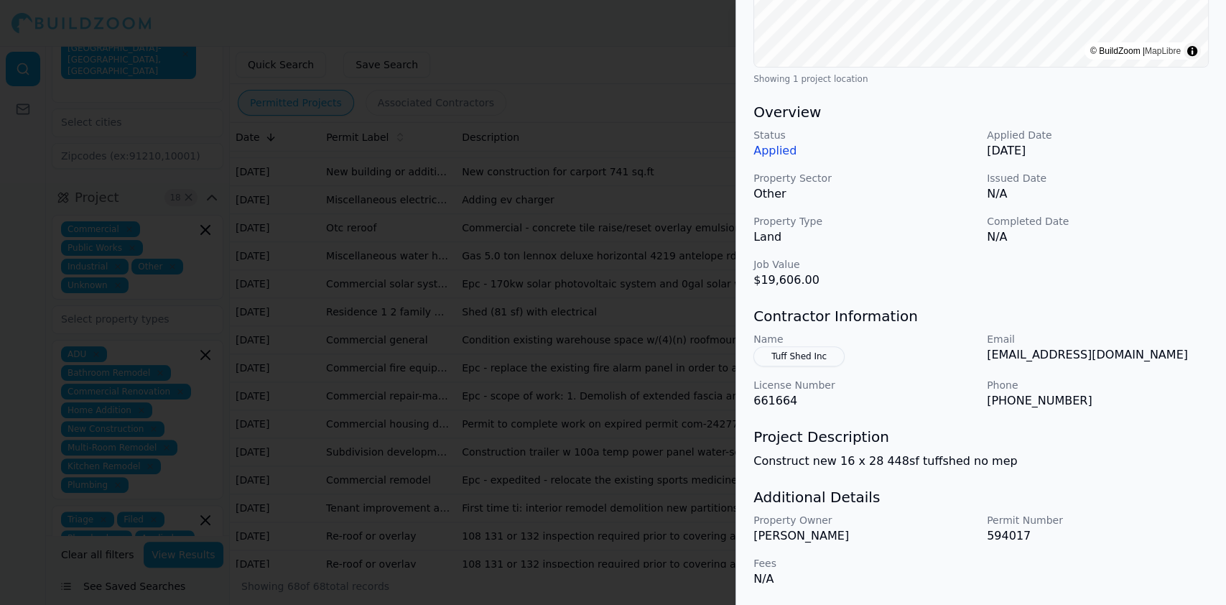
click at [318, 246] on div at bounding box center [613, 302] width 1226 height 605
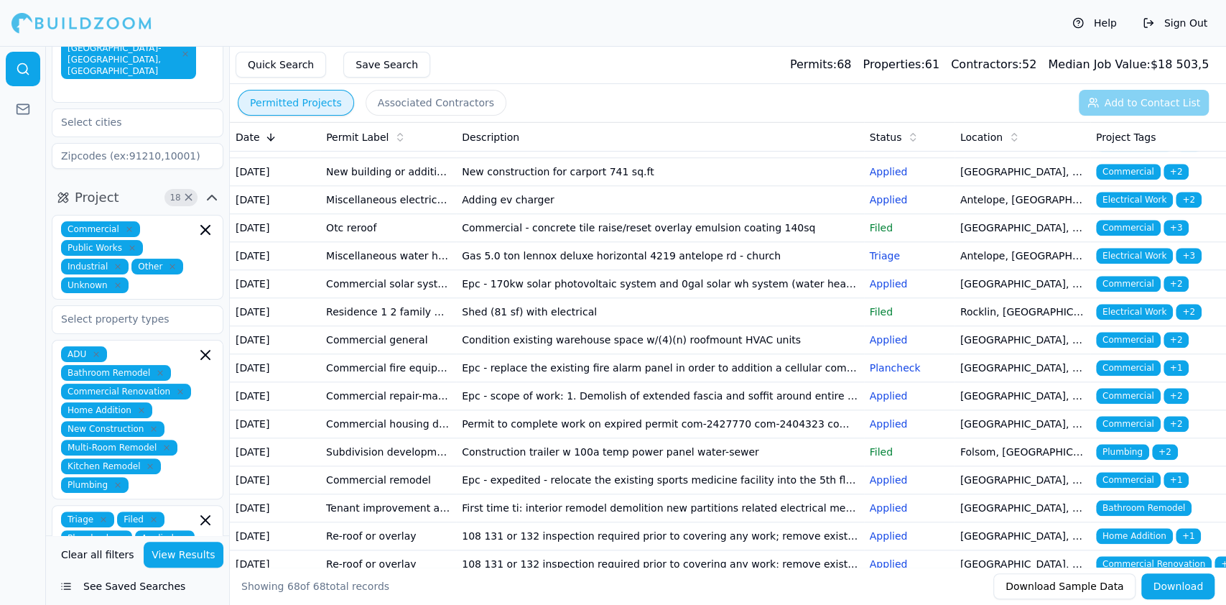
scroll to position [958, 0]
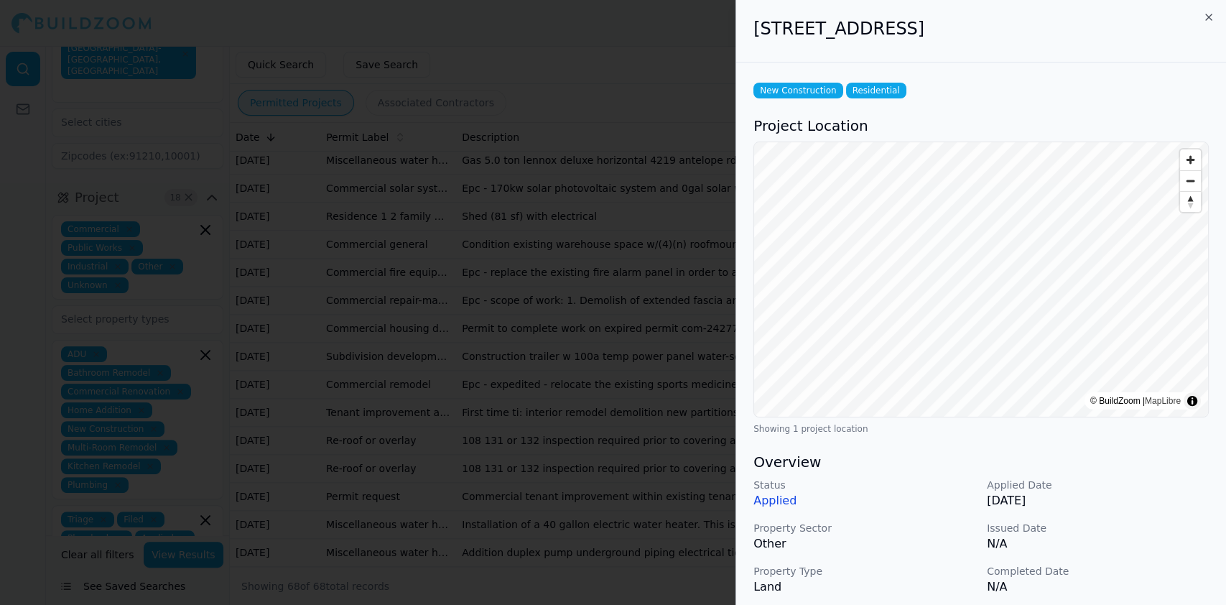
scroll to position [287, 0]
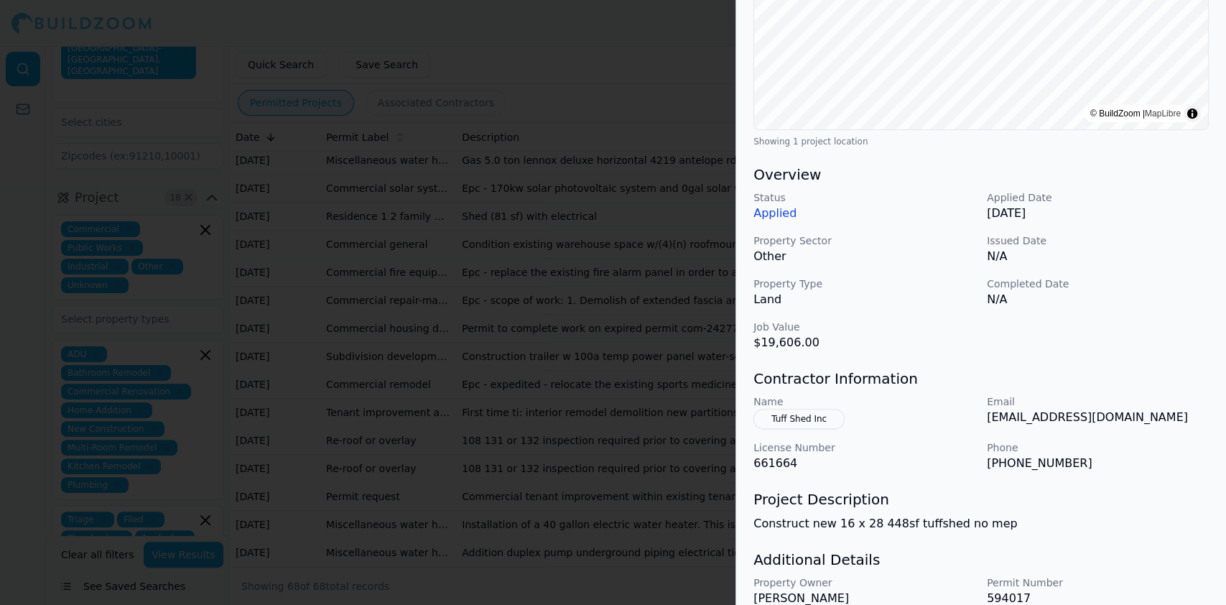
click at [456, 233] on div at bounding box center [613, 302] width 1226 height 605
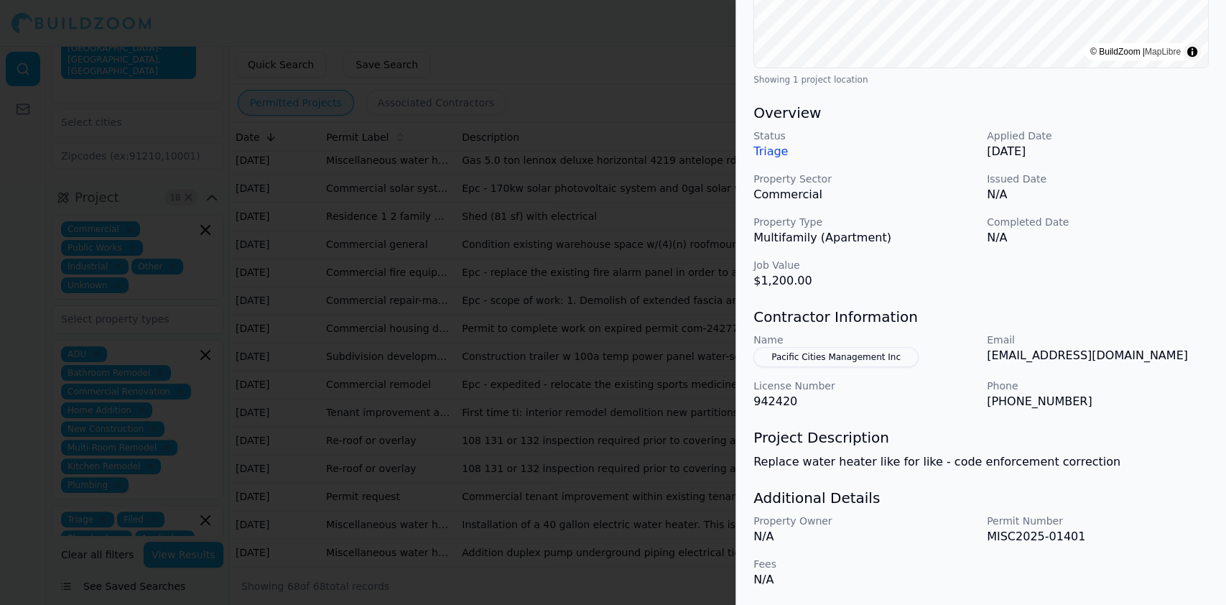
scroll to position [350, 0]
click at [841, 356] on button "Pacific Cities Management Inc" at bounding box center [836, 356] width 165 height 20
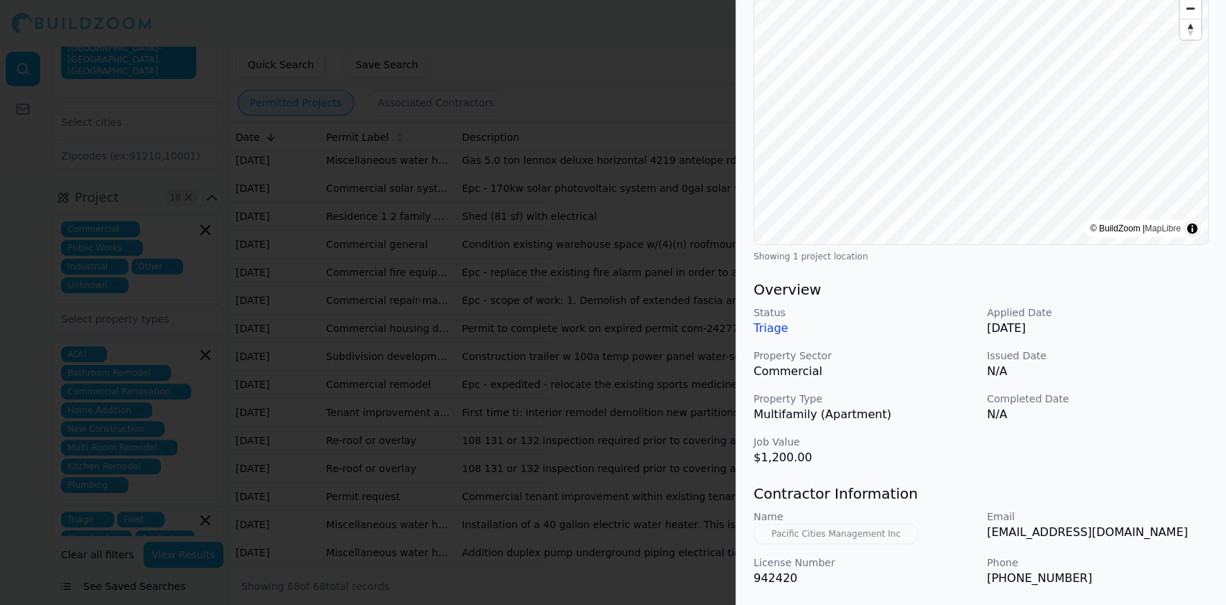
scroll to position [0, 0]
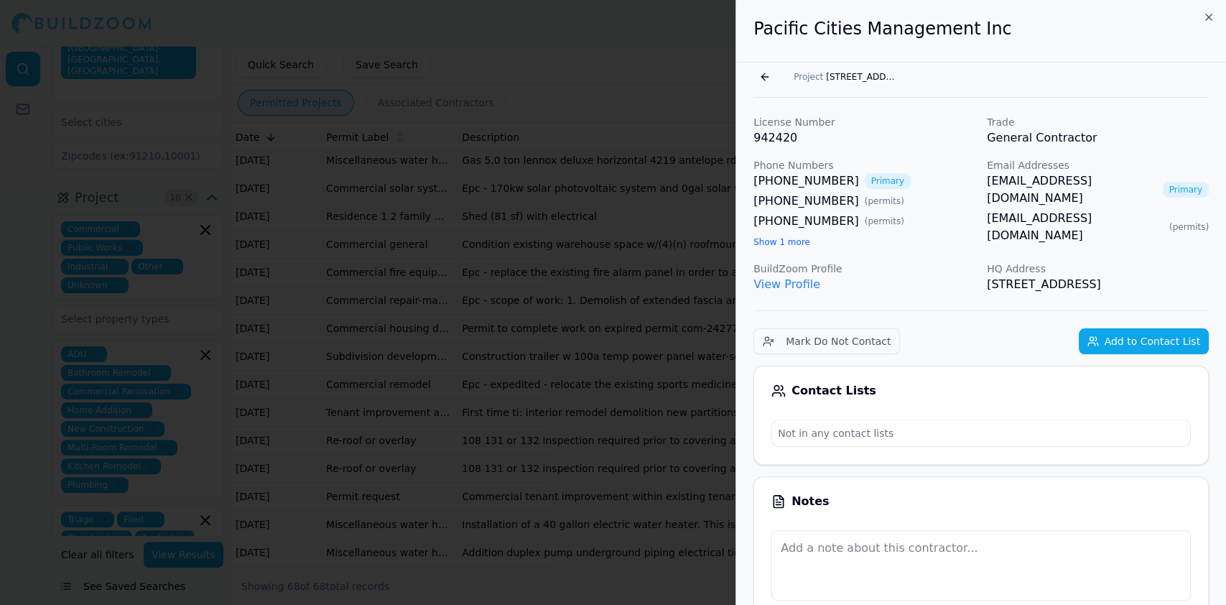
click at [787, 288] on link "View Profile" at bounding box center [787, 284] width 67 height 14
click at [761, 77] on button "Go back" at bounding box center [765, 76] width 23 height 23
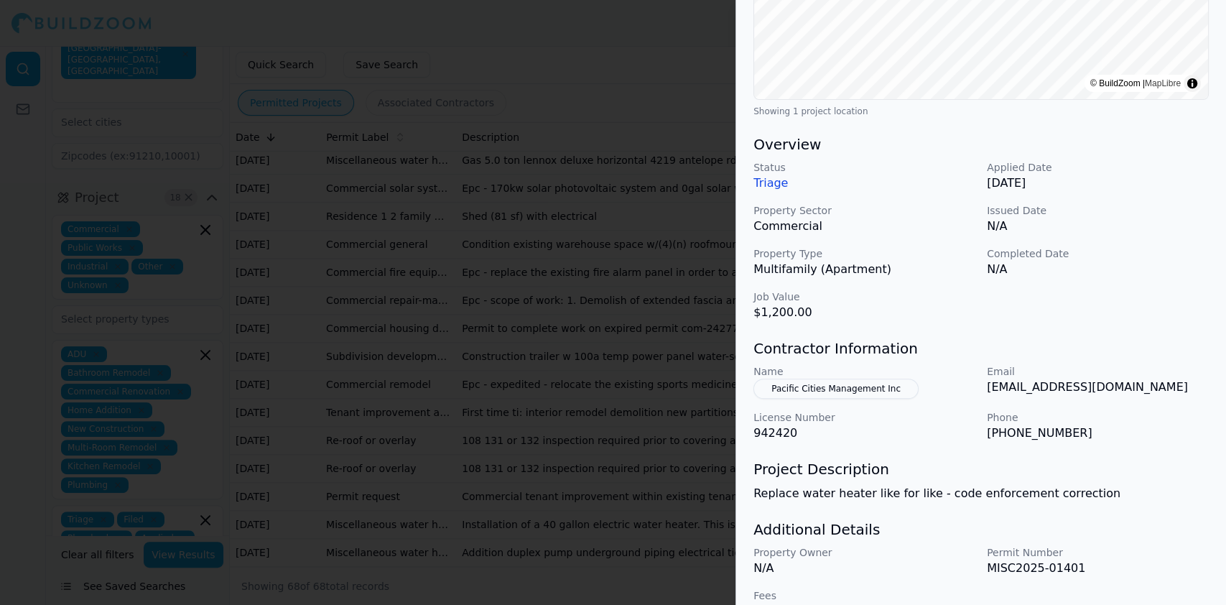
scroll to position [350, 0]
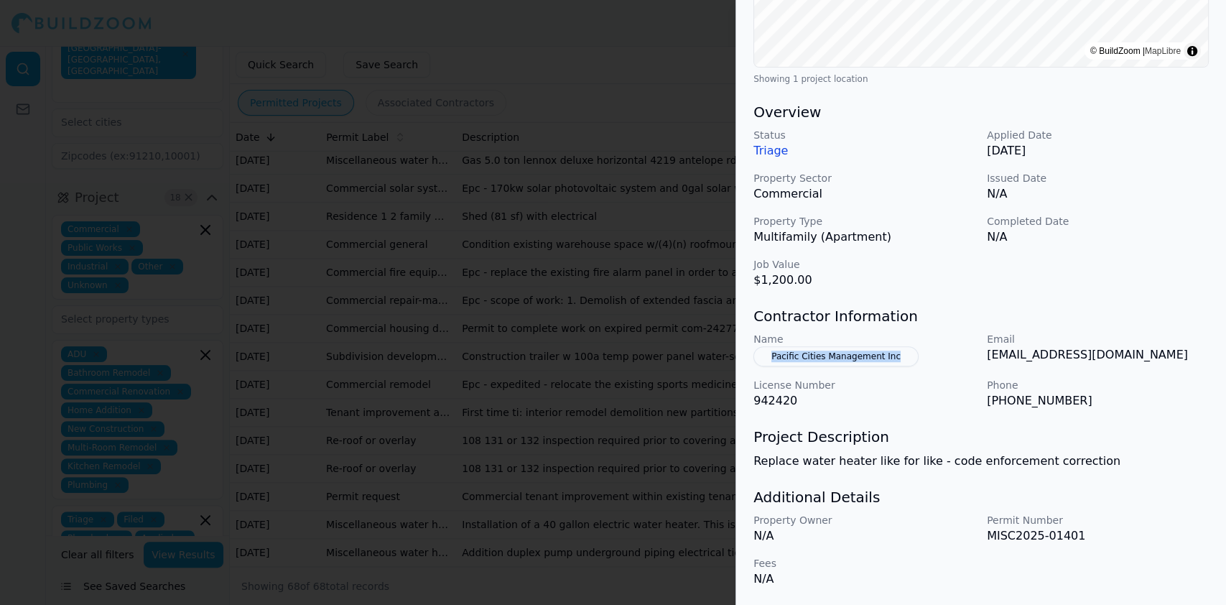
drag, startPoint x: 915, startPoint y: 358, endPoint x: 756, endPoint y: 353, distance: 159.6
click at [756, 353] on div "Name Pacific Cities Management Inc" at bounding box center [865, 349] width 222 height 34
drag, startPoint x: 1075, startPoint y: 404, endPoint x: 985, endPoint y: 404, distance: 89.8
click at [985, 404] on div "Name Pacific Cities Management Inc Email [EMAIL_ADDRESS][DOMAIN_NAME] License N…" at bounding box center [981, 371] width 455 height 78
drag, startPoint x: 983, startPoint y: 358, endPoint x: 1121, endPoint y: 357, distance: 137.9
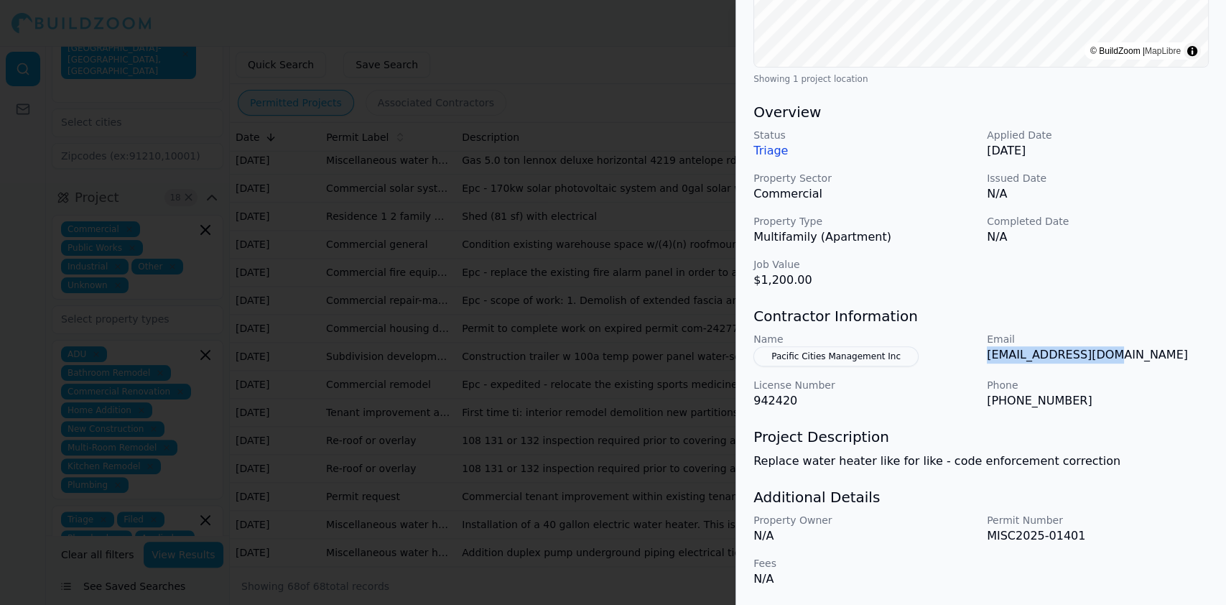
click at [1121, 357] on div "Name Pacific Cities Management Inc Email [EMAIL_ADDRESS][DOMAIN_NAME] License N…" at bounding box center [981, 371] width 455 height 78
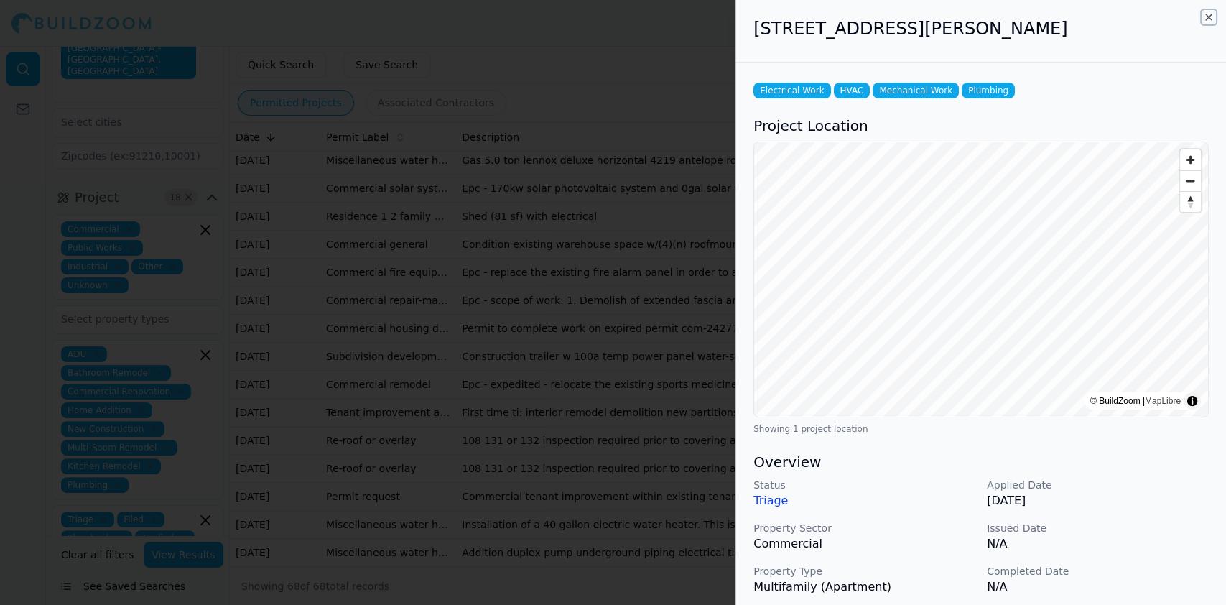
drag, startPoint x: 1211, startPoint y: 17, endPoint x: 821, endPoint y: -23, distance: 392.1
click at [821, 0] on html "Help Sign Out Location 1 × [GEOGRAPHIC_DATA]-[GEOGRAPHIC_DATA]-[GEOGRAPHIC_DATA…" at bounding box center [613, 302] width 1226 height 605
click at [349, 141] on div at bounding box center [613, 302] width 1226 height 605
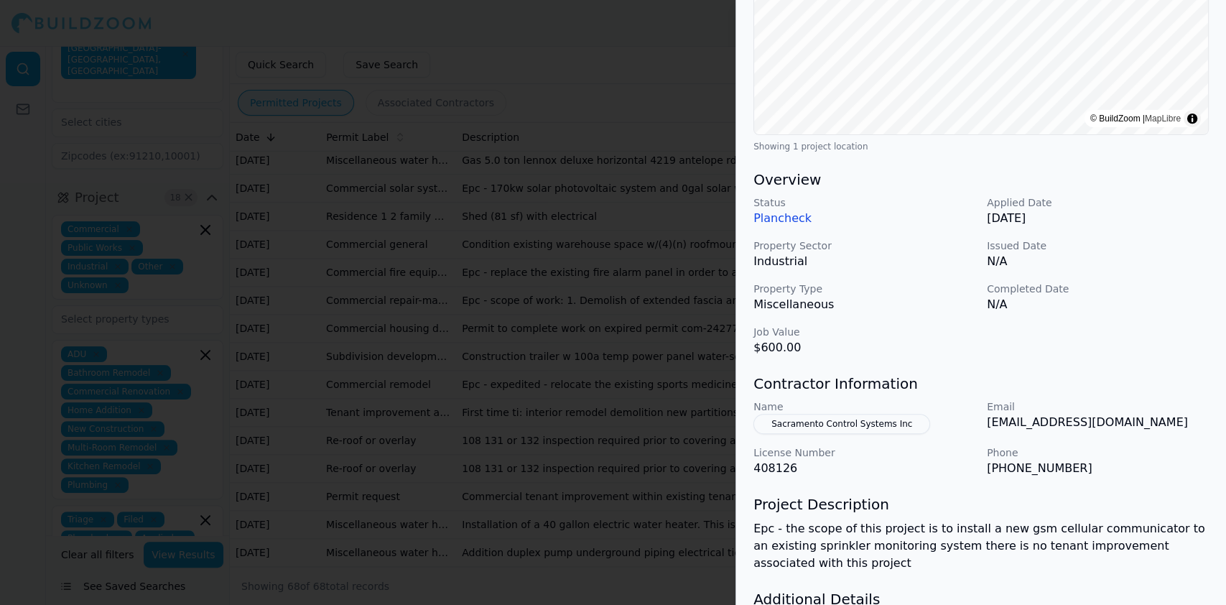
scroll to position [287, 0]
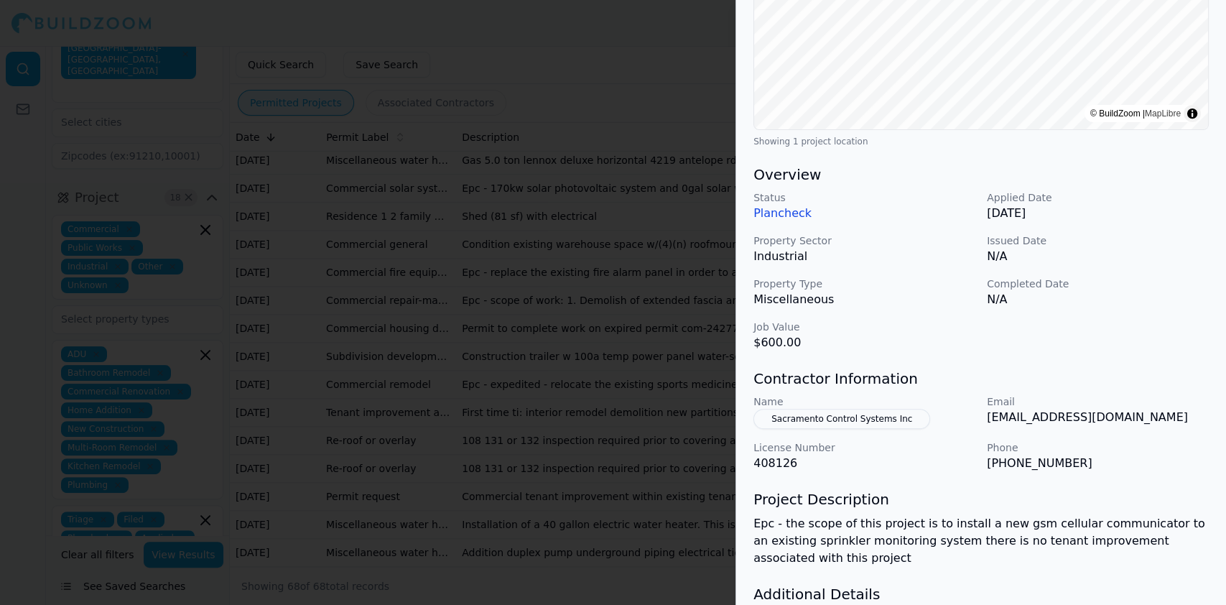
click at [362, 330] on div at bounding box center [613, 302] width 1226 height 605
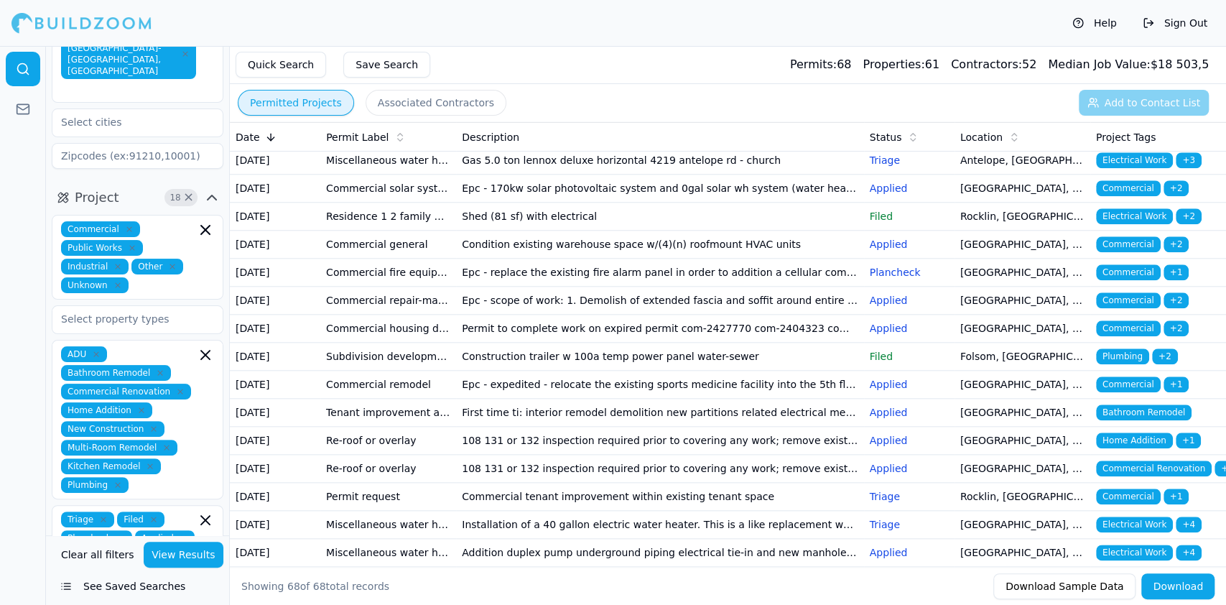
scroll to position [1053, 0]
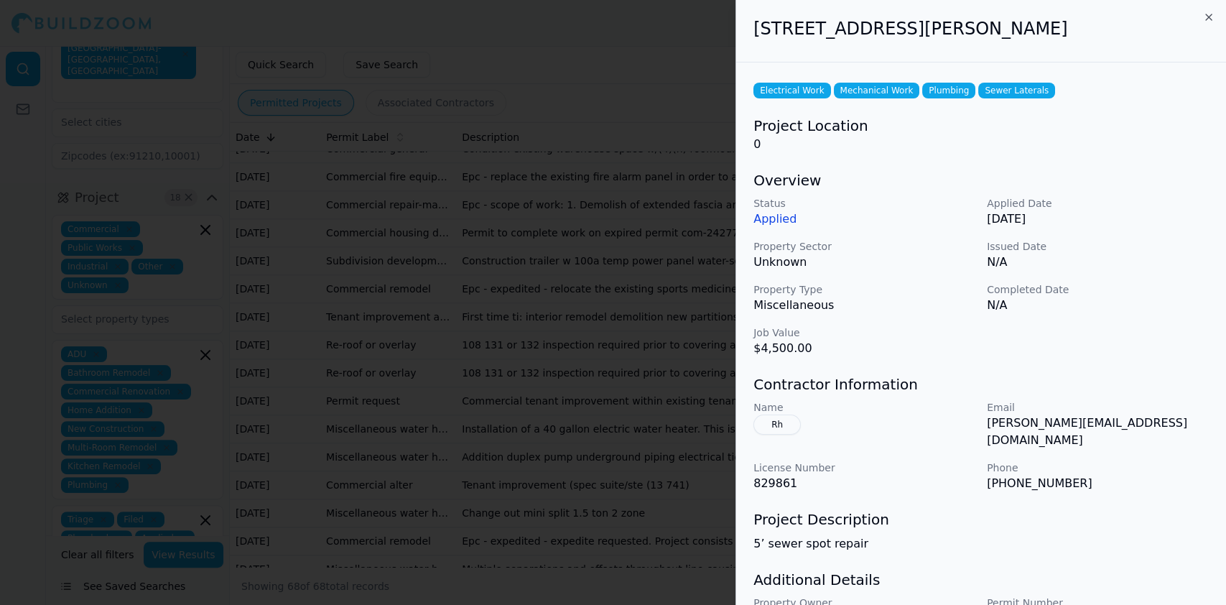
scroll to position [68, 0]
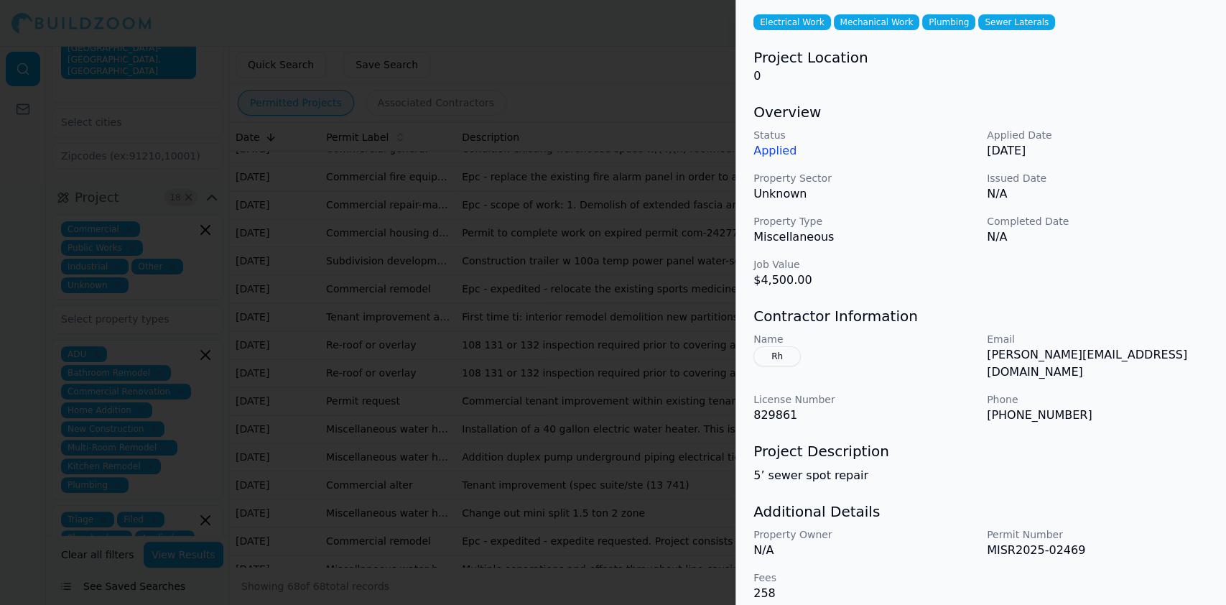
click at [440, 284] on div at bounding box center [613, 302] width 1226 height 605
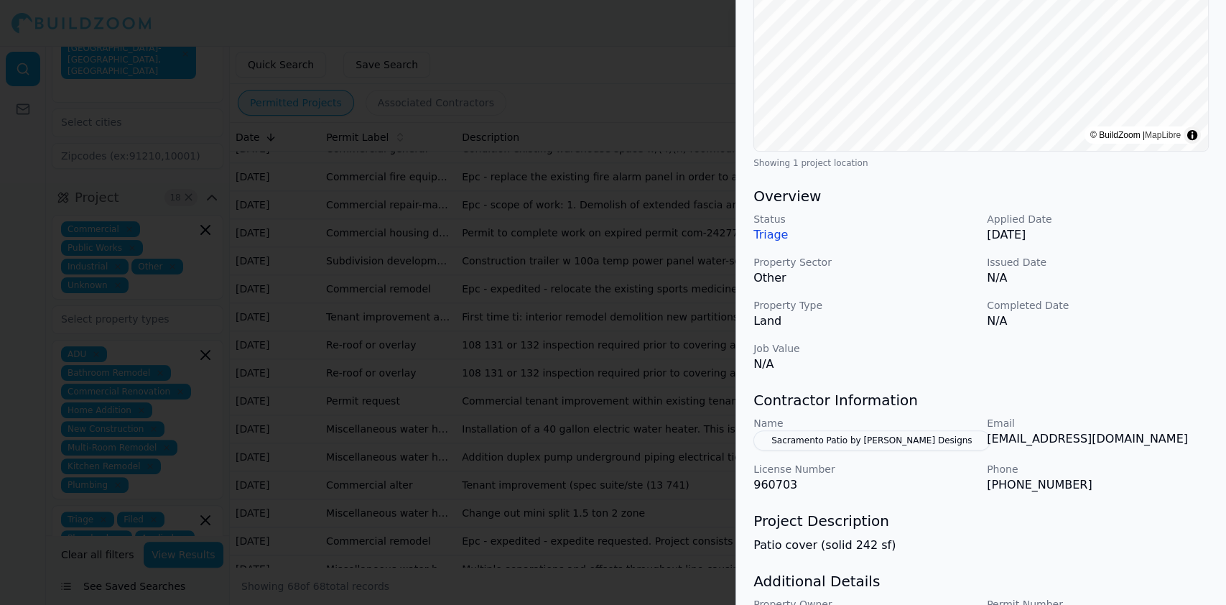
scroll to position [350, 0]
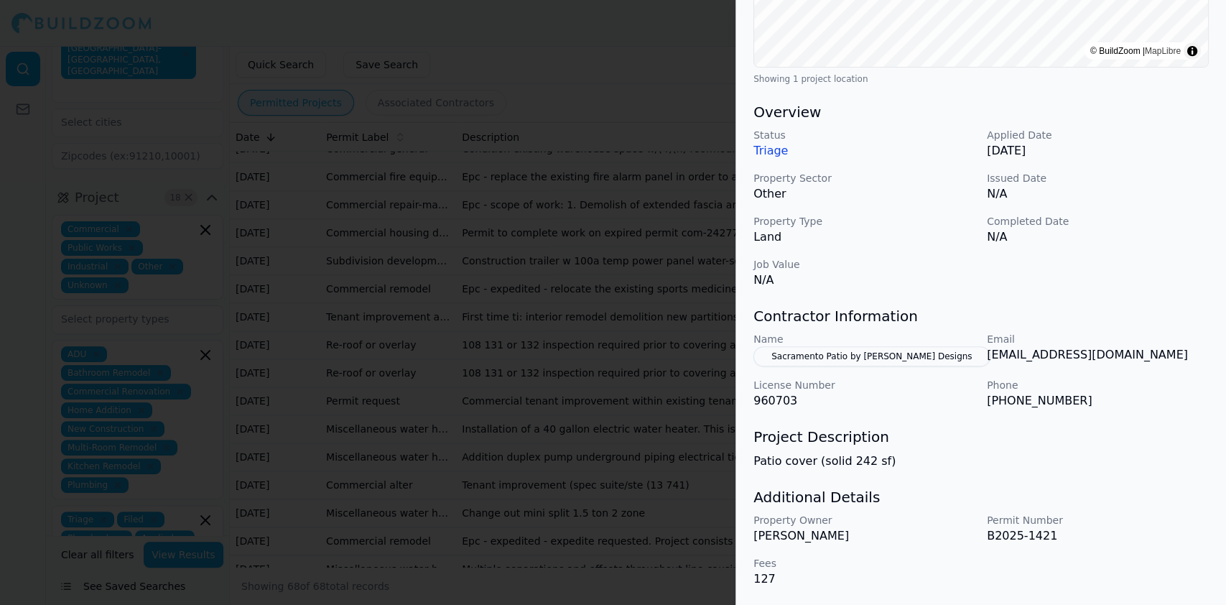
click at [407, 330] on div at bounding box center [613, 302] width 1226 height 605
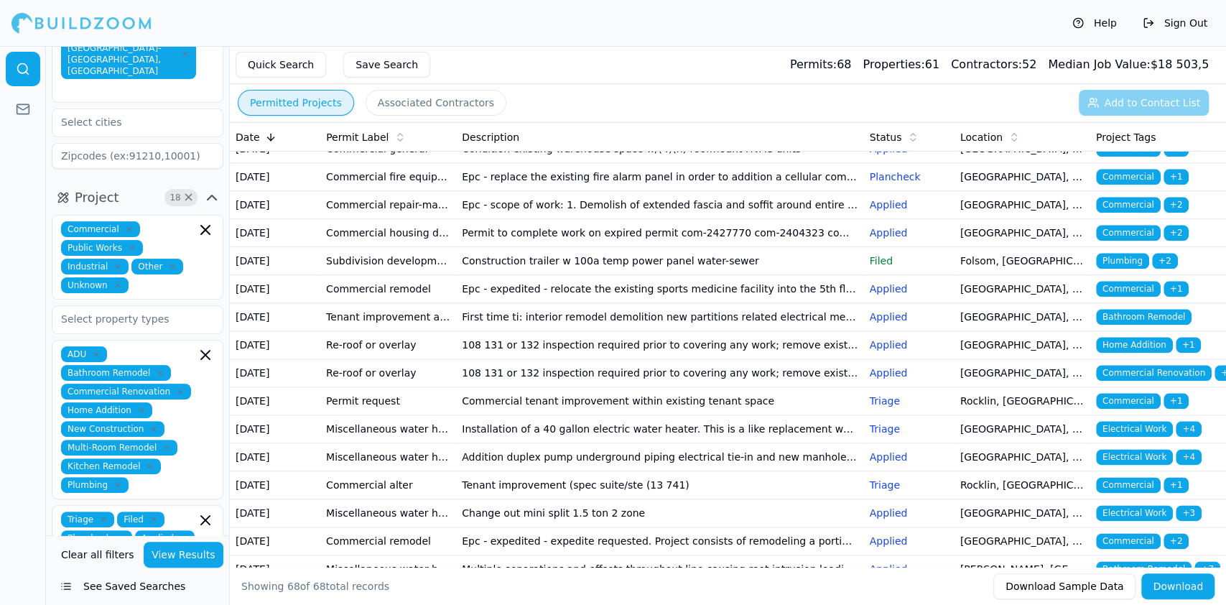
scroll to position [1149, 0]
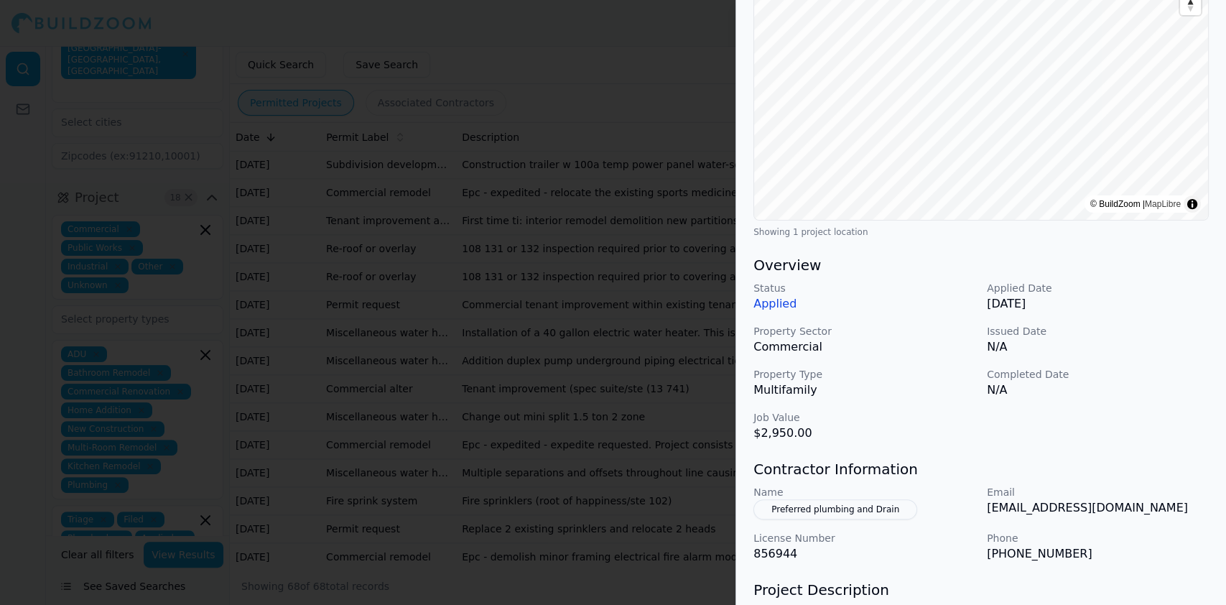
scroll to position [287, 0]
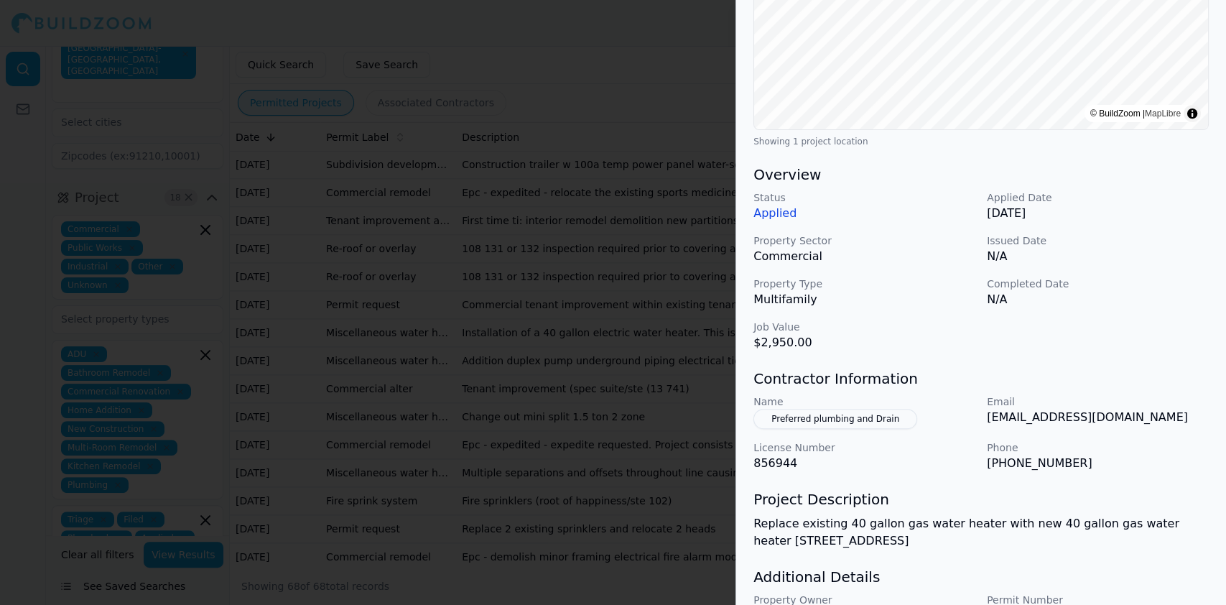
click at [471, 327] on div at bounding box center [613, 302] width 1226 height 605
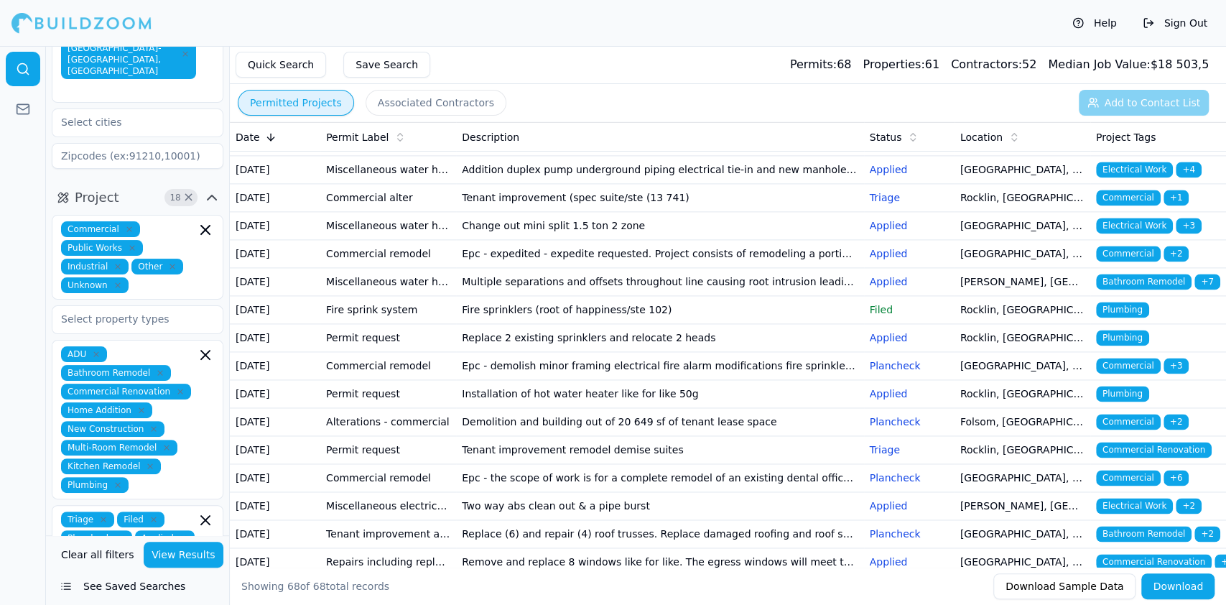
scroll to position [1245, 0]
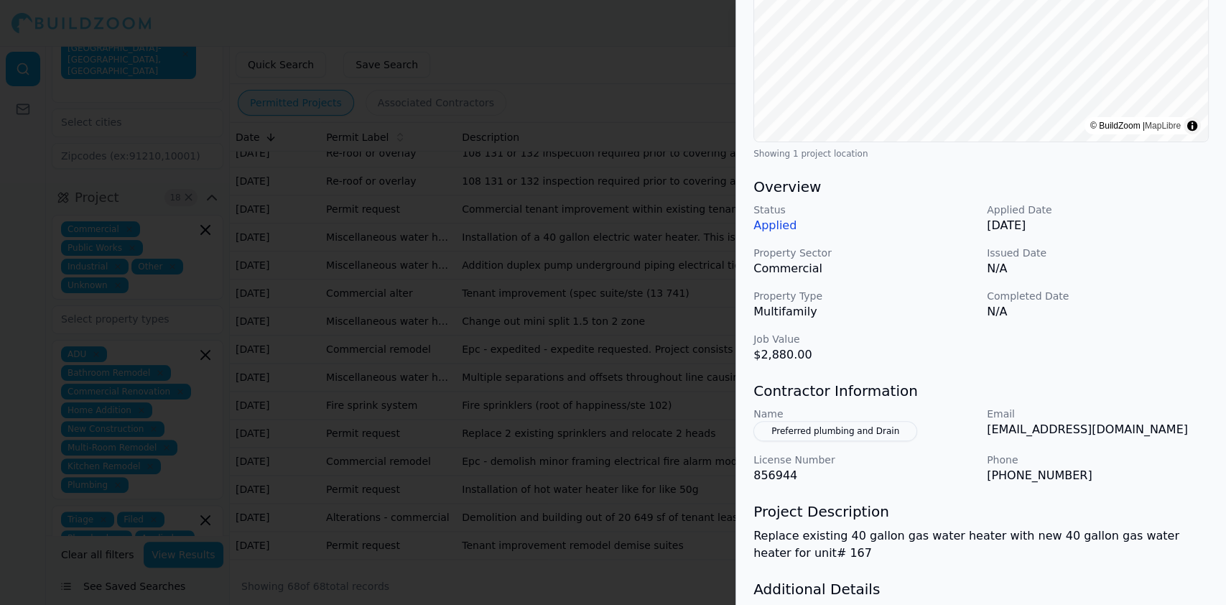
scroll to position [287, 0]
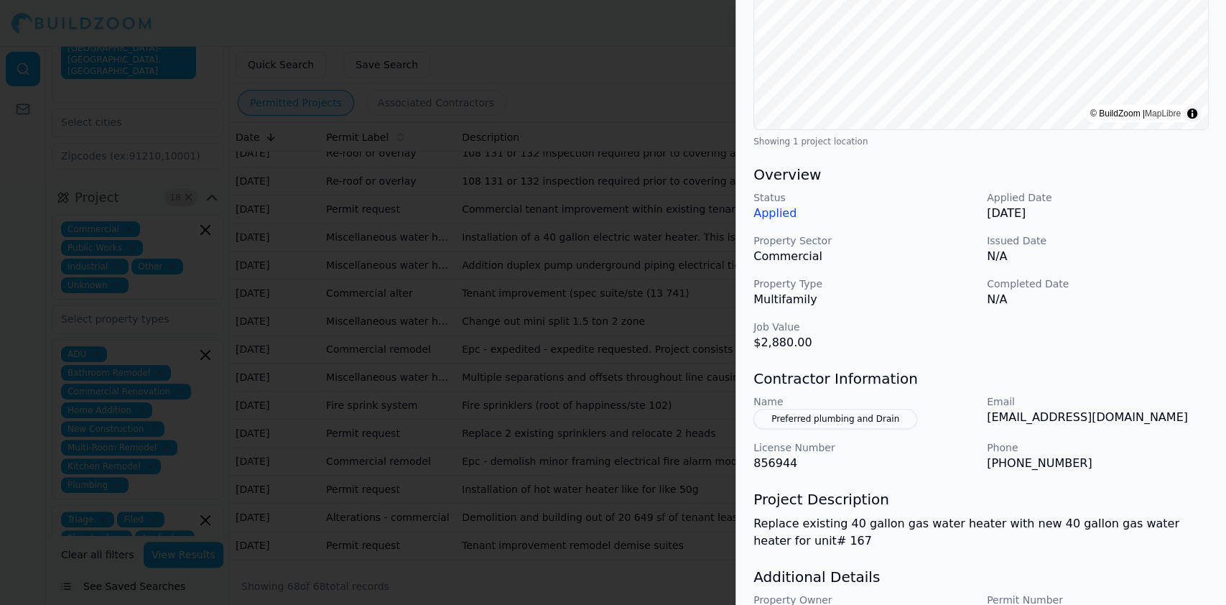
click at [828, 417] on button "Preferred plumbing and Drain" at bounding box center [836, 419] width 164 height 20
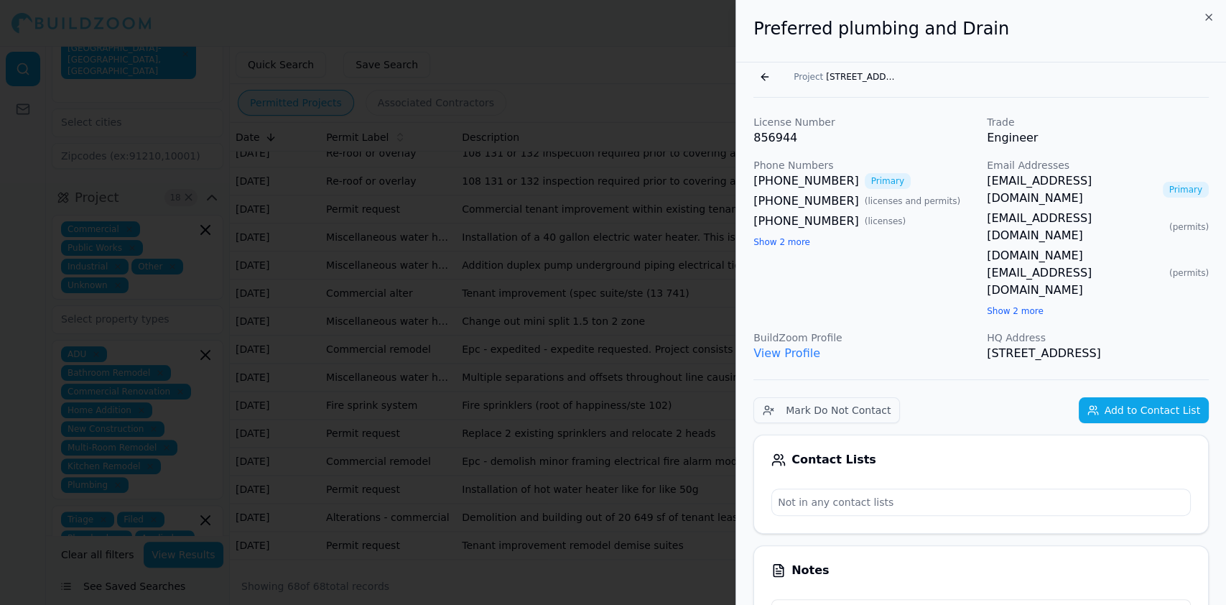
scroll to position [0, 0]
click at [787, 346] on link "View Profile" at bounding box center [787, 353] width 67 height 14
click at [462, 356] on div at bounding box center [613, 302] width 1226 height 605
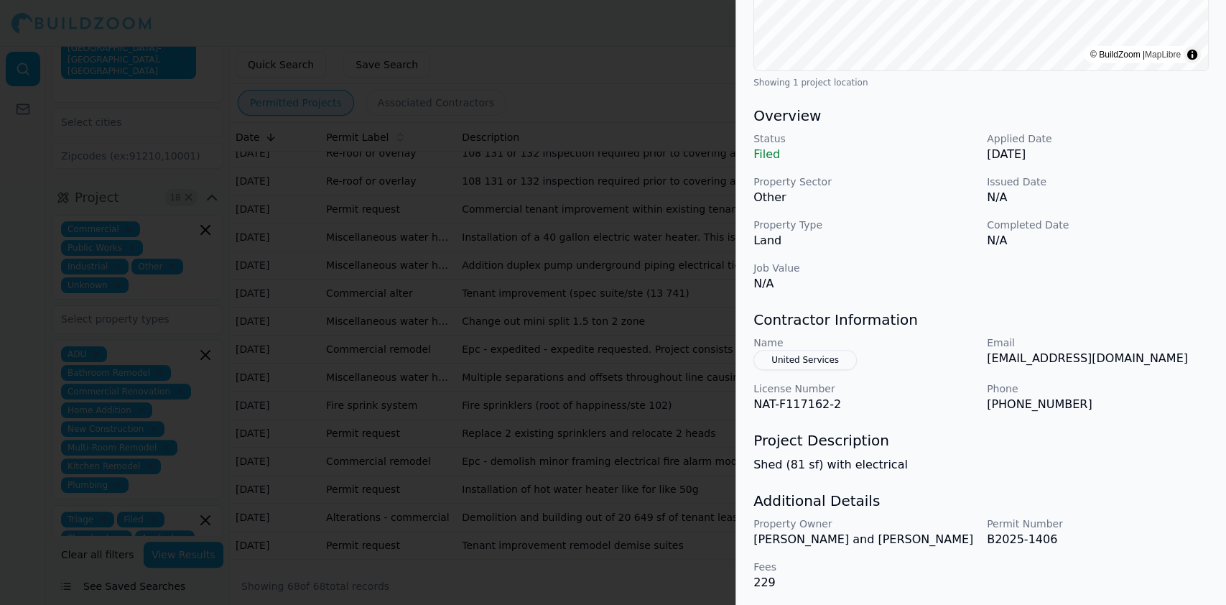
scroll to position [350, 0]
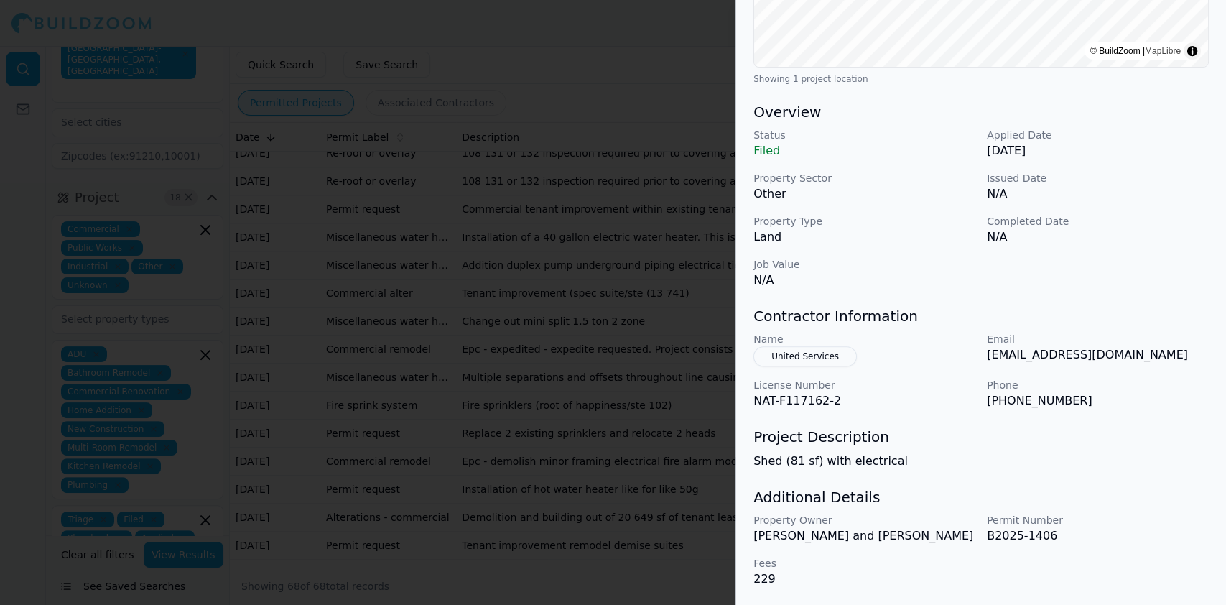
click at [524, 369] on div at bounding box center [613, 302] width 1226 height 605
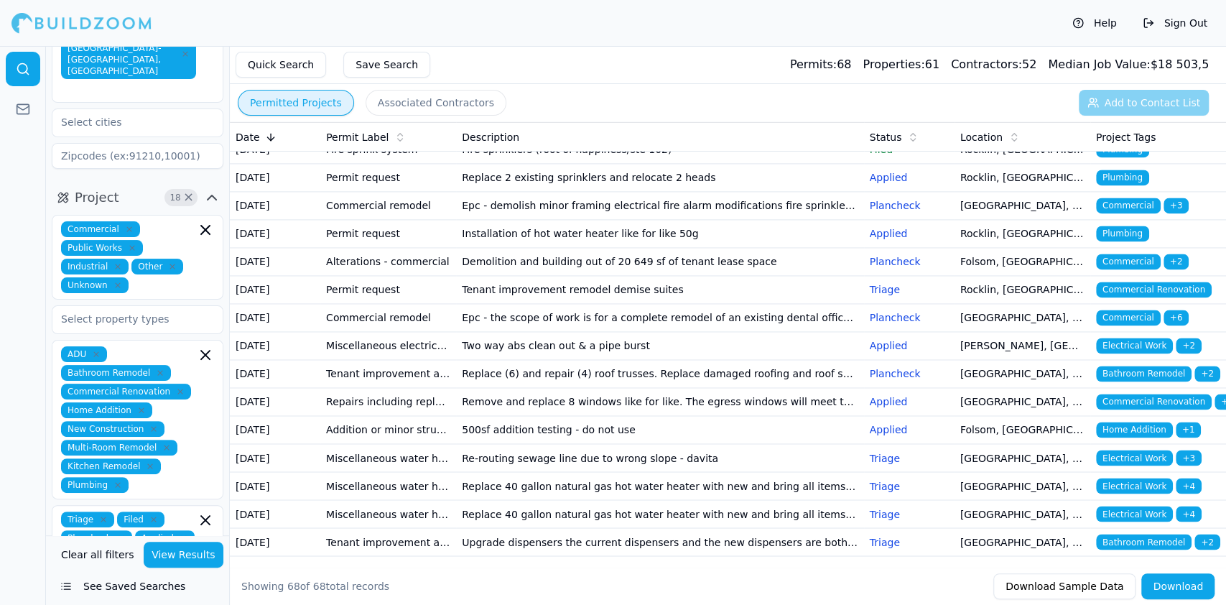
scroll to position [1532, 0]
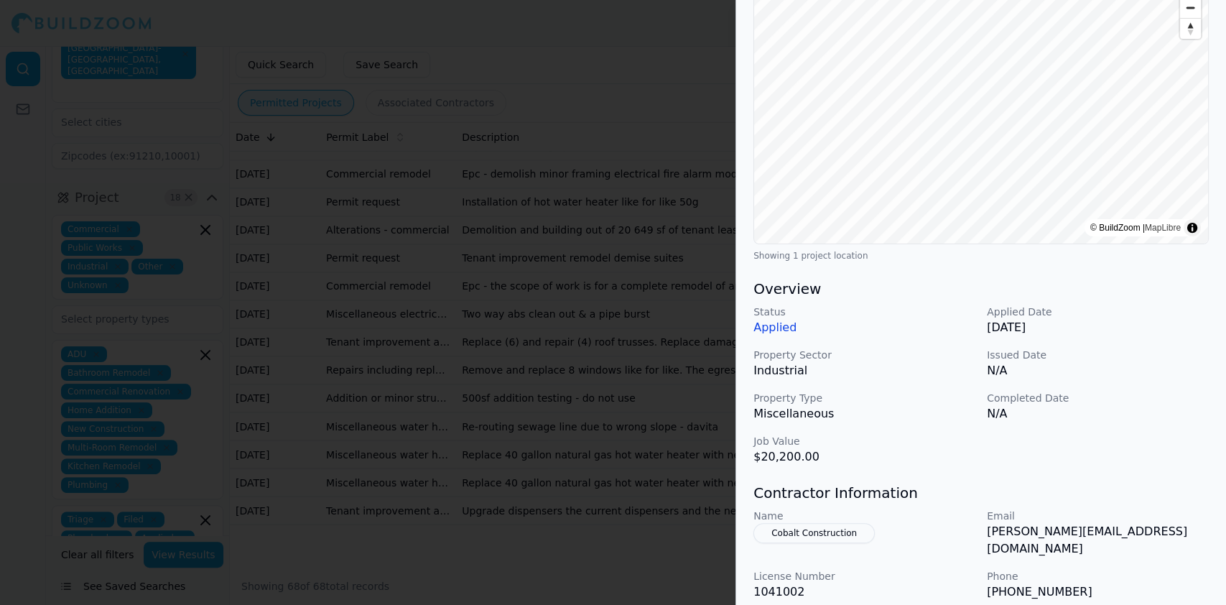
scroll to position [287, 0]
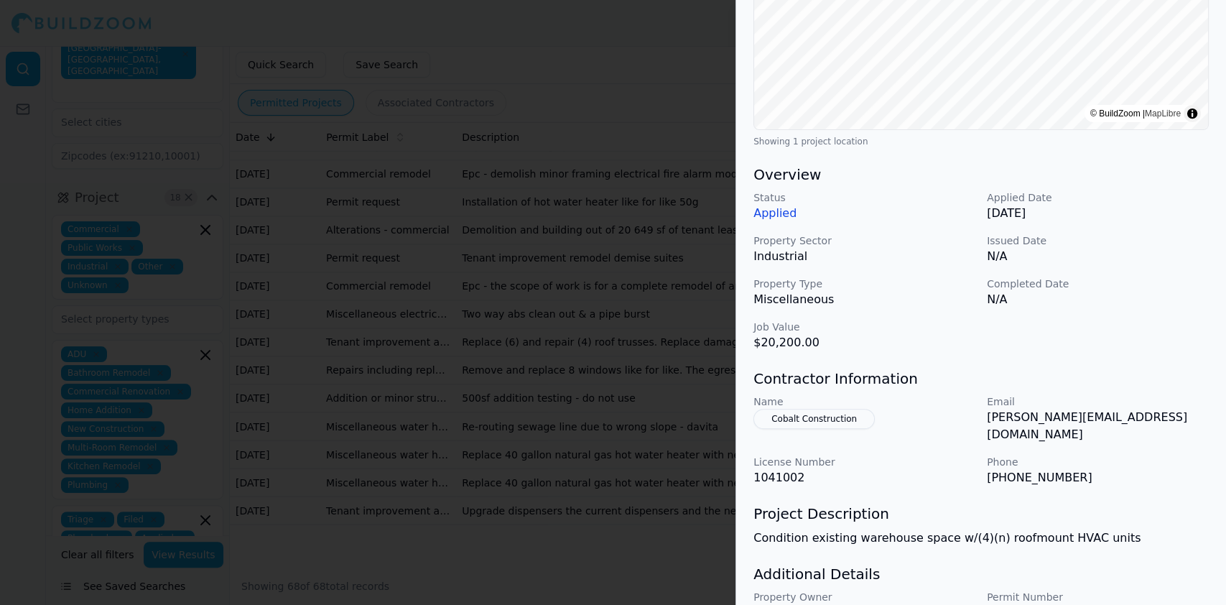
click at [813, 417] on button "Cobalt Construction" at bounding box center [814, 419] width 121 height 20
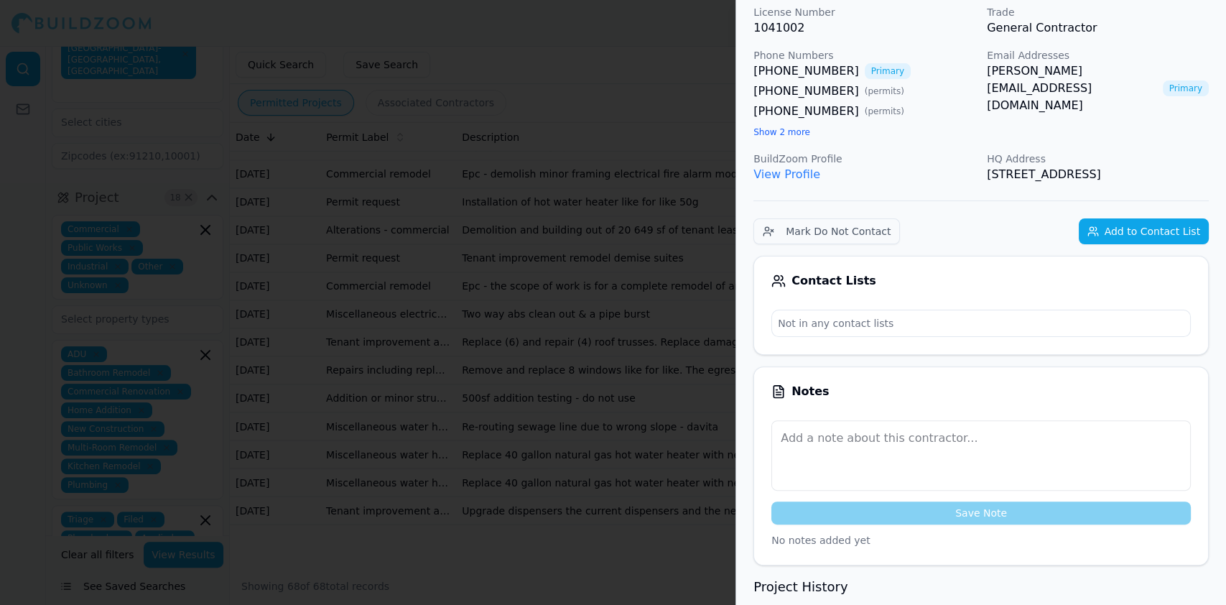
scroll to position [0, 0]
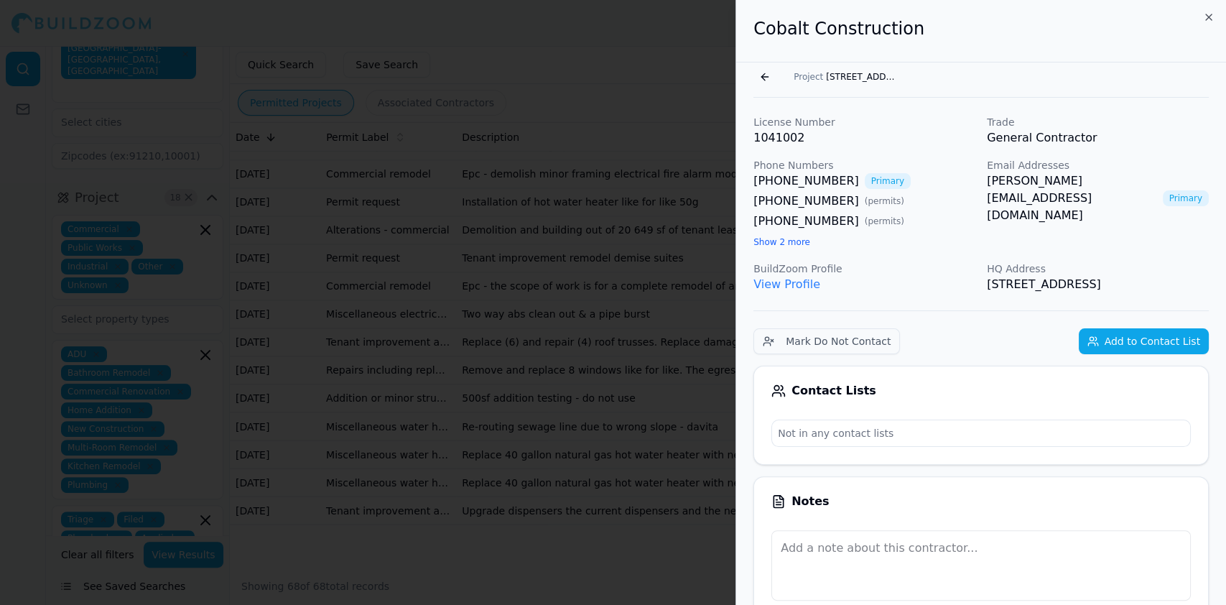
click at [769, 282] on link "View Profile" at bounding box center [787, 284] width 67 height 14
click at [758, 79] on button "Go back" at bounding box center [765, 76] width 23 height 23
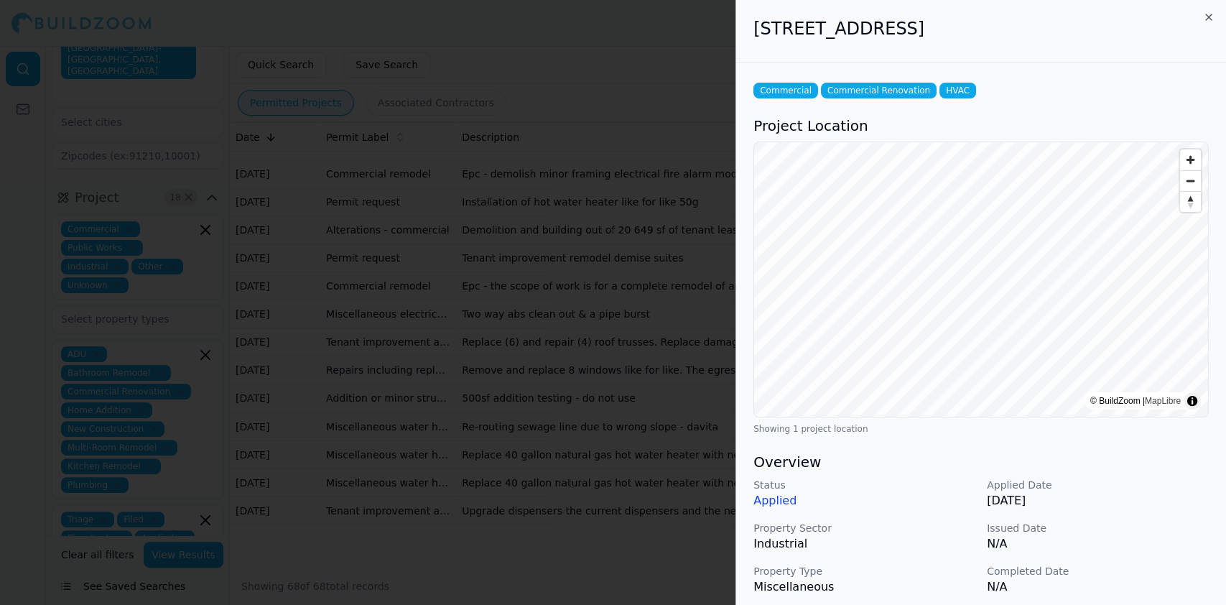
scroll to position [350, 0]
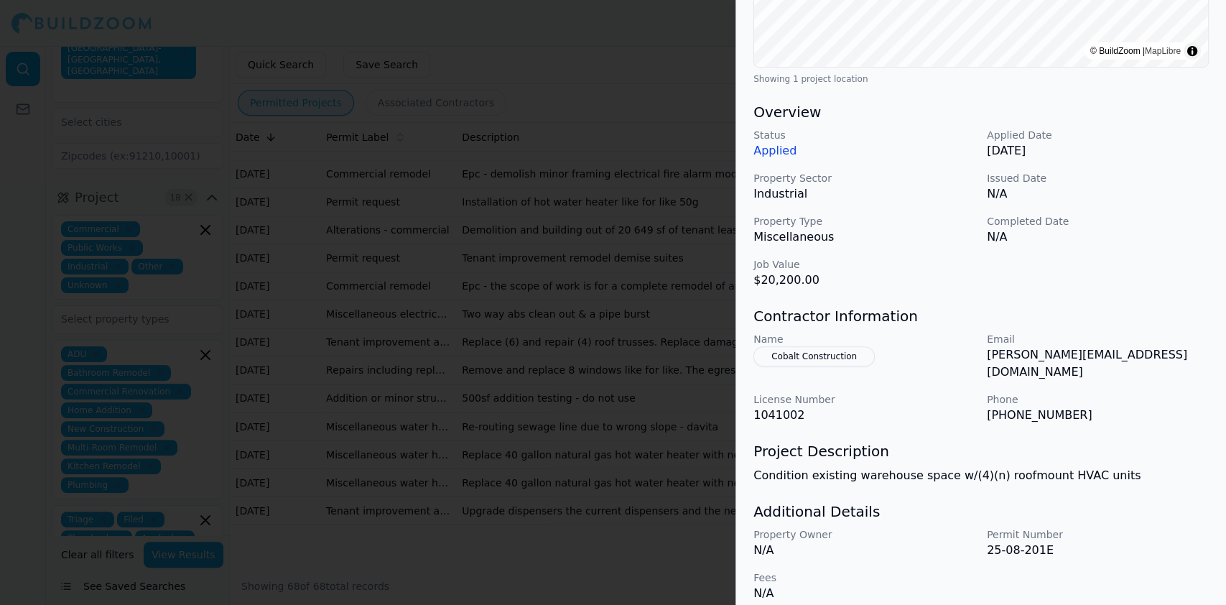
drag, startPoint x: 866, startPoint y: 356, endPoint x: 754, endPoint y: 353, distance: 111.4
click at [754, 353] on button "Cobalt Construction" at bounding box center [814, 356] width 121 height 20
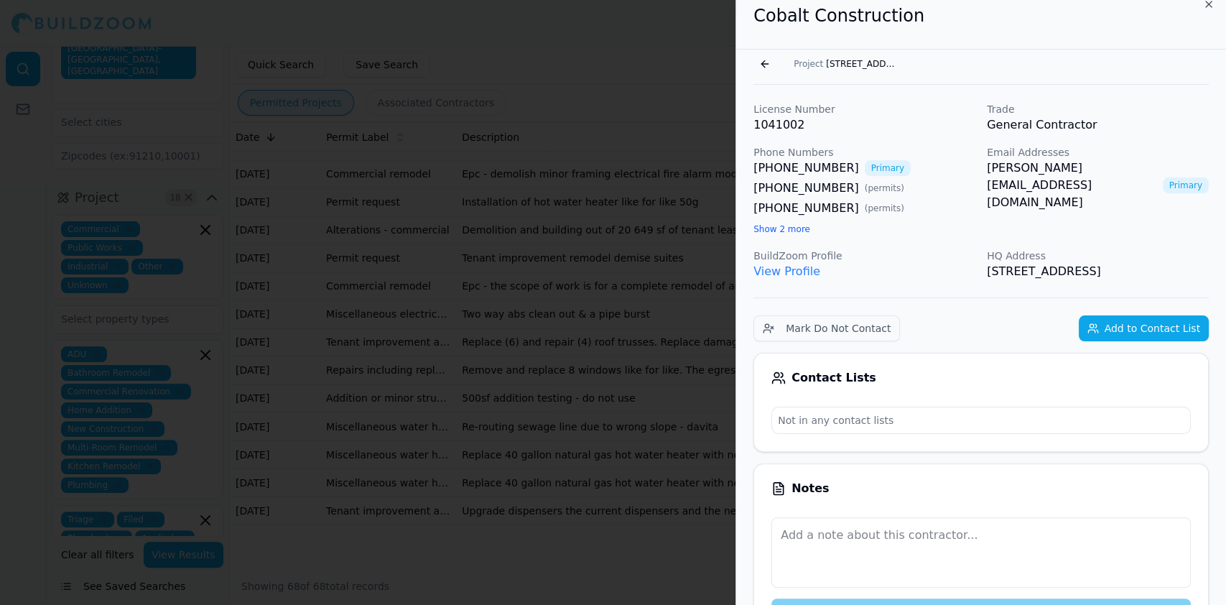
scroll to position [0, 0]
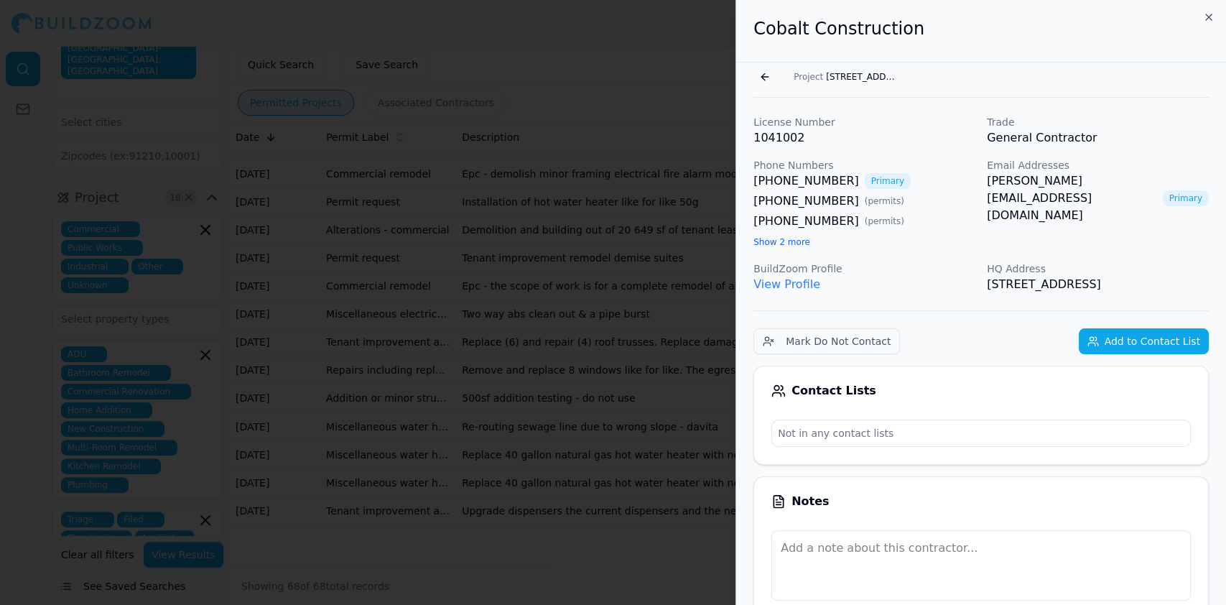
click at [766, 69] on button "Go back" at bounding box center [765, 76] width 23 height 23
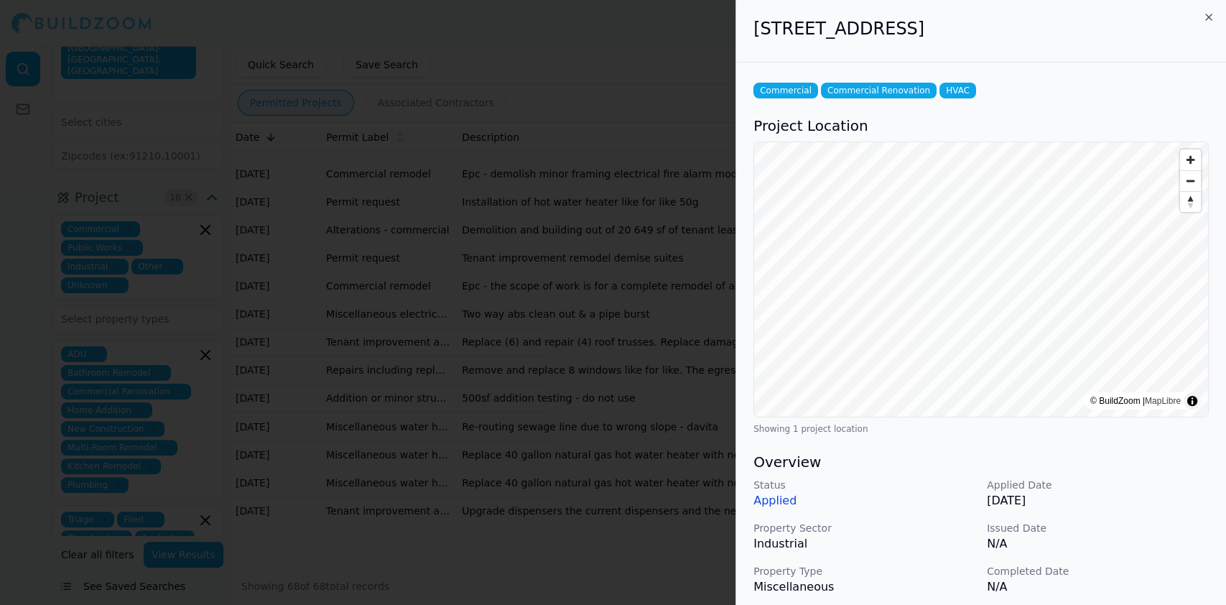
scroll to position [287, 0]
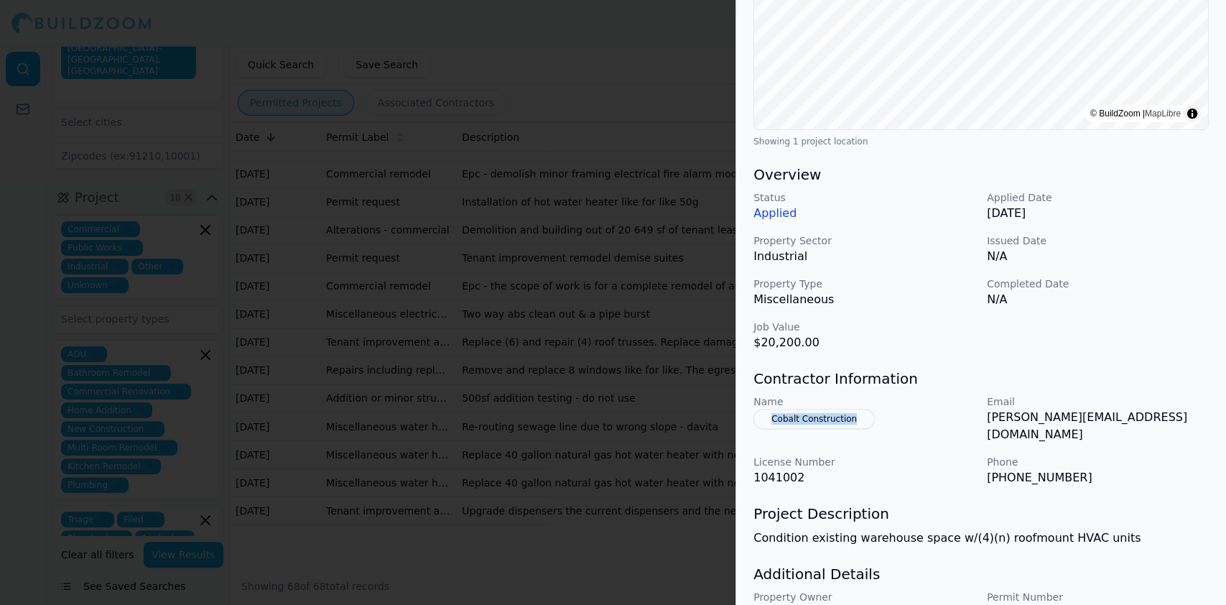
drag, startPoint x: 885, startPoint y: 417, endPoint x: 770, endPoint y: 426, distance: 115.3
click at [770, 426] on div "Name Cobalt Construction" at bounding box center [865, 418] width 222 height 49
drag, startPoint x: 1073, startPoint y: 465, endPoint x: 988, endPoint y: 463, distance: 84.8
click at [988, 469] on p "[PHONE_NUMBER]" at bounding box center [1098, 477] width 222 height 17
drag, startPoint x: 1129, startPoint y: 414, endPoint x: 981, endPoint y: 427, distance: 149.3
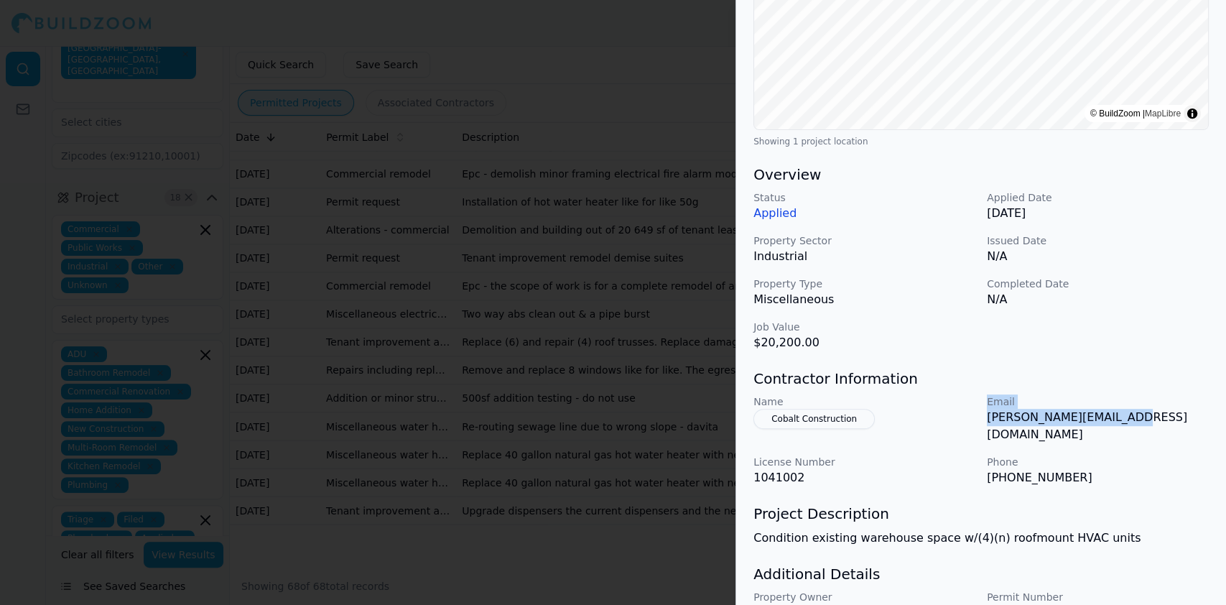
click at [981, 427] on div "Name Cobalt Construction Email [PERSON_NAME][EMAIL_ADDRESS][DOMAIN_NAME] Licens…" at bounding box center [981, 440] width 455 height 92
click at [983, 425] on div "Name Cobalt Construction Email [PERSON_NAME][EMAIL_ADDRESS][DOMAIN_NAME] Licens…" at bounding box center [981, 440] width 455 height 92
drag, startPoint x: 979, startPoint y: 424, endPoint x: 1048, endPoint y: 410, distance: 70.3
click at [1048, 410] on div "Name Cobalt Construction Email [PERSON_NAME][EMAIL_ADDRESS][DOMAIN_NAME] Licens…" at bounding box center [981, 440] width 455 height 92
click at [1126, 417] on p "[PERSON_NAME][EMAIL_ADDRESS][DOMAIN_NAME]" at bounding box center [1098, 426] width 222 height 34
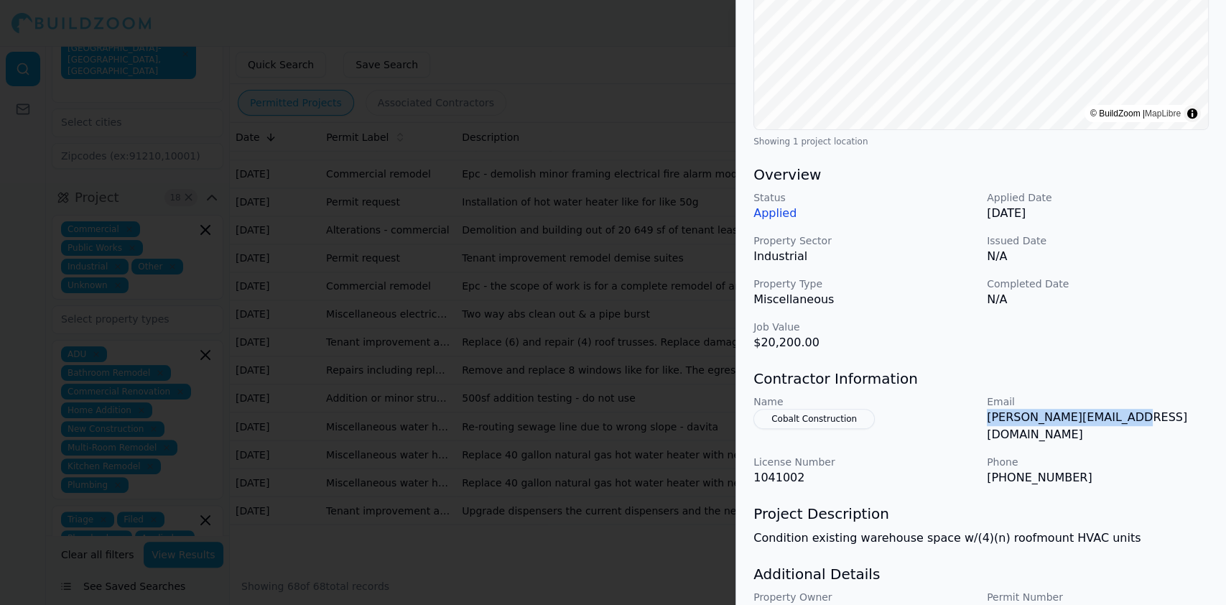
drag, startPoint x: 1125, startPoint y: 414, endPoint x: 985, endPoint y: 427, distance: 140.6
click at [985, 427] on div "Name Cobalt Construction Email [PERSON_NAME][EMAIL_ADDRESS][DOMAIN_NAME] Licens…" at bounding box center [981, 440] width 455 height 92
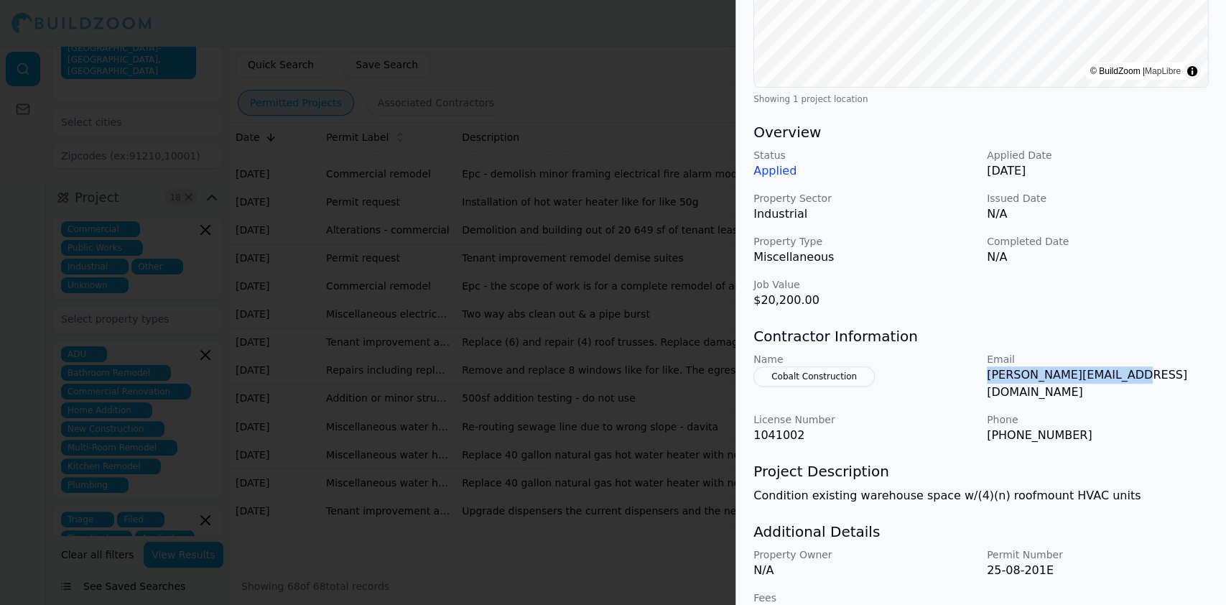
scroll to position [350, 0]
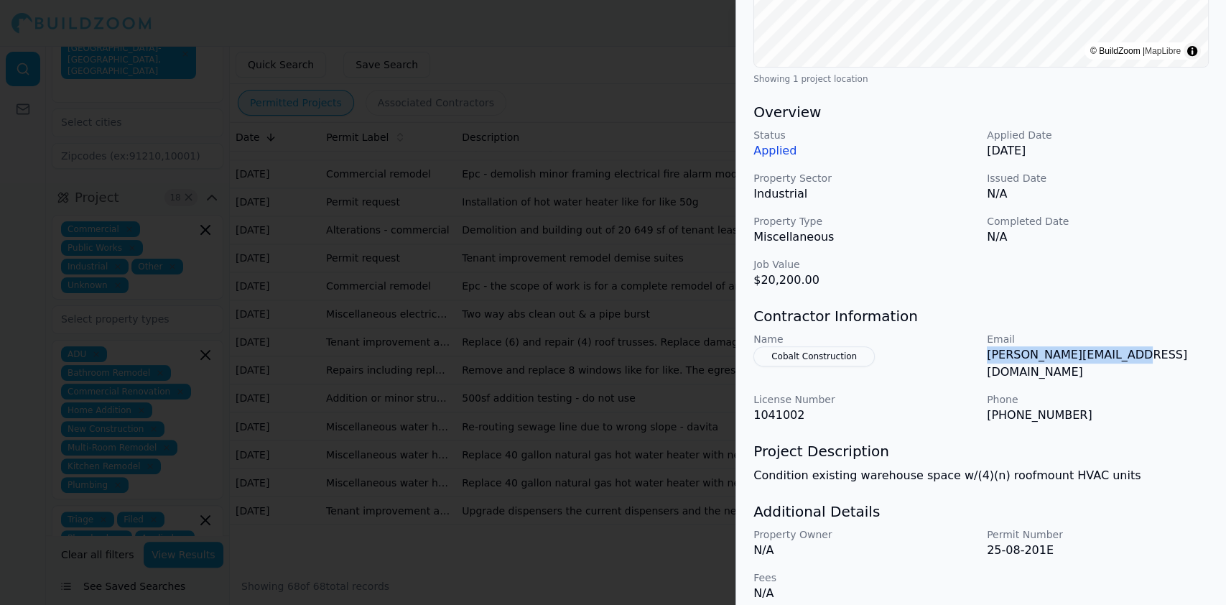
click at [460, 286] on div at bounding box center [613, 302] width 1226 height 605
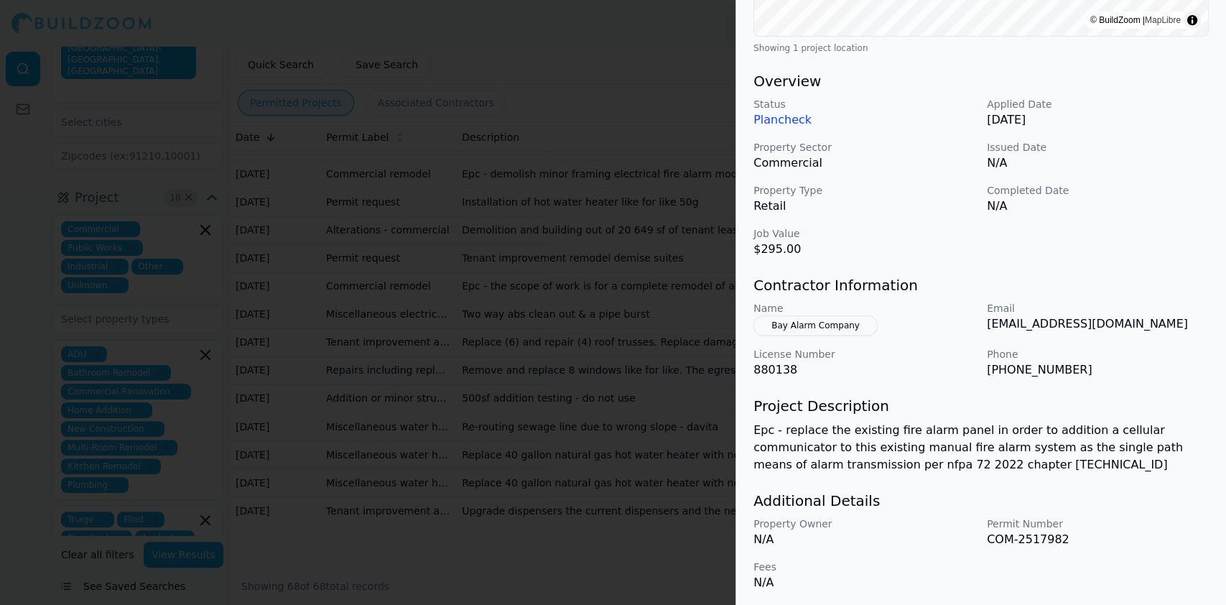
scroll to position [383, 0]
click at [353, 231] on div at bounding box center [613, 302] width 1226 height 605
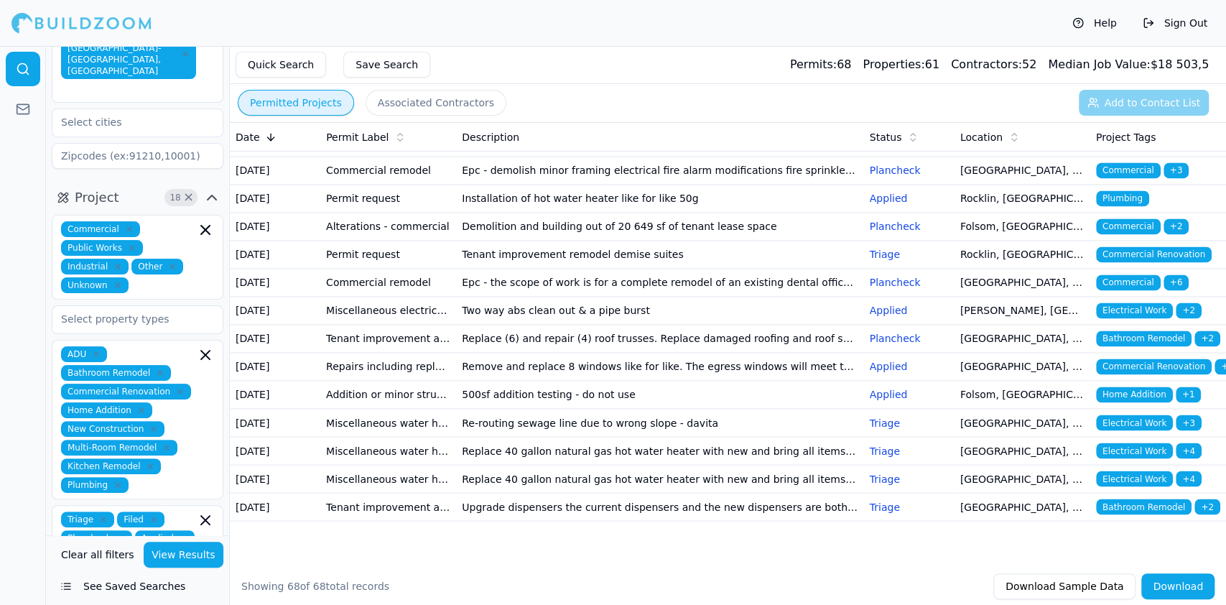
scroll to position [1628, 0]
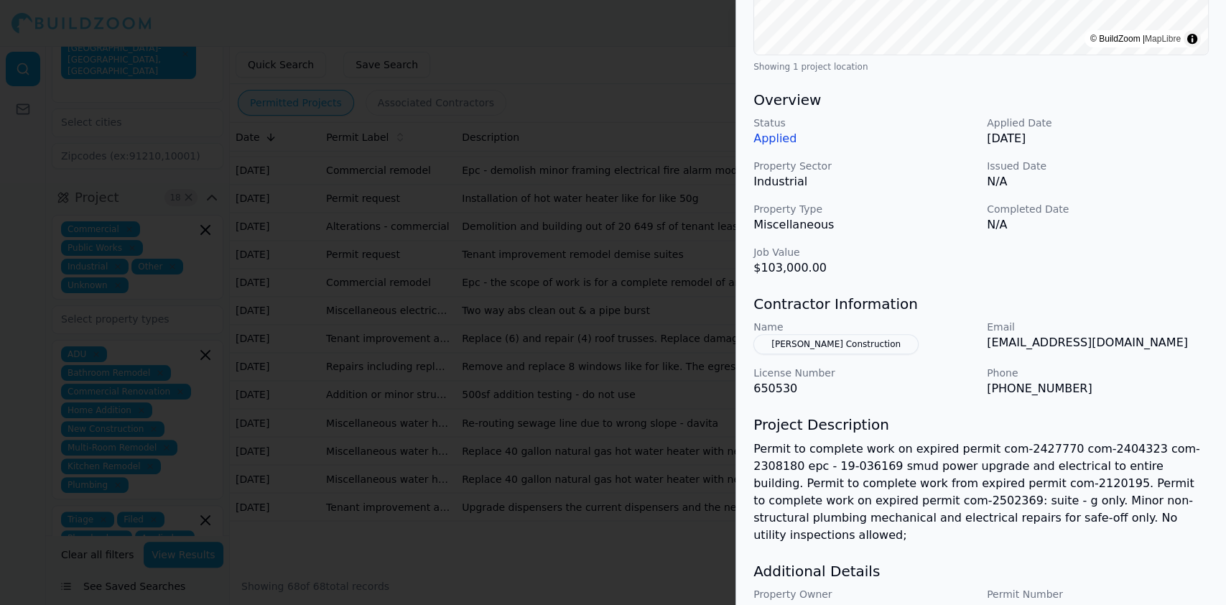
scroll to position [323, 0]
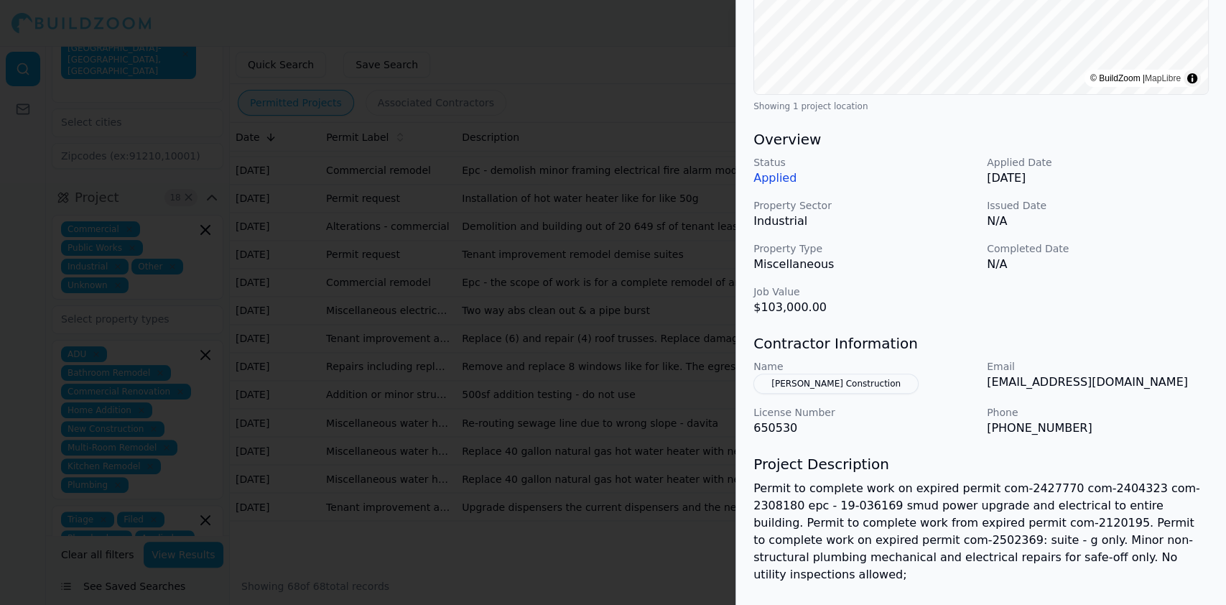
click at [781, 385] on button "[PERSON_NAME] Construction" at bounding box center [836, 384] width 165 height 20
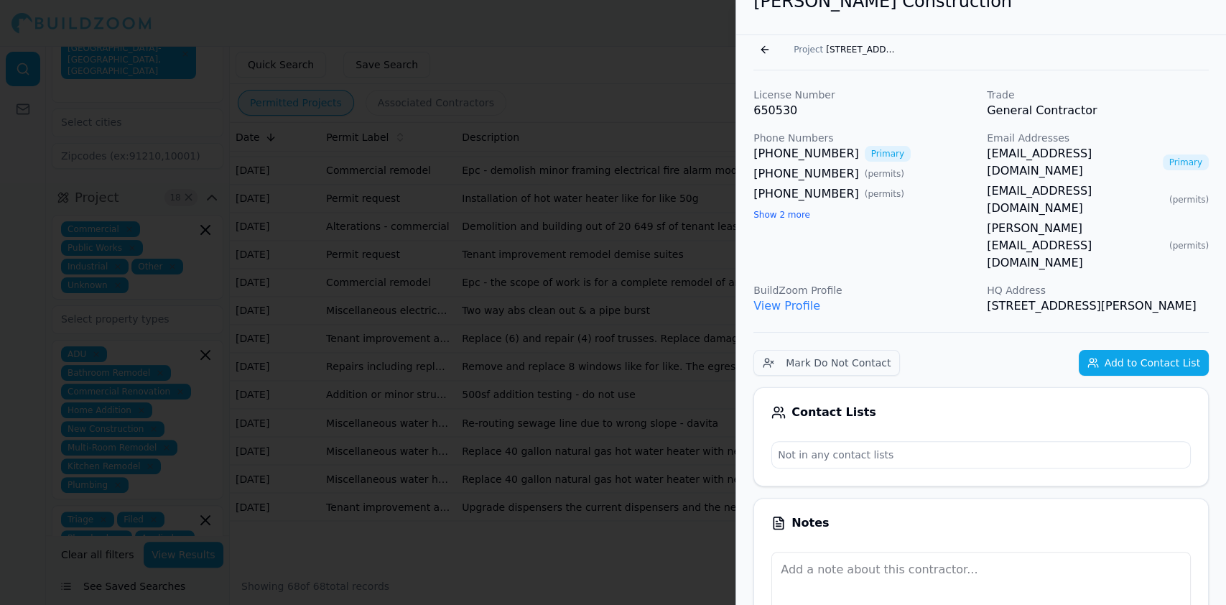
scroll to position [0, 0]
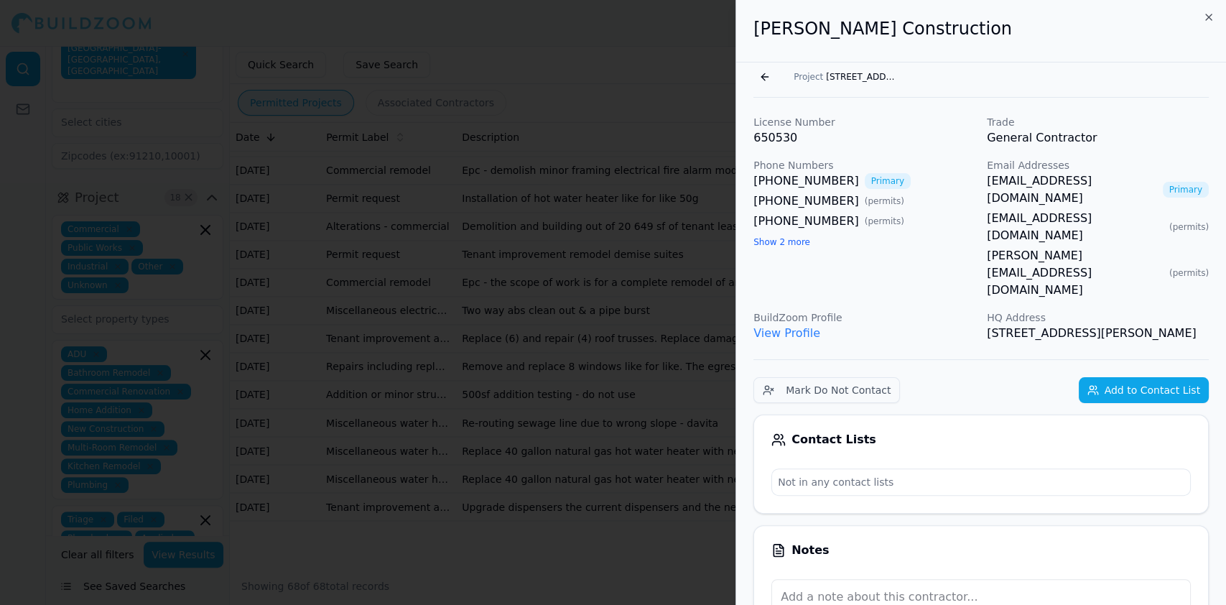
click at [797, 326] on link "View Profile" at bounding box center [787, 333] width 67 height 14
click at [763, 73] on button "Go back" at bounding box center [765, 76] width 23 height 23
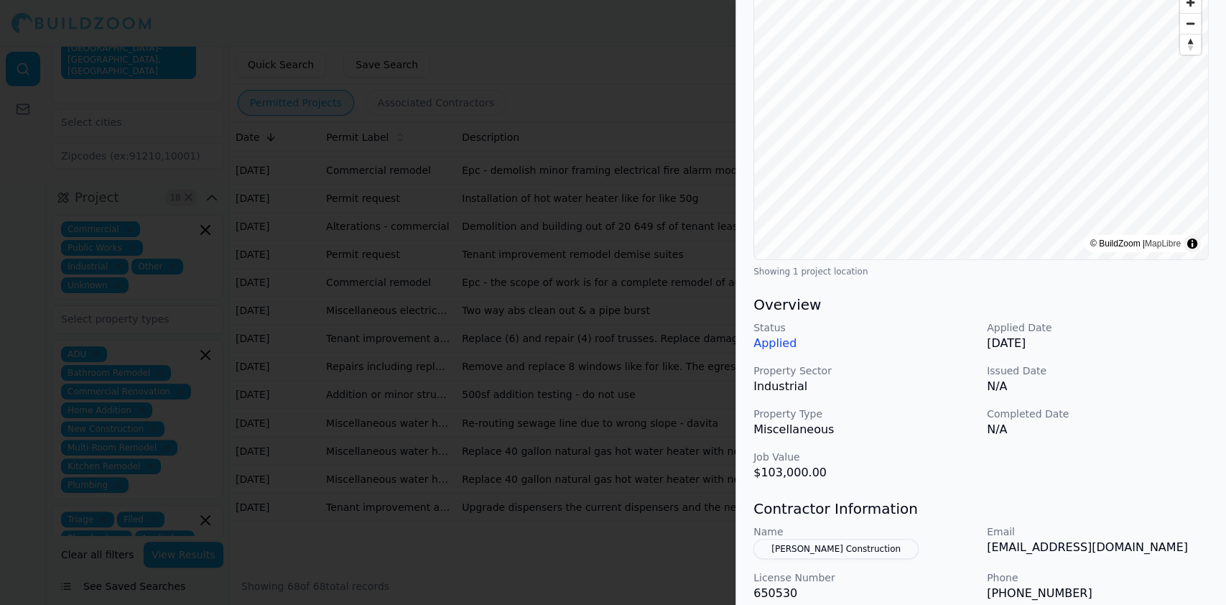
scroll to position [287, 0]
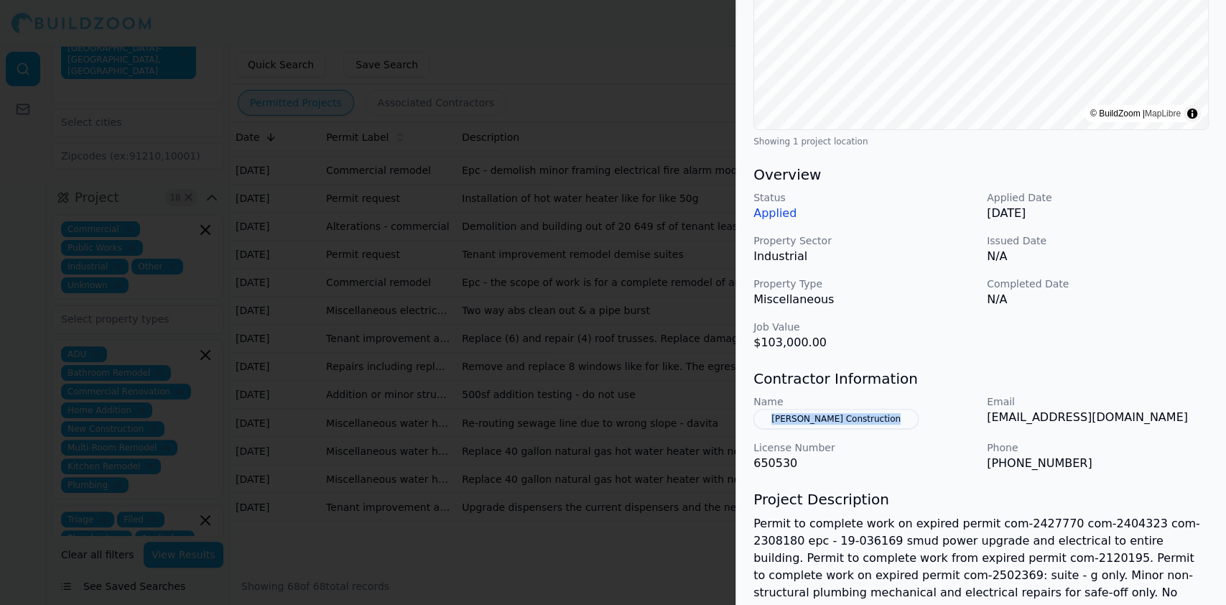
drag, startPoint x: 899, startPoint y: 413, endPoint x: 770, endPoint y: 420, distance: 128.8
click at [770, 420] on div "Name [PERSON_NAME] Construction" at bounding box center [865, 411] width 222 height 34
drag, startPoint x: 1188, startPoint y: 415, endPoint x: 988, endPoint y: 421, distance: 199.8
click at [988, 421] on p "[EMAIL_ADDRESS][DOMAIN_NAME]" at bounding box center [1098, 417] width 222 height 17
drag, startPoint x: 1080, startPoint y: 461, endPoint x: 987, endPoint y: 467, distance: 92.8
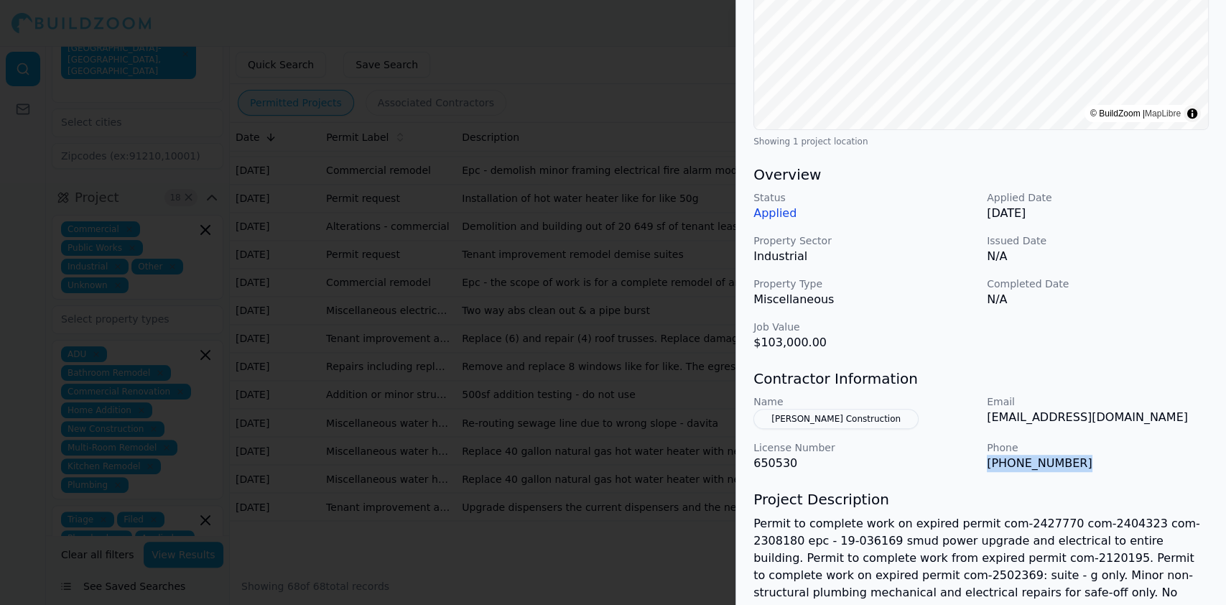
click at [987, 467] on p "[PHONE_NUMBER]" at bounding box center [1098, 463] width 222 height 17
click at [341, 310] on div at bounding box center [613, 302] width 1226 height 605
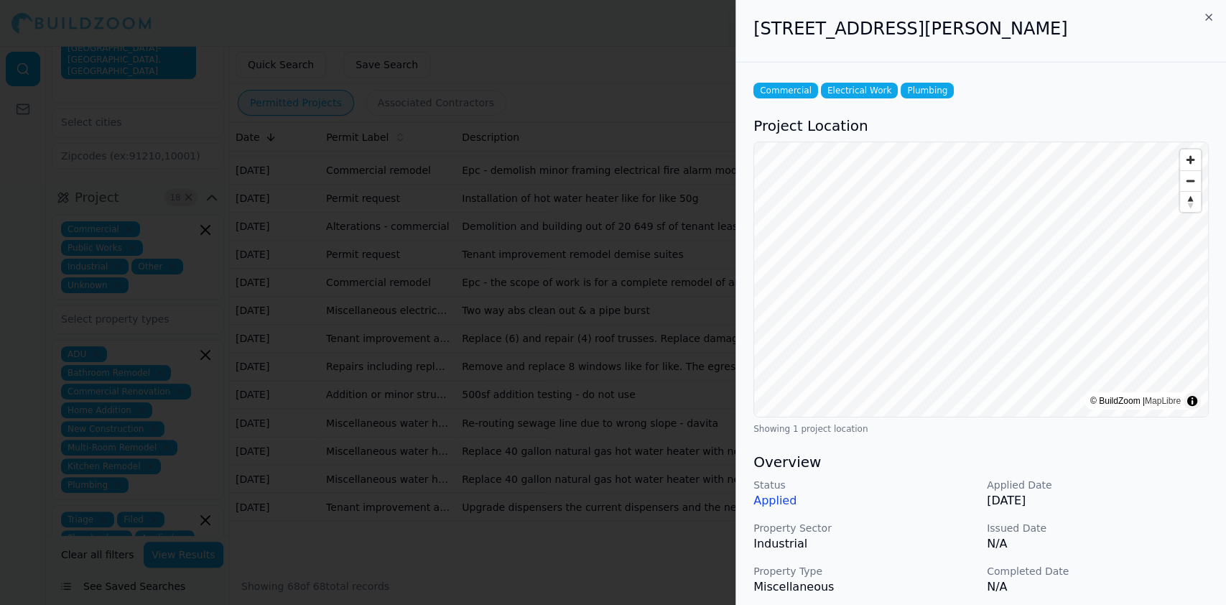
scroll to position [419, 0]
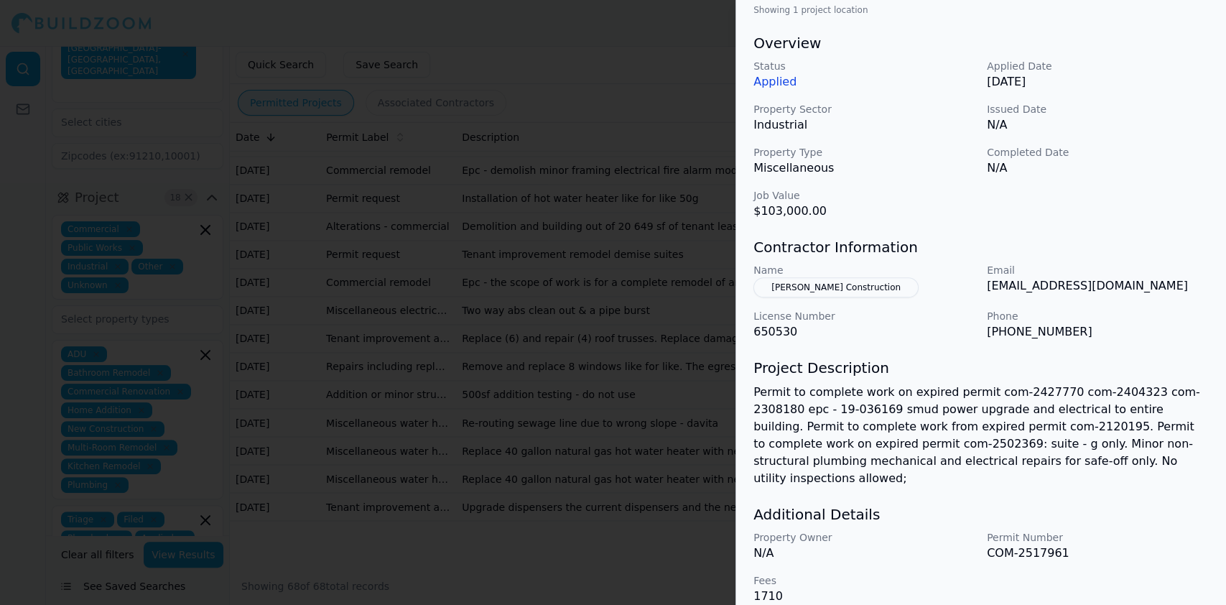
click at [384, 238] on div at bounding box center [613, 302] width 1226 height 605
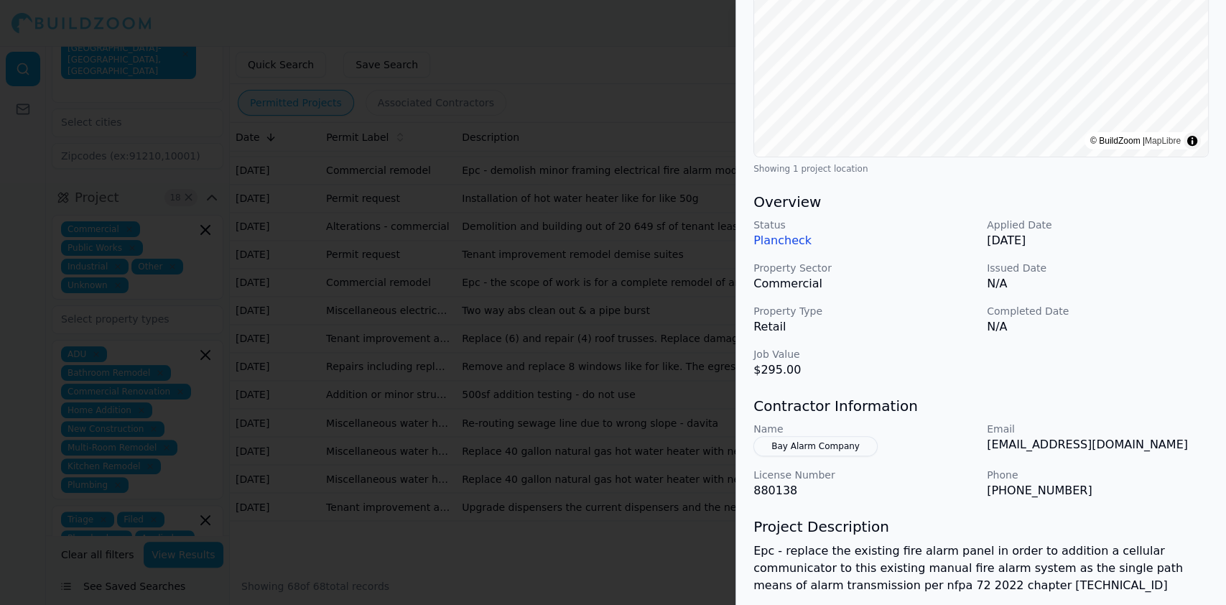
scroll to position [384, 0]
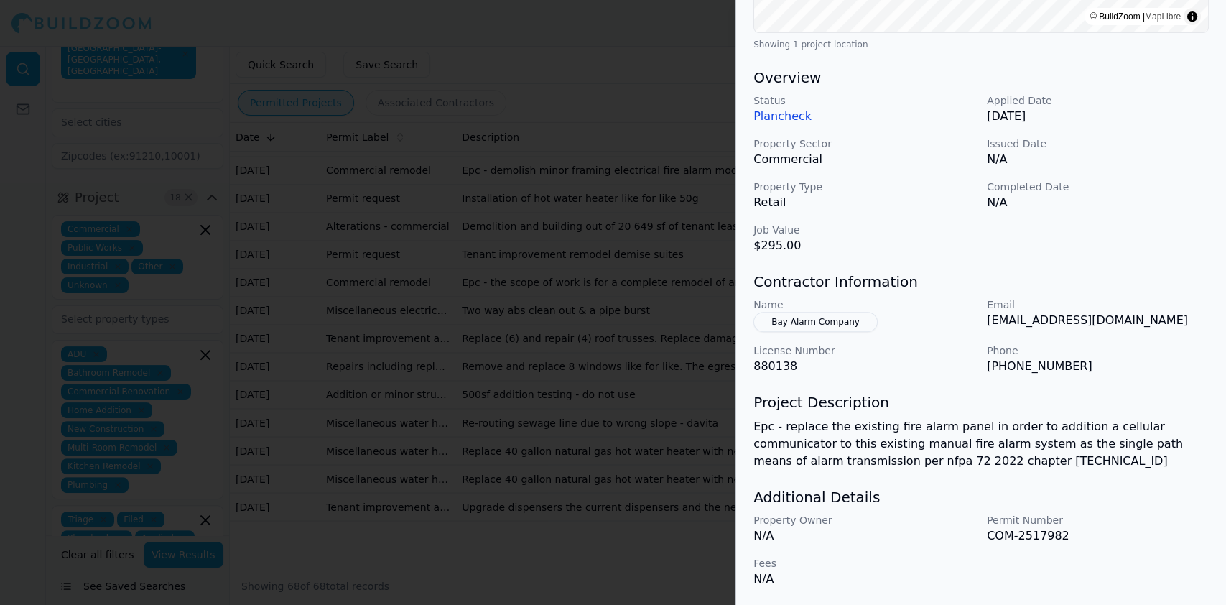
click at [371, 256] on div at bounding box center [613, 302] width 1226 height 605
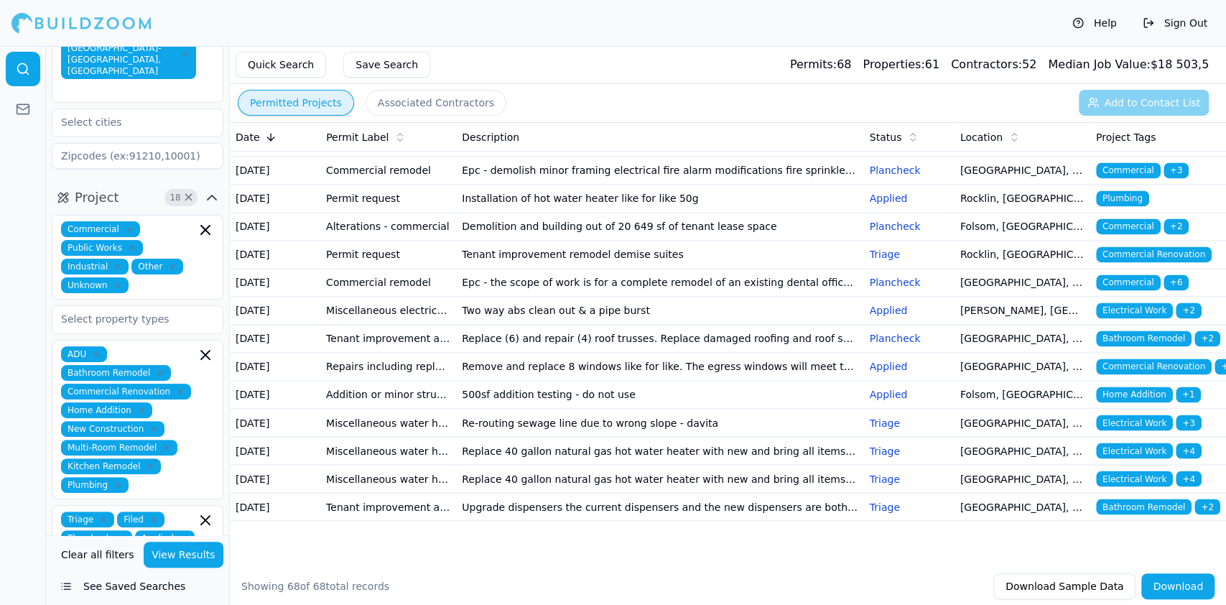
scroll to position [1724, 0]
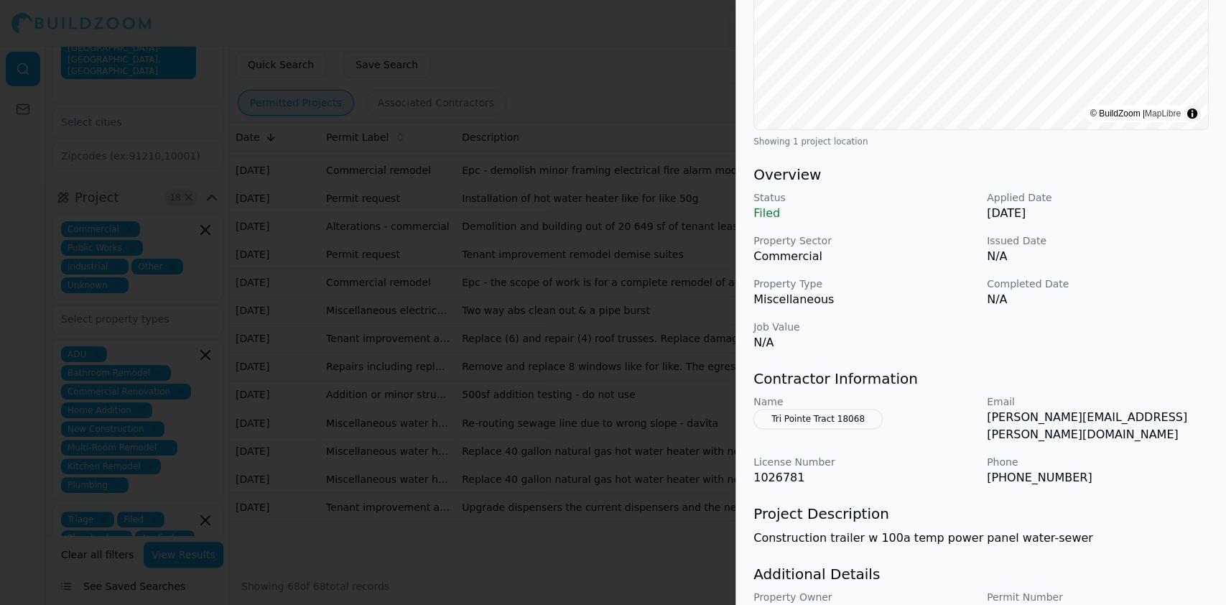
scroll to position [350, 0]
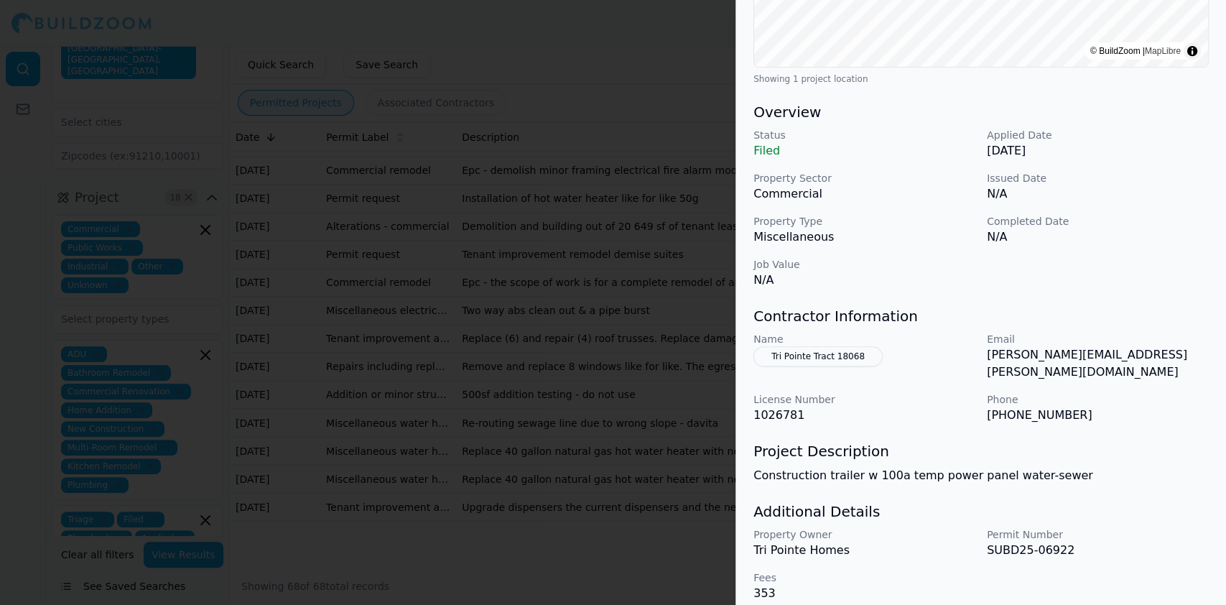
click at [247, 155] on div at bounding box center [613, 302] width 1226 height 605
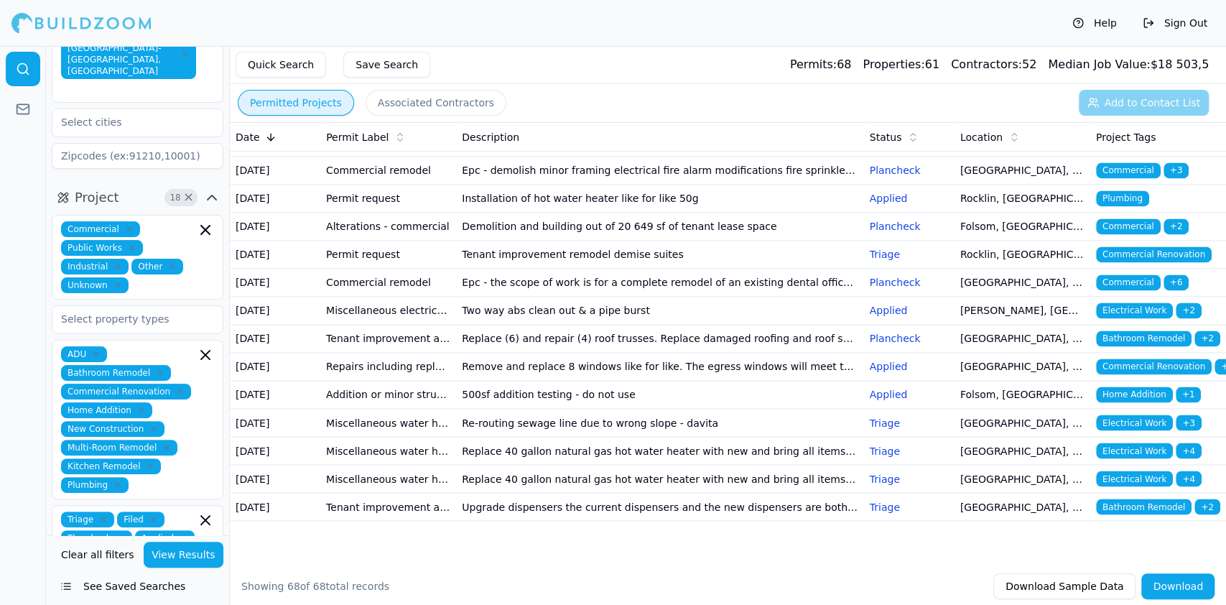
scroll to position [1820, 0]
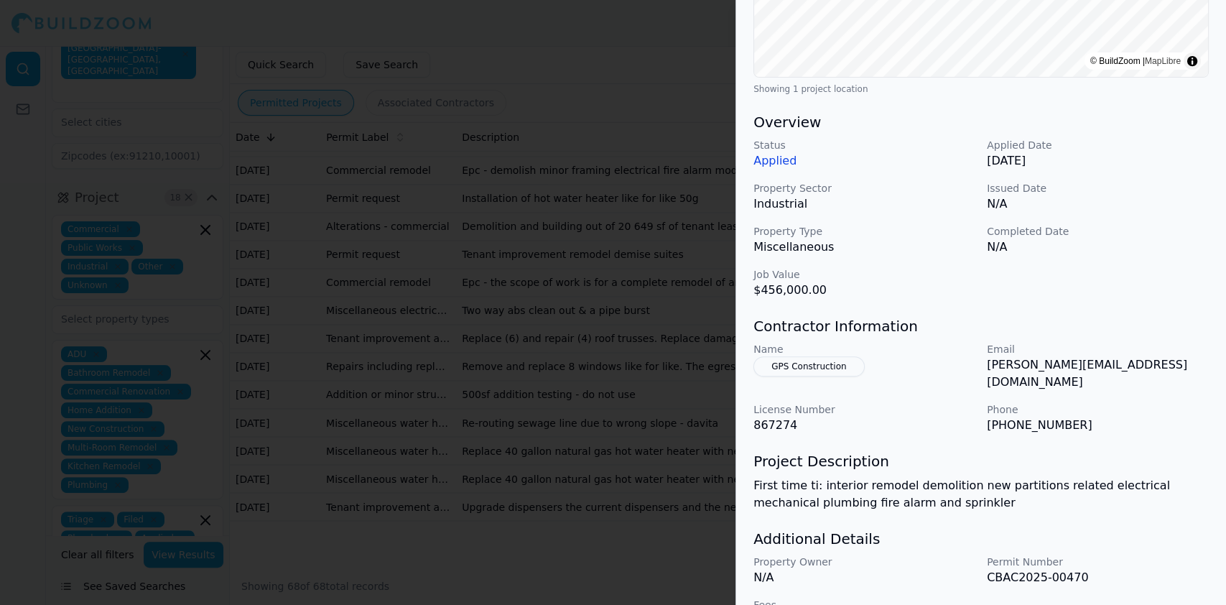
scroll to position [367, 0]
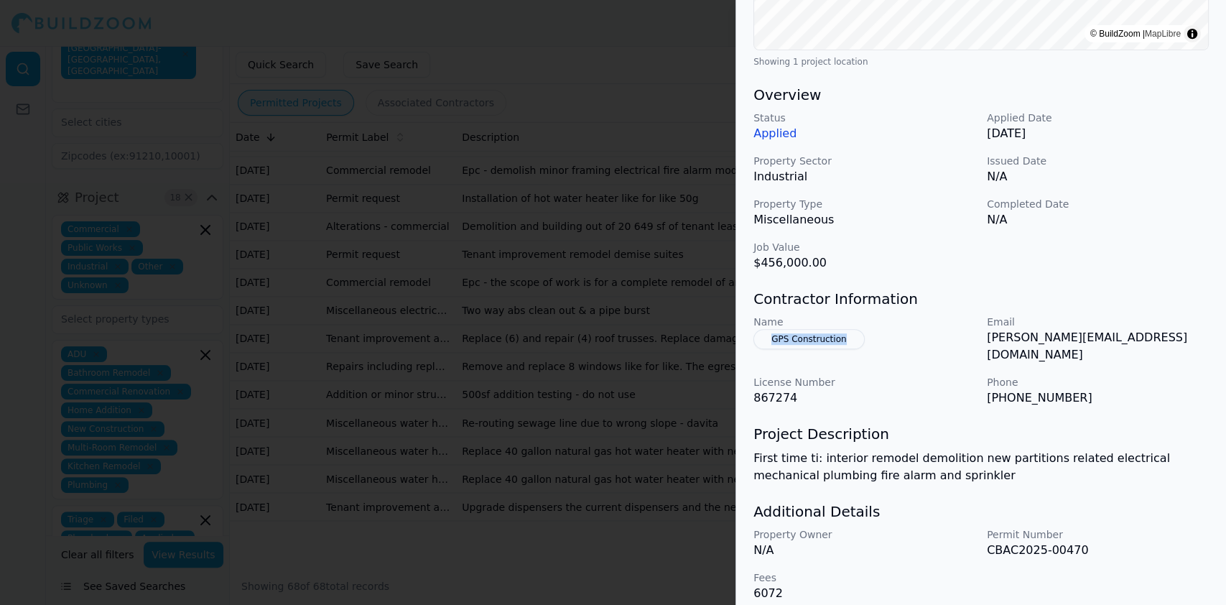
drag, startPoint x: 861, startPoint y: 346, endPoint x: 767, endPoint y: 342, distance: 93.5
click at [767, 342] on div "Name GPS Construction" at bounding box center [865, 339] width 222 height 49
drag, startPoint x: 1067, startPoint y: 381, endPoint x: 986, endPoint y: 382, distance: 81.9
click at [986, 382] on div "Name GPS Construction Email [PERSON_NAME][EMAIL_ADDRESS][DOMAIN_NAME] License N…" at bounding box center [981, 361] width 455 height 92
drag, startPoint x: 1135, startPoint y: 334, endPoint x: 989, endPoint y: 341, distance: 146.0
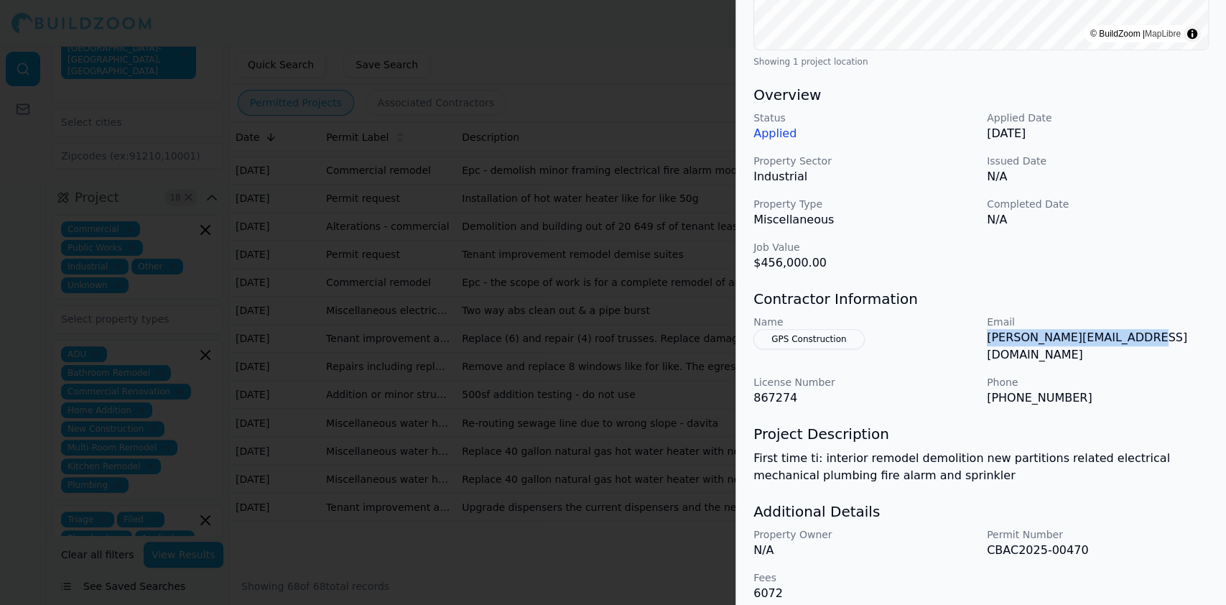
click at [989, 341] on p "[PERSON_NAME][EMAIL_ADDRESS][DOMAIN_NAME]" at bounding box center [1098, 346] width 222 height 34
click at [362, 303] on div at bounding box center [613, 302] width 1226 height 605
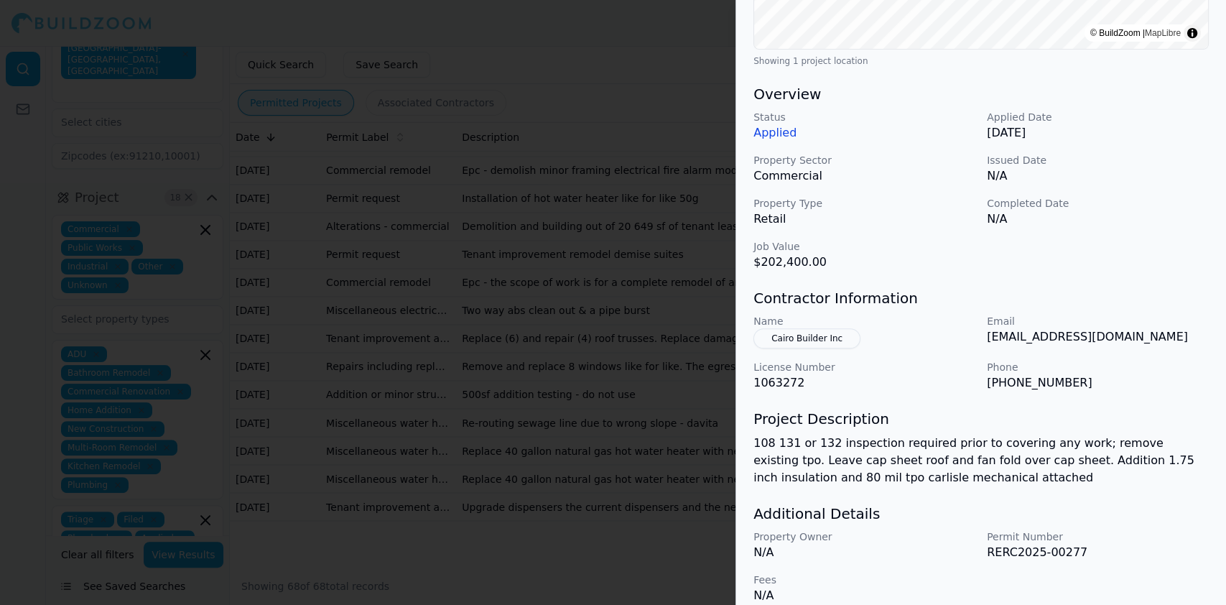
scroll to position [383, 0]
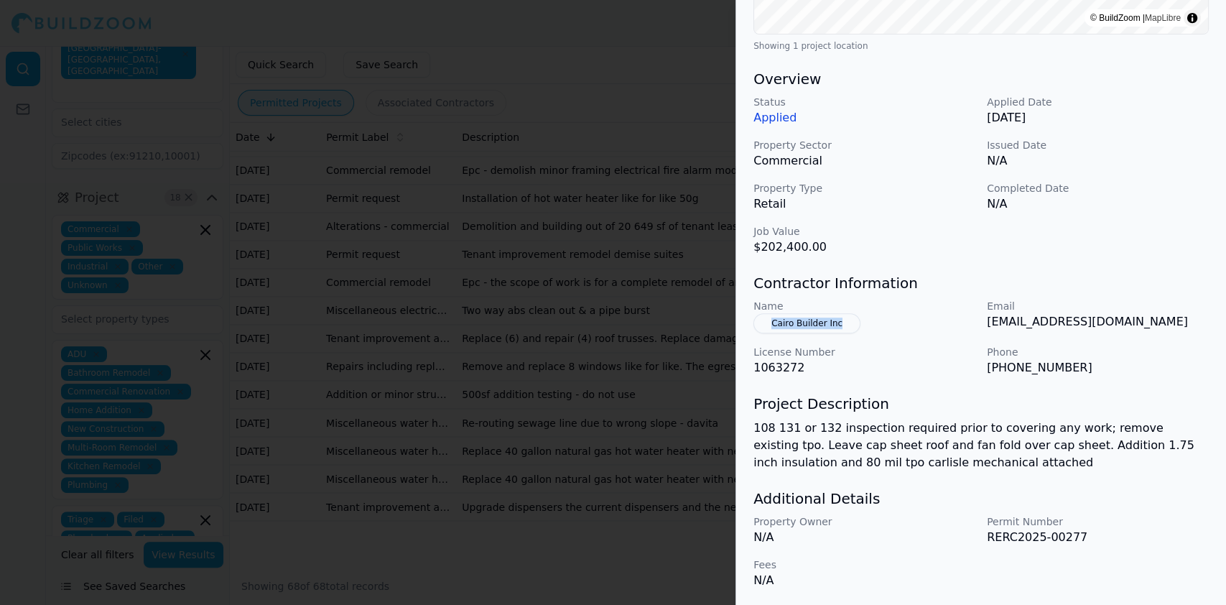
drag, startPoint x: 871, startPoint y: 325, endPoint x: 751, endPoint y: 319, distance: 120.1
click at [751, 319] on div "Home Addition Roofing Project Location © BuildZoom | MapLibre Showing 1 project…" at bounding box center [981, 143] width 490 height 927
drag, startPoint x: 1073, startPoint y: 371, endPoint x: 985, endPoint y: 365, distance: 88.5
click at [986, 370] on div "Name Cairo Builder Inc Email [EMAIL_ADDRESS][DOMAIN_NAME] License Number 106327…" at bounding box center [981, 338] width 455 height 78
drag, startPoint x: 1130, startPoint y: 315, endPoint x: 982, endPoint y: 320, distance: 148.0
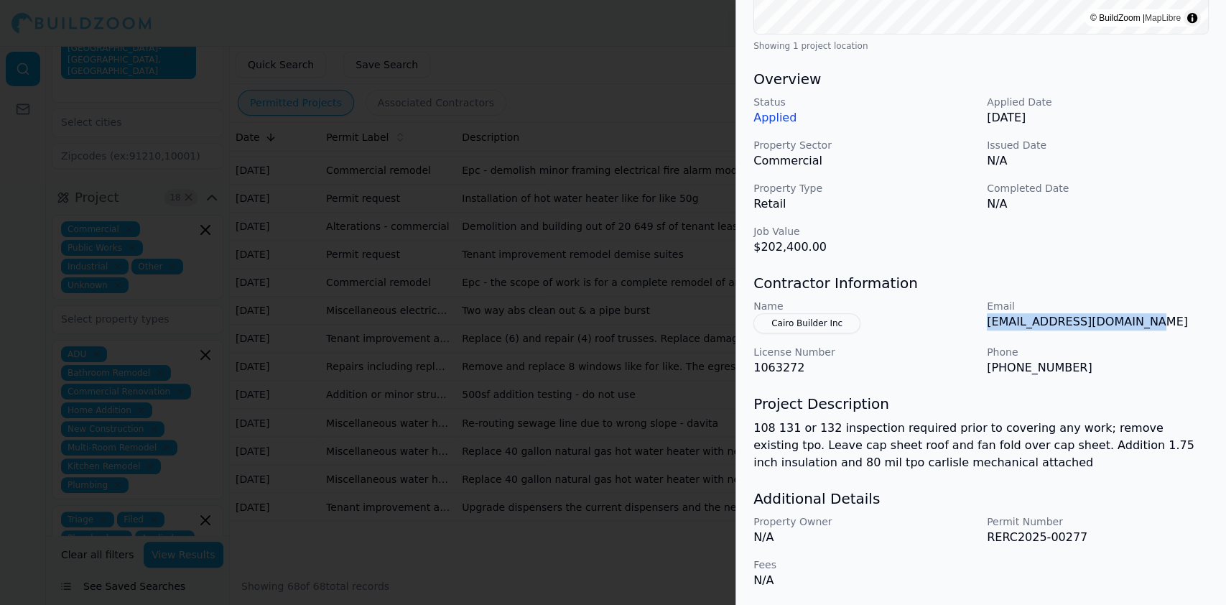
click at [982, 320] on div "Name Cairo Builder Inc Email [EMAIL_ADDRESS][DOMAIN_NAME] License Number 106327…" at bounding box center [981, 338] width 455 height 78
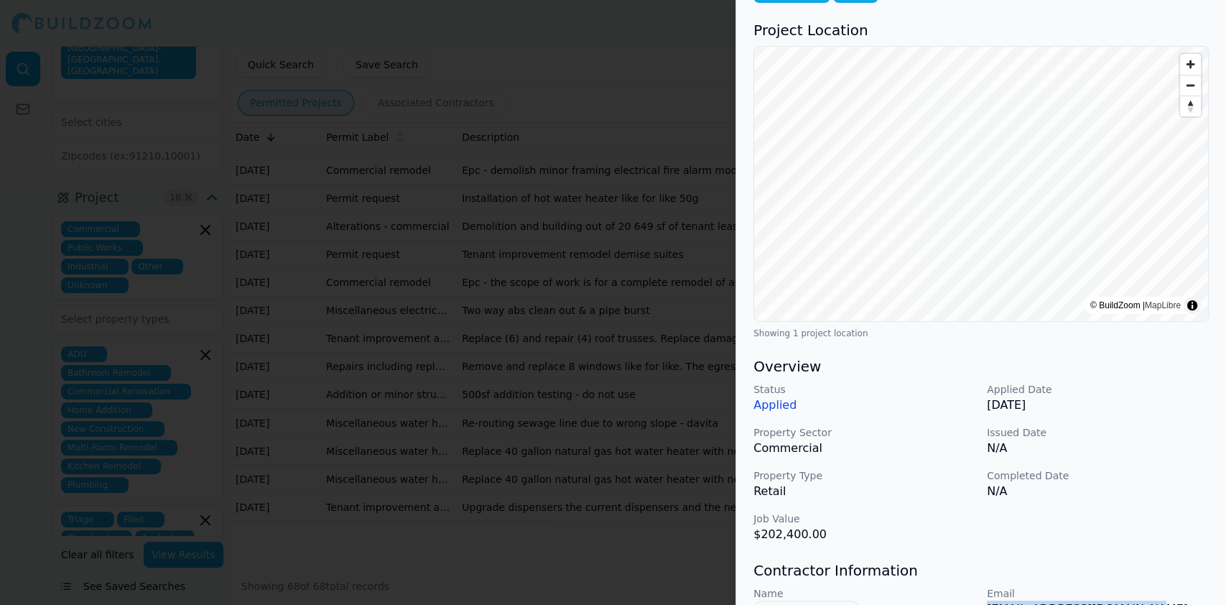
scroll to position [287, 0]
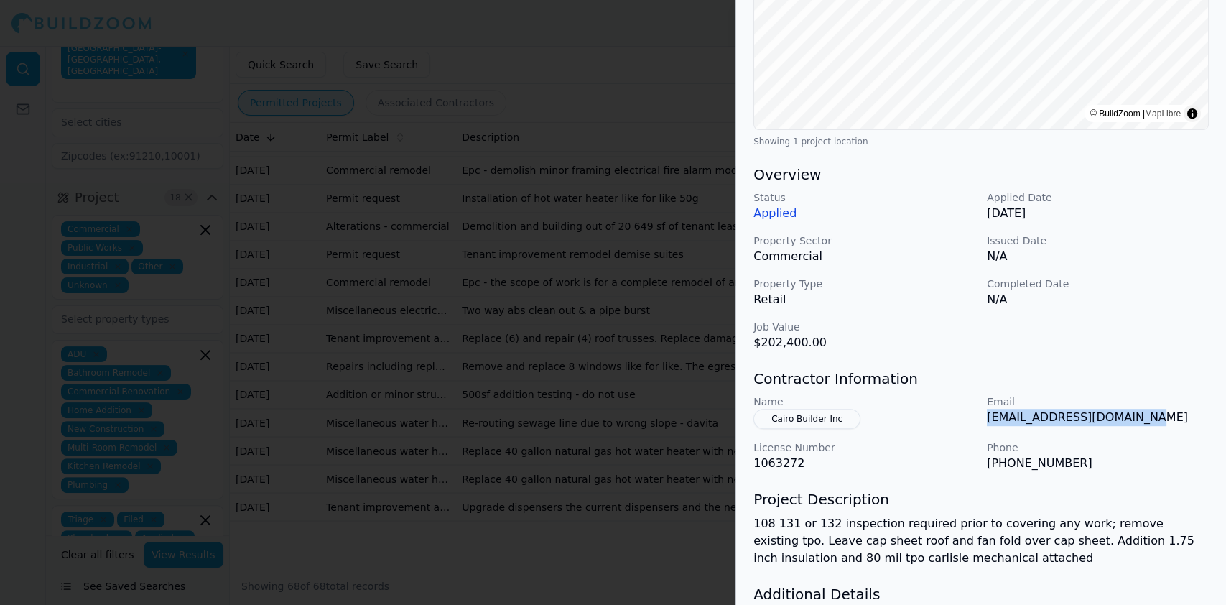
click at [814, 421] on button "Cairo Builder Inc" at bounding box center [807, 419] width 107 height 20
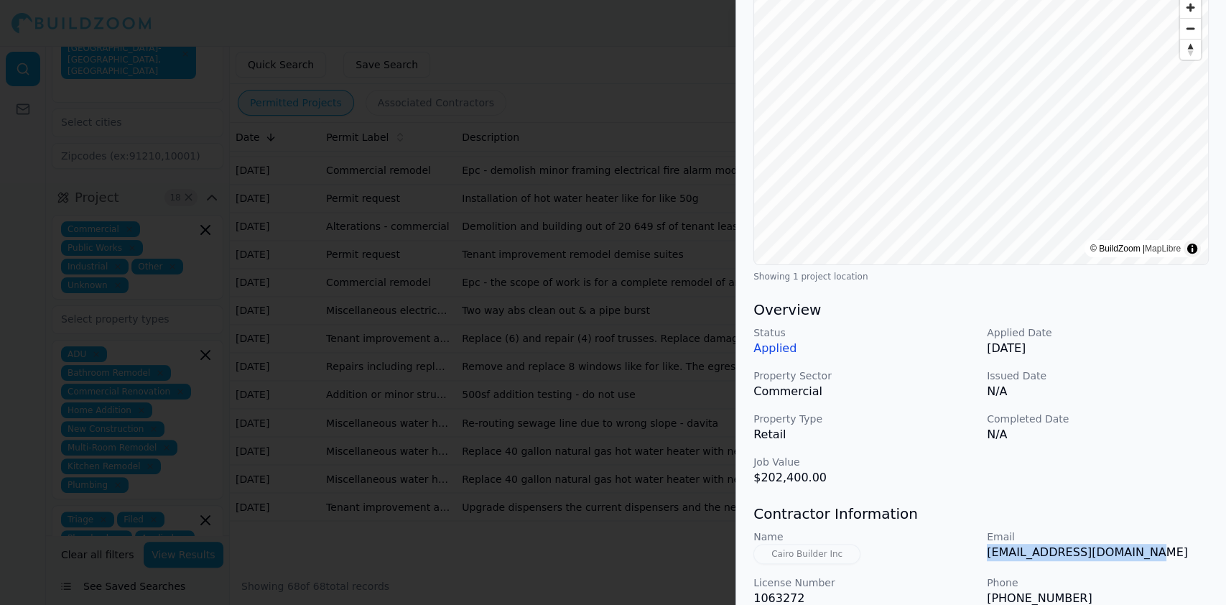
scroll to position [0, 0]
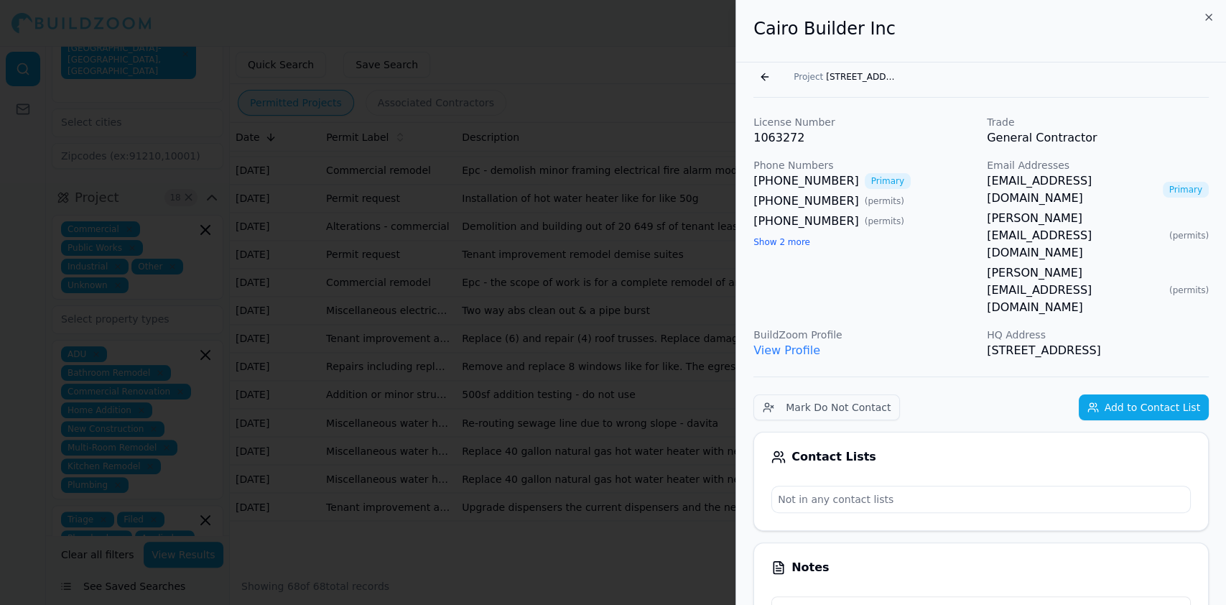
click at [763, 343] on link "View Profile" at bounding box center [787, 350] width 67 height 14
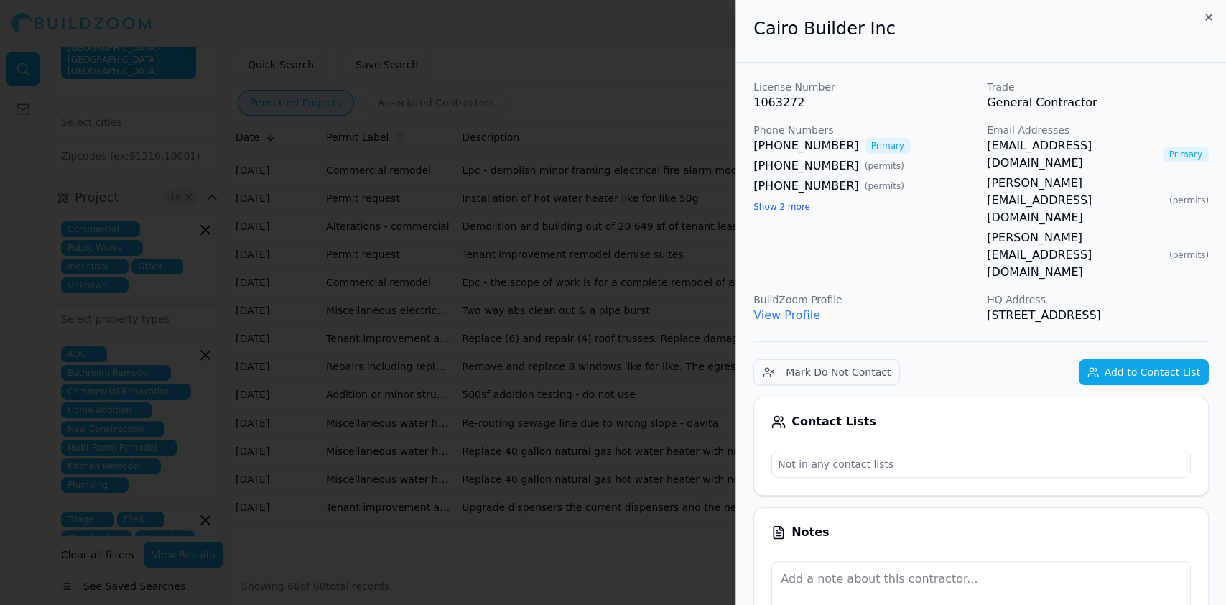
click at [301, 307] on div at bounding box center [613, 302] width 1226 height 605
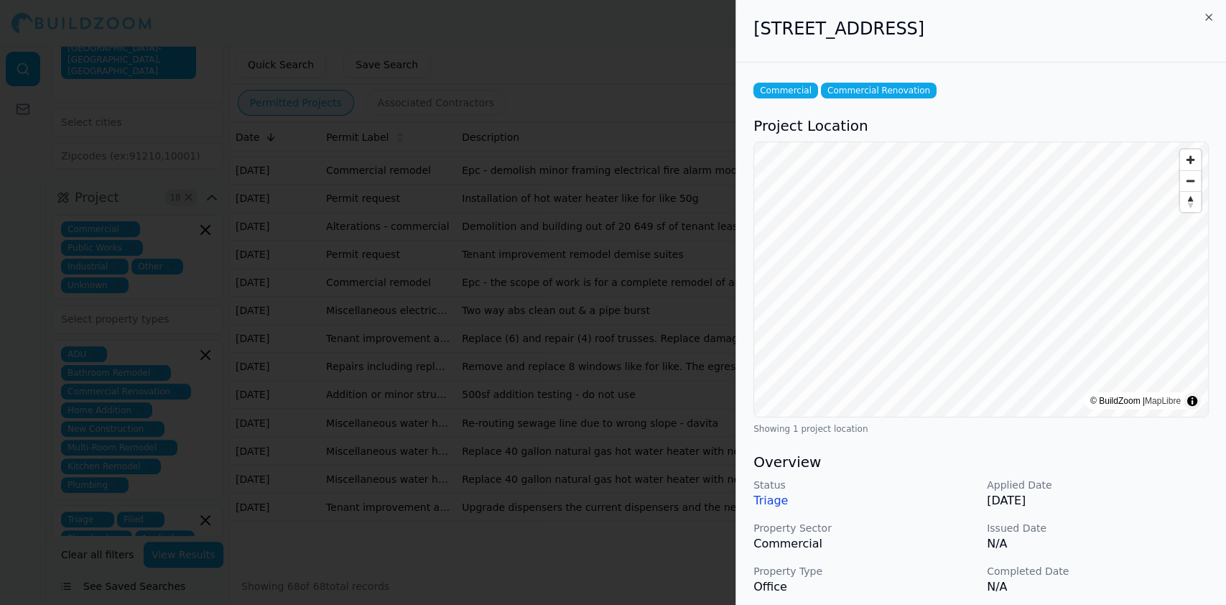
scroll to position [350, 0]
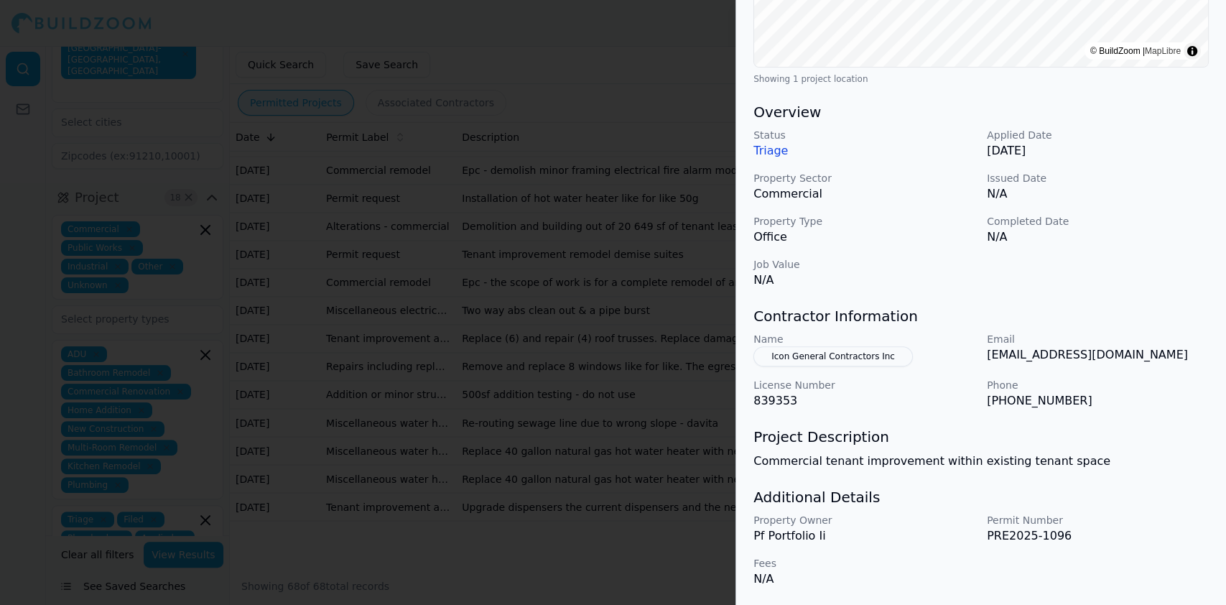
click at [828, 360] on button "Icon General Contractors Inc" at bounding box center [833, 356] width 159 height 20
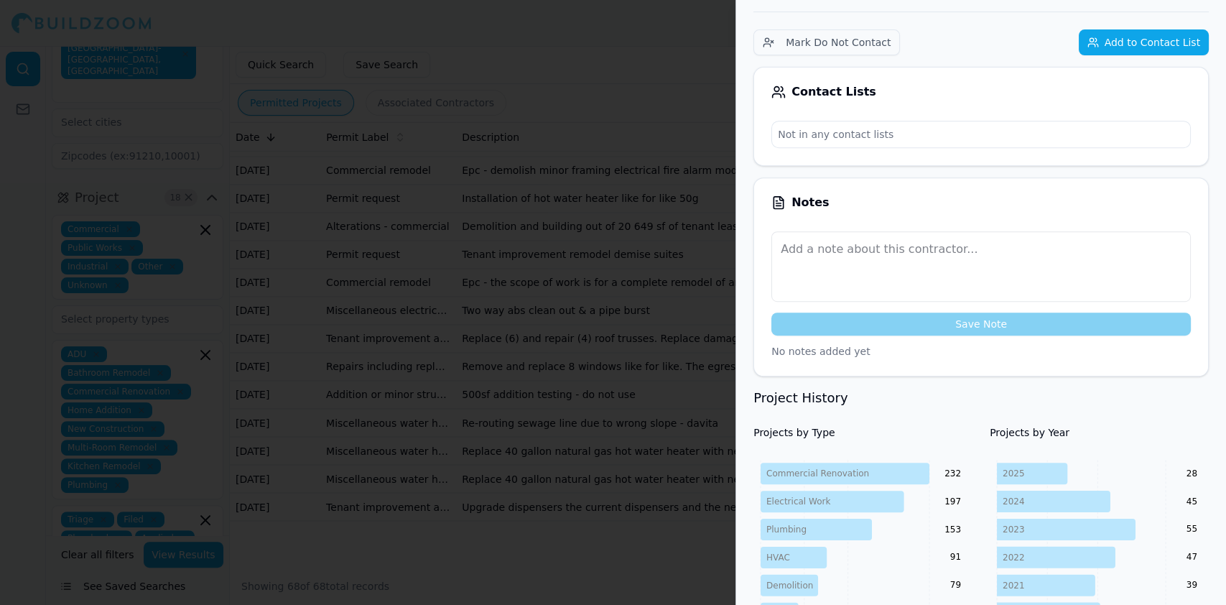
scroll to position [0, 0]
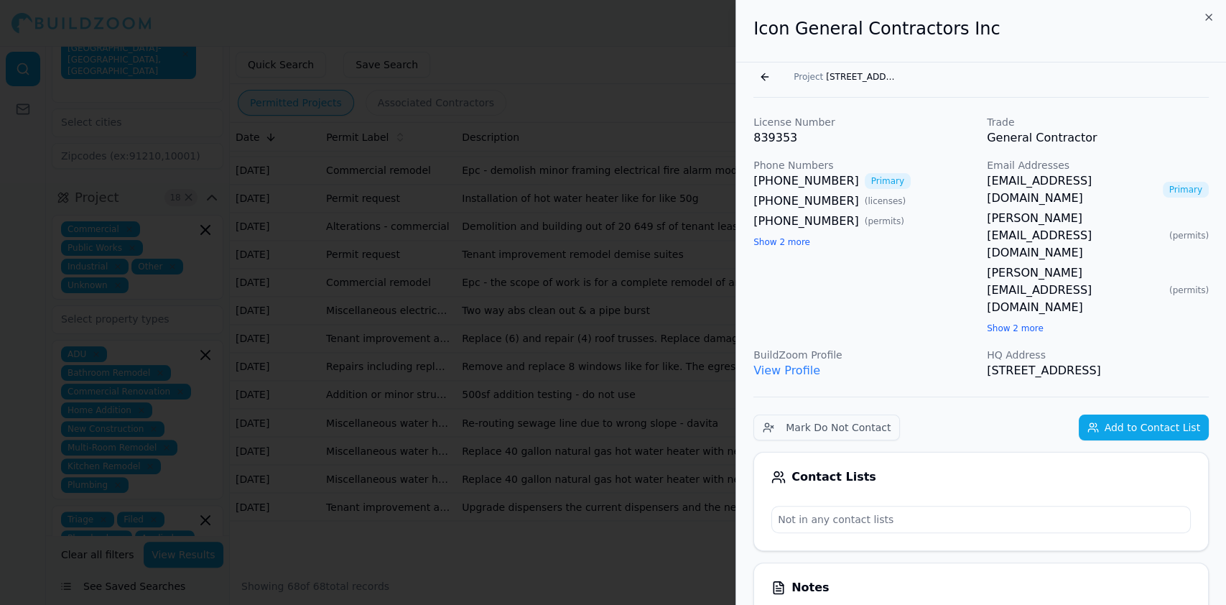
click at [790, 363] on link "View Profile" at bounding box center [787, 370] width 67 height 14
click at [768, 75] on button "Go back" at bounding box center [765, 76] width 23 height 23
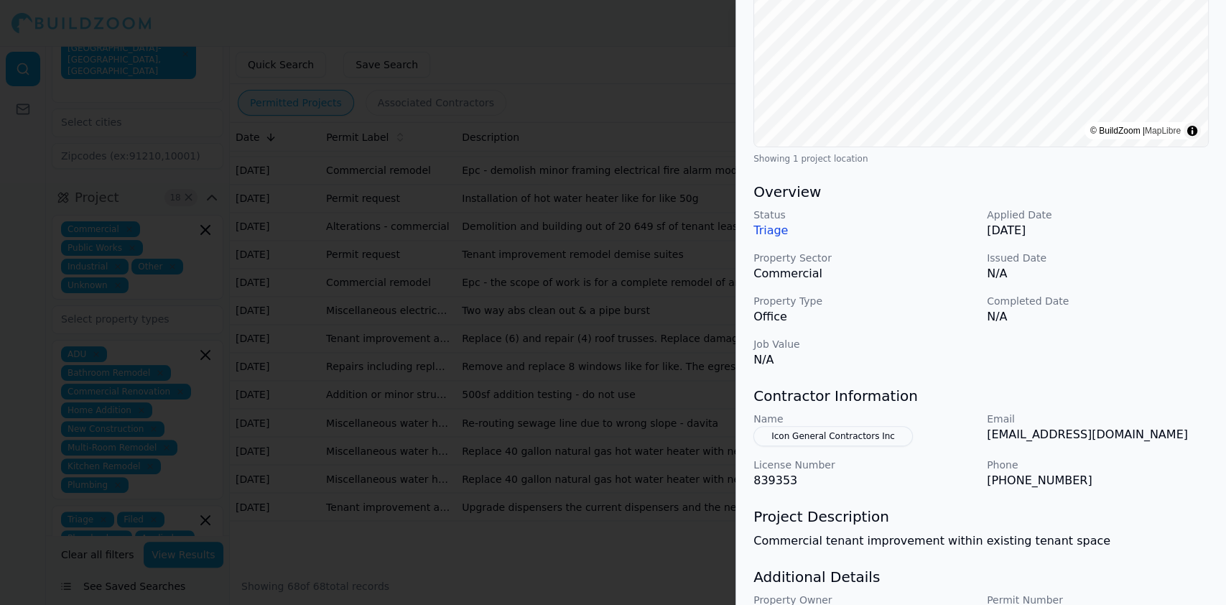
scroll to position [350, 0]
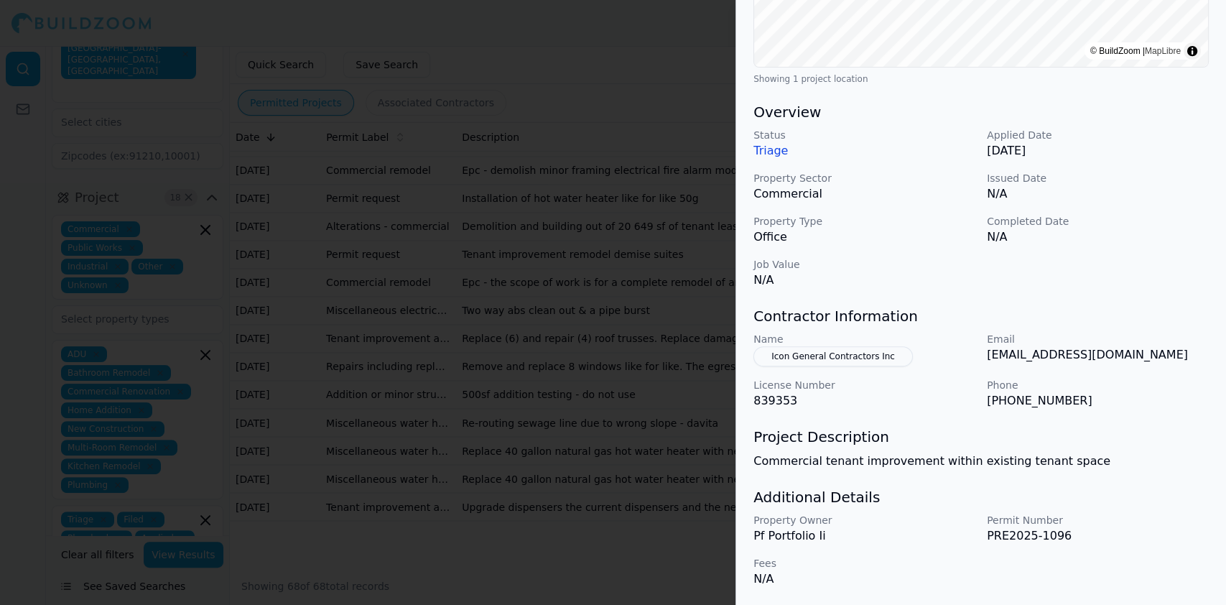
drag, startPoint x: 884, startPoint y: 352, endPoint x: 925, endPoint y: 348, distance: 41.9
click at [925, 348] on div "Name Icon General Contractors Inc" at bounding box center [865, 349] width 222 height 34
drag, startPoint x: 921, startPoint y: 356, endPoint x: 759, endPoint y: 358, distance: 162.4
click at [759, 358] on div "Name Icon General Contractors Inc" at bounding box center [865, 349] width 222 height 34
drag, startPoint x: 1065, startPoint y: 397, endPoint x: 988, endPoint y: 402, distance: 77.0
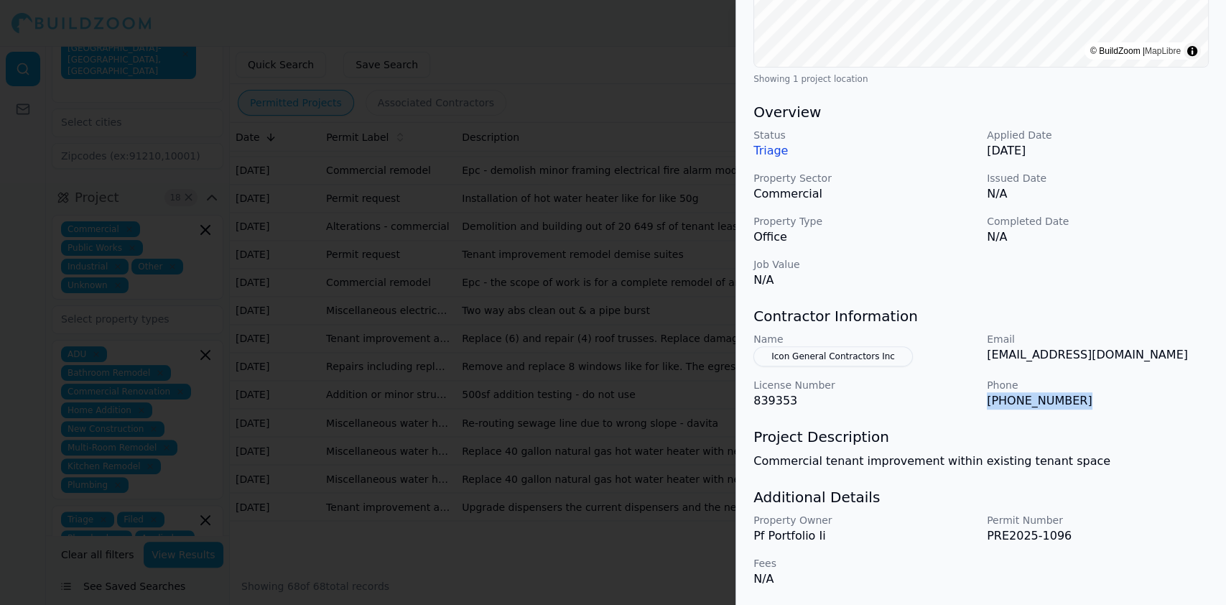
click at [988, 402] on p "[PHONE_NUMBER]" at bounding box center [1098, 400] width 222 height 17
drag, startPoint x: 1086, startPoint y: 353, endPoint x: 985, endPoint y: 366, distance: 102.2
click at [985, 366] on div "Name Icon General Contractors Inc Email [EMAIL_ADDRESS][DOMAIN_NAME] License Nu…" at bounding box center [981, 371] width 455 height 78
